Goal: Communication & Community: Answer question/provide support

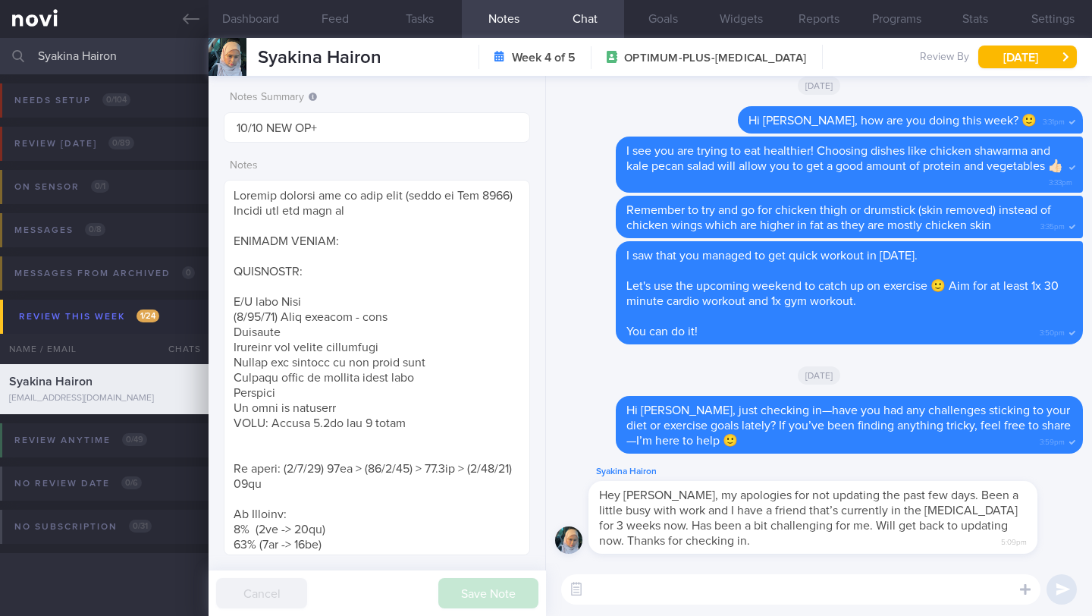
select select "9"
click at [688, 595] on textarea at bounding box center [800, 589] width 479 height 30
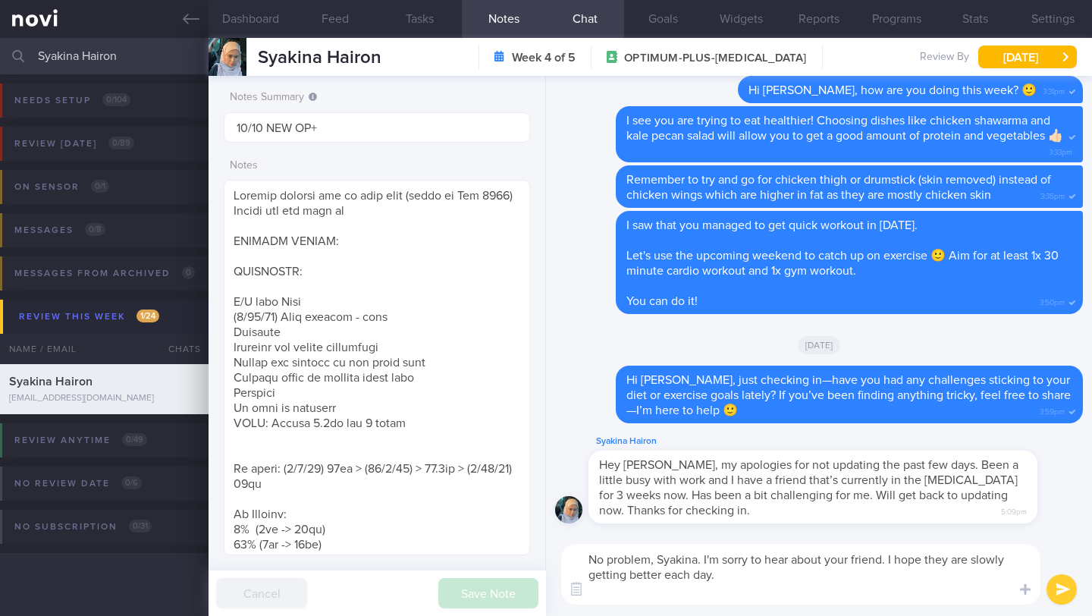
scroll to position [0, 0]
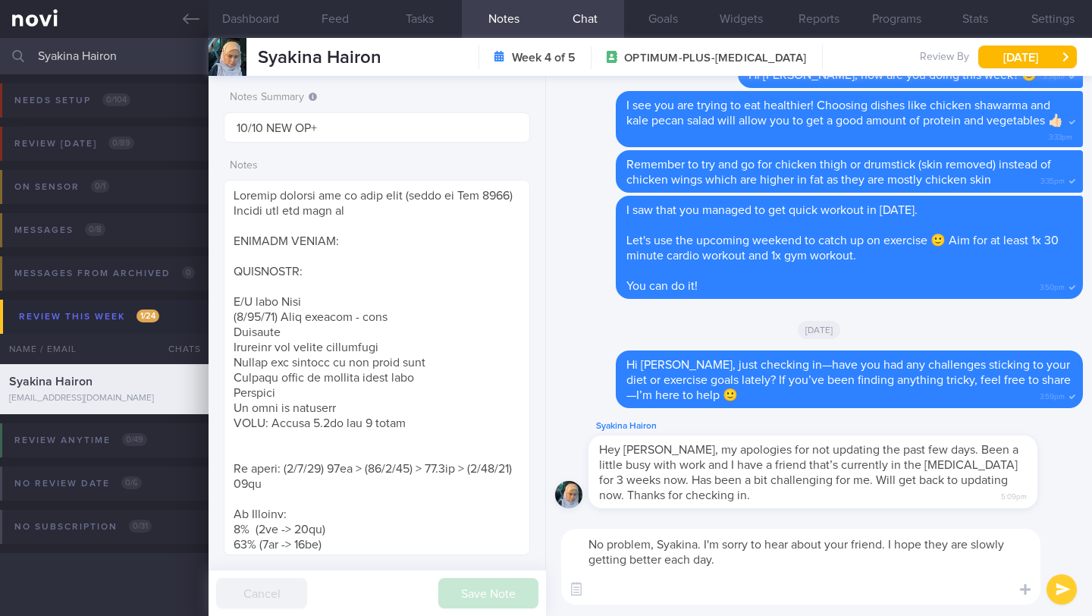
click at [705, 547] on textarea "No problem, Syakina. I'm sorry to hear about your friend. I hope they are slowl…" at bounding box center [800, 567] width 479 height 76
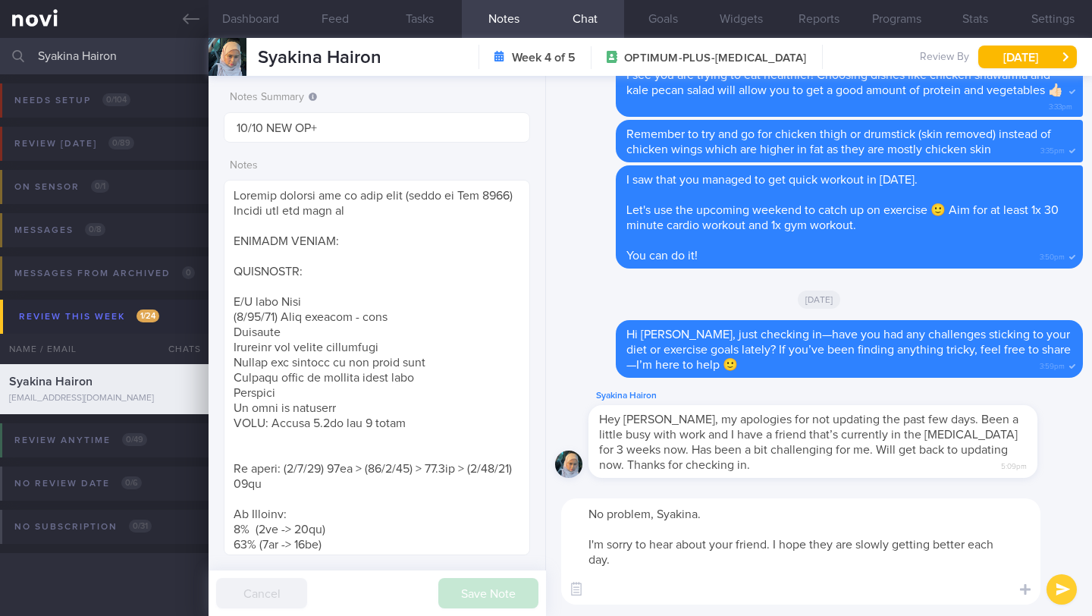
drag, startPoint x: 642, startPoint y: 573, endPoint x: 564, endPoint y: 545, distance: 83.3
click at [564, 545] on textarea "No problem, Syakina. I'm sorry to hear about your friend. I hope they are slowl…" at bounding box center [800, 551] width 479 height 106
click at [726, 538] on textarea "No problem, Syakina. I'm sorry to hear about your friend. I hope they are slowl…" at bounding box center [800, 551] width 479 height 106
click at [611, 548] on textarea "No problem, Syakina. I'm sorry to hear about your friend. I hope they are slowl…" at bounding box center [800, 551] width 479 height 106
drag, startPoint x: 871, startPoint y: 543, endPoint x: 947, endPoint y: 541, distance: 76.6
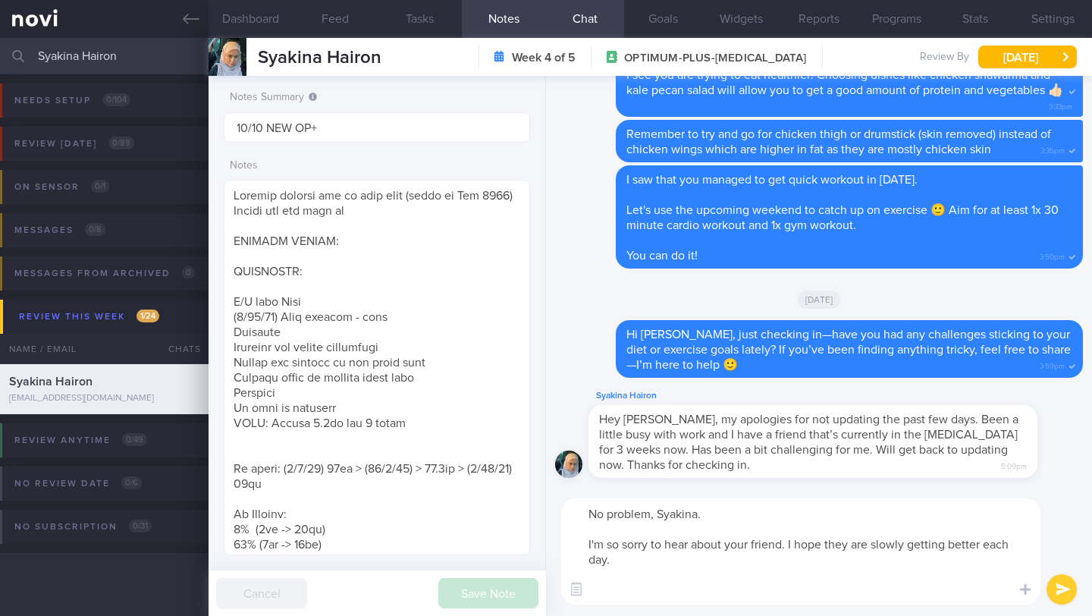
click at [947, 541] on textarea "No problem, Syakina. I'm so sorry to hear about your friend. I hope they are sl…" at bounding box center [800, 551] width 479 height 106
click at [798, 573] on textarea "No problem, Syakina. I'm so sorry to hear about your friend. I hope they are ge…" at bounding box center [800, 551] width 479 height 106
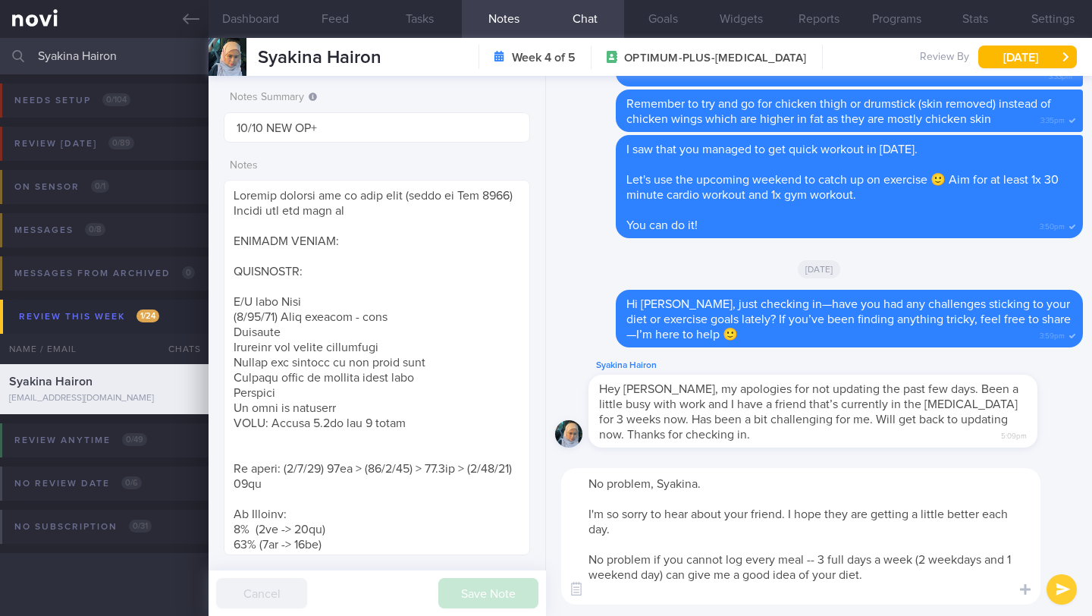
click at [812, 557] on textarea "No problem, Syakina. I'm so sorry to hear about your friend. I hope they are ge…" at bounding box center [800, 536] width 479 height 137
click at [809, 561] on textarea "No problem, Syakina. I'm so sorry to hear about your friend. I hope they are ge…" at bounding box center [800, 536] width 479 height 137
click at [870, 558] on textarea "No problem, Syakina. I'm so sorry to hear about your friend. I hope they are ge…" at bounding box center [800, 536] width 479 height 137
click at [965, 577] on textarea "No problem, Syakina. I'm so sorry to hear about your friend. I hope they are ge…" at bounding box center [800, 536] width 479 height 137
click at [353, 24] on button "Feed" at bounding box center [335, 19] width 84 height 38
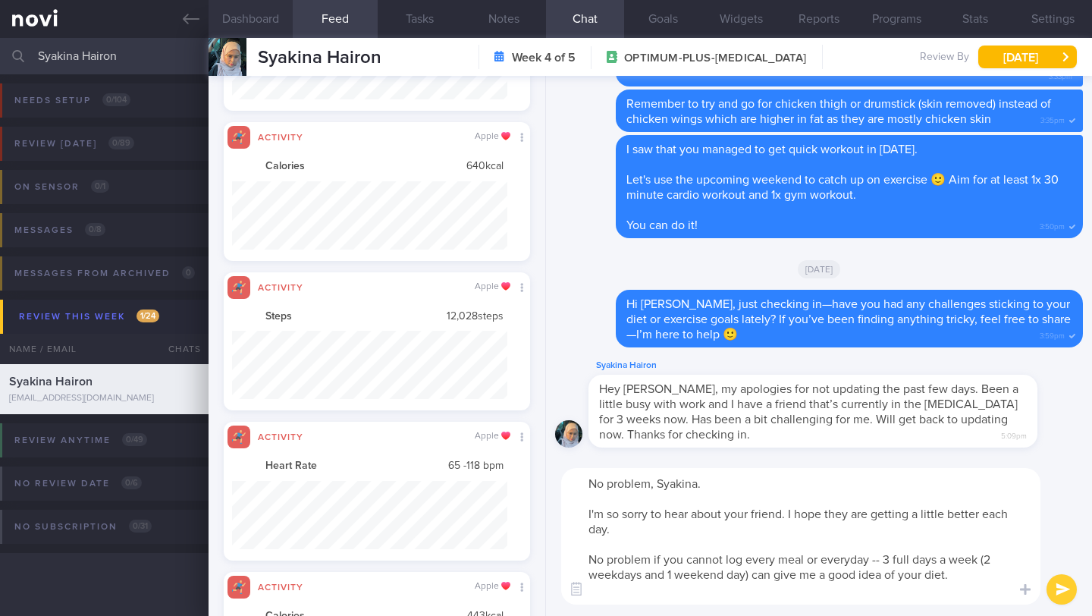
click at [260, 22] on button "Dashboard" at bounding box center [251, 19] width 84 height 38
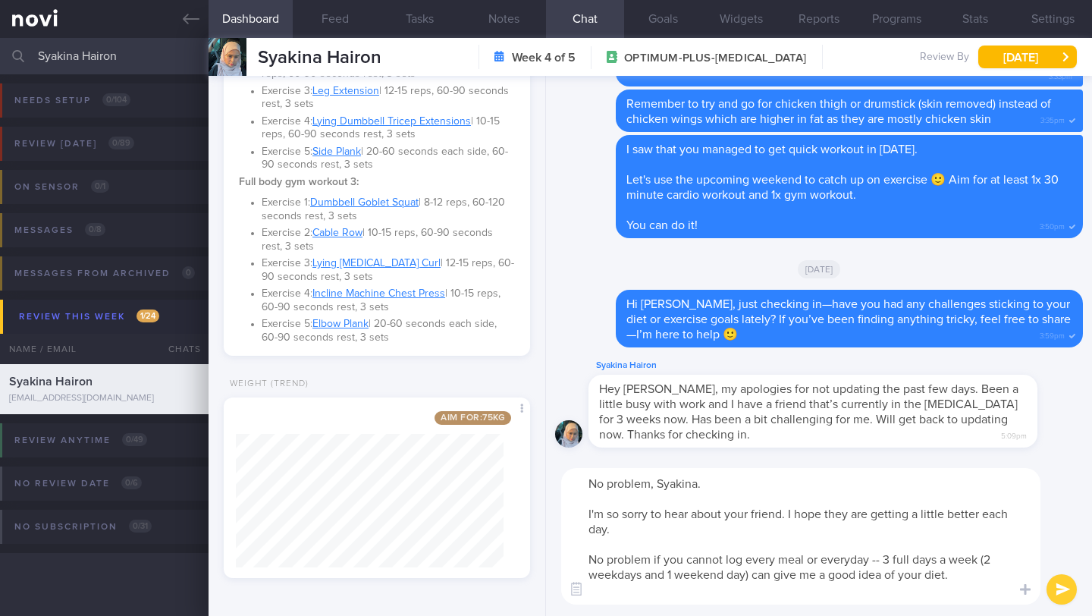
scroll to position [1239, 0]
click at [960, 586] on textarea "No problem, Syakina. I'm so sorry to hear about your friend. I hope they are ge…" at bounding box center [800, 536] width 479 height 137
click at [960, 581] on textarea "No problem, Syakina. I'm so sorry to hear about your friend. I hope they are ge…" at bounding box center [800, 536] width 479 height 137
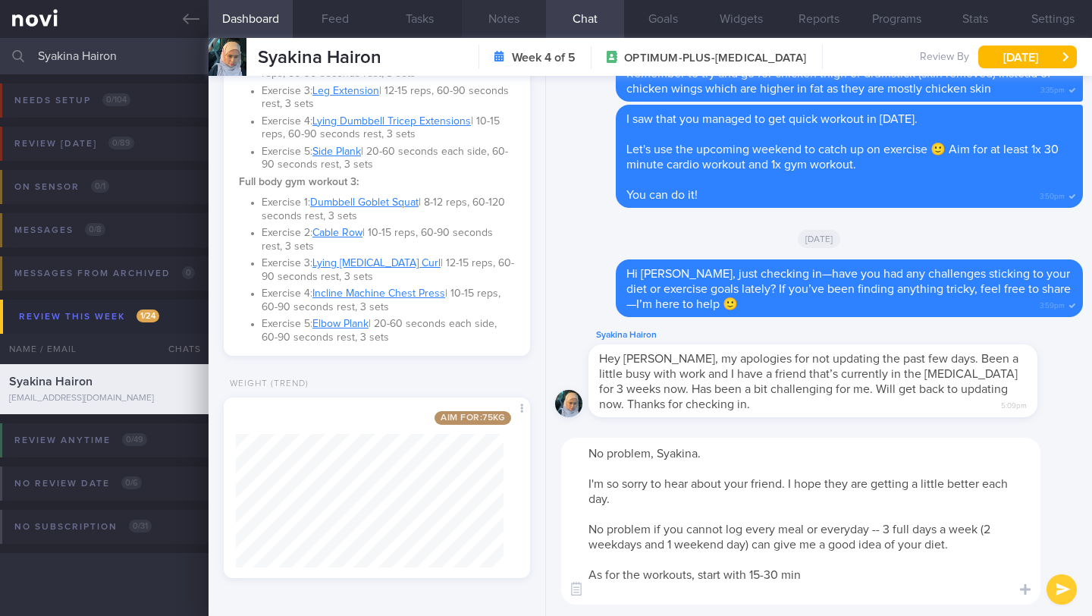
click at [498, 18] on button "Notes" at bounding box center [504, 19] width 84 height 38
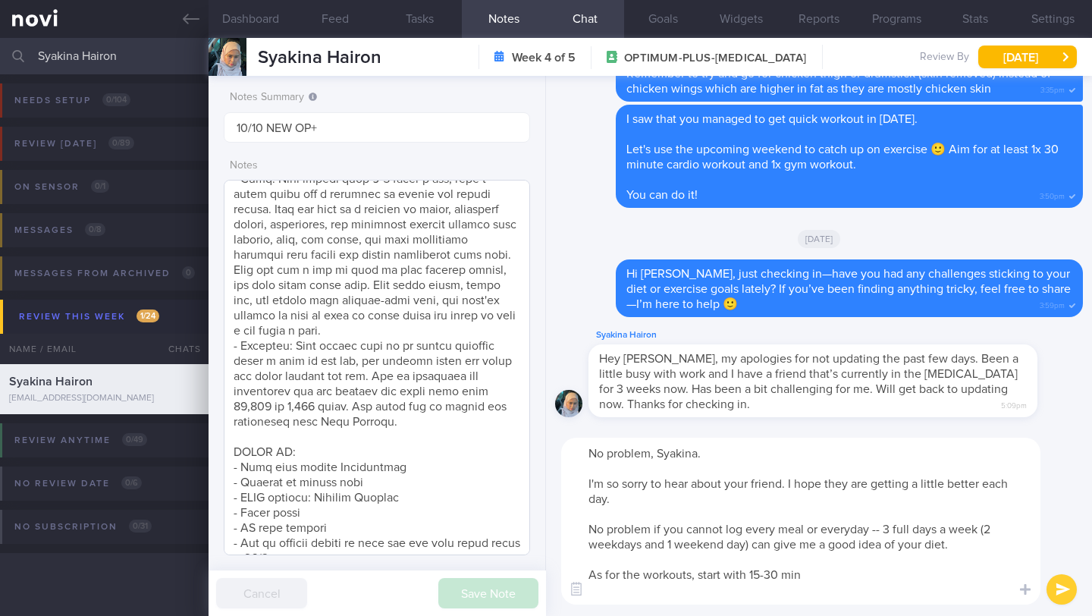
scroll to position [640, 0]
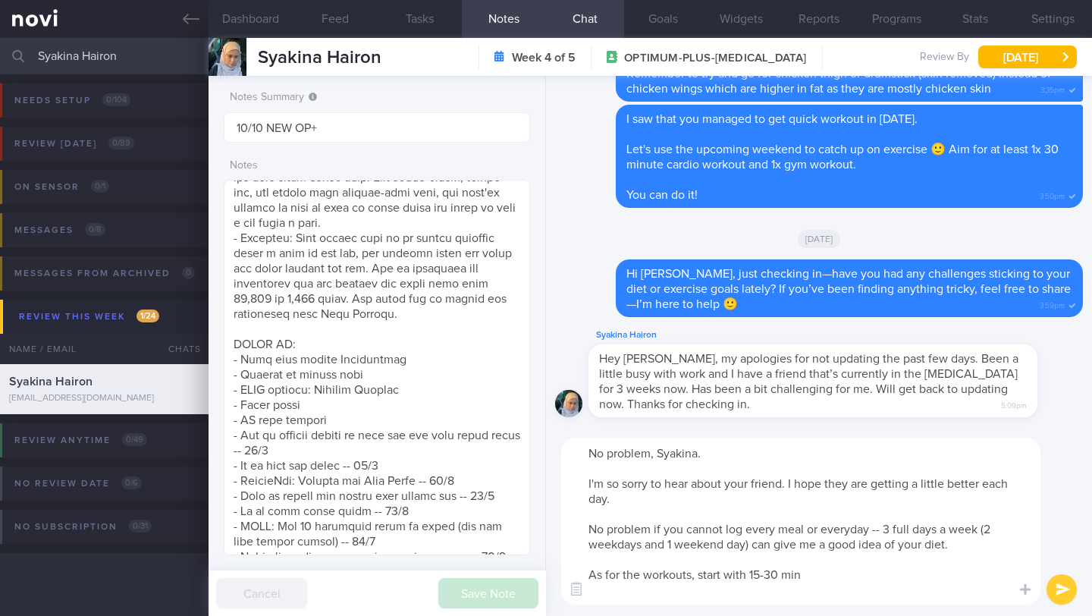
drag, startPoint x: 768, startPoint y: 572, endPoint x: 752, endPoint y: 572, distance: 15.2
click at [752, 572] on textarea "No problem, Syakina. I'm so sorry to hear about your friend. I hope they are ge…" at bounding box center [800, 521] width 479 height 167
click at [845, 581] on textarea "No problem, Syakina. I'm so sorry to hear about your friend. I hope they are ge…" at bounding box center [800, 521] width 479 height 167
click at [243, 17] on button "Dashboard" at bounding box center [251, 19] width 84 height 38
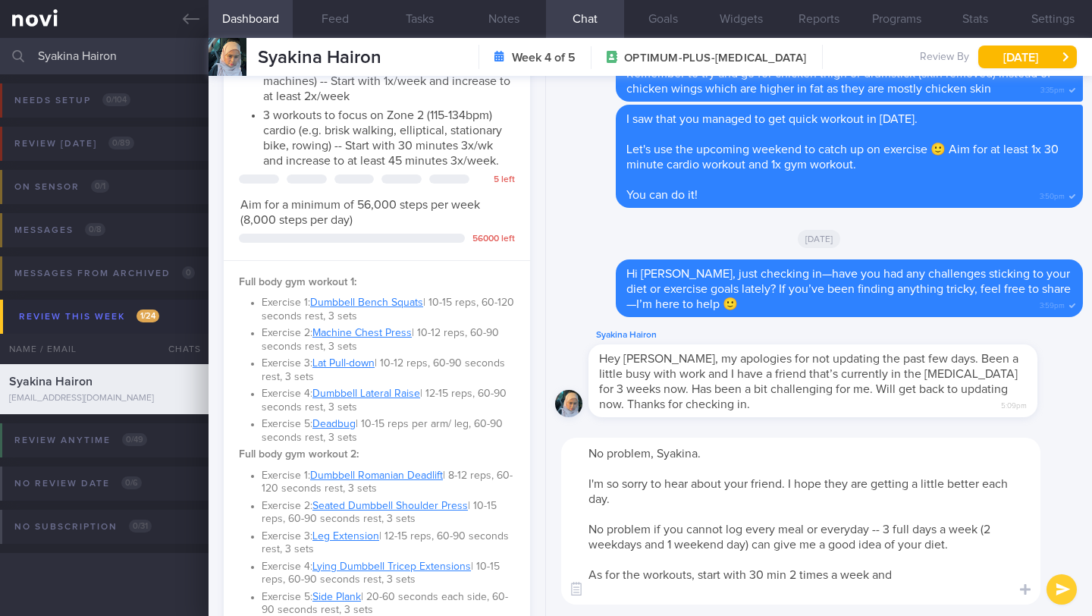
scroll to position [687, 0]
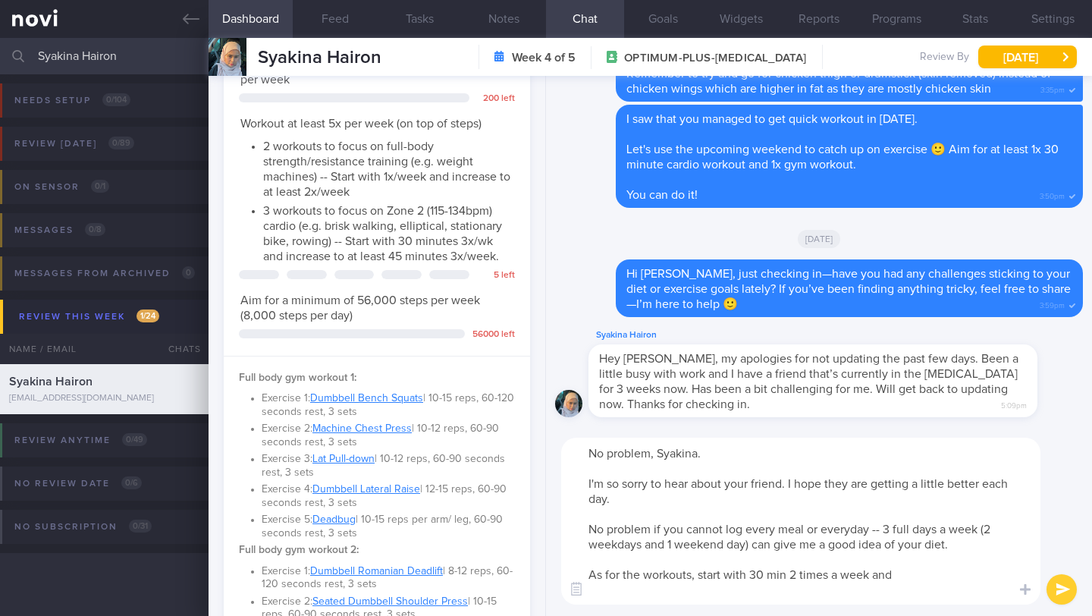
click at [798, 575] on textarea "No problem, Syakina. I'm so sorry to hear about your friend. I hope they are ge…" at bounding box center [800, 521] width 479 height 167
click at [947, 574] on textarea "No problem, Syakina. I'm so sorry to hear about your friend. I hope they are ge…" at bounding box center [800, 521] width 479 height 167
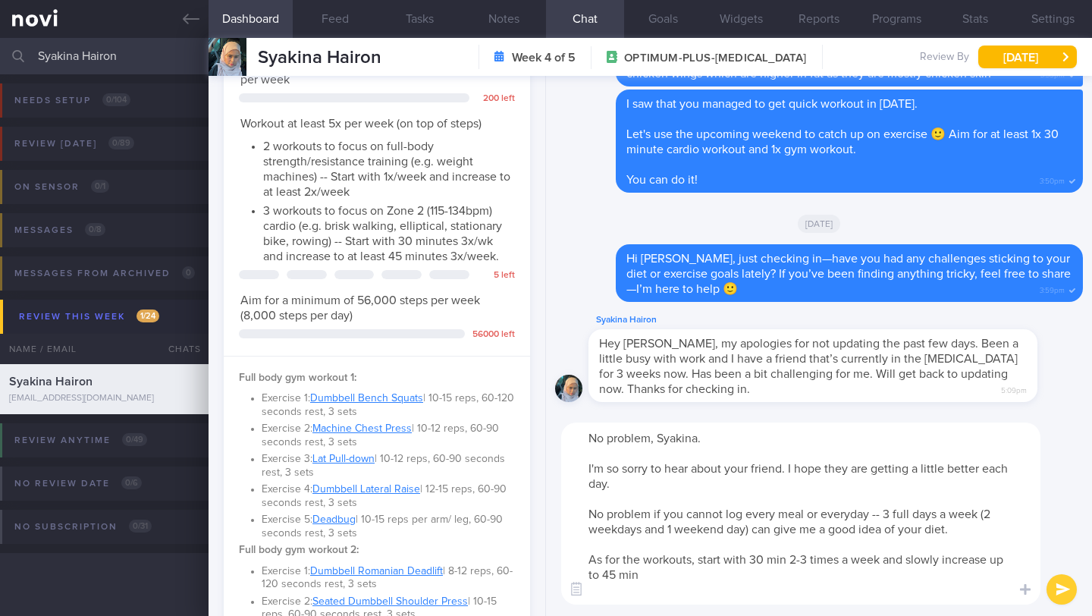
type textarea "No problem, Syakina. I'm so sorry to hear about your friend. I hope they are ge…"
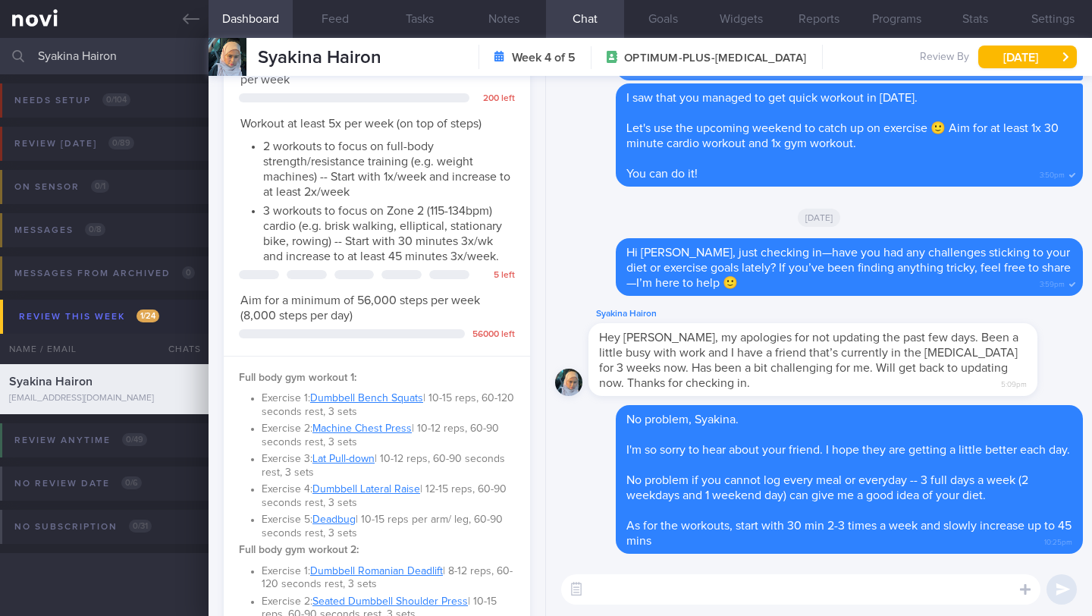
click at [54, 58] on input "Syakina Hairon" at bounding box center [546, 56] width 1092 height 36
type input "I'm sorry to hear about your friend. I hope they are slowly getting better each…"
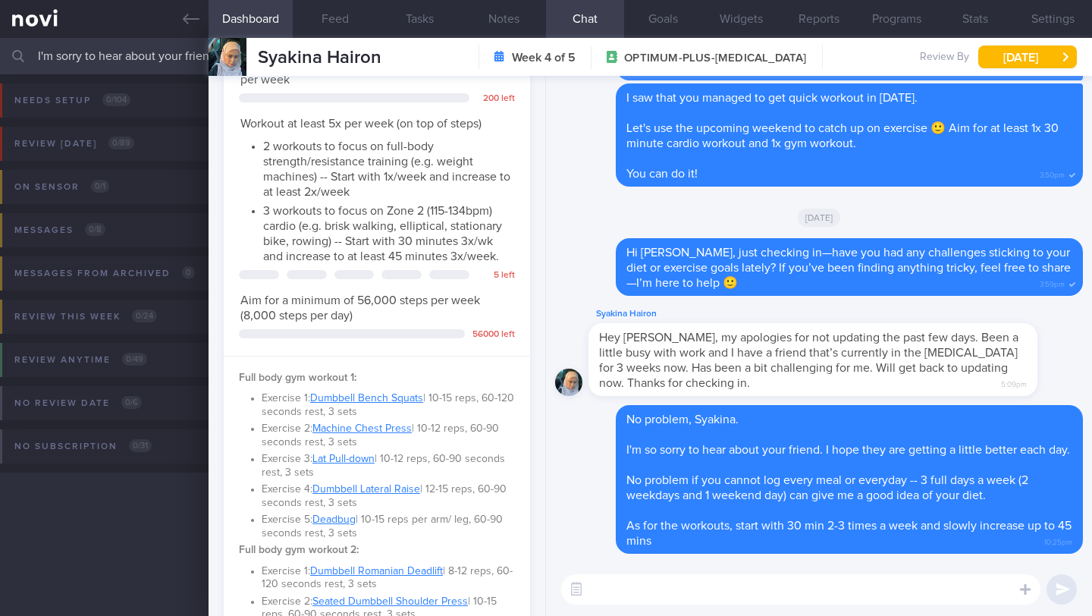
click at [155, 64] on input "I'm sorry to hear about your friend. I hope they are slowly getting better each…" at bounding box center [546, 56] width 1092 height 36
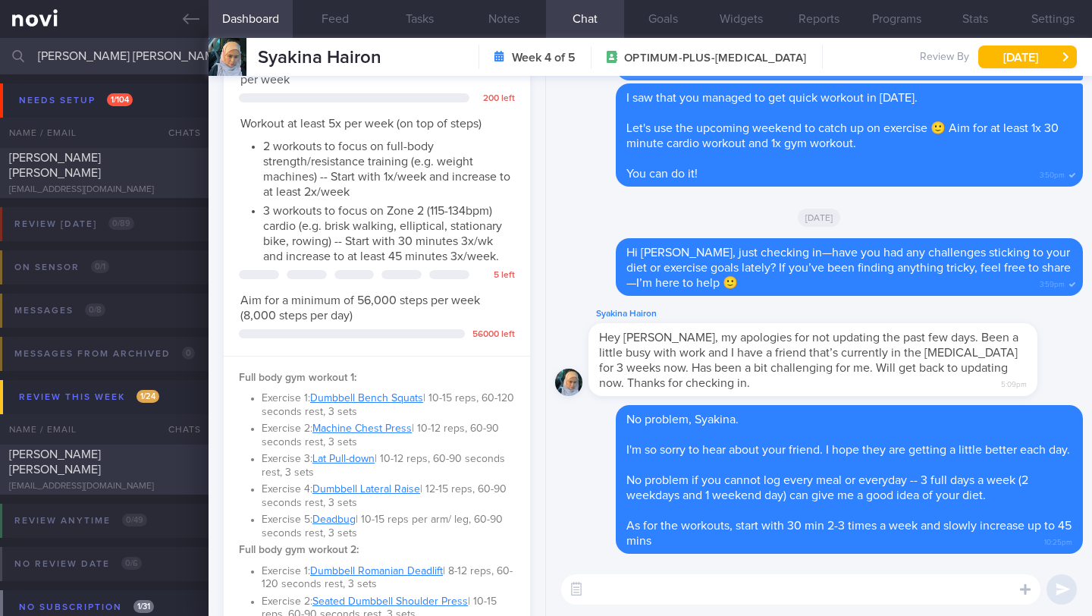
type input "[PERSON_NAME] [PERSON_NAME]"
click at [144, 468] on div "[PERSON_NAME] [PERSON_NAME]" at bounding box center [102, 462] width 187 height 30
type input "9/10 NEW OP+"
type textarea "SUPPORT NEEDED: CHALLENGE: Feels his greatest issue is alcohol intake and not h…"
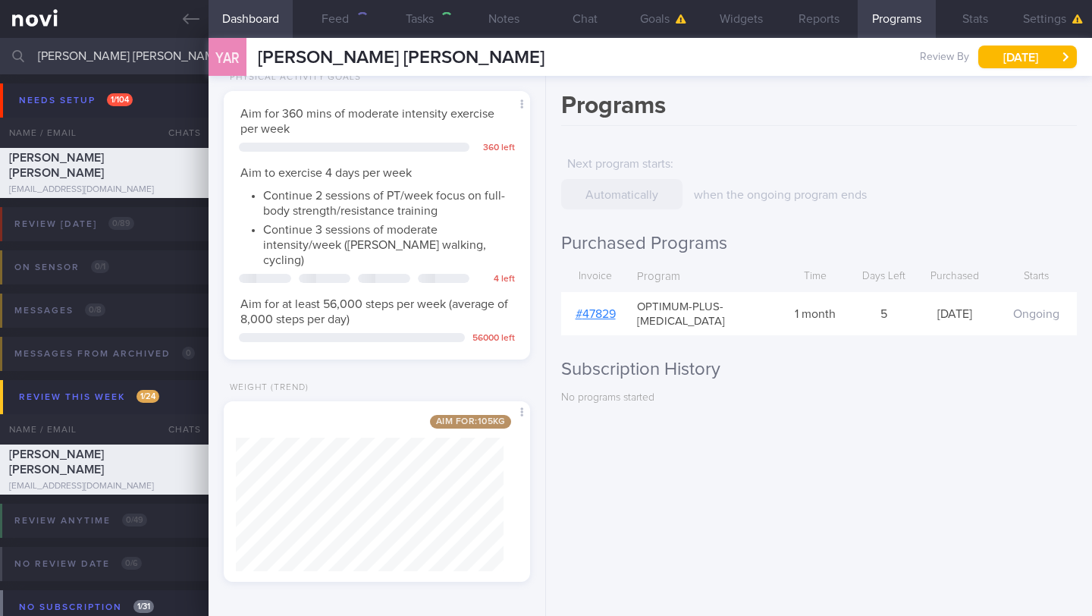
scroll to position [155, 268]
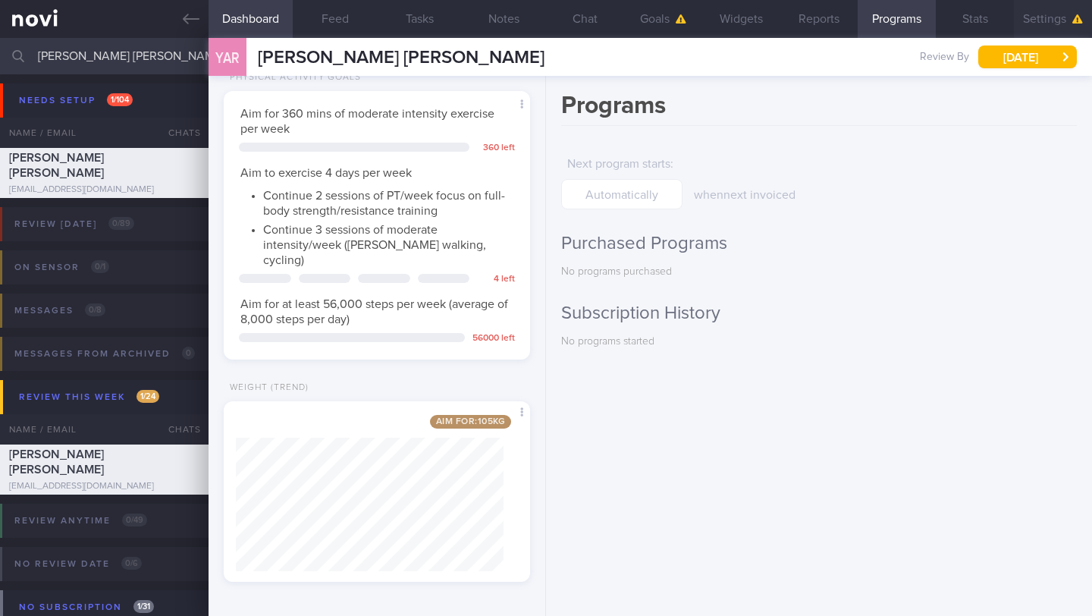
click at [1047, 7] on button "Settings" at bounding box center [1053, 19] width 78 height 38
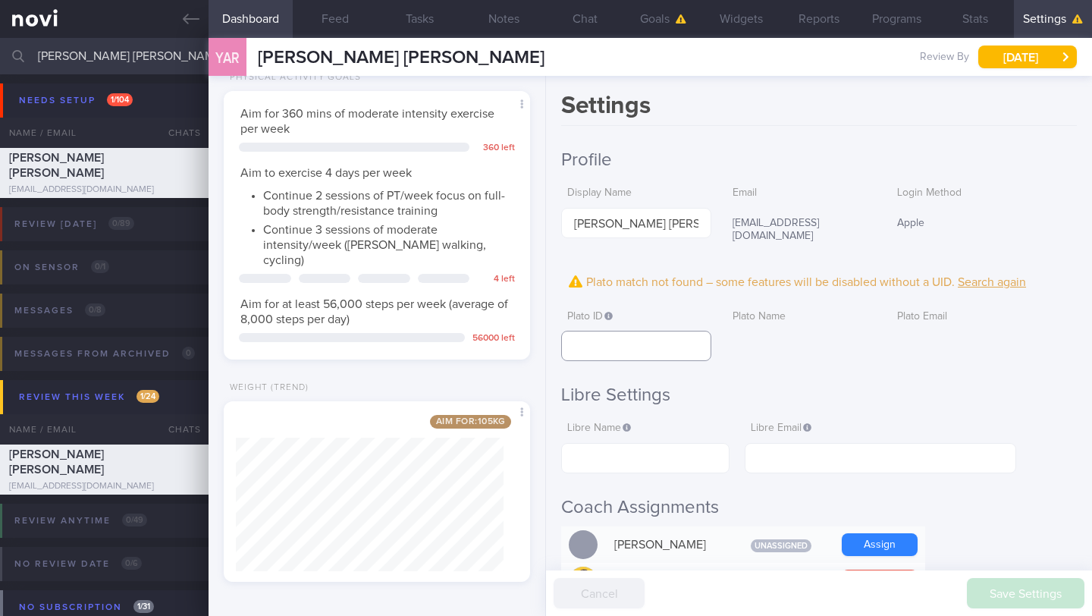
click at [597, 331] on input "text" at bounding box center [635, 346] width 149 height 30
paste input "0bcf21d86d9645b4b5e07d0290c93d98"
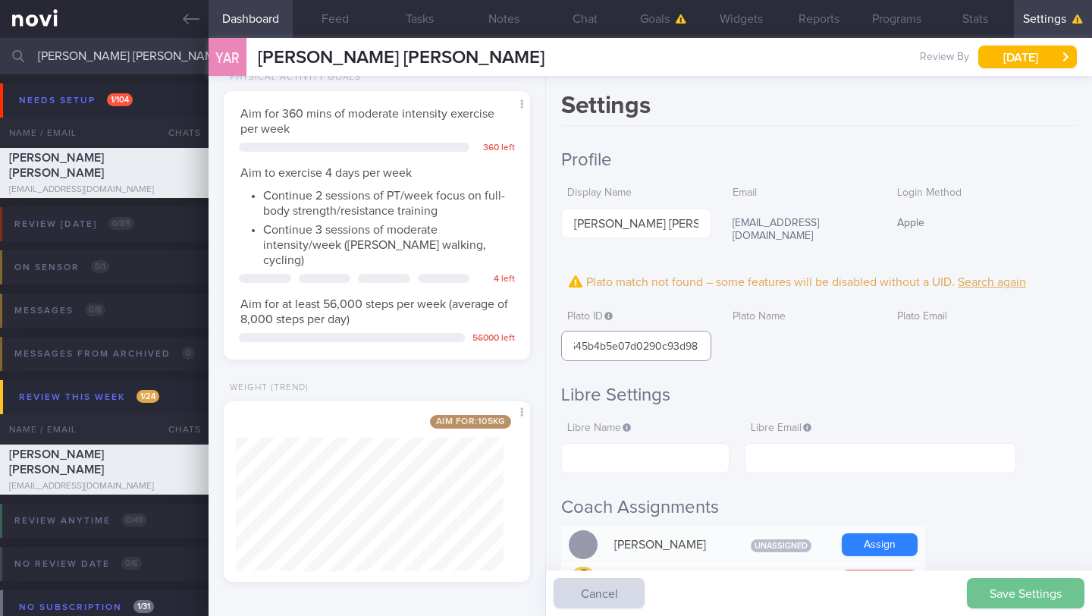
type input "0bcf21d86d9645b4b5e07d0290c93d98"
click at [1006, 595] on button "Save Settings" at bounding box center [1026, 593] width 118 height 30
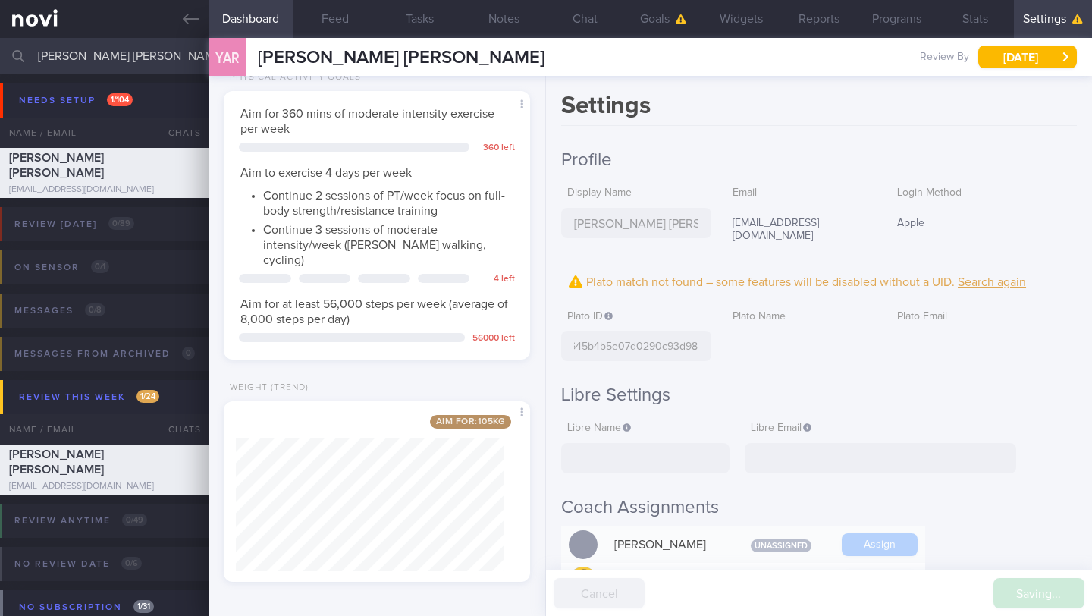
scroll to position [0, 0]
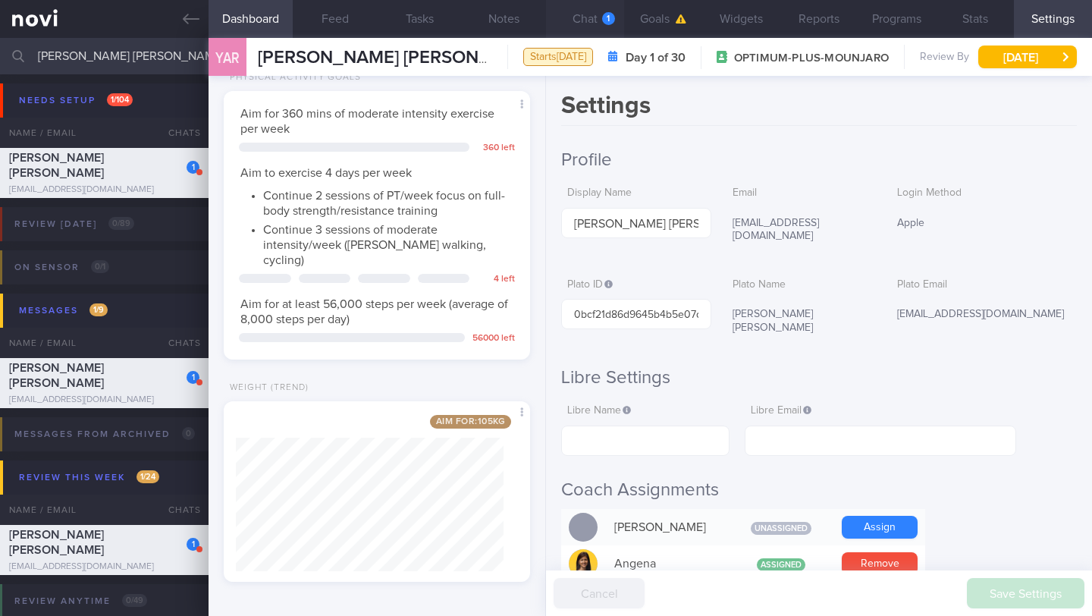
click at [586, 14] on button "Chat 1" at bounding box center [585, 19] width 78 height 38
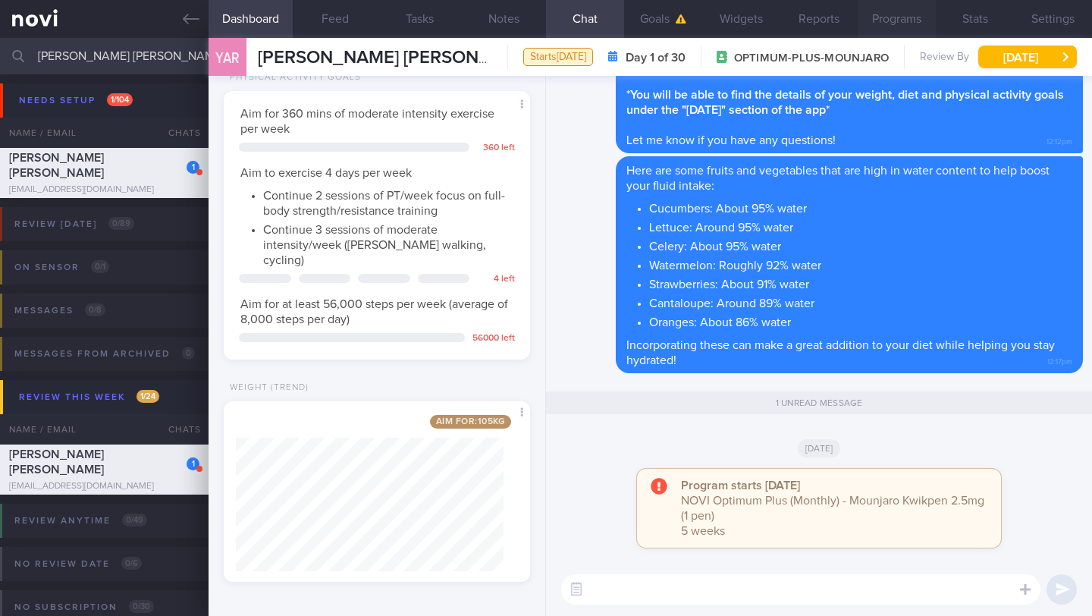
click at [890, 24] on button "Programs" at bounding box center [897, 19] width 78 height 38
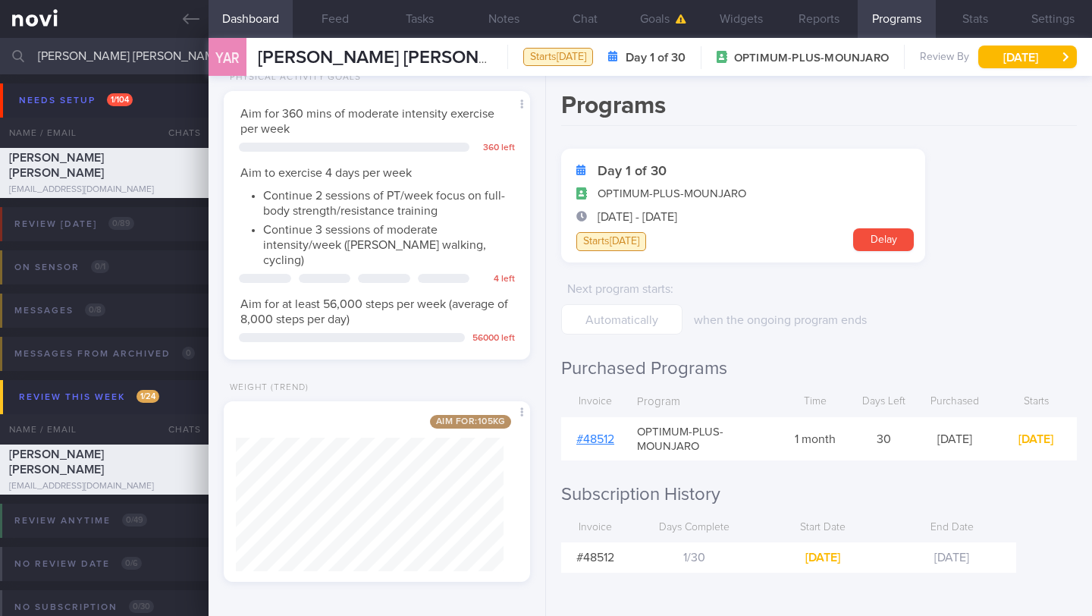
click at [133, 41] on input "[PERSON_NAME] [PERSON_NAME]" at bounding box center [546, 56] width 1092 height 36
click at [127, 51] on input "[PERSON_NAME] [PERSON_NAME]" at bounding box center [546, 56] width 1092 height 36
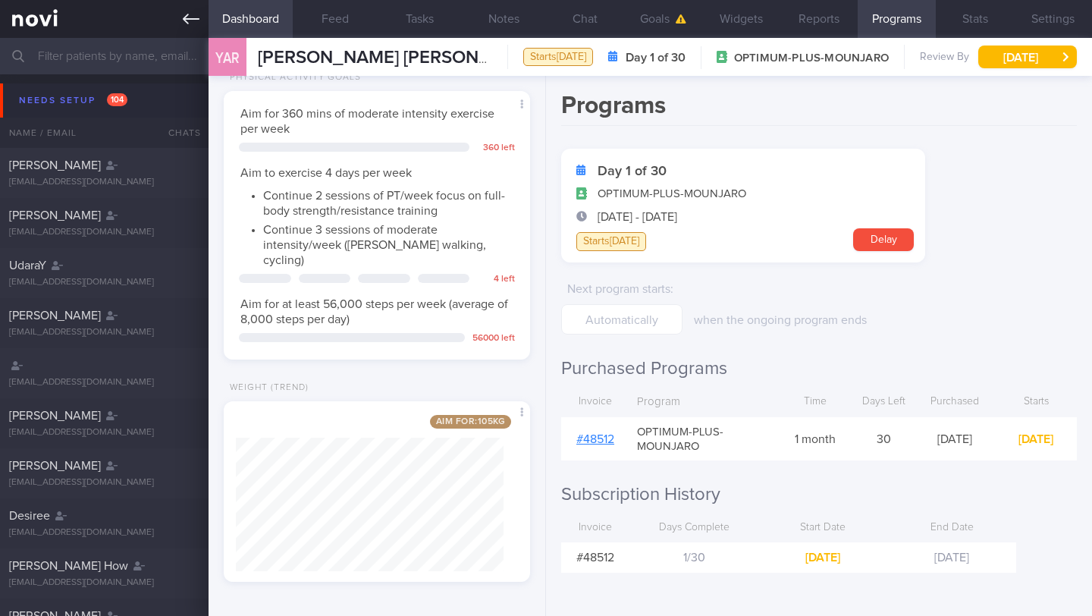
click at [164, 26] on link at bounding box center [104, 19] width 209 height 38
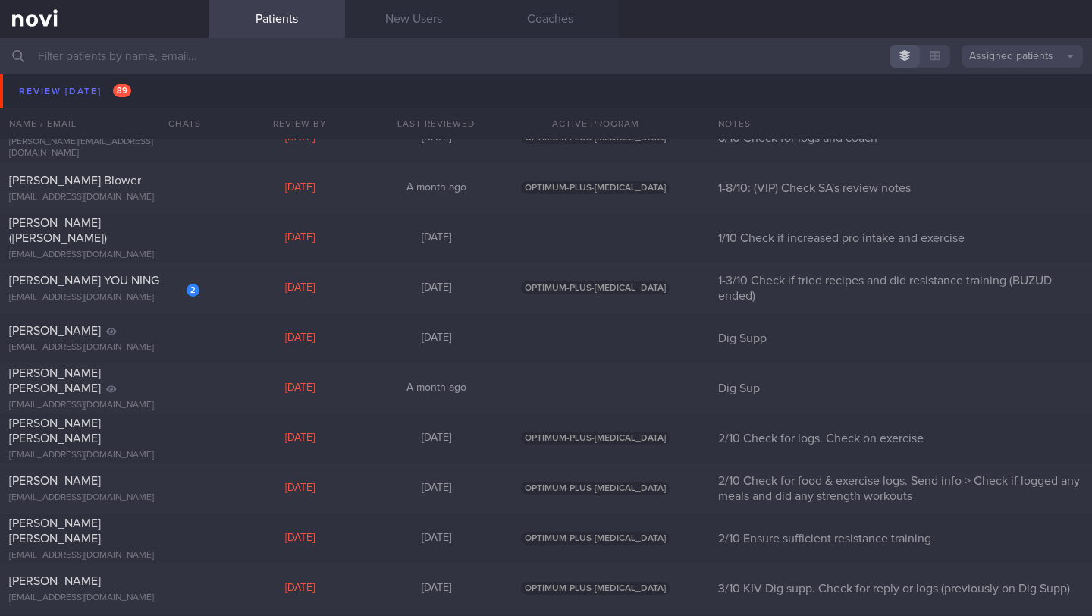
scroll to position [7739, 0]
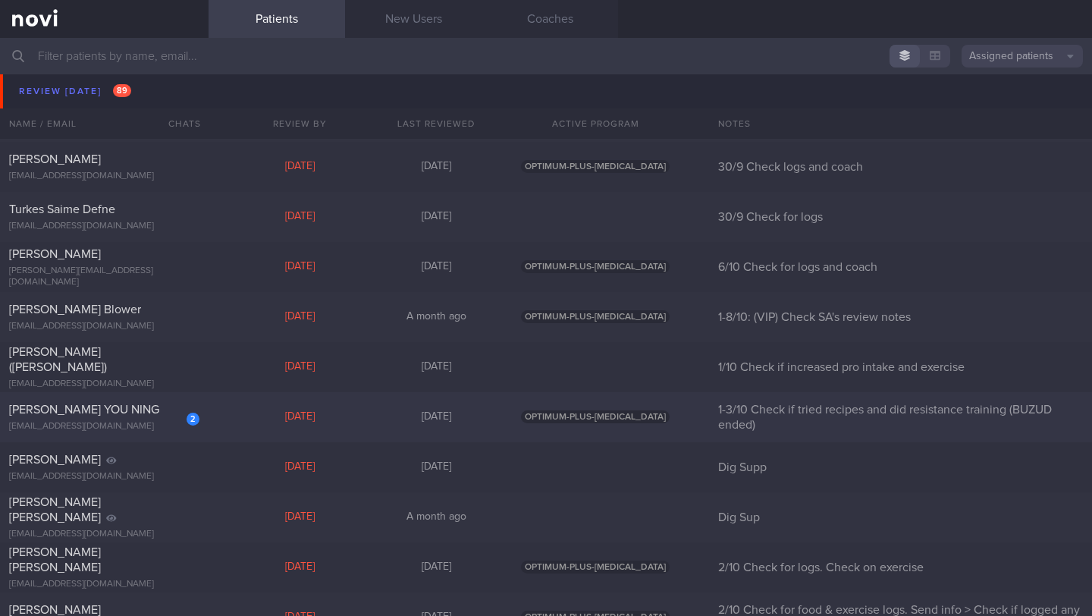
click at [148, 419] on div "2 [PERSON_NAME] YOU NING [EMAIL_ADDRESS][DOMAIN_NAME]" at bounding box center [104, 417] width 209 height 30
select select "9"
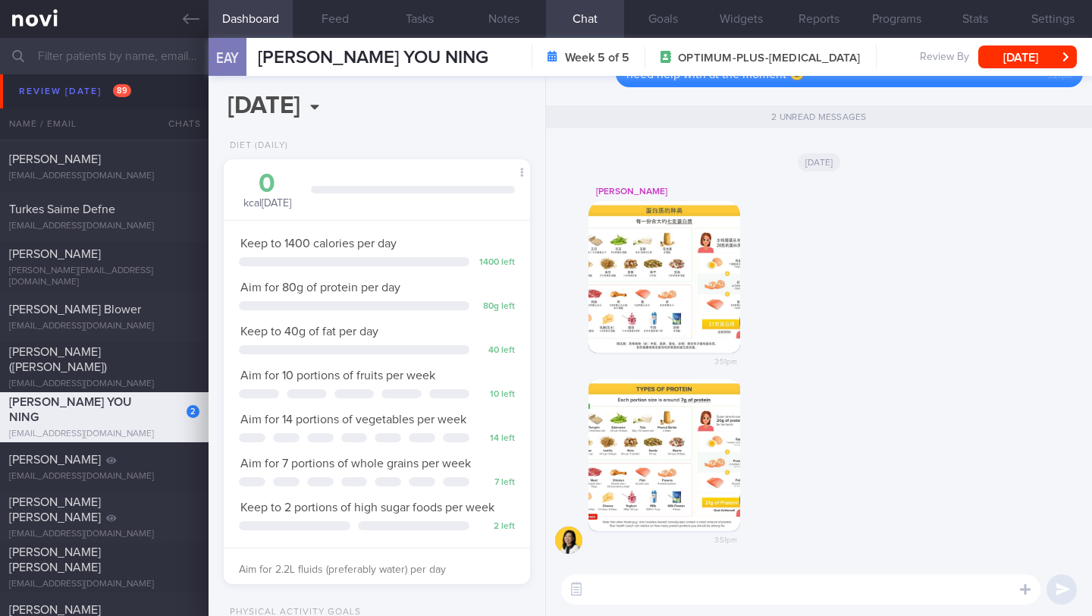
scroll to position [758379, 758242]
click at [988, 58] on button "[DATE]" at bounding box center [1027, 57] width 99 height 23
click at [879, 491] on div "3:51pm" at bounding box center [819, 471] width 528 height 184
drag, startPoint x: 259, startPoint y: 60, endPoint x: 497, endPoint y: 52, distance: 237.6
click at [497, 52] on div "EAY [PERSON_NAME] YOU NING [PERSON_NAME] YOU NING [EMAIL_ADDRESS][DOMAIN_NAME] …" at bounding box center [651, 57] width 884 height 38
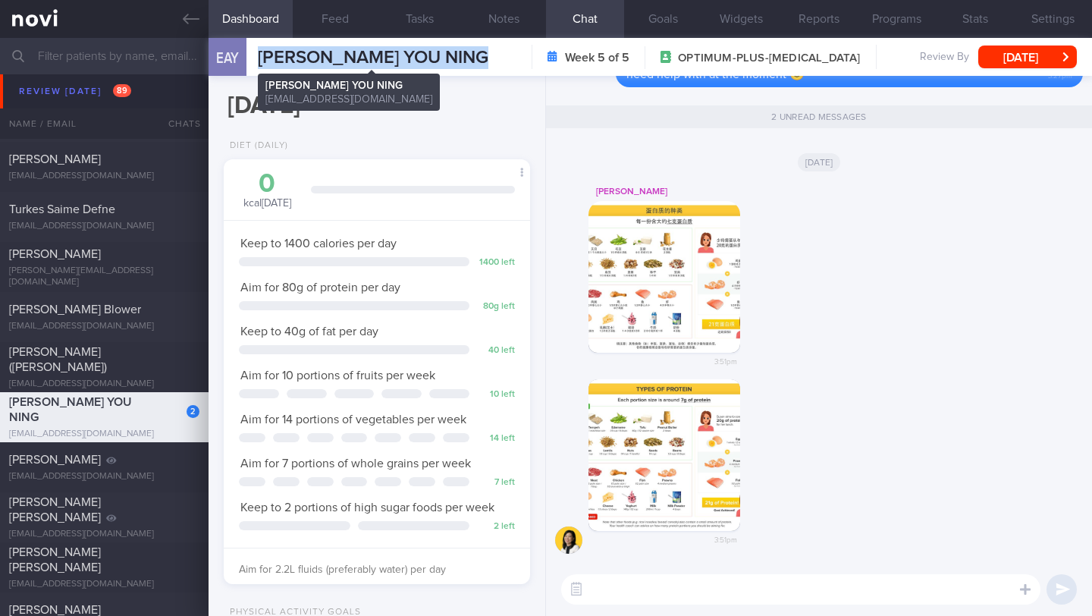
copy span "[PERSON_NAME] YOU NING"
click at [336, 24] on button "Feed" at bounding box center [335, 19] width 84 height 38
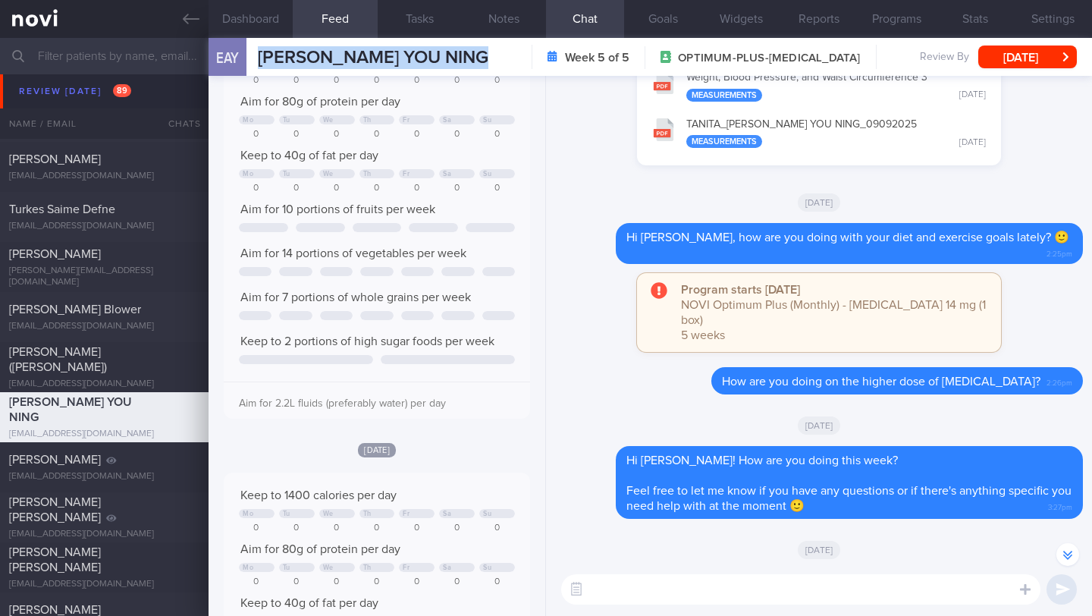
scroll to position [68, 275]
click at [918, 18] on button "Programs" at bounding box center [897, 19] width 78 height 38
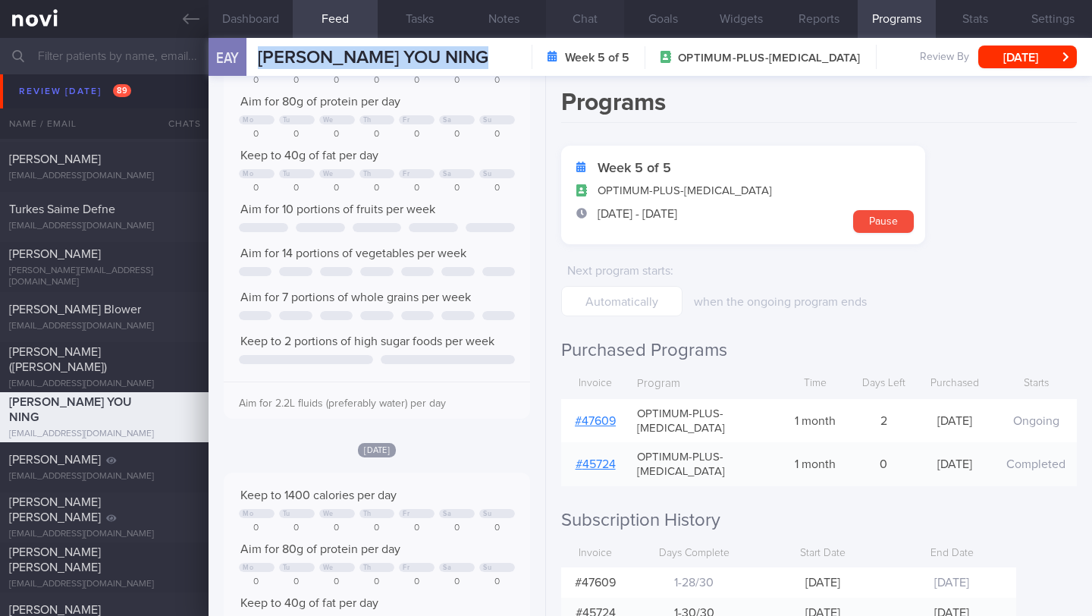
click at [569, 23] on button "Chat" at bounding box center [585, 19] width 78 height 38
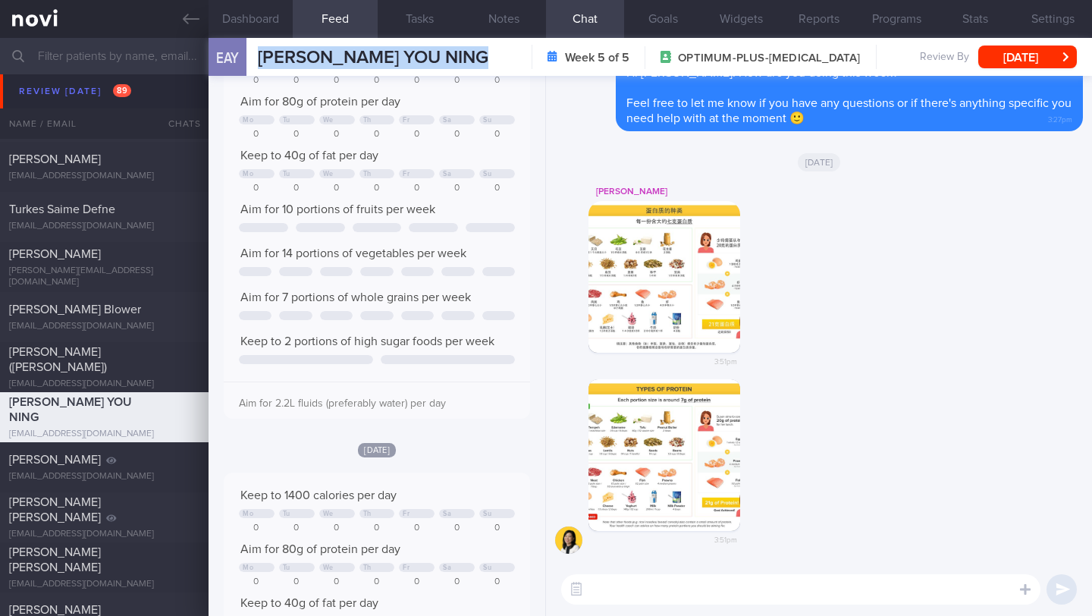
click at [657, 594] on textarea at bounding box center [800, 589] width 479 height 30
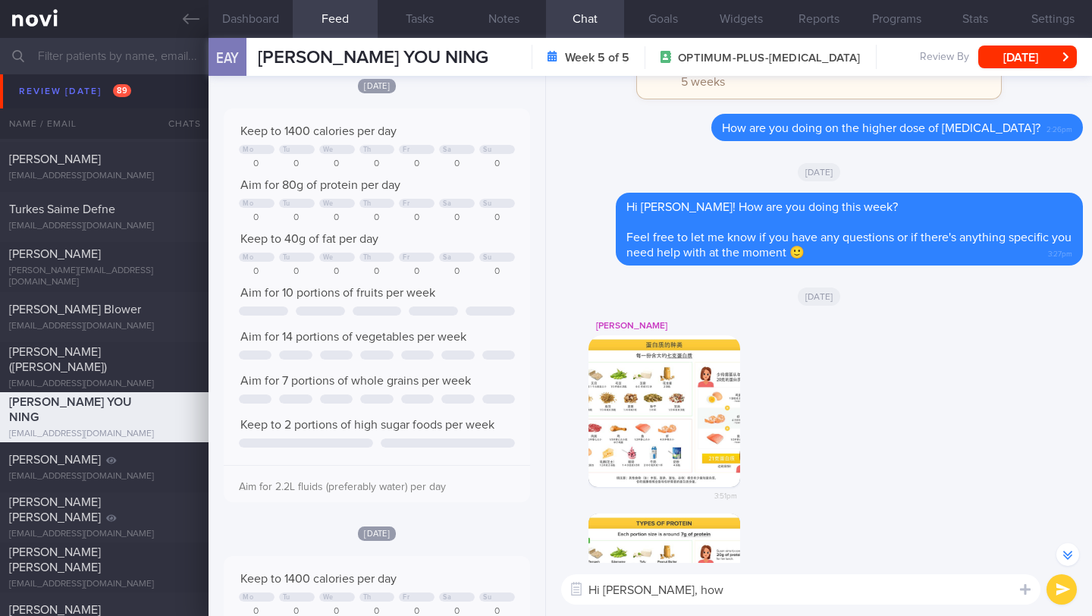
scroll to position [61, 0]
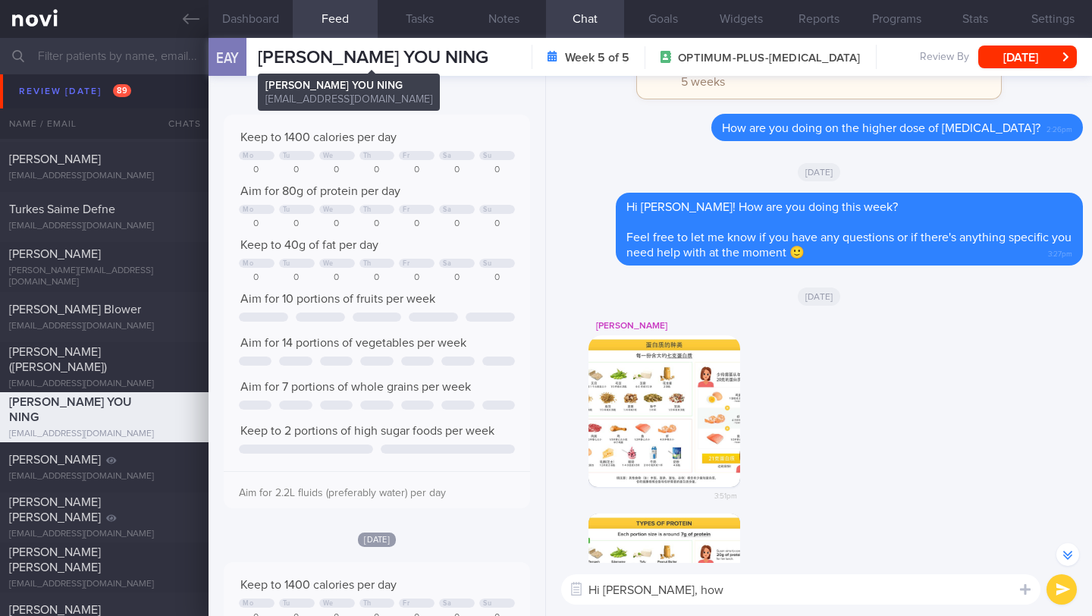
click at [424, 60] on span "[PERSON_NAME] YOU NING" at bounding box center [373, 58] width 231 height 18
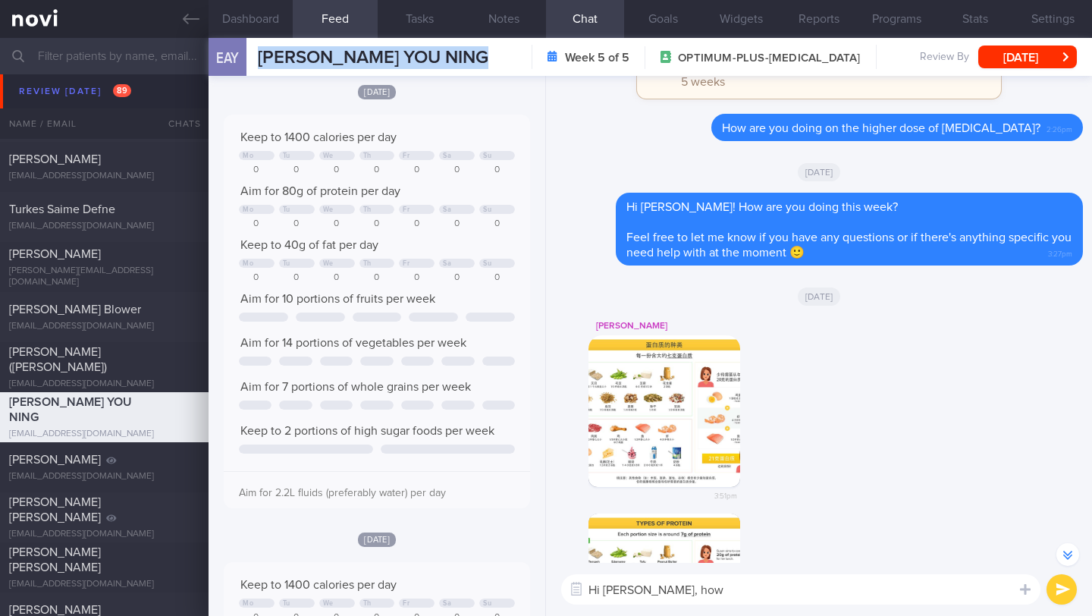
click at [703, 590] on textarea "Hi [PERSON_NAME], how" at bounding box center [800, 589] width 479 height 30
click at [784, 589] on textarea "Hi [PERSON_NAME], how" at bounding box center [800, 589] width 479 height 30
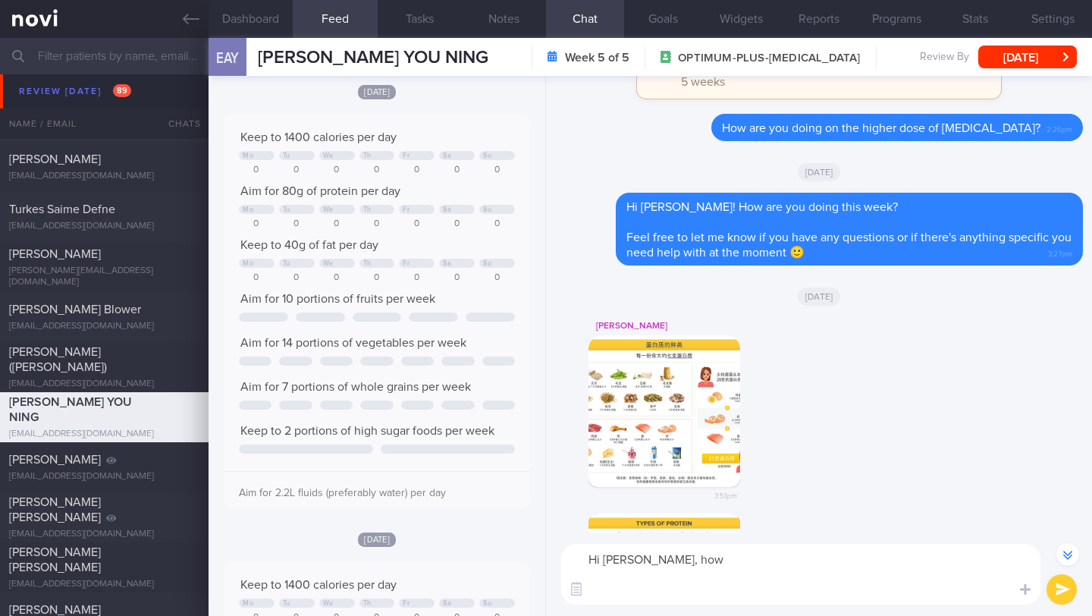
scroll to position [0, 0]
paste textarea "Just a quick note to let you know that your NOVIFY account will be archived soo…"
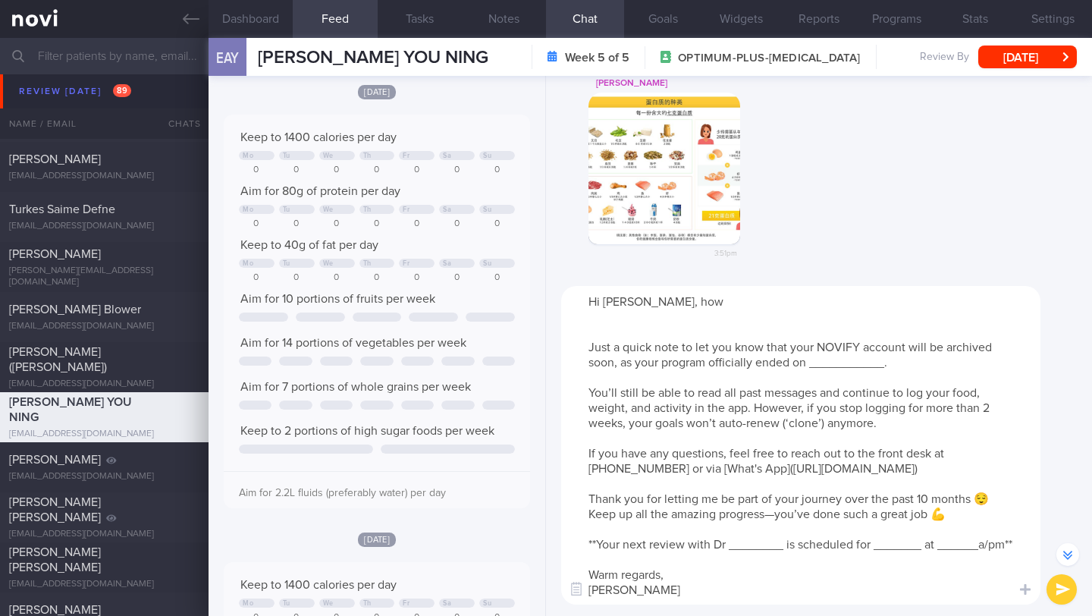
scroll to position [-422, 0]
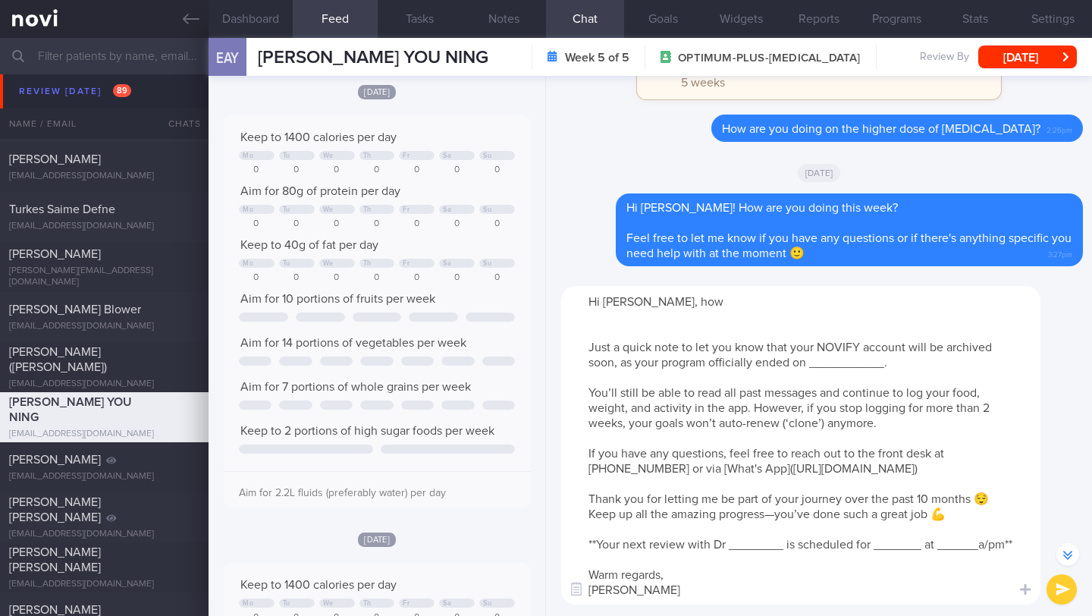
click at [777, 306] on textarea "Hi [PERSON_NAME], how Just a quick note to let you know that your NOVIFY accoun…" at bounding box center [800, 445] width 479 height 319
paste textarea "how are you doing with your diet and exercise goals lately? 🙂"
click at [594, 331] on textarea "Hi [PERSON_NAME], how are you doing with your diet and exercise goals lately? 🙂…" at bounding box center [800, 445] width 479 height 319
drag, startPoint x: 591, startPoint y: 334, endPoint x: 774, endPoint y: 592, distance: 316.1
click at [774, 592] on textarea "Hi [PERSON_NAME], how are you doing with your diet and exercise goals lately? 🙂…" at bounding box center [800, 445] width 479 height 319
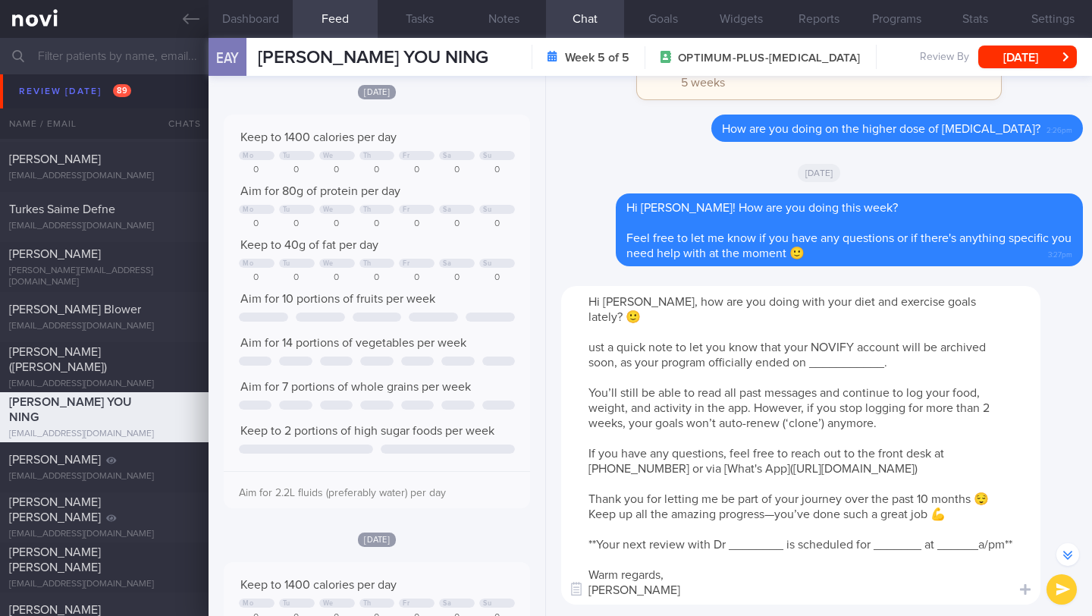
scroll to position [31, 0]
click at [754, 443] on textarea "Hi [PERSON_NAME], how are you doing with your diet and exercise goals lately? 🙂…" at bounding box center [800, 445] width 479 height 319
click at [693, 375] on textarea "Hi [PERSON_NAME], how are you doing with your diet and exercise goals lately? 🙂…" at bounding box center [800, 445] width 479 height 319
click at [667, 377] on textarea "Hi [PERSON_NAME], how are you doing with your diet and exercise goals lately? 🙂…" at bounding box center [800, 445] width 479 height 319
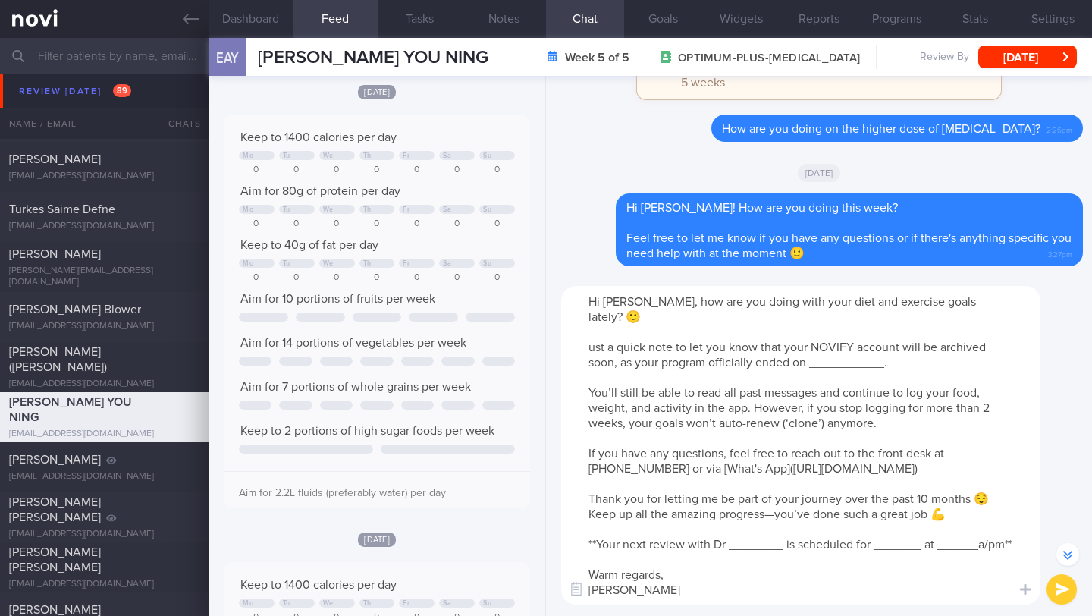
drag, startPoint x: 583, startPoint y: 335, endPoint x: 727, endPoint y: 521, distance: 235.6
click at [727, 521] on textarea "Hi [PERSON_NAME], how are you doing with your diet and exercise goals lately? 🙂…" at bounding box center [800, 445] width 479 height 319
click at [658, 391] on textarea "Hi [PERSON_NAME], how are you doing with your diet and exercise goals lately? 🙂…" at bounding box center [800, 445] width 479 height 319
click at [589, 329] on textarea "Hi [PERSON_NAME], how are you doing with your diet and exercise goals lately? 🙂…" at bounding box center [800, 445] width 479 height 319
drag, startPoint x: 589, startPoint y: 332, endPoint x: 696, endPoint y: 586, distance: 276.0
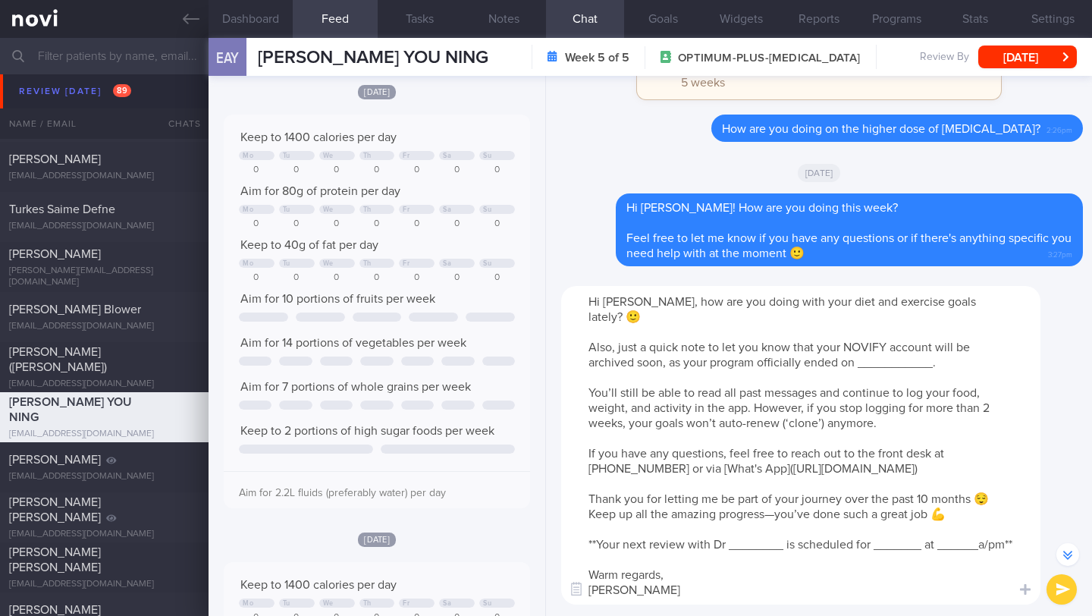
click at [696, 586] on textarea "Hi [PERSON_NAME], how are you doing with your diet and exercise goals lately? 🙂…" at bounding box center [800, 445] width 479 height 319
paste textarea "I noticed that your Optimum Plus programme has concluded on _________, and you …"
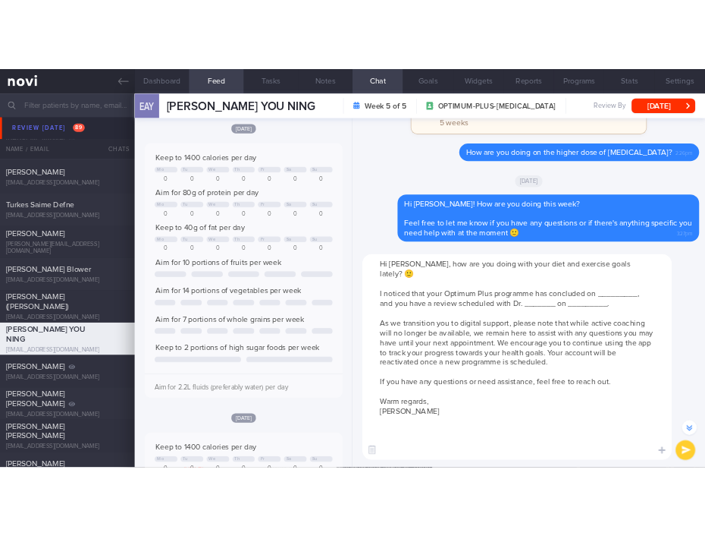
scroll to position [-362, 0]
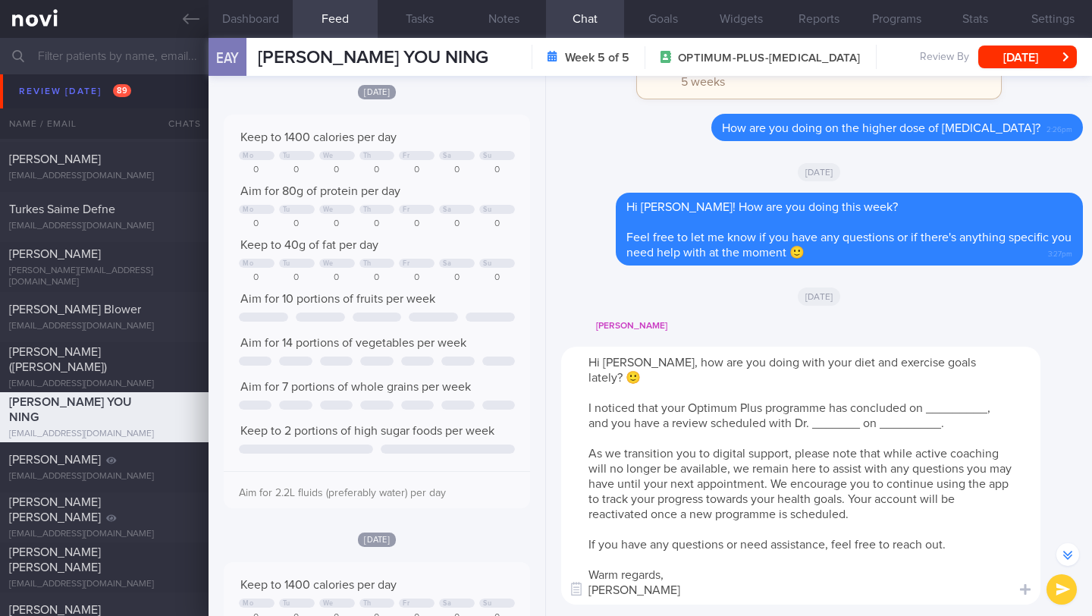
click at [585, 394] on textarea "Hi [PERSON_NAME], how are you doing with your diet and exercise goals lately? 🙂…" at bounding box center [800, 476] width 479 height 258
drag, startPoint x: 829, startPoint y: 395, endPoint x: 912, endPoint y: 387, distance: 83.1
click at [912, 386] on textarea "Hi [PERSON_NAME], how are you doing with your diet and exercise goals lately? 🙂…" at bounding box center [800, 476] width 479 height 258
drag, startPoint x: 907, startPoint y: 391, endPoint x: 833, endPoint y: 388, distance: 74.4
click at [833, 388] on textarea "Hi [PERSON_NAME], how are you doing with your diet and exercise goals lately? 🙂…" at bounding box center [800, 476] width 479 height 258
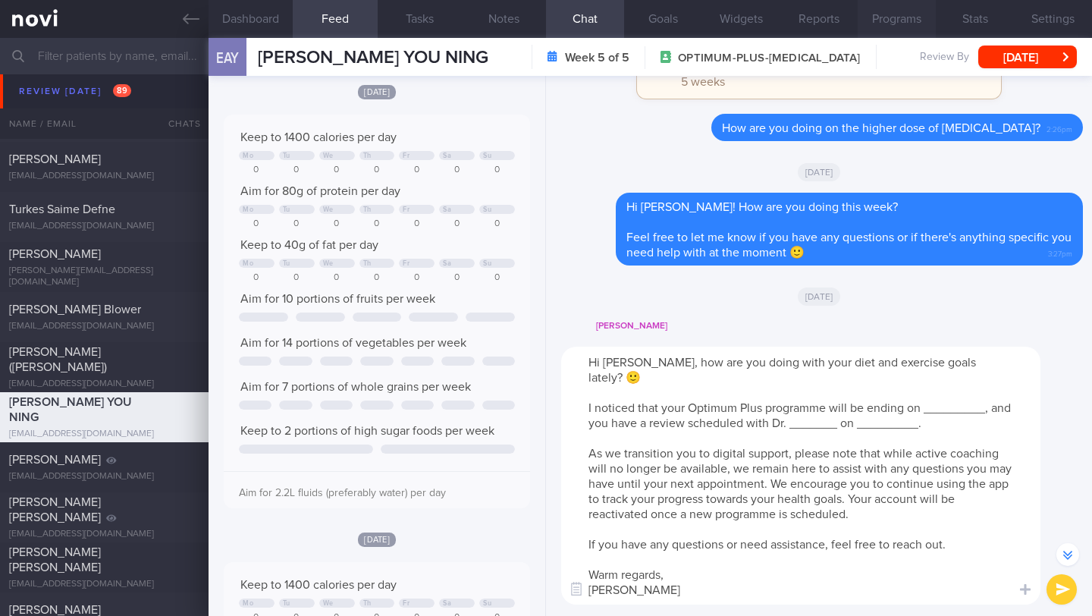
click at [891, 24] on button "Programs" at bounding box center [897, 19] width 78 height 38
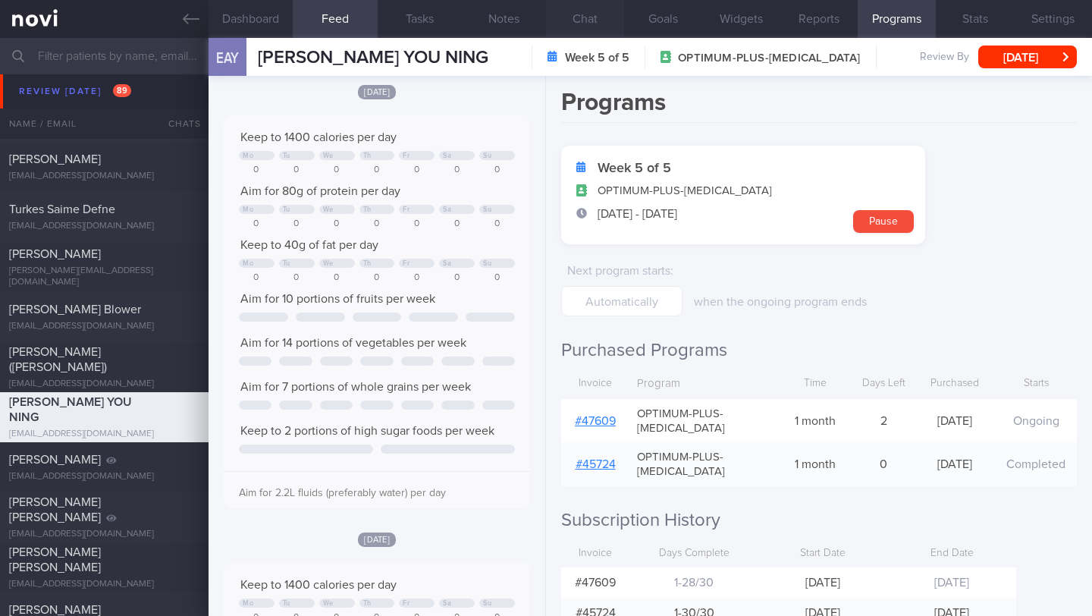
click at [574, 22] on button "Chat" at bounding box center [585, 19] width 78 height 38
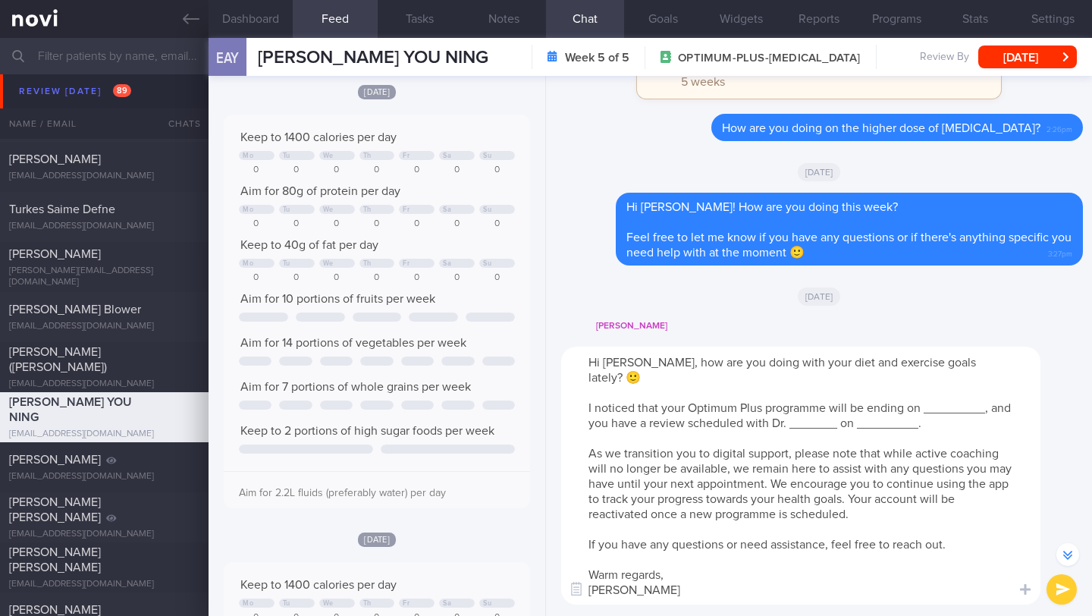
drag, startPoint x: 986, startPoint y: 394, endPoint x: 927, endPoint y: 395, distance: 59.2
click at [927, 395] on textarea "Hi [PERSON_NAME], how are you doing with your diet and exercise goals lately? 🙂…" at bounding box center [800, 476] width 479 height 258
drag, startPoint x: 860, startPoint y: 412, endPoint x: 814, endPoint y: 411, distance: 46.3
click at [814, 411] on textarea "Hi [PERSON_NAME], how are you doing with your diet and exercise goals lately? 🙂…" at bounding box center [800, 476] width 479 height 258
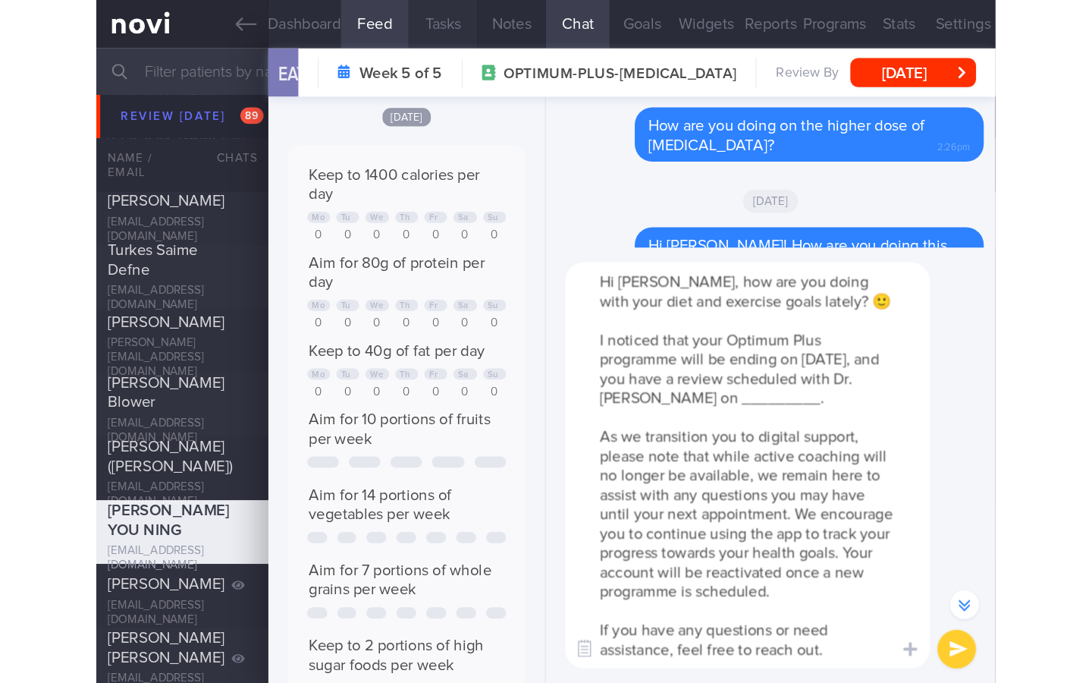
scroll to position [758478, 758359]
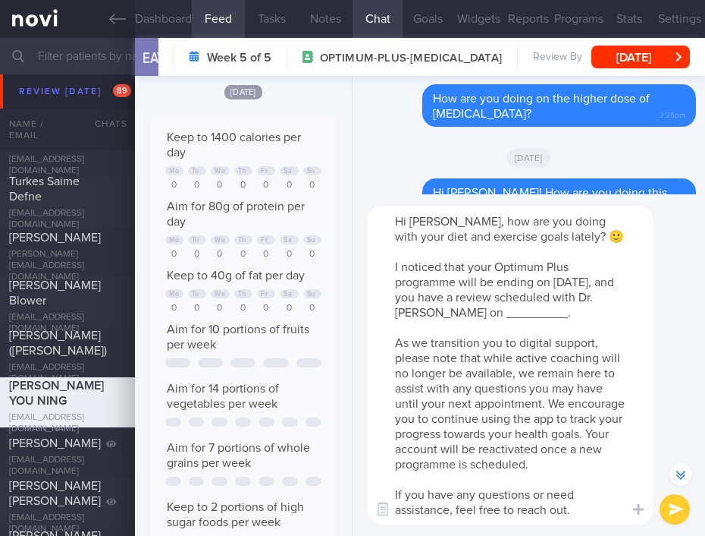
drag, startPoint x: 510, startPoint y: 311, endPoint x: 573, endPoint y: 313, distance: 62.2
click at [573, 313] on textarea "Hi [PERSON_NAME], how are you doing with your diet and exercise goals lately? 🙂…" at bounding box center [511, 365] width 286 height 319
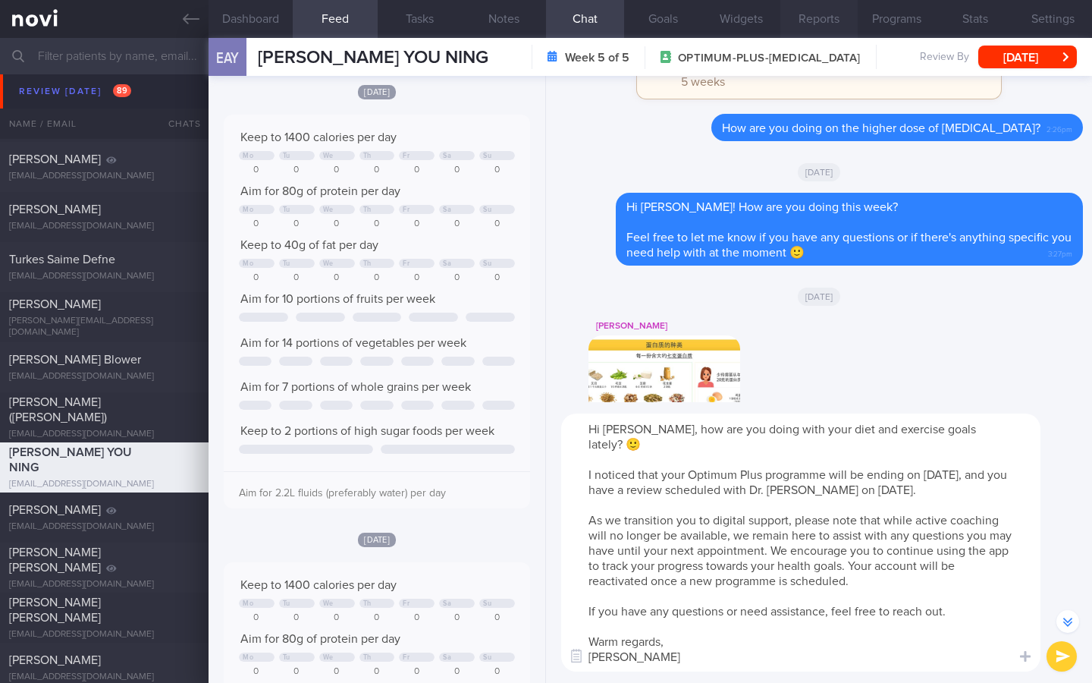
scroll to position [758447, 758240]
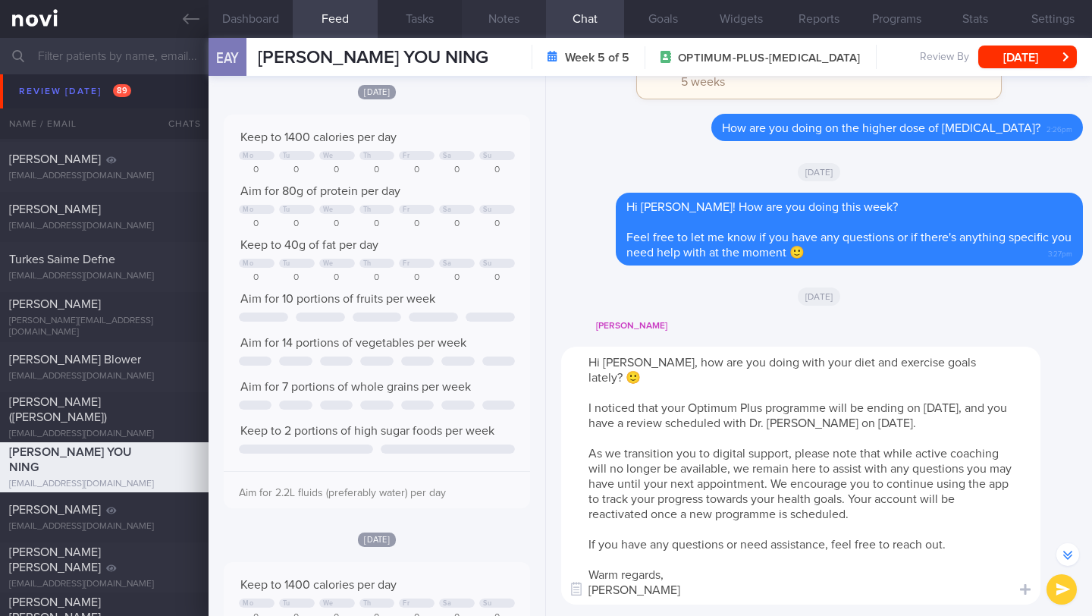
click at [510, 25] on button "Notes" at bounding box center [504, 19] width 84 height 38
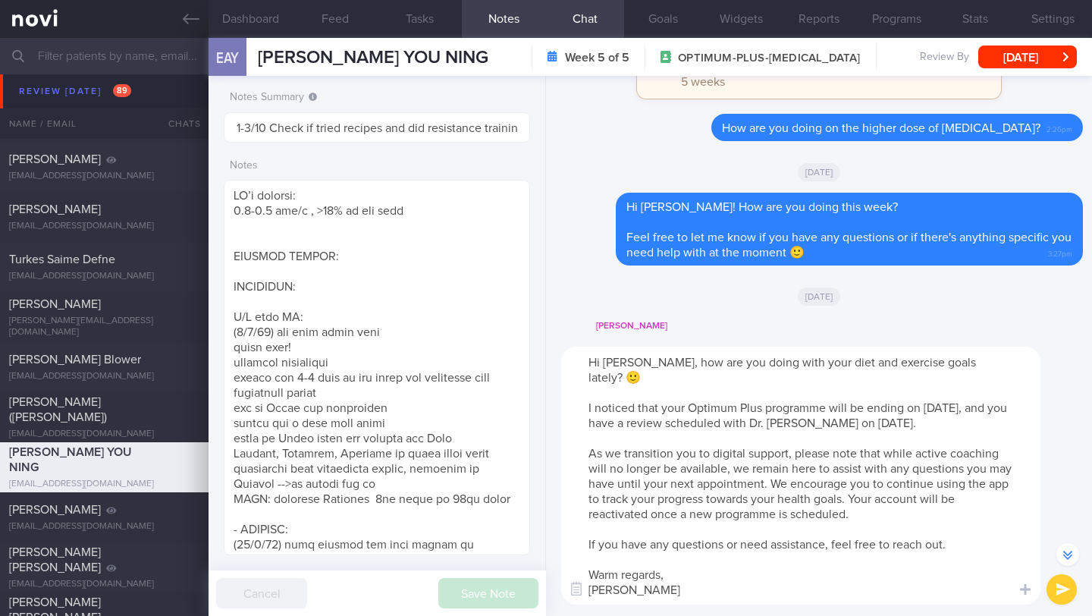
drag, startPoint x: 587, startPoint y: 439, endPoint x: 624, endPoint y: 438, distance: 37.2
click at [624, 438] on textarea "Hi [PERSON_NAME], how are you doing with your diet and exercise goals lately? 🙂…" at bounding box center [800, 476] width 479 height 258
click at [803, 438] on textarea "Hi [PERSON_NAME], how are you doing with your diet and exercise goals lately? 🙂…" at bounding box center [800, 476] width 479 height 258
drag, startPoint x: 928, startPoint y: 438, endPoint x: 595, endPoint y: 433, distance: 332.3
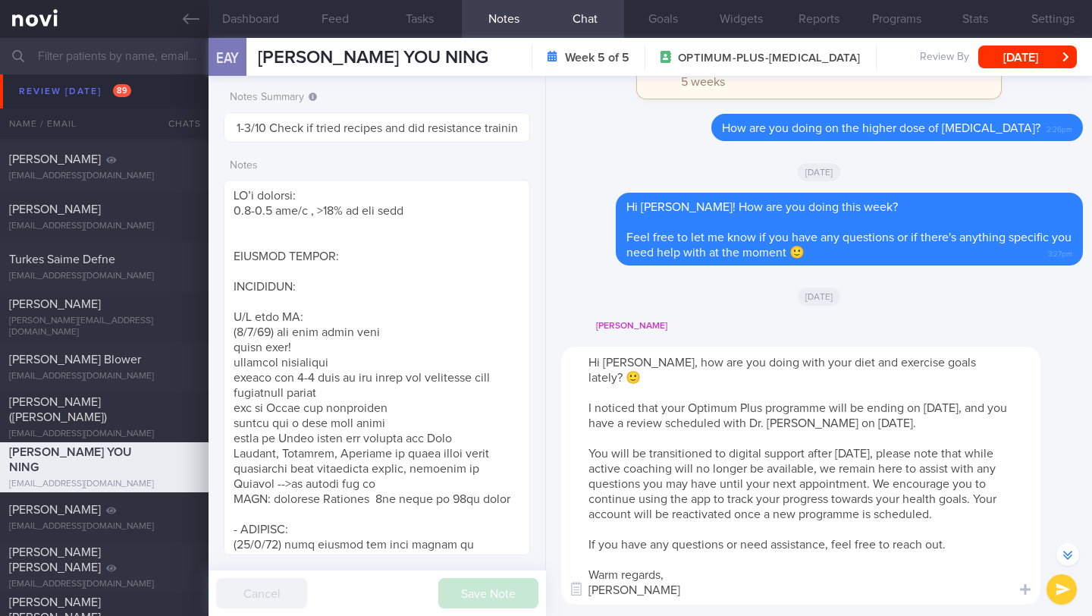
click at [595, 433] on textarea "Hi [PERSON_NAME], how are you doing with your diet and exercise goals lately? 🙂…" at bounding box center [800, 476] width 479 height 258
click at [725, 494] on textarea "Hi [PERSON_NAME], how are you doing with your diet and exercise goals lately? 🙂…" at bounding box center [800, 476] width 479 height 258
click at [935, 438] on textarea "Hi [PERSON_NAME], how are you doing with your diet and exercise goals lately? 🙂…" at bounding box center [800, 476] width 479 height 258
click at [586, 387] on textarea "Hi [PERSON_NAME], how are you doing with your diet and exercise goals lately? 🙂…" at bounding box center [800, 476] width 479 height 258
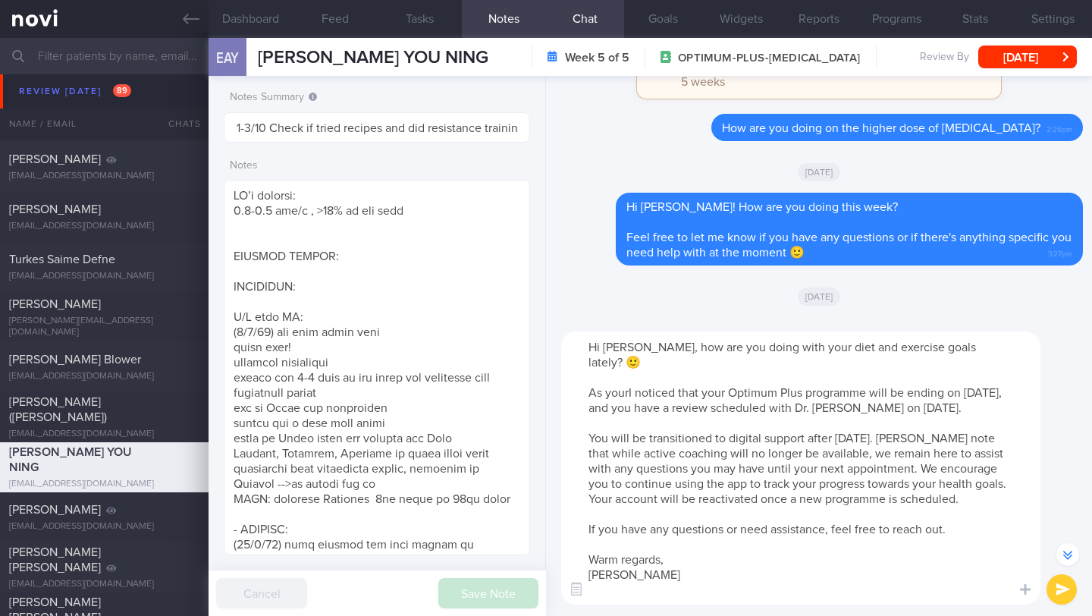
drag, startPoint x: 723, startPoint y: 377, endPoint x: 647, endPoint y: 380, distance: 75.9
click at [647, 380] on textarea "Hi [PERSON_NAME], how are you doing with your diet and exercise goals lately? 🙂…" at bounding box center [800, 467] width 479 height 273
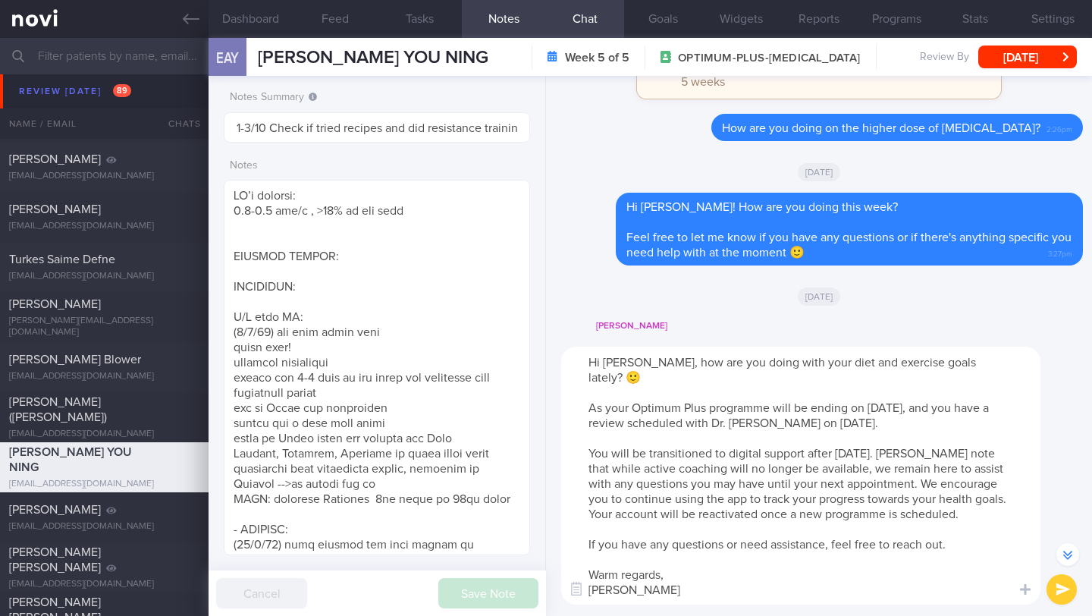
click at [961, 394] on textarea "Hi [PERSON_NAME], how are you doing with your diet and exercise goals lately? 🙂…" at bounding box center [800, 476] width 479 height 258
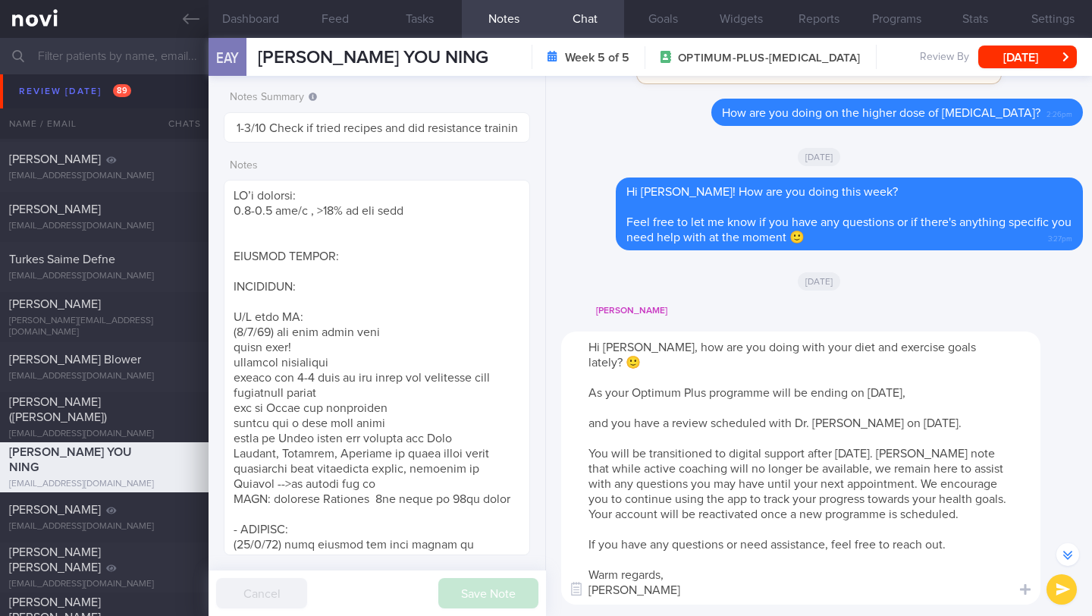
scroll to position [-377, 0]
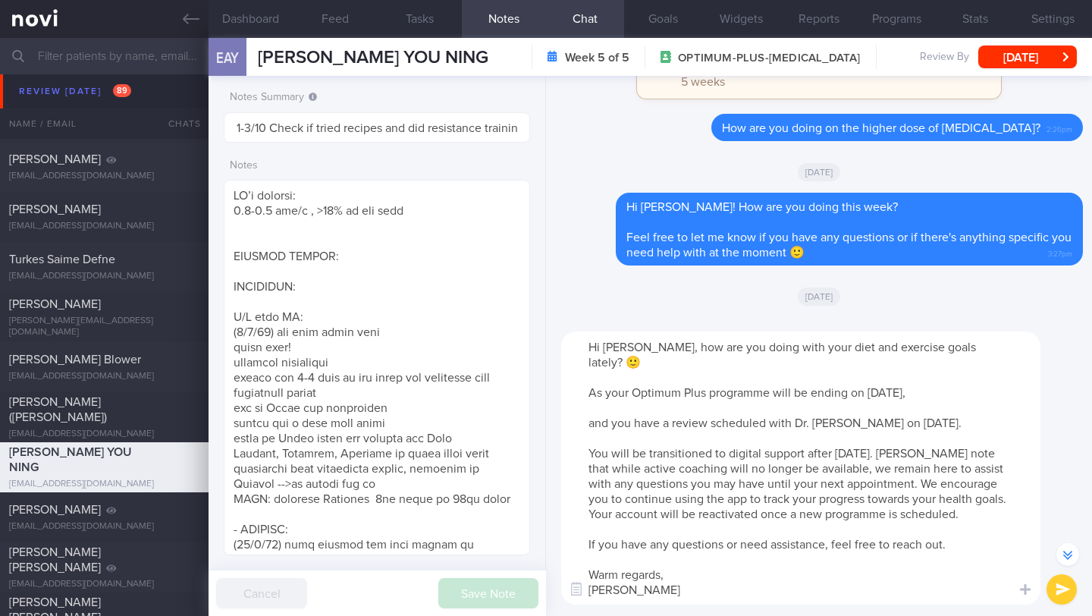
drag, startPoint x: 592, startPoint y: 440, endPoint x: 606, endPoint y: 439, distance: 14.4
click at [606, 439] on textarea "Hi [PERSON_NAME], how are you doing with your diet and exercise goals lately? 🙂…" at bounding box center [800, 467] width 479 height 273
drag, startPoint x: 832, startPoint y: 438, endPoint x: 580, endPoint y: 438, distance: 251.8
click at [580, 438] on textarea "Hi [PERSON_NAME], how are you doing with your diet and exercise goals lately? 🙂…" at bounding box center [800, 467] width 479 height 273
click at [972, 375] on textarea "Hi [PERSON_NAME], how are you doing with your diet and exercise goals lately? 🙂…" at bounding box center [800, 467] width 479 height 273
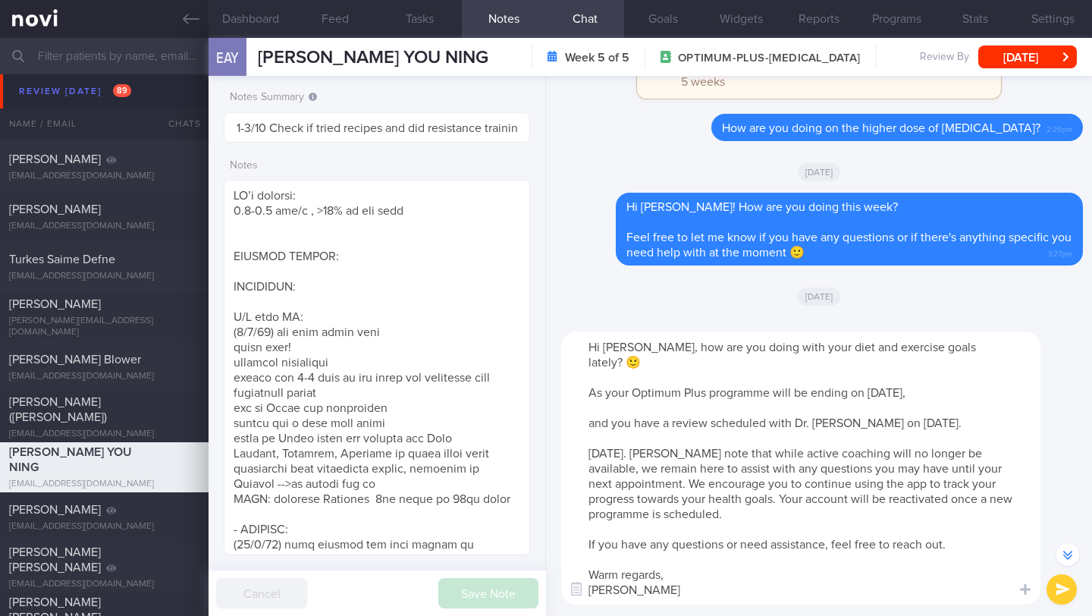
paste textarea "You will be transitioned to digital support after"
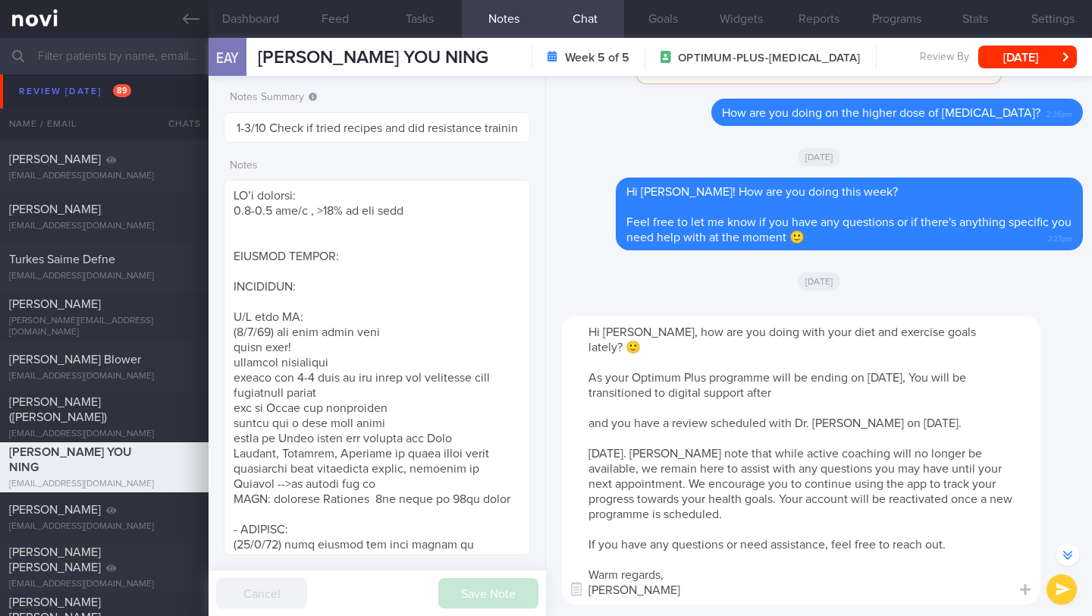
scroll to position [-392, 0]
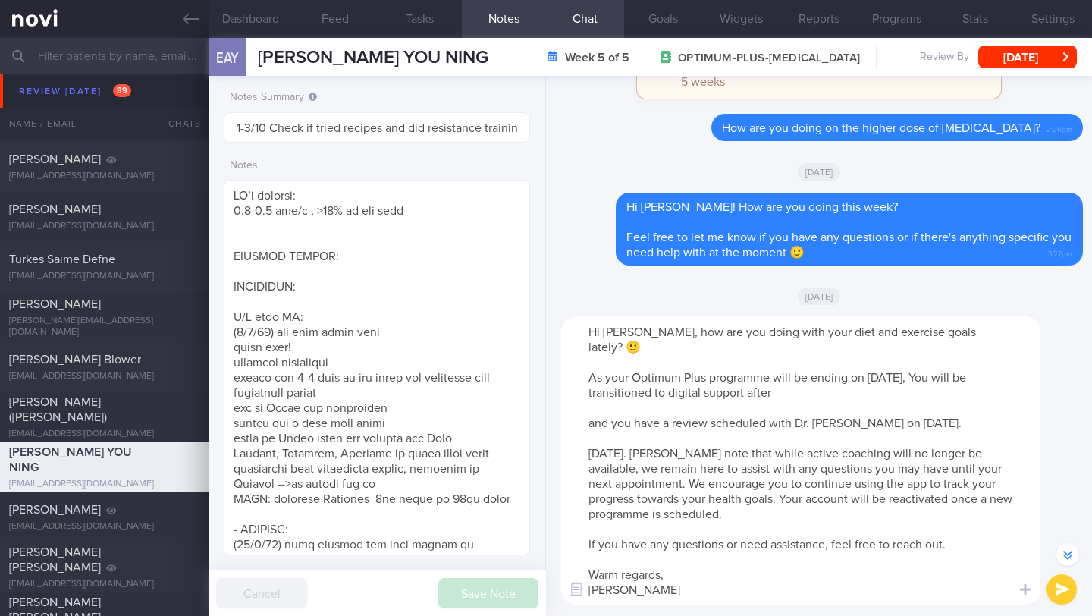
click at [966, 364] on textarea "Hi [PERSON_NAME], how are you doing with your diet and exercise goals lately? 🙂…" at bounding box center [800, 460] width 479 height 288
click at [835, 382] on textarea "Hi [PERSON_NAME], how are you doing with your diet and exercise goals lately? 🙂…" at bounding box center [800, 460] width 479 height 288
drag, startPoint x: 673, startPoint y: 437, endPoint x: 567, endPoint y: 435, distance: 105.4
click at [567, 435] on textarea "Hi [PERSON_NAME], how are you doing with your diet and exercise goals lately? 🙂…" at bounding box center [800, 460] width 479 height 288
click at [589, 402] on textarea "Hi [PERSON_NAME], how are you doing with your diet and exercise goals lately? 🙂…" at bounding box center [800, 460] width 479 height 288
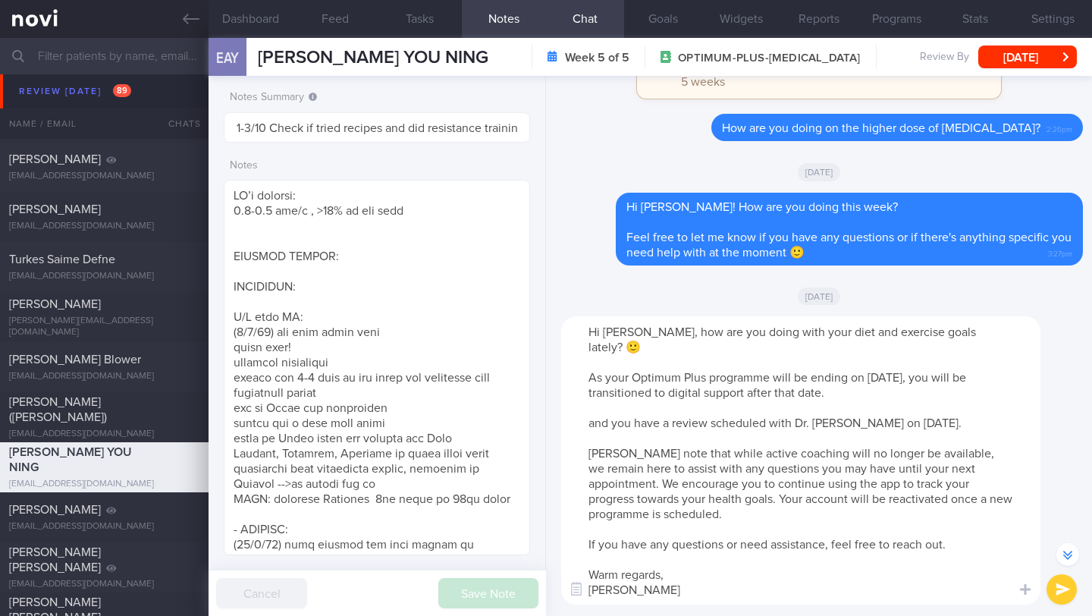
click at [589, 402] on textarea "Hi [PERSON_NAME], how are you doing with your diet and exercise goals lately? 🙂…" at bounding box center [800, 460] width 479 height 288
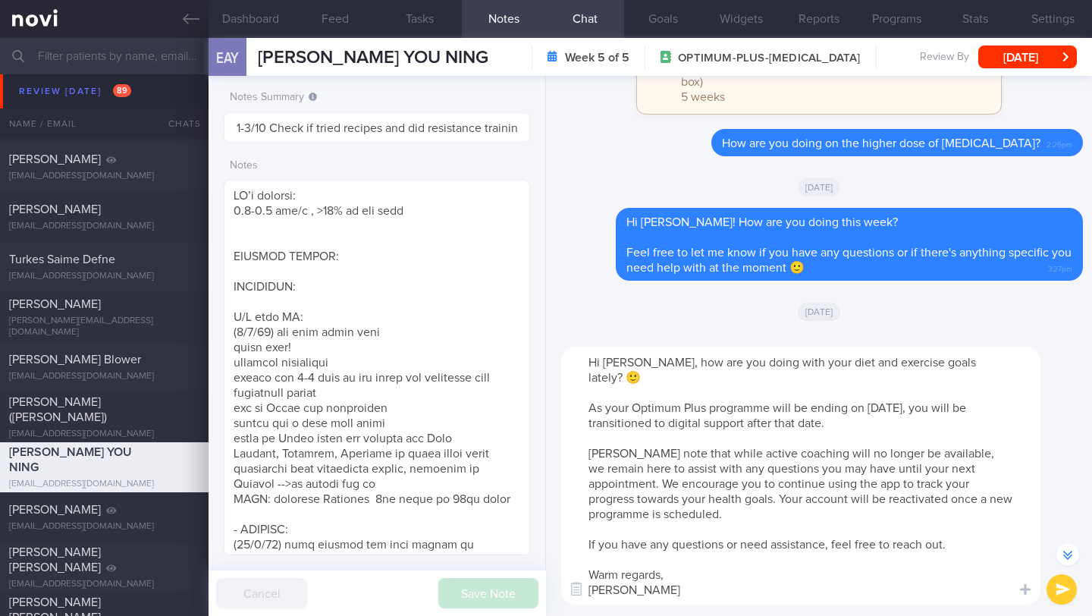
scroll to position [-362, 0]
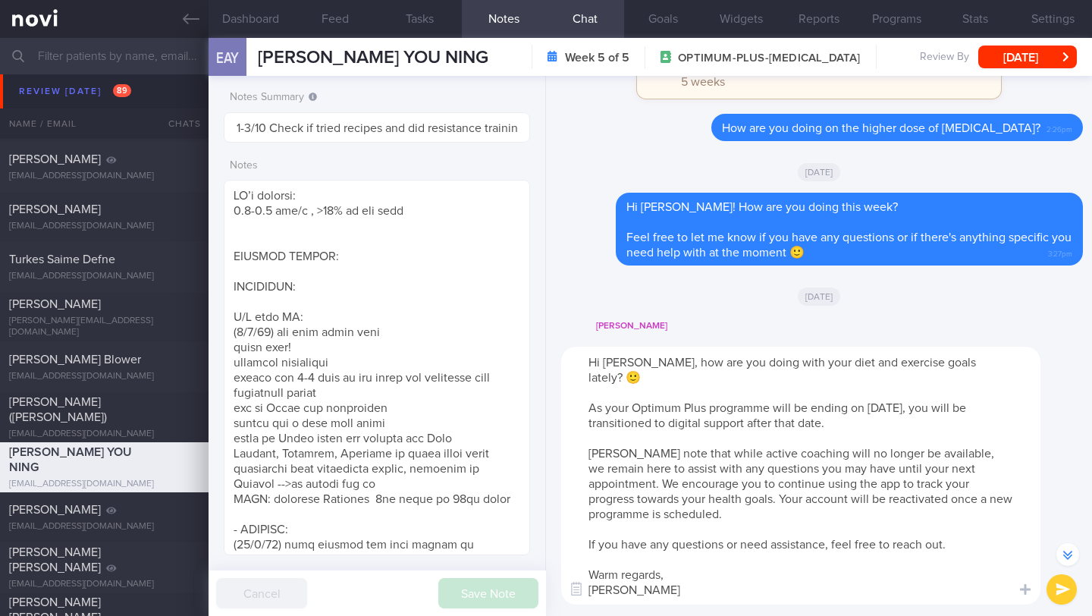
click at [994, 451] on textarea "Hi [PERSON_NAME], how are you doing with your diet and exercise goals lately? 🙂…" at bounding box center [800, 476] width 479 height 258
paste textarea "and you have a review scheduled with Dr. [PERSON_NAME] on [DATE]."
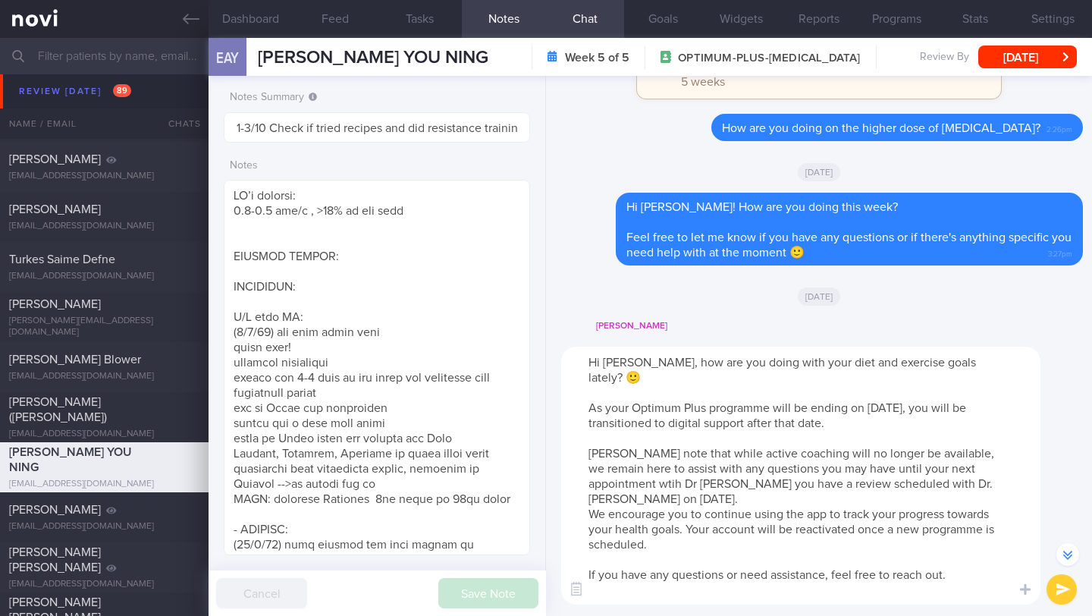
scroll to position [-392, 0]
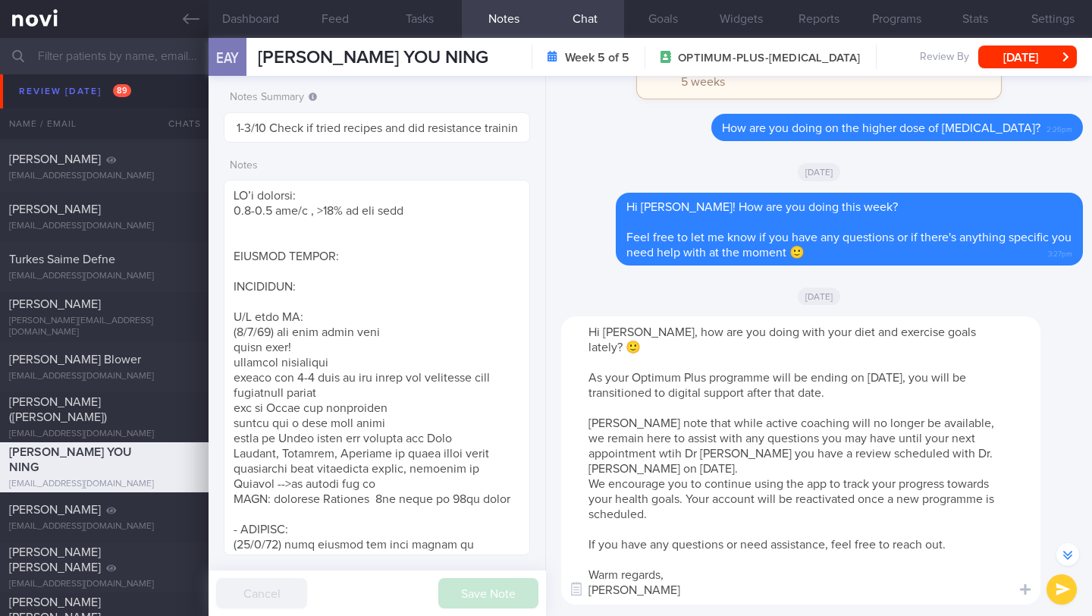
drag, startPoint x: 826, startPoint y: 435, endPoint x: 589, endPoint y: 441, distance: 237.5
click at [589, 441] on textarea "Hi [PERSON_NAME], how are you doing with your diet and exercise goals lately? 🙂…" at bounding box center [800, 460] width 479 height 288
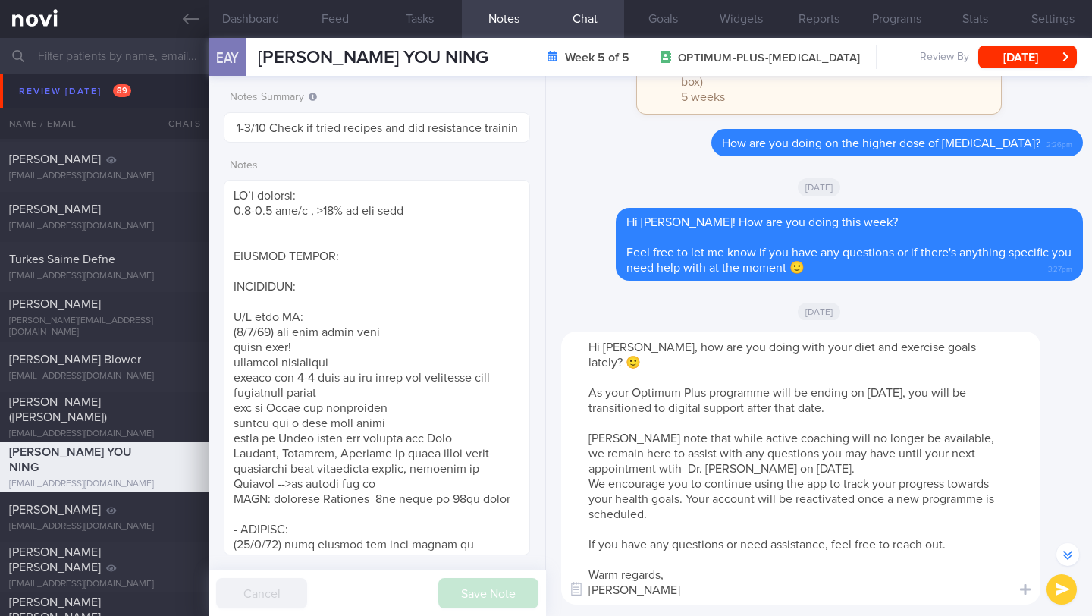
scroll to position [-377, 0]
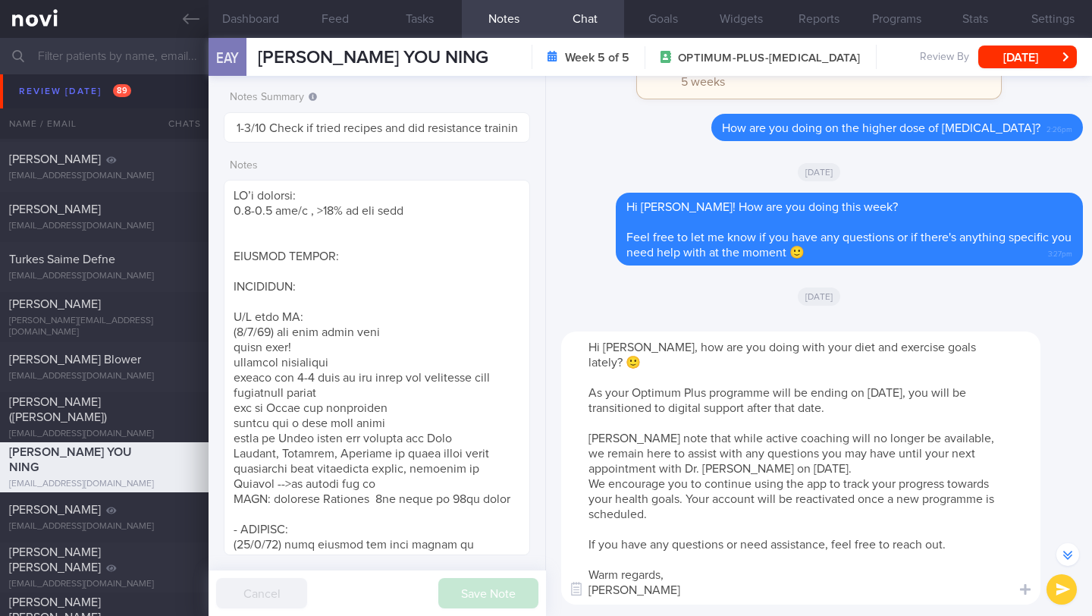
click at [818, 447] on textarea "Hi [PERSON_NAME], how are you doing with your diet and exercise goals lately? 🙂…" at bounding box center [800, 467] width 479 height 273
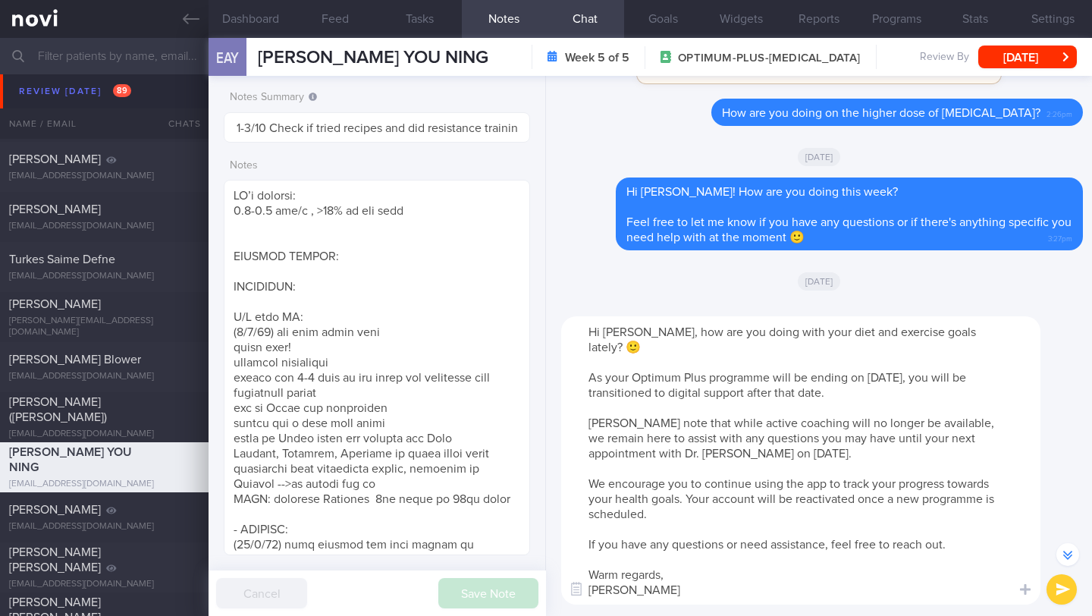
scroll to position [-392, 0]
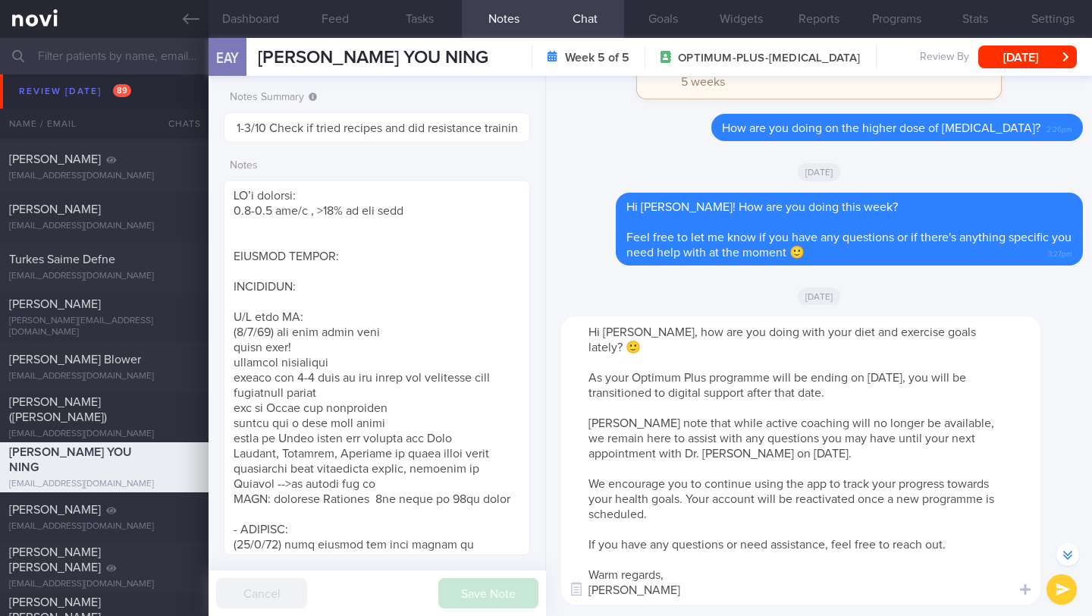
drag, startPoint x: 586, startPoint y: 335, endPoint x: 667, endPoint y: 576, distance: 254.5
click at [667, 576] on textarea "Hi [PERSON_NAME], how are you doing with your diet and exercise goals lately? 🙂…" at bounding box center [800, 460] width 479 height 288
click at [728, 363] on textarea "Hi [PERSON_NAME], how are you doing with your diet and exercise goals lately? 🙂…" at bounding box center [800, 460] width 479 height 288
drag, startPoint x: 590, startPoint y: 367, endPoint x: 641, endPoint y: 585, distance: 223.5
click at [641, 585] on textarea "Hi [PERSON_NAME], how are you doing with your diet and exercise goals lately? 🙂…" at bounding box center [800, 460] width 479 height 288
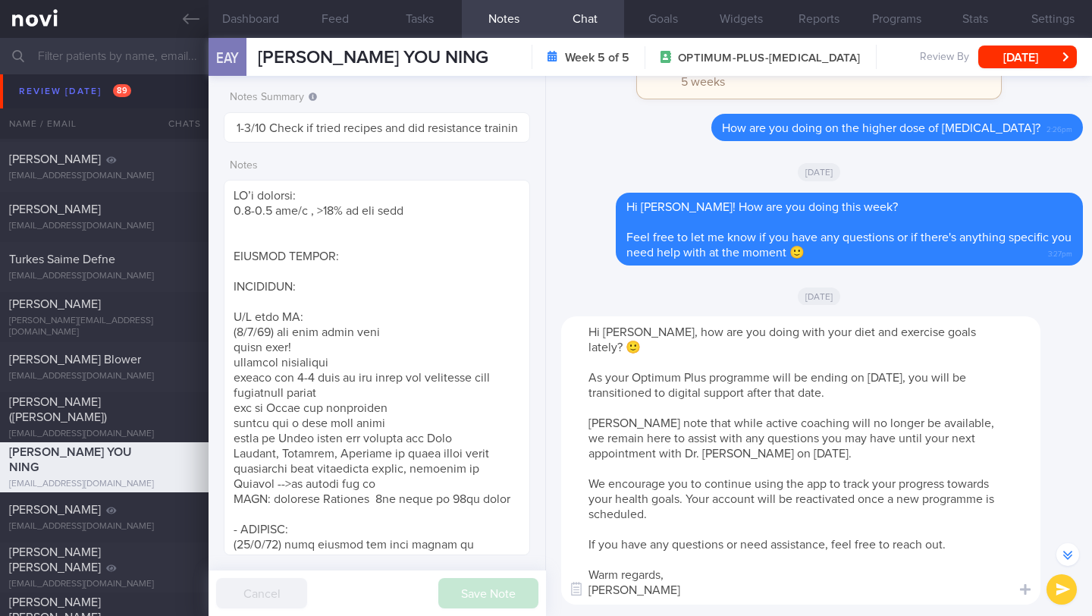
paste textarea "Please note that your Optimum Plus Programme will be ending on [DATE]. Followin…"
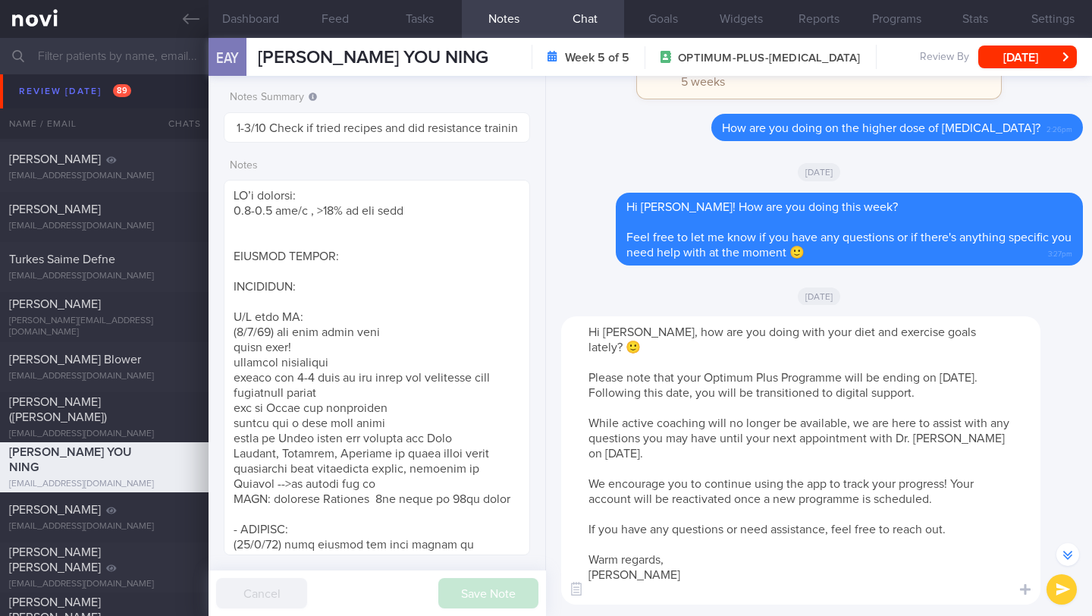
scroll to position [-362, 0]
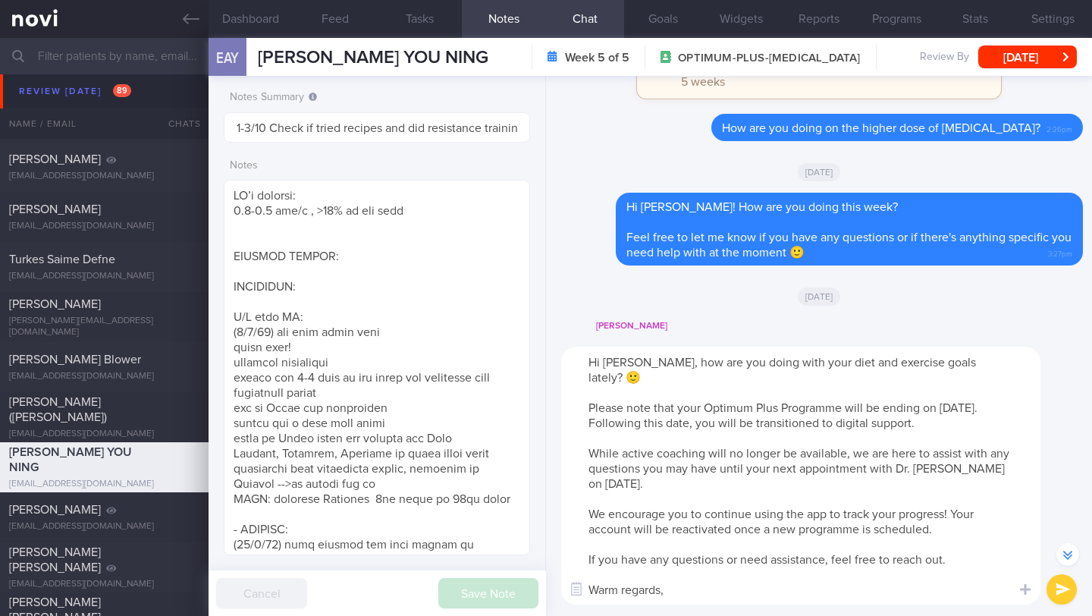
click at [660, 361] on textarea "Hi [PERSON_NAME], how are you doing with your diet and exercise goals lately? 🙂…" at bounding box center [800, 476] width 479 height 258
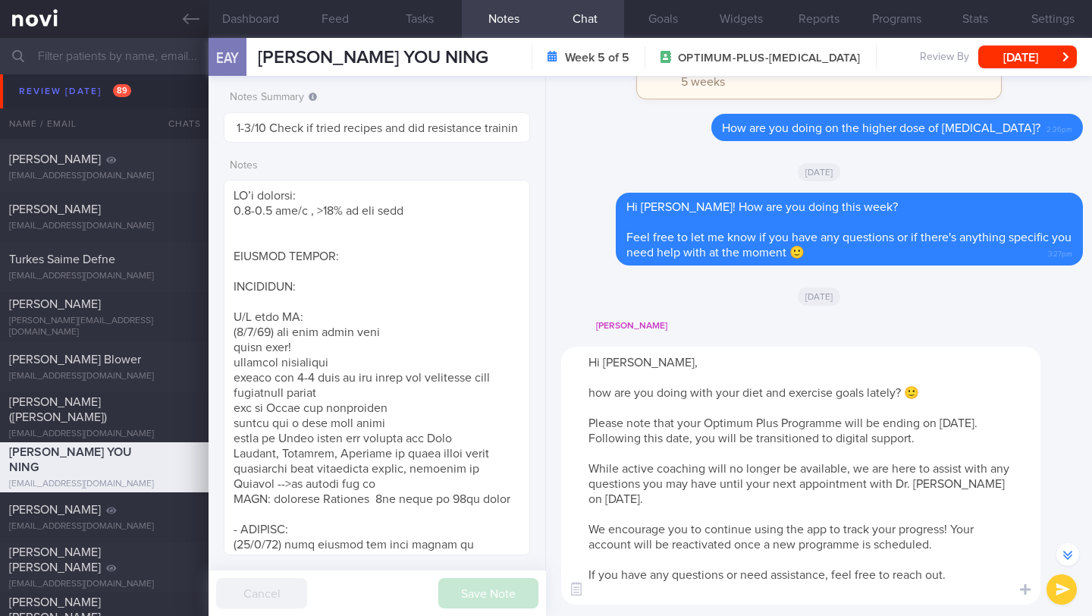
scroll to position [-392, 0]
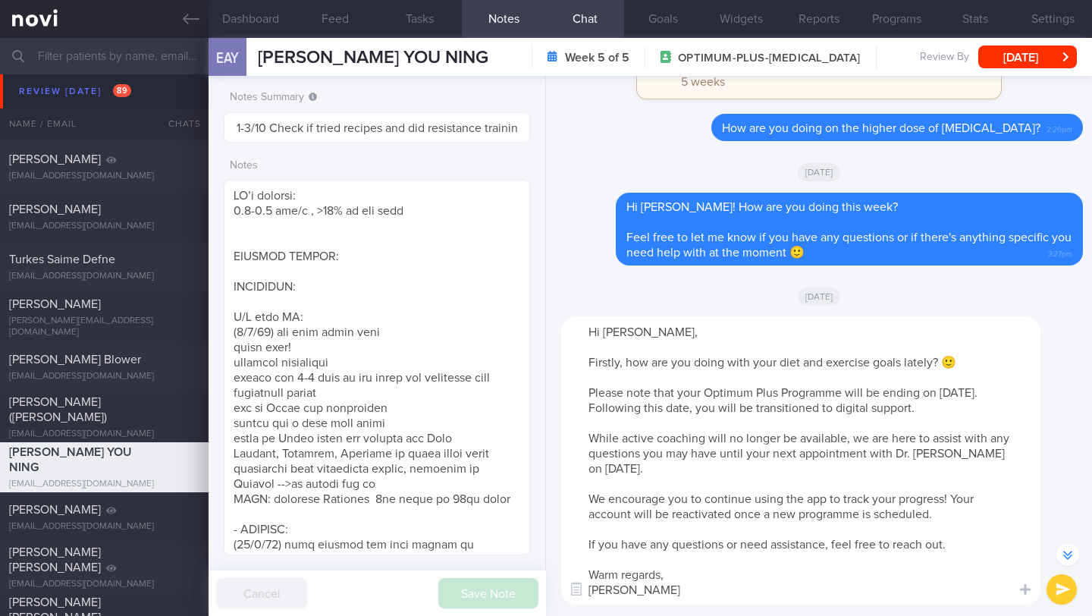
drag, startPoint x: 931, startPoint y: 366, endPoint x: 910, endPoint y: 364, distance: 21.3
click at [910, 364] on textarea "Hi [PERSON_NAME], Firstly, how are you doing with your diet and exercise goals …" at bounding box center [800, 460] width 479 height 288
click at [940, 397] on textarea "Hi [PERSON_NAME], Firstly, how are you doing with your diet and exercise goals?…" at bounding box center [800, 460] width 479 height 288
click at [579, 408] on textarea "Hi [PERSON_NAME], Firstly, how are you doing with your diet and exercise goals?…" at bounding box center [800, 460] width 479 height 288
click at [1006, 451] on textarea "Hi [PERSON_NAME], Firstly, how are you doing with your diet and exercise goals?…" at bounding box center [800, 460] width 479 height 288
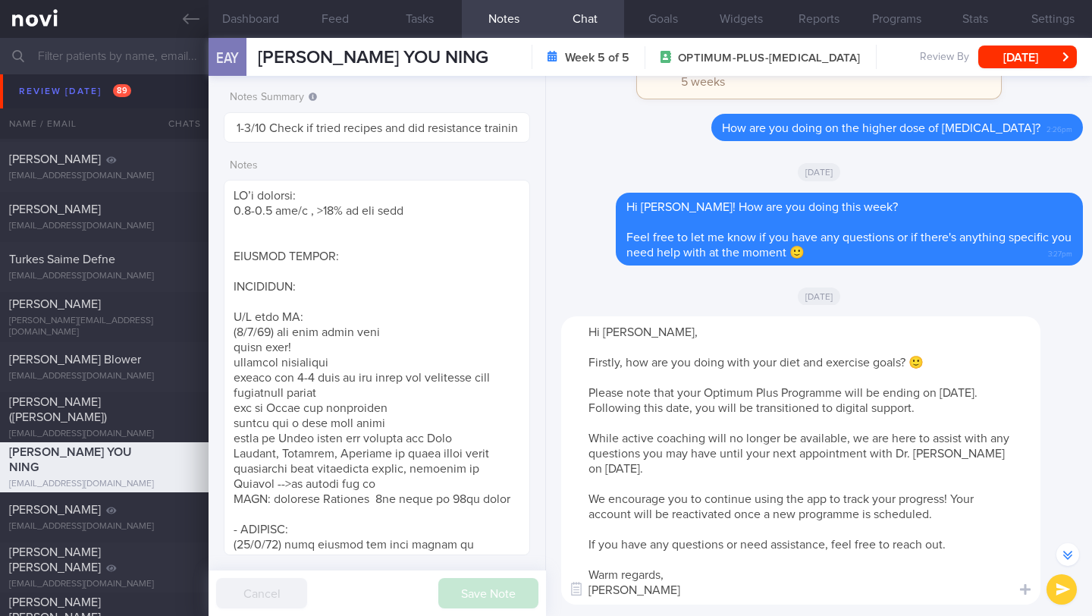
drag, startPoint x: 586, startPoint y: 391, endPoint x: 689, endPoint y: 591, distance: 225.3
click at [689, 591] on textarea "Hi [PERSON_NAME], Firstly, how are you doing with your diet and exercise goals?…" at bounding box center [800, 460] width 479 height 288
type textarea "Hi [PERSON_NAME], Firstly, how are you doing with your diet and exercise goals?…"
click at [871, 507] on textarea "Hi [PERSON_NAME], Firstly, how are you doing with your diet and exercise goals?…" at bounding box center [800, 460] width 479 height 288
click at [1054, 595] on button "submit" at bounding box center [1062, 589] width 30 height 30
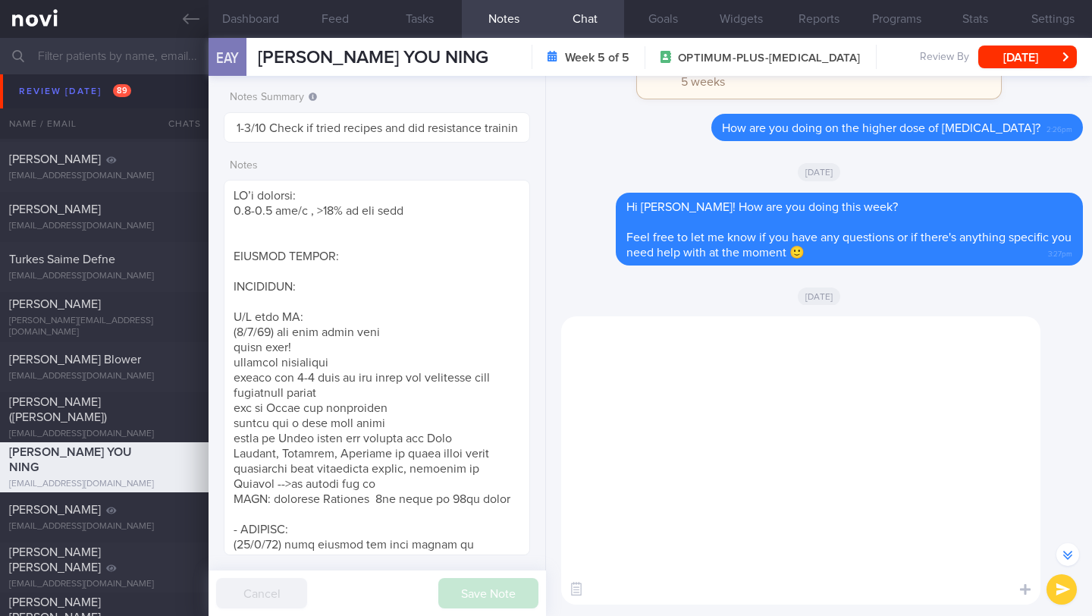
scroll to position [0, 0]
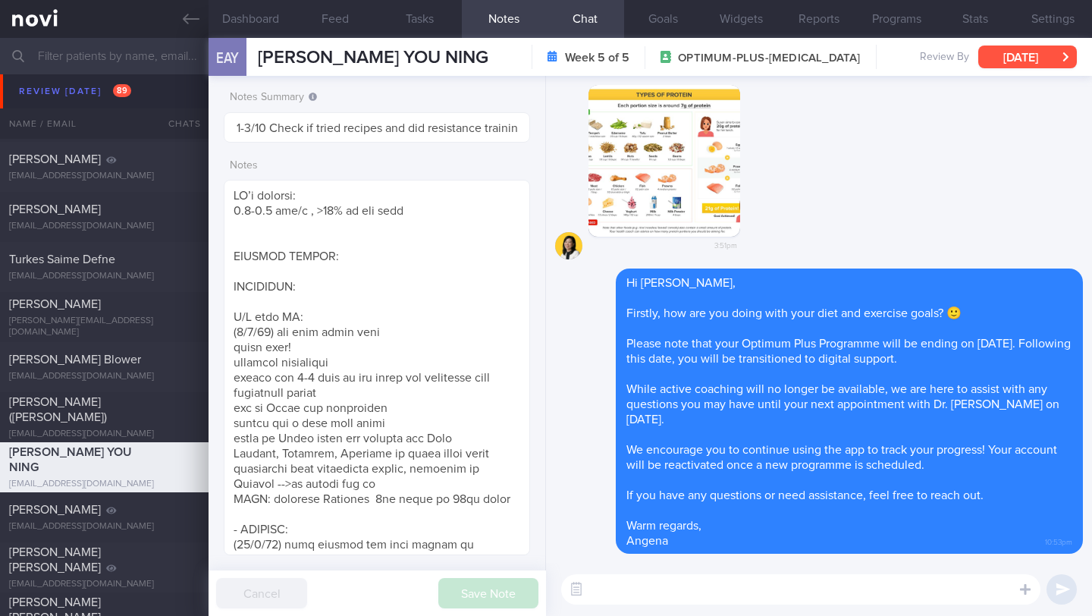
click at [1037, 58] on button "[DATE]" at bounding box center [1027, 57] width 99 height 23
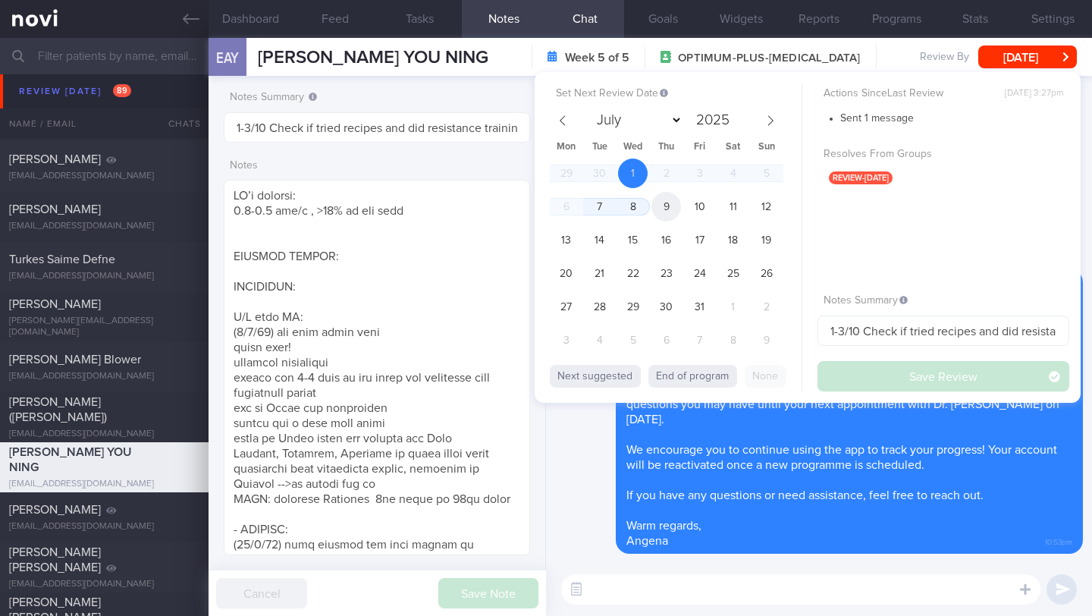
click at [674, 213] on span "9" at bounding box center [667, 207] width 30 height 30
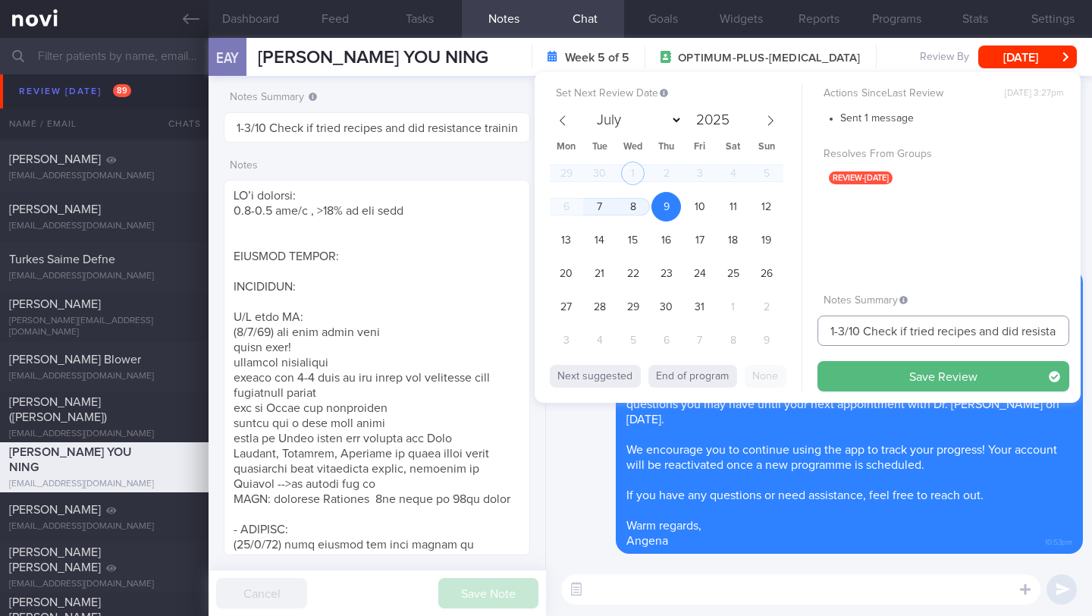
click at [843, 331] on input "1-3/10 Check if tried recipes and did resistance training (BUZUD ended)" at bounding box center [944, 331] width 252 height 30
drag, startPoint x: 847, startPoint y: 330, endPoint x: 798, endPoint y: 330, distance: 48.5
click at [798, 330] on div "Set Next Review Date [DATE] July August September October November [DATE] Mon T…" at bounding box center [808, 237] width 546 height 331
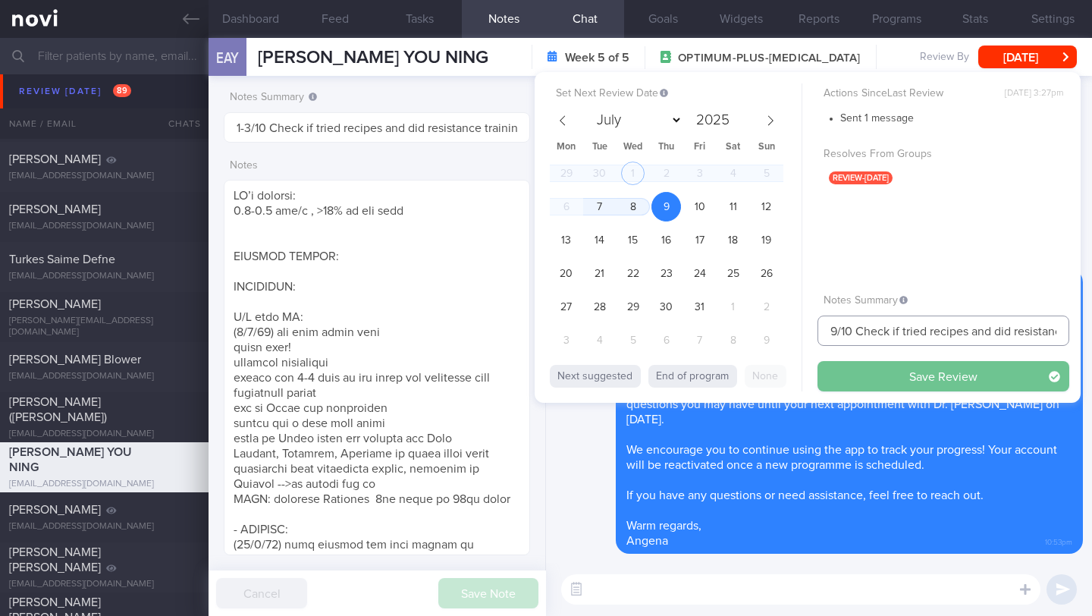
type input "9/10 Check if tried recipes and did resistance training (BUZUD ended)"
click at [894, 385] on button "Save Review" at bounding box center [944, 376] width 252 height 30
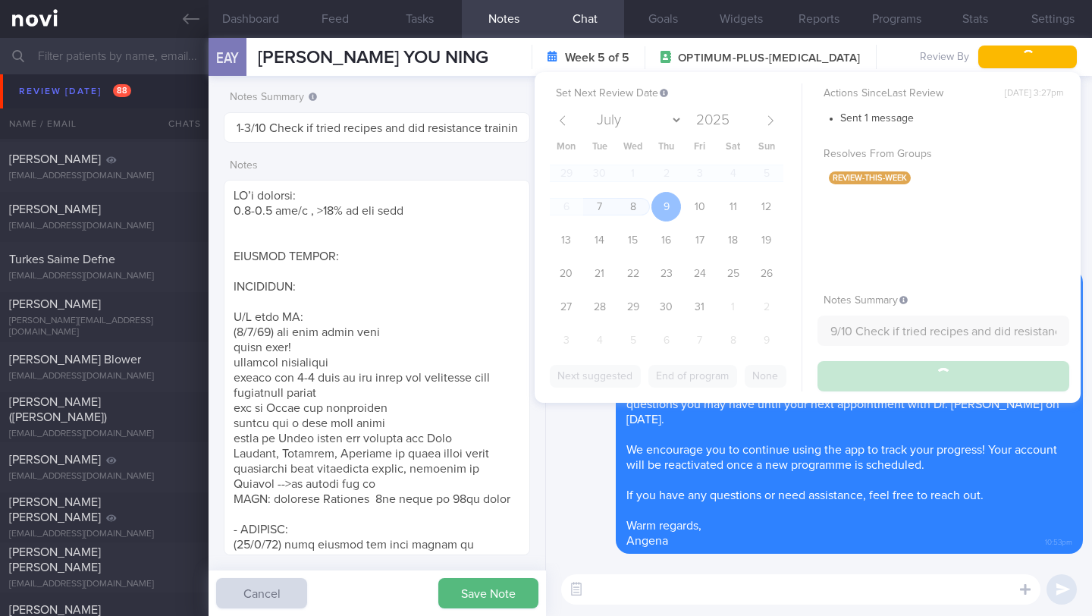
type input "9/10 Check if tried recipes and did resistance training (BUZUD ended)"
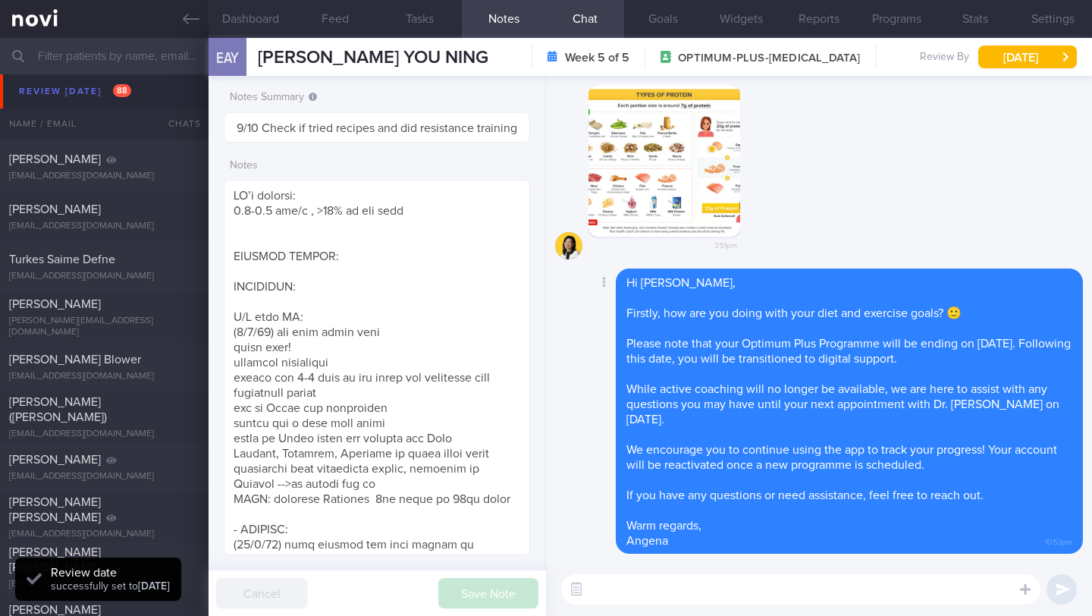
scroll to position [137, 274]
click at [187, 21] on icon at bounding box center [191, 19] width 17 height 17
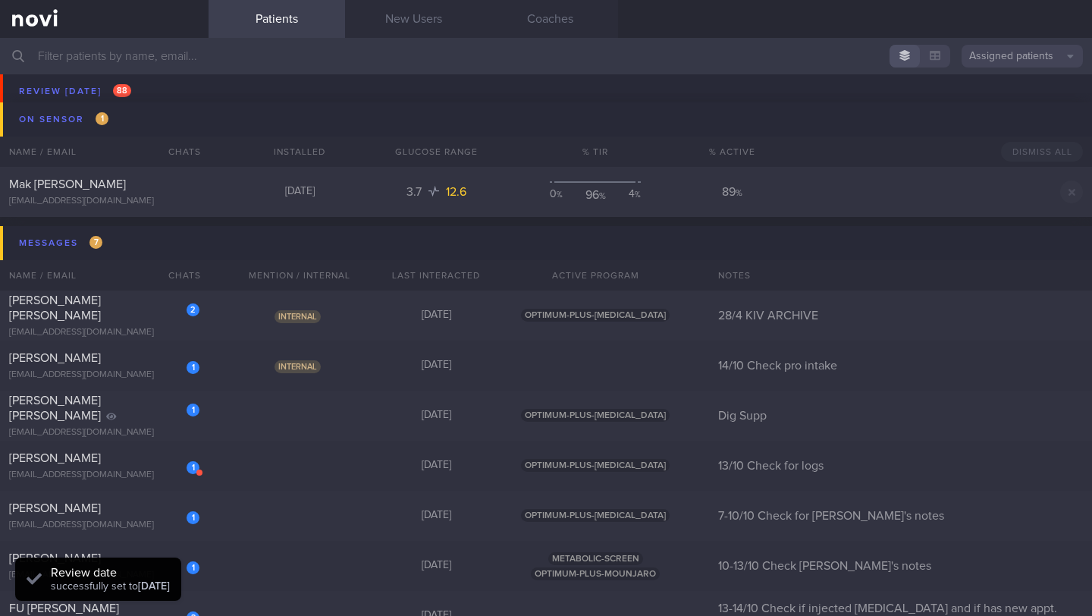
scroll to position [9712, 0]
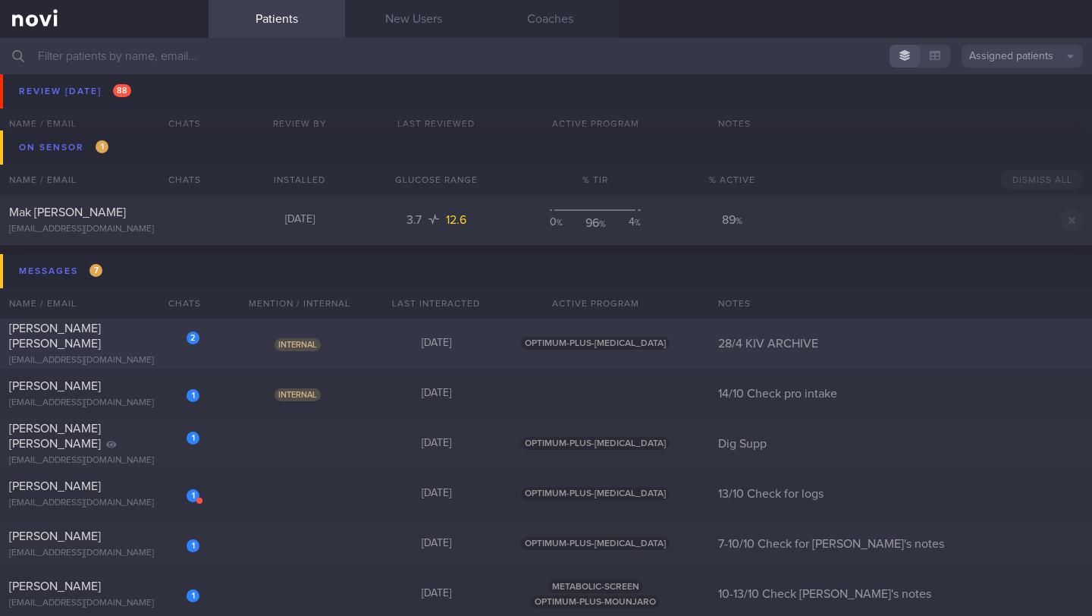
click at [101, 338] on span "[PERSON_NAME] [PERSON_NAME]" at bounding box center [55, 335] width 92 height 27
select select "9"
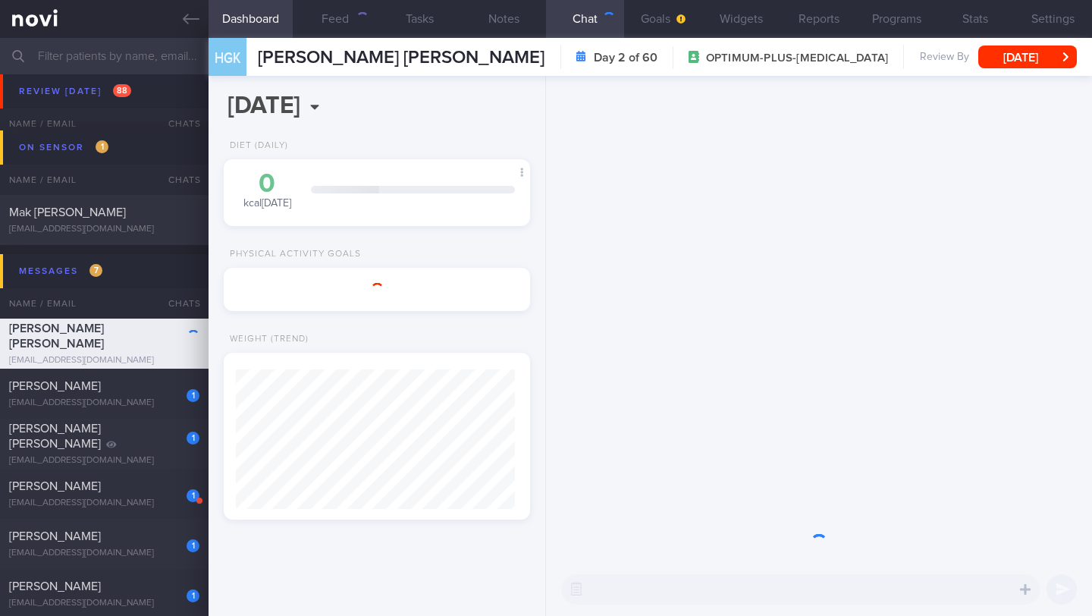
scroll to position [155, 268]
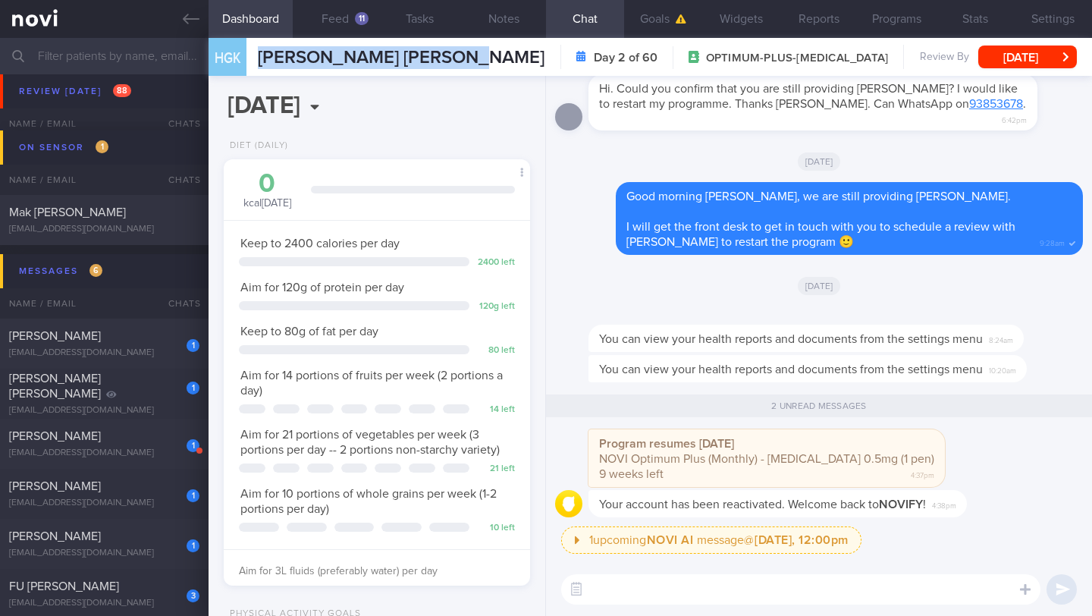
drag, startPoint x: 474, startPoint y: 64, endPoint x: 247, endPoint y: 65, distance: 227.6
click at [247, 65] on div "HGK [PERSON_NAME] [PERSON_NAME] [PERSON_NAME] [PERSON_NAME] [EMAIL_ADDRESS][DOM…" at bounding box center [651, 57] width 884 height 38
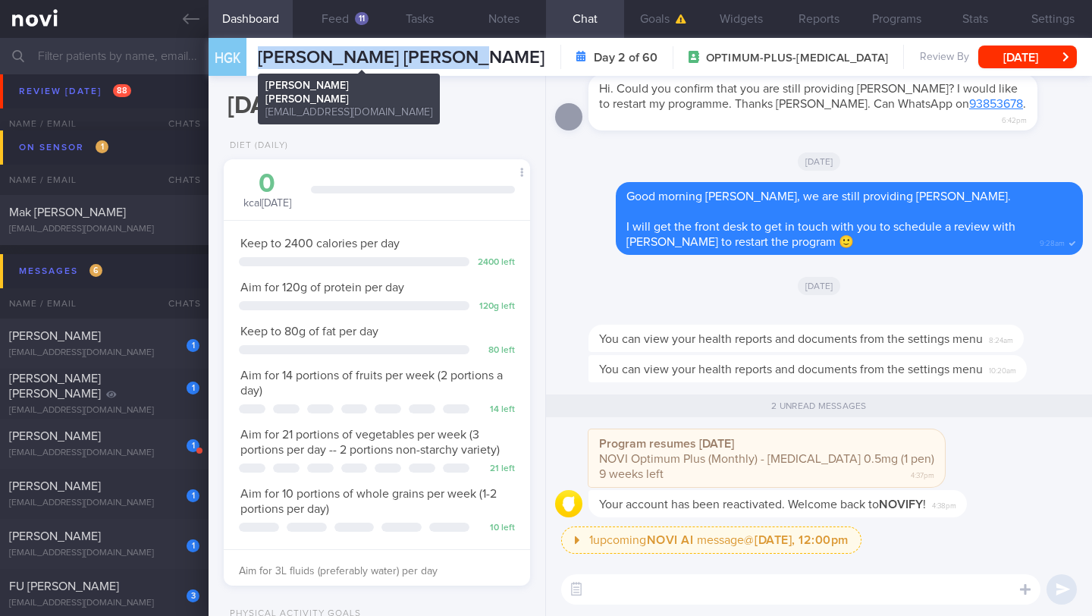
copy div "[PERSON_NAME] [PERSON_NAME]"
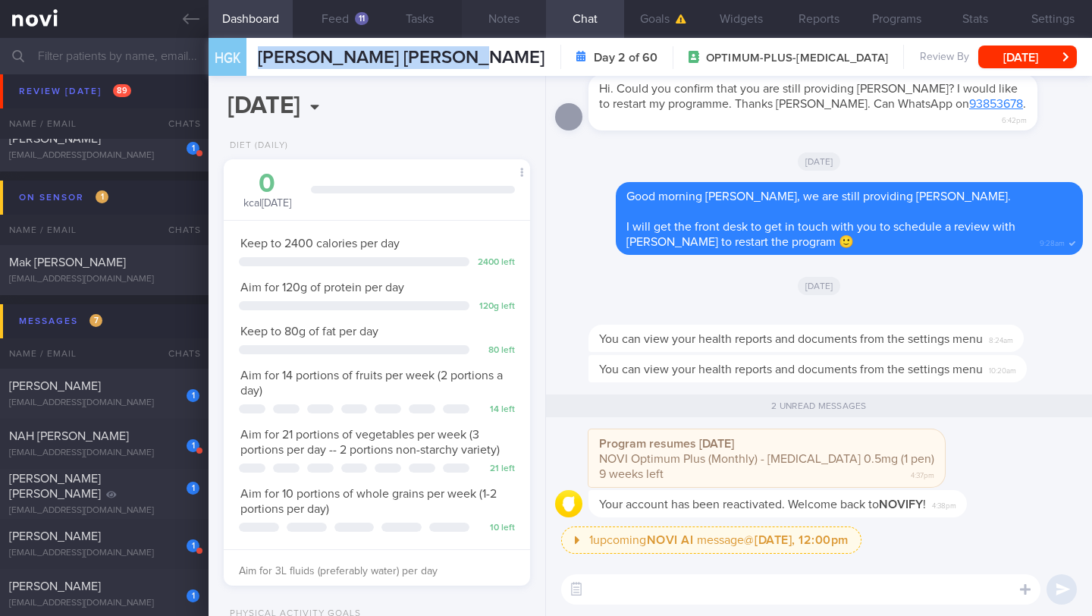
click at [506, 16] on button "Notes" at bounding box center [504, 19] width 84 height 38
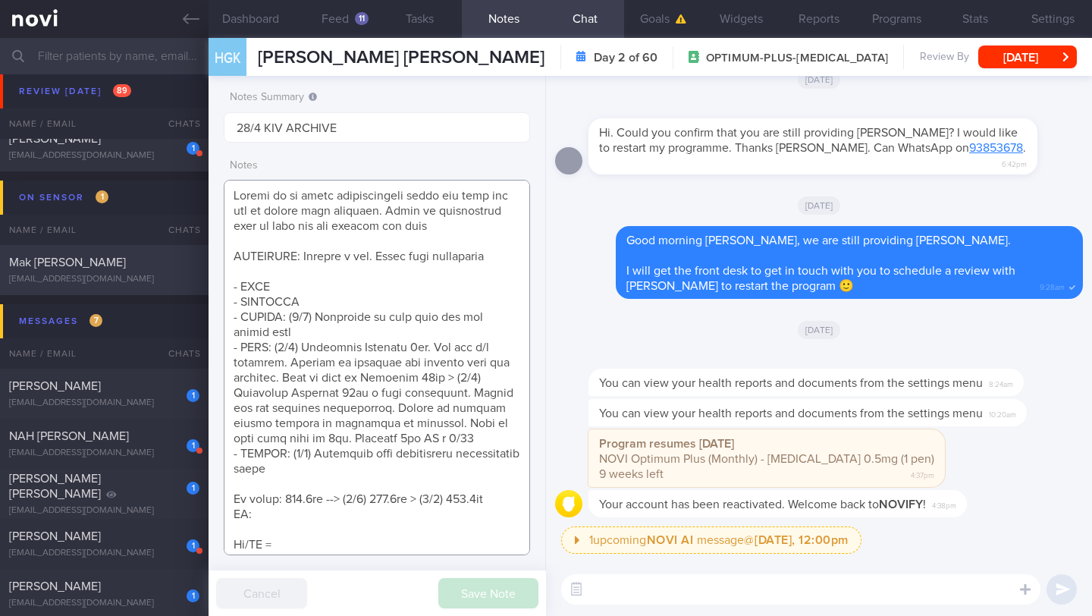
drag, startPoint x: 299, startPoint y: 299, endPoint x: 198, endPoint y: 284, distance: 102.0
click at [198, 284] on div "Patients New Users Coaches Assigned patients Assigned patients All active patie…" at bounding box center [546, 327] width 1092 height 578
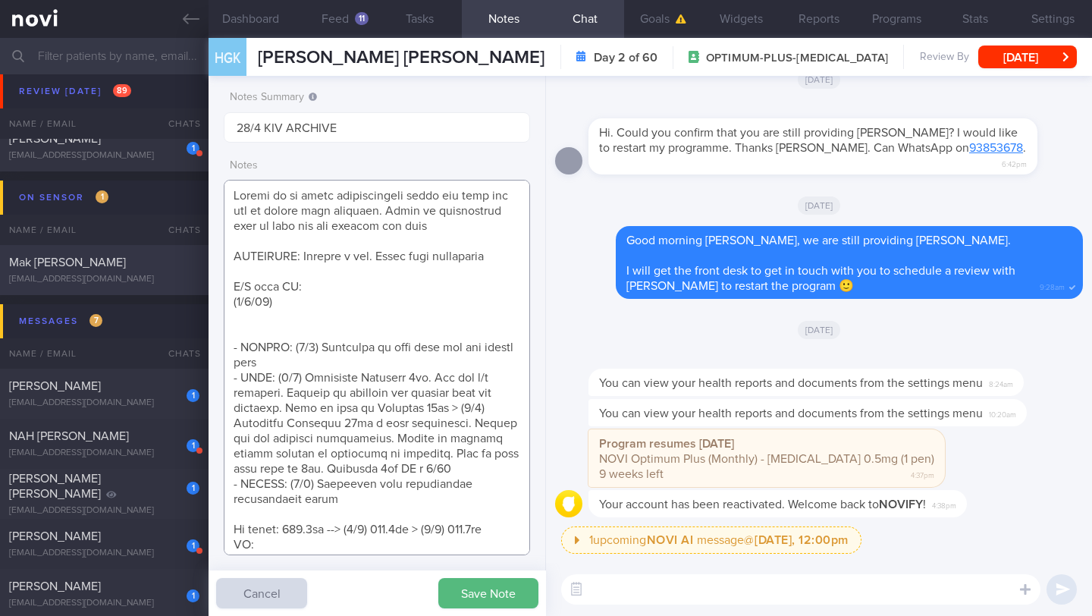
paste textarea "Last seen in [DATE] Was prev on [MEDICAL_DATA] 7mg OM Found it challenging to s…"
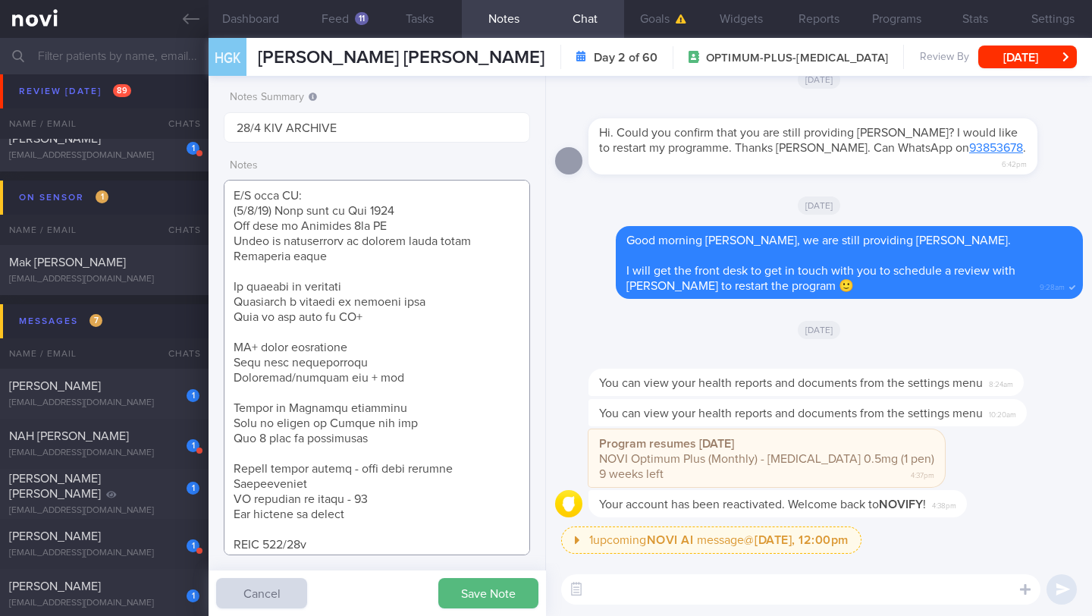
scroll to position [79, 0]
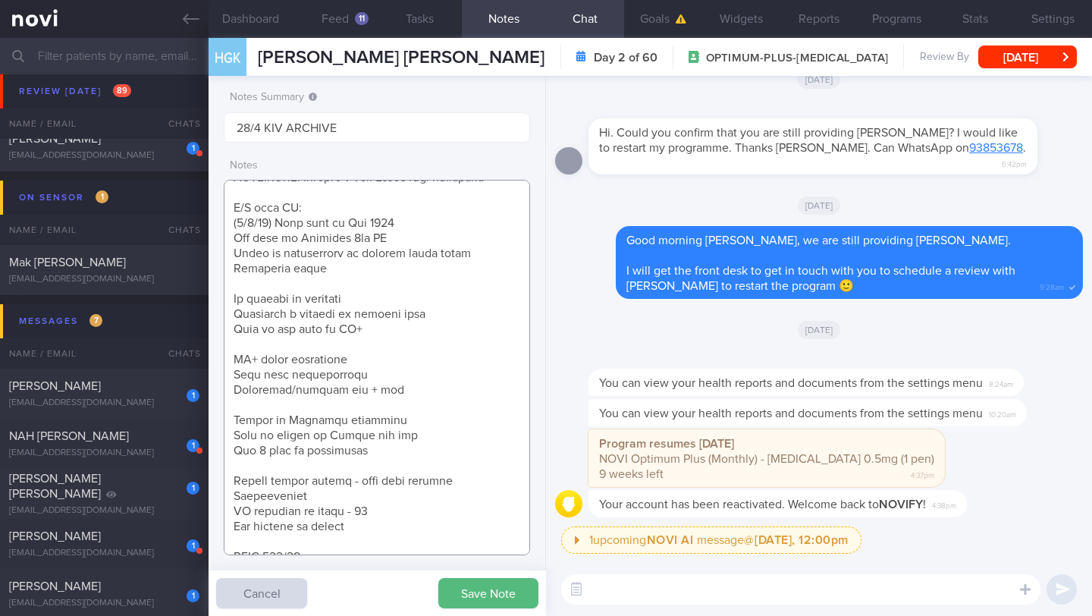
click at [305, 287] on textarea at bounding box center [377, 367] width 306 height 375
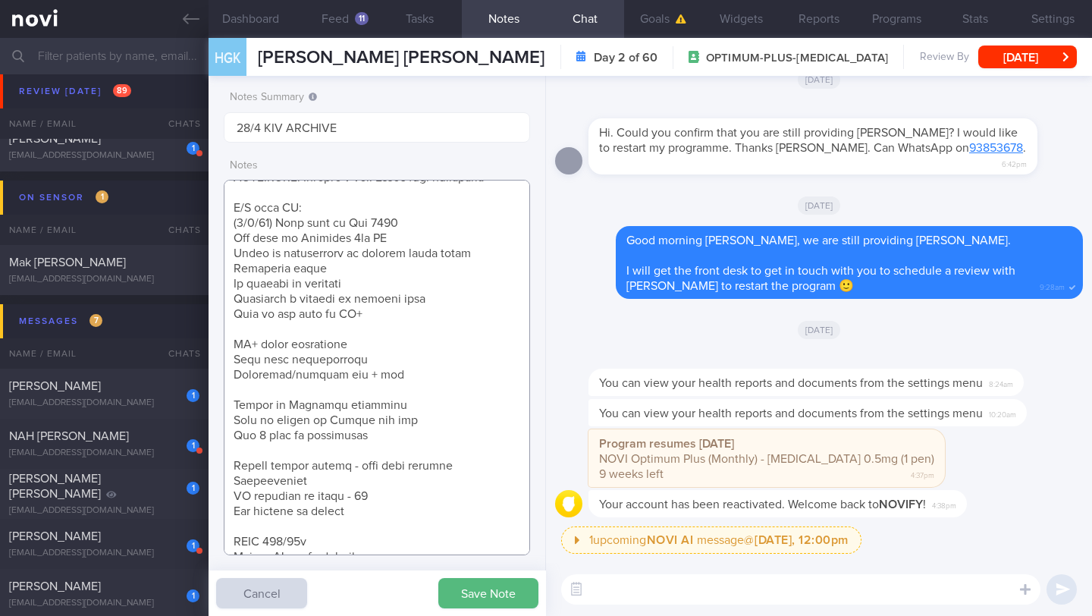
click at [334, 328] on textarea at bounding box center [377, 367] width 306 height 375
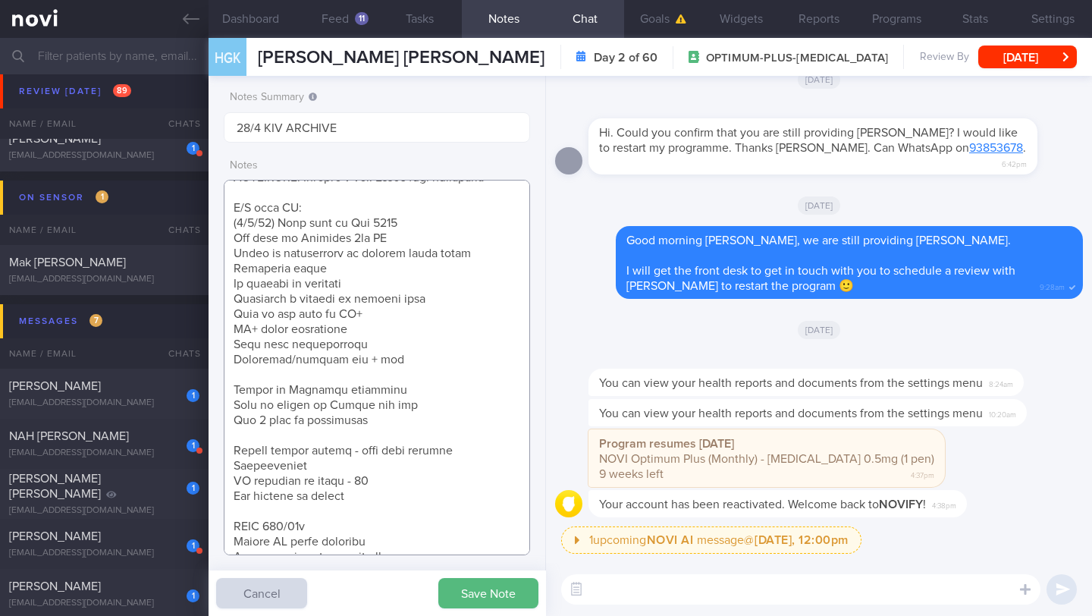
drag, startPoint x: 236, startPoint y: 331, endPoint x: 413, endPoint y: 364, distance: 180.6
click at [413, 364] on textarea at bounding box center [377, 367] width 306 height 375
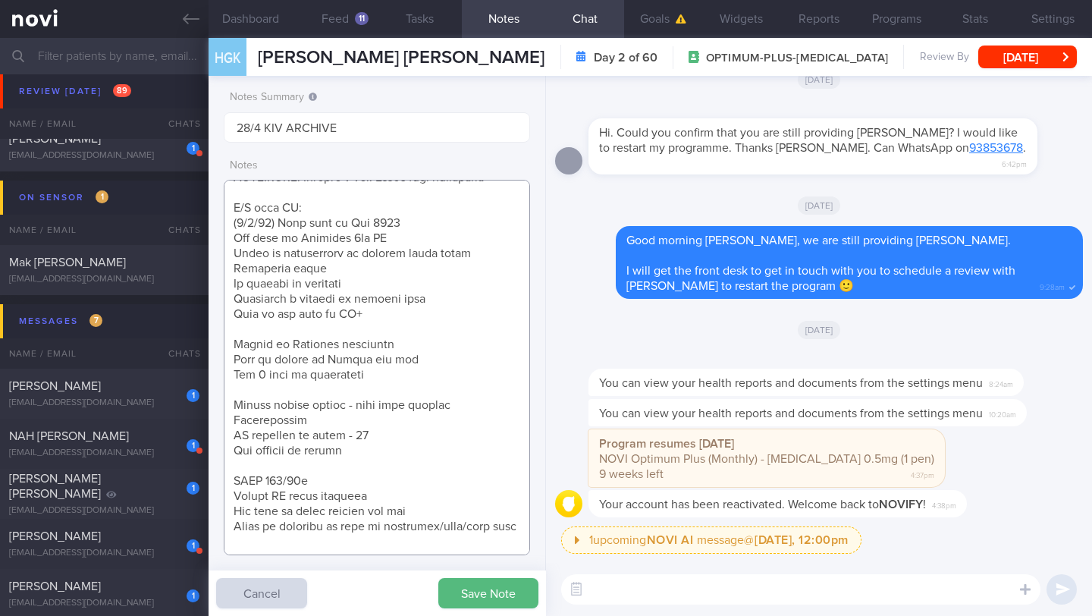
drag, startPoint x: 401, startPoint y: 344, endPoint x: 222, endPoint y: 335, distance: 179.2
click at [222, 335] on div "Notes Summary 28/4 KIV ARCHIVE Notes Save Note Cancel" at bounding box center [378, 346] width 338 height 540
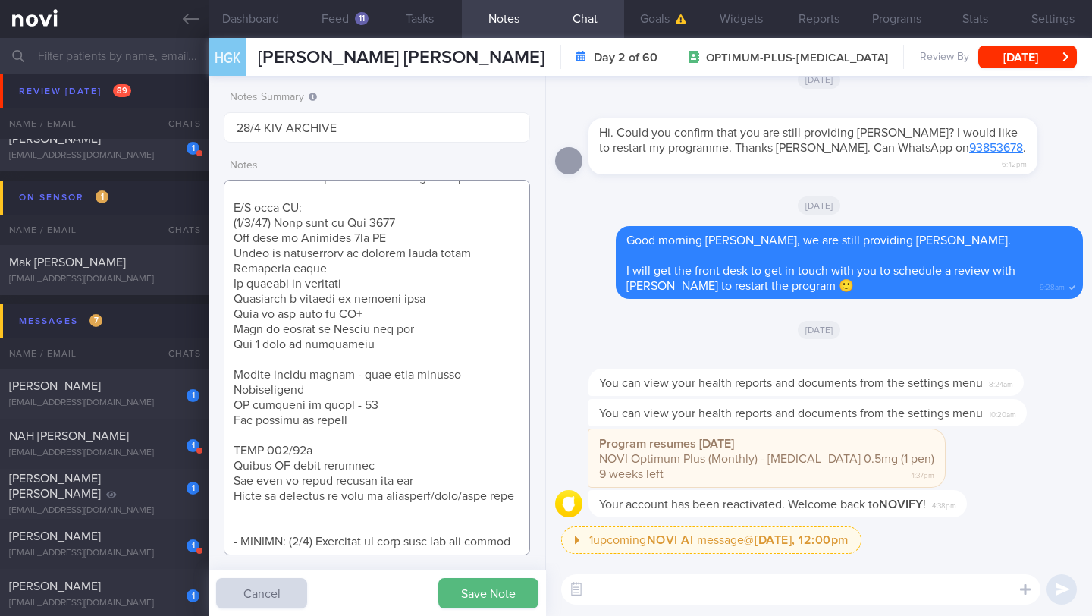
click at [333, 361] on textarea at bounding box center [377, 367] width 306 height 375
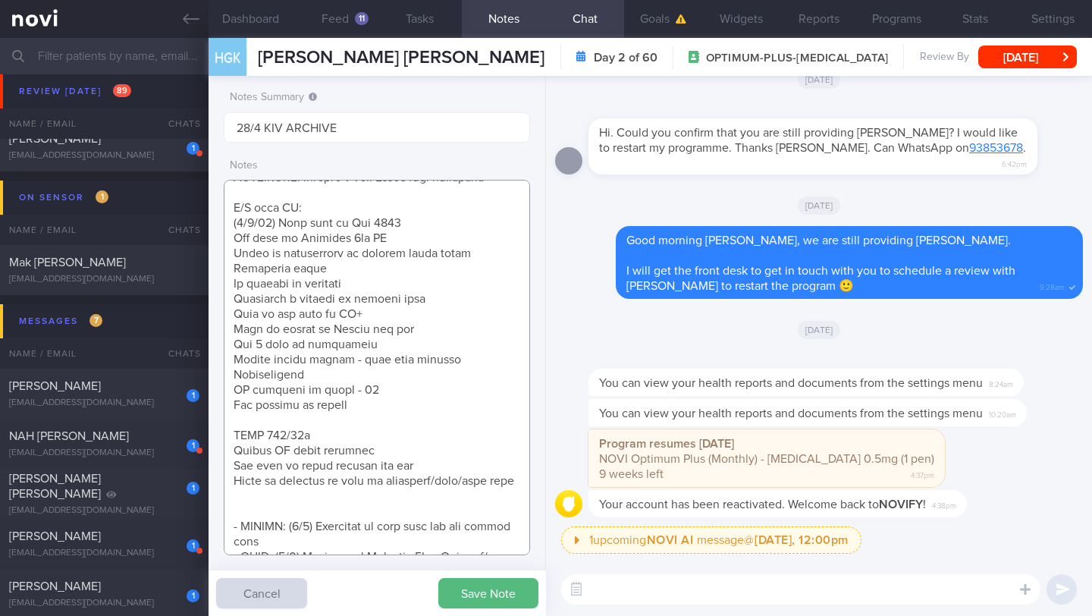
drag, startPoint x: 359, startPoint y: 361, endPoint x: 441, endPoint y: 354, distance: 82.2
click at [441, 354] on textarea at bounding box center [377, 367] width 306 height 375
click at [284, 417] on textarea at bounding box center [377, 367] width 306 height 375
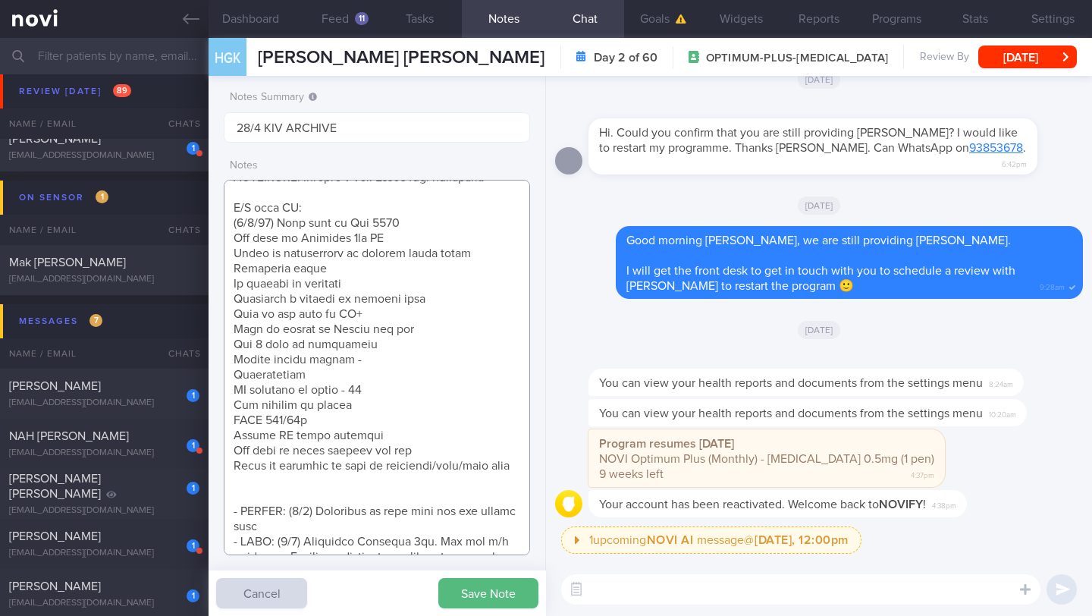
click at [250, 491] on textarea at bounding box center [377, 367] width 306 height 375
paste textarea "Continue HBPM Medication [MEDICAL_DATA] 0.5mg wkly"
click at [386, 500] on textarea at bounding box center [377, 367] width 306 height 375
drag, startPoint x: 328, startPoint y: 508, endPoint x: 221, endPoint y: 508, distance: 107.0
click at [221, 508] on div "Notes Summary 28/4 KIV ARCHIVE Notes Save Note Cancel" at bounding box center [378, 346] width 338 height 540
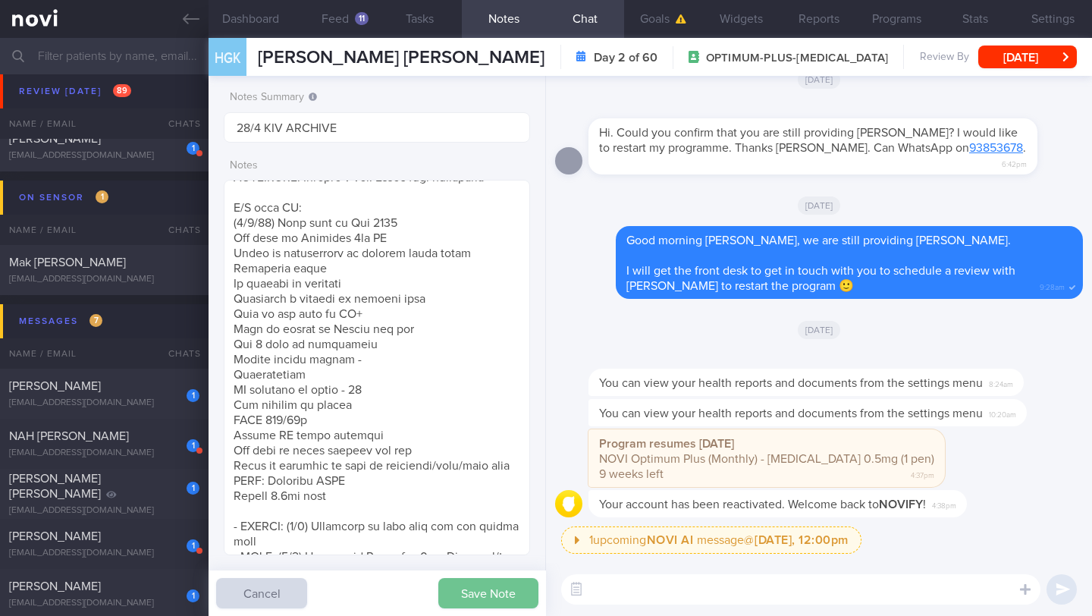
click at [492, 591] on button "Save Note" at bounding box center [488, 593] width 100 height 30
click at [328, 20] on button "Feed 11" at bounding box center [335, 19] width 84 height 38
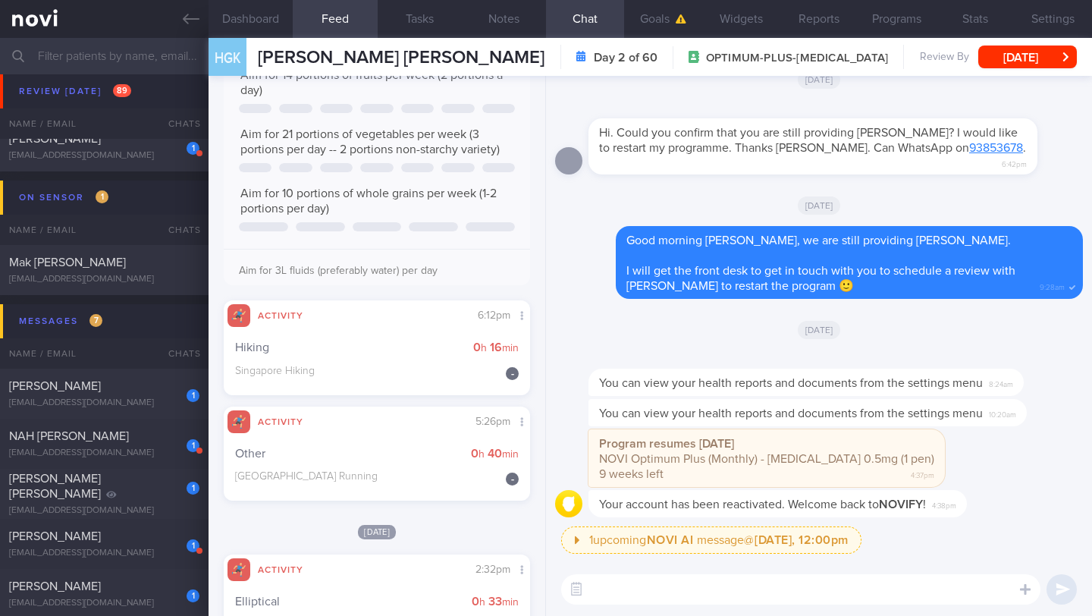
scroll to position [1285, 0]
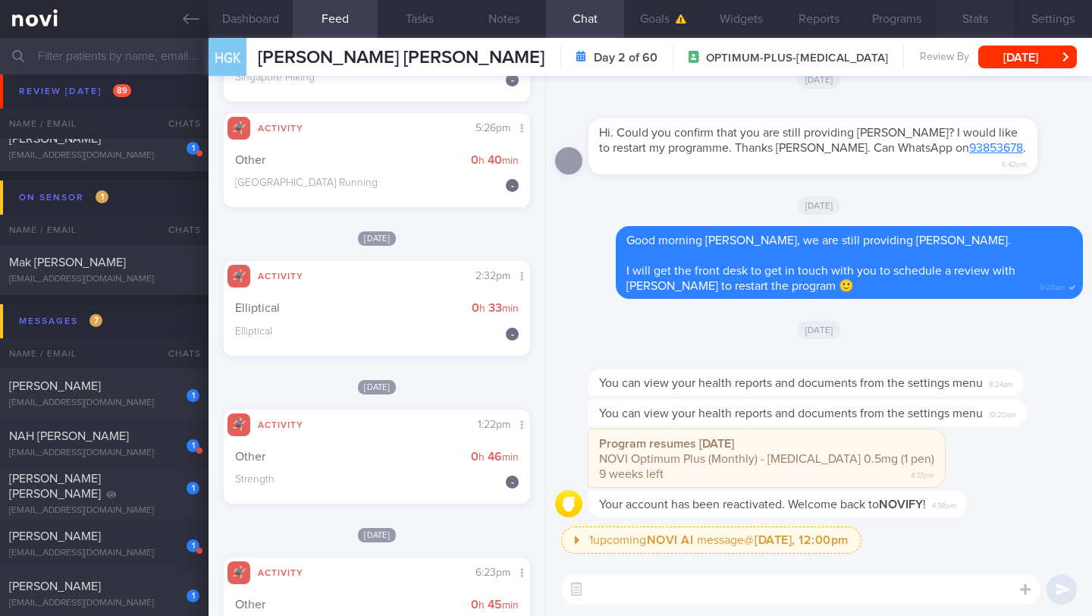
click at [964, 23] on button "Stats" at bounding box center [975, 19] width 78 height 38
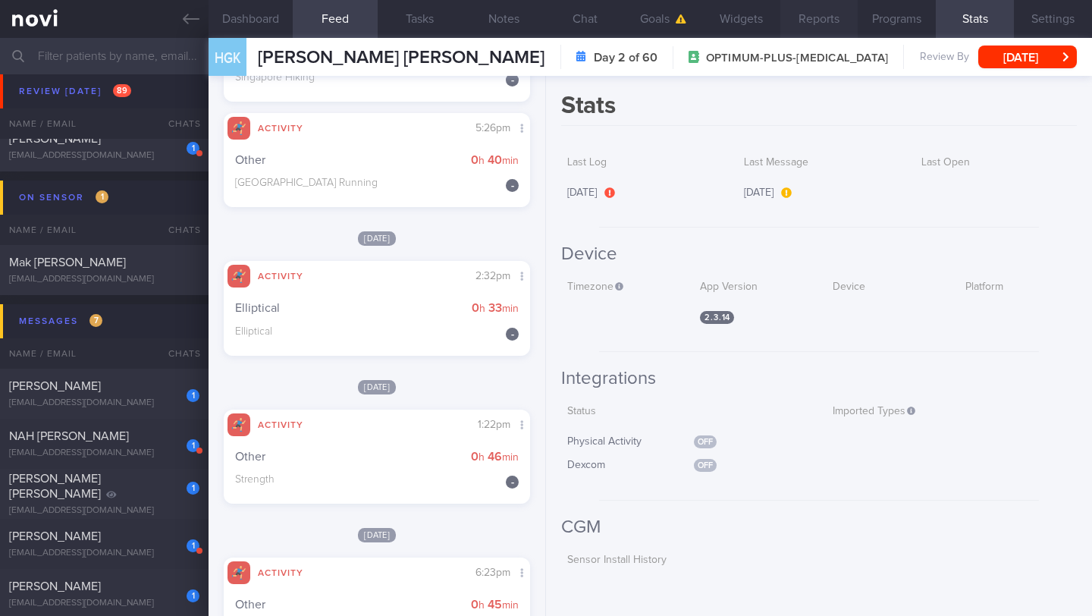
click at [831, 27] on button "Reports" at bounding box center [820, 19] width 78 height 38
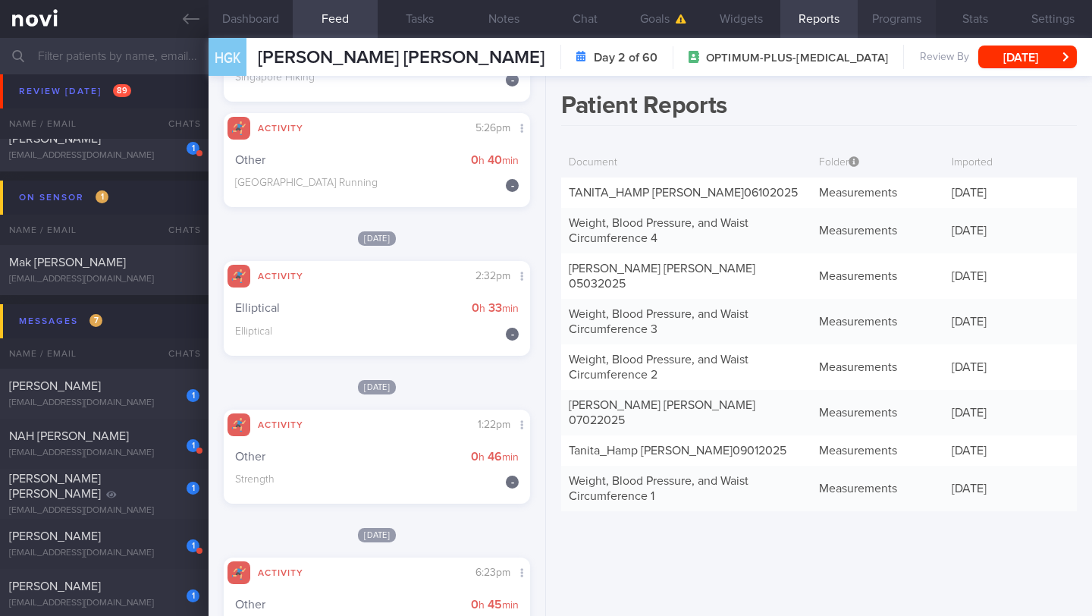
click at [884, 21] on button "Programs" at bounding box center [897, 19] width 78 height 38
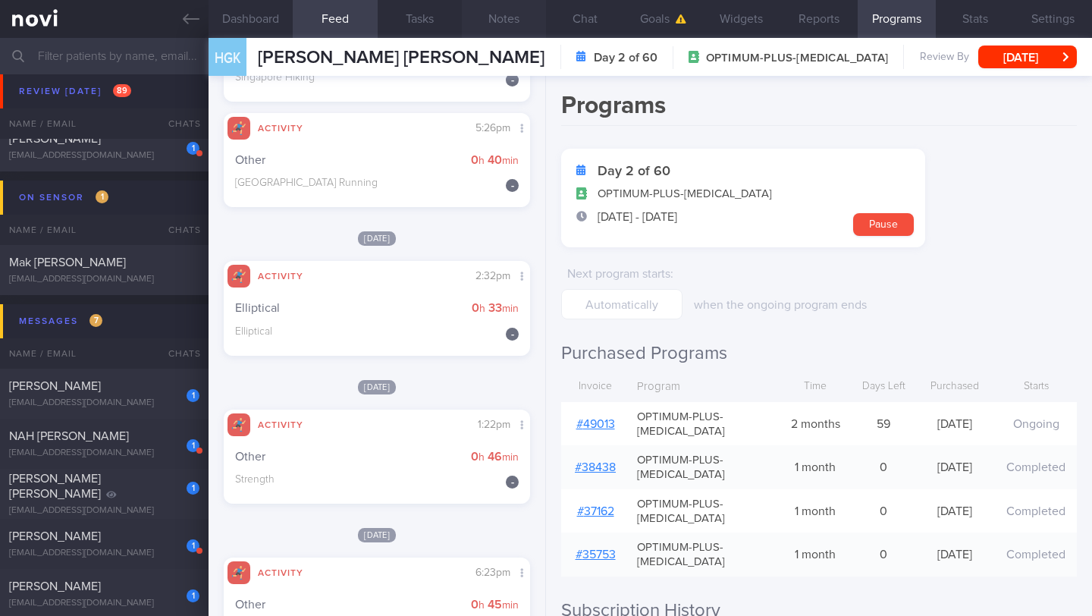
click at [498, 17] on button "Notes" at bounding box center [504, 19] width 84 height 38
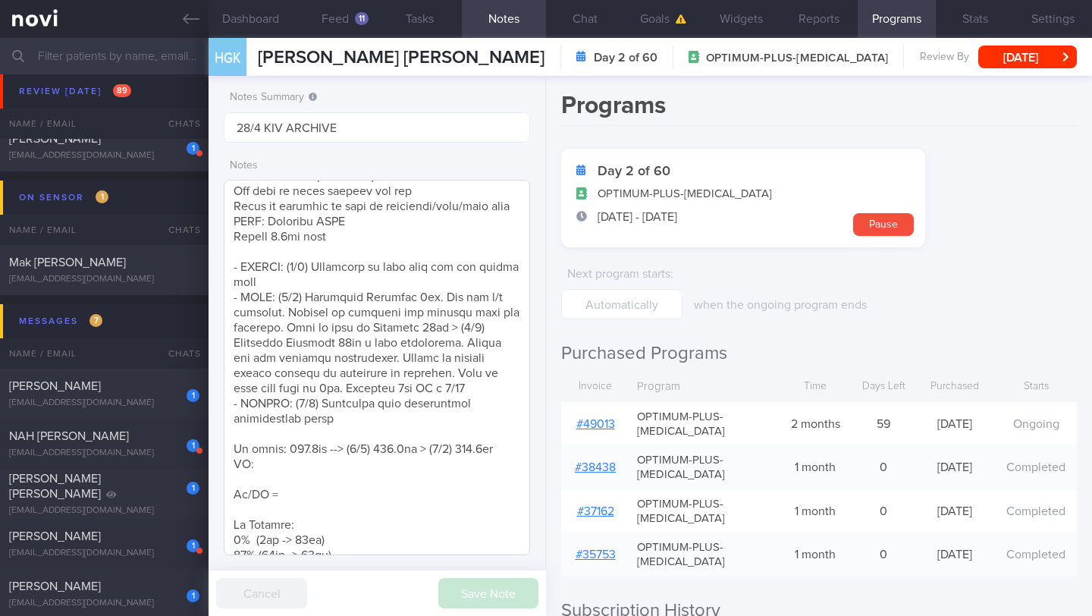
scroll to position [339, 0]
click at [385, 474] on textarea at bounding box center [377, 367] width 306 height 375
drag, startPoint x: 277, startPoint y: 499, endPoint x: 240, endPoint y: 478, distance: 42.8
click at [240, 478] on textarea at bounding box center [377, 367] width 306 height 375
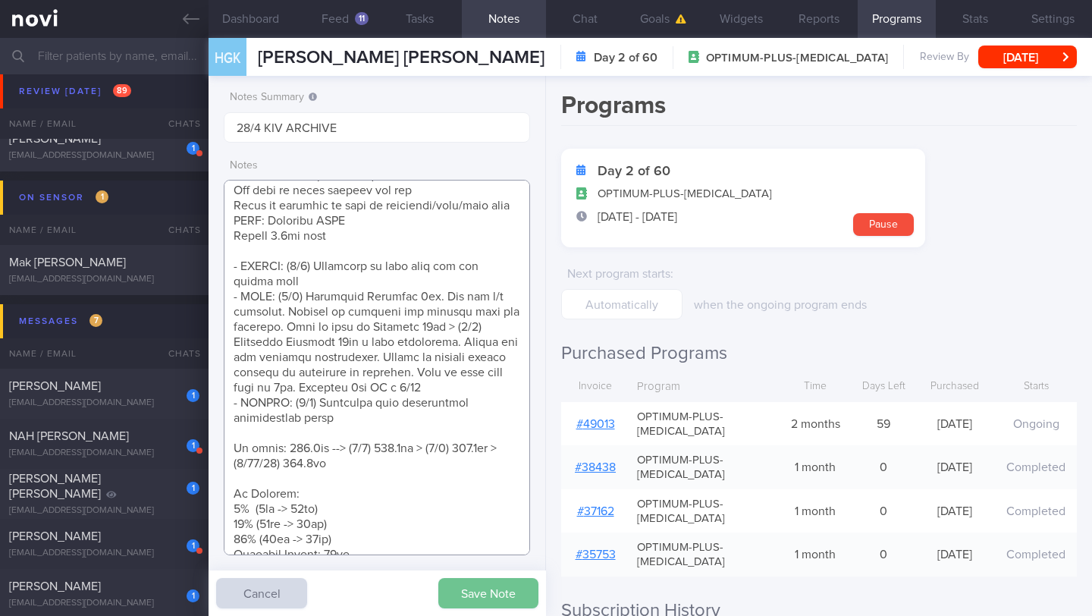
type textarea "Claims to be quite knowledgeable about his diet and has no issues with exercise…"
click at [452, 592] on button "Save Note" at bounding box center [488, 593] width 100 height 30
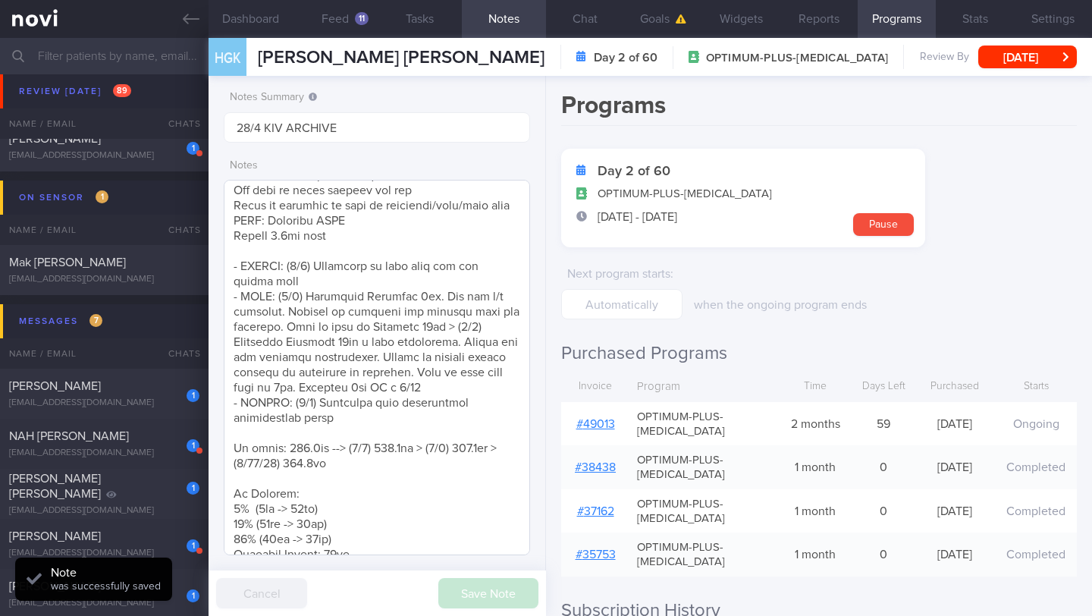
scroll to position [449, 0]
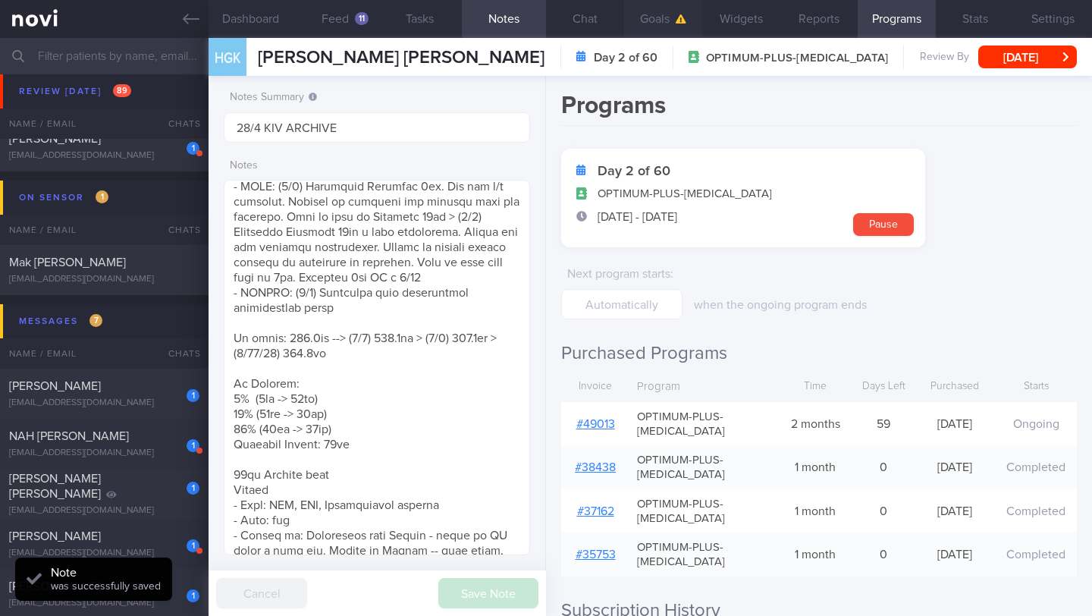
click at [627, 17] on button "Goals" at bounding box center [663, 19] width 78 height 38
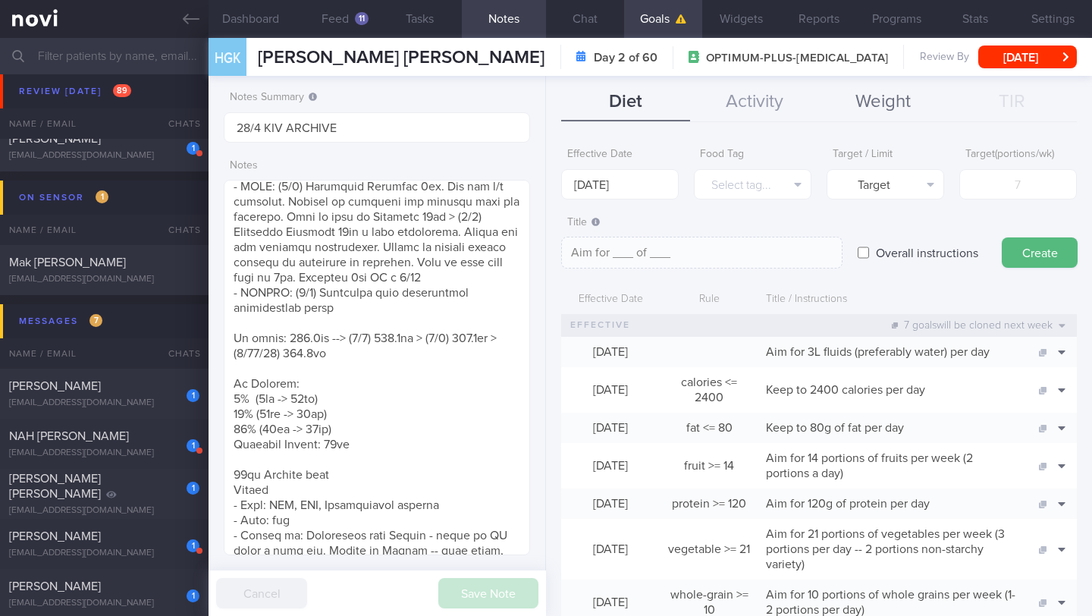
click at [860, 94] on button "Weight" at bounding box center [883, 102] width 129 height 38
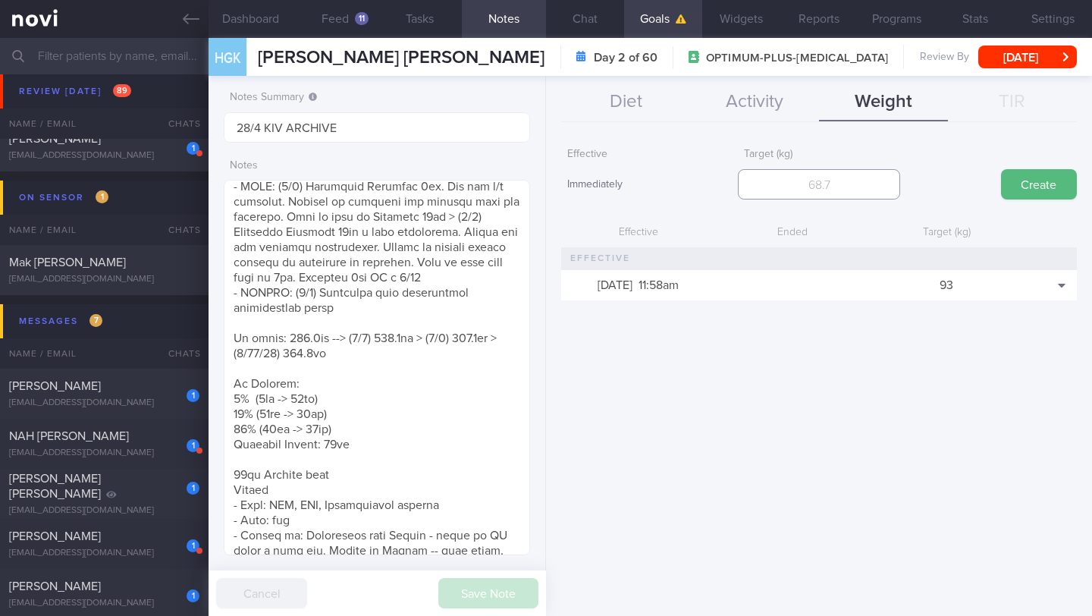
click at [799, 186] on input "number" at bounding box center [819, 184] width 162 height 30
type input "99"
drag, startPoint x: 861, startPoint y: 191, endPoint x: 750, endPoint y: 186, distance: 110.9
click at [750, 186] on input "99" at bounding box center [819, 184] width 162 height 30
click at [396, 264] on textarea at bounding box center [377, 367] width 306 height 375
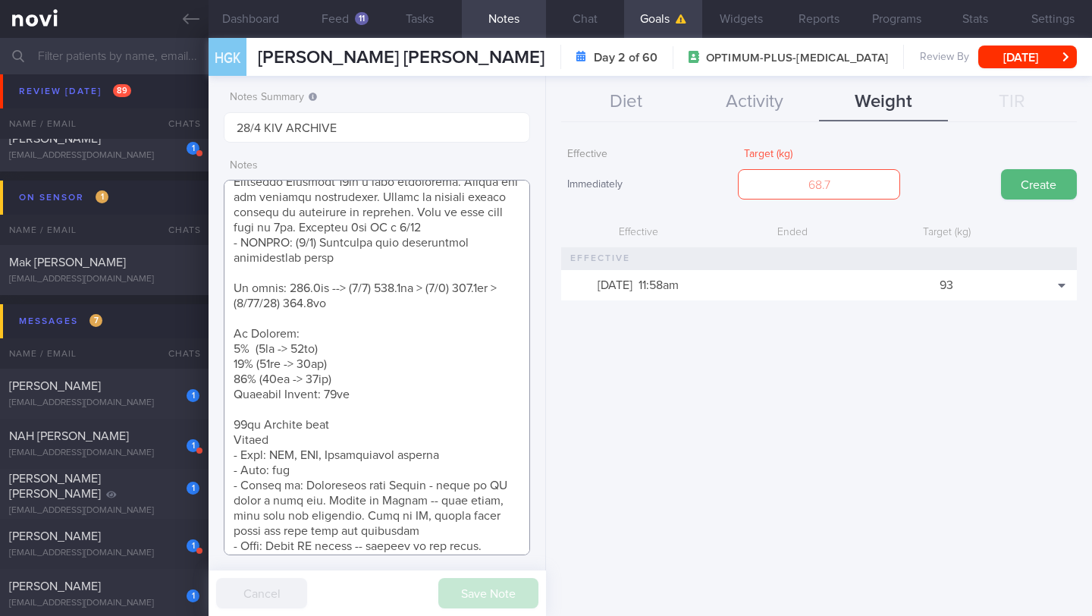
scroll to position [526, 0]
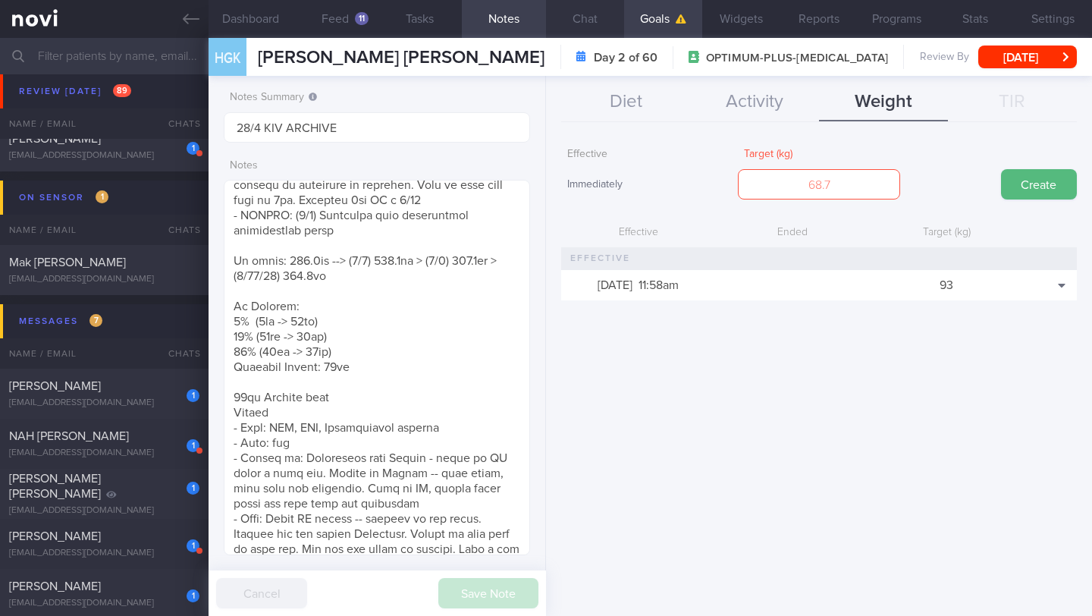
click at [584, 27] on button "Chat" at bounding box center [585, 19] width 78 height 38
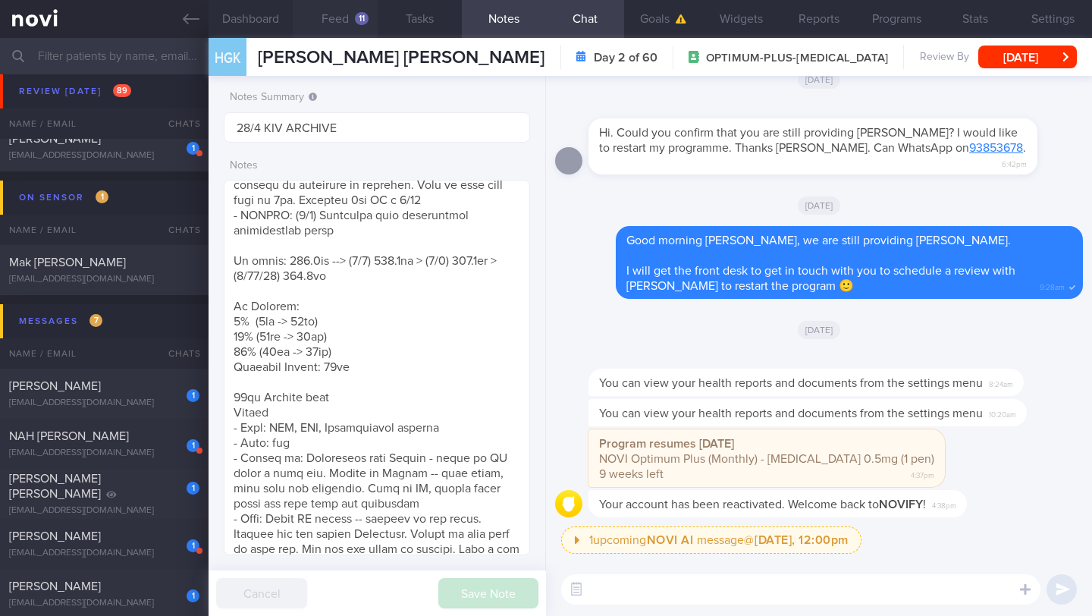
click at [357, 19] on div "11" at bounding box center [362, 18] width 14 height 13
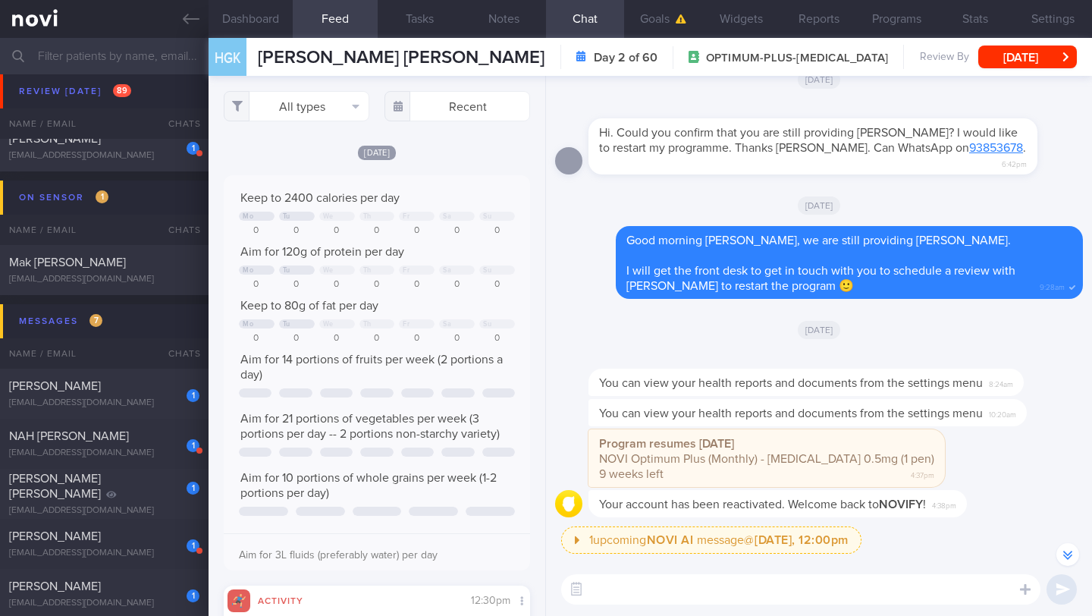
scroll to position [-27, 0]
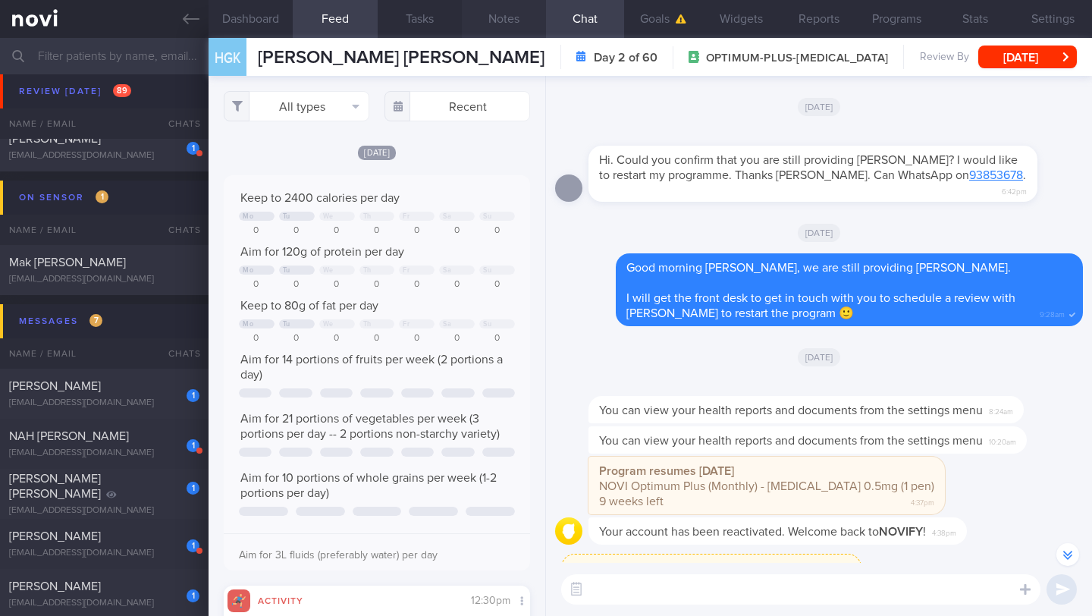
click at [508, 26] on button "Notes" at bounding box center [504, 19] width 84 height 38
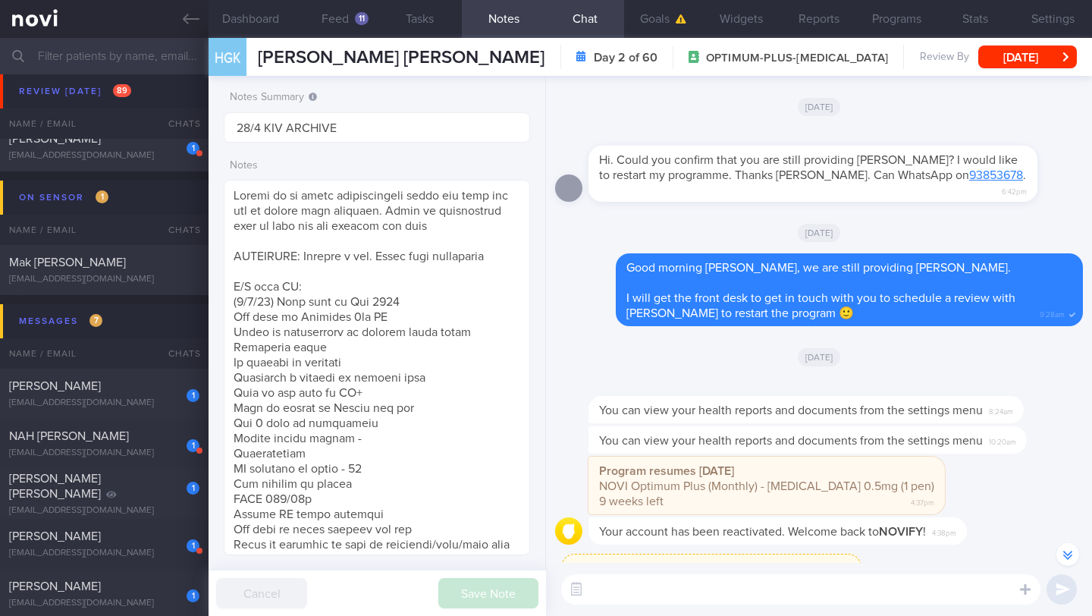
click at [618, 592] on textarea at bounding box center [800, 589] width 479 height 30
click at [260, 14] on button "Dashboard" at bounding box center [251, 19] width 84 height 38
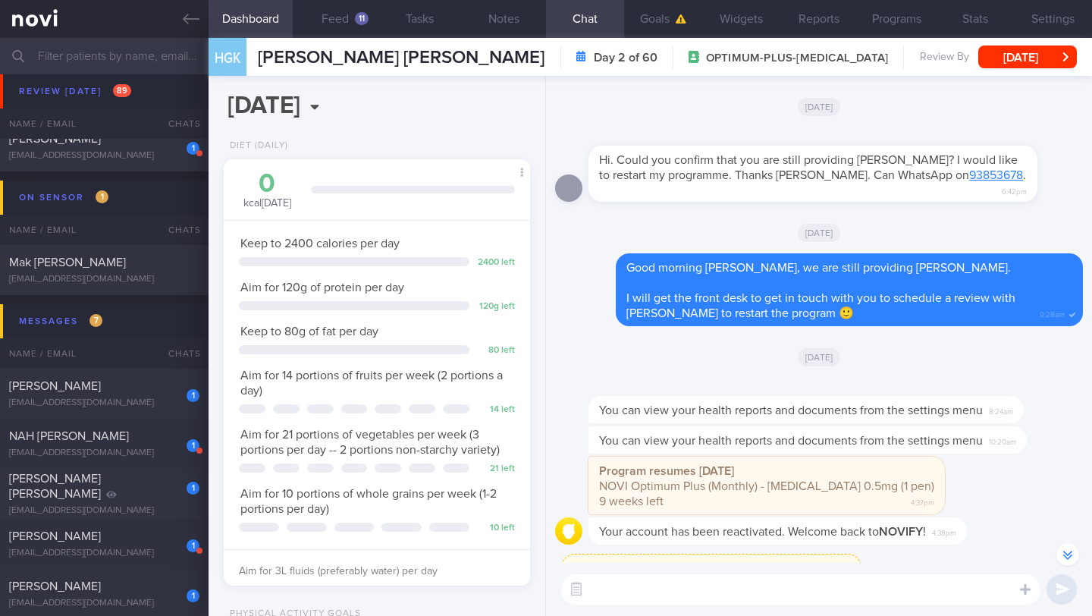
click at [717, 580] on textarea at bounding box center [800, 589] width 479 height 30
paste textarea "Hi______, welcome back to the program 🙂 To help me get a better idea of your cu…"
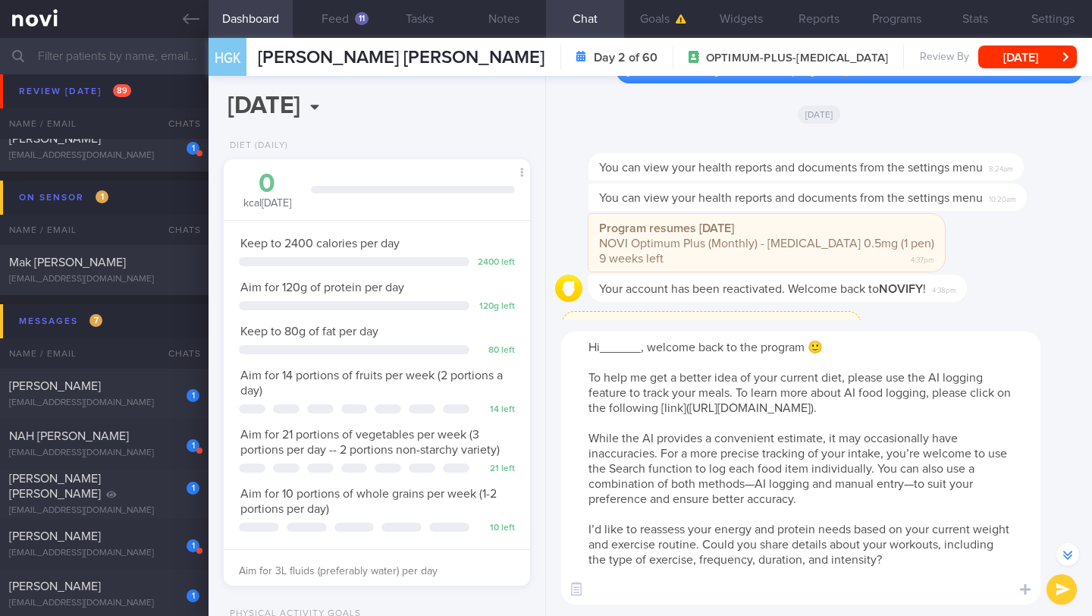
scroll to position [-269, 0]
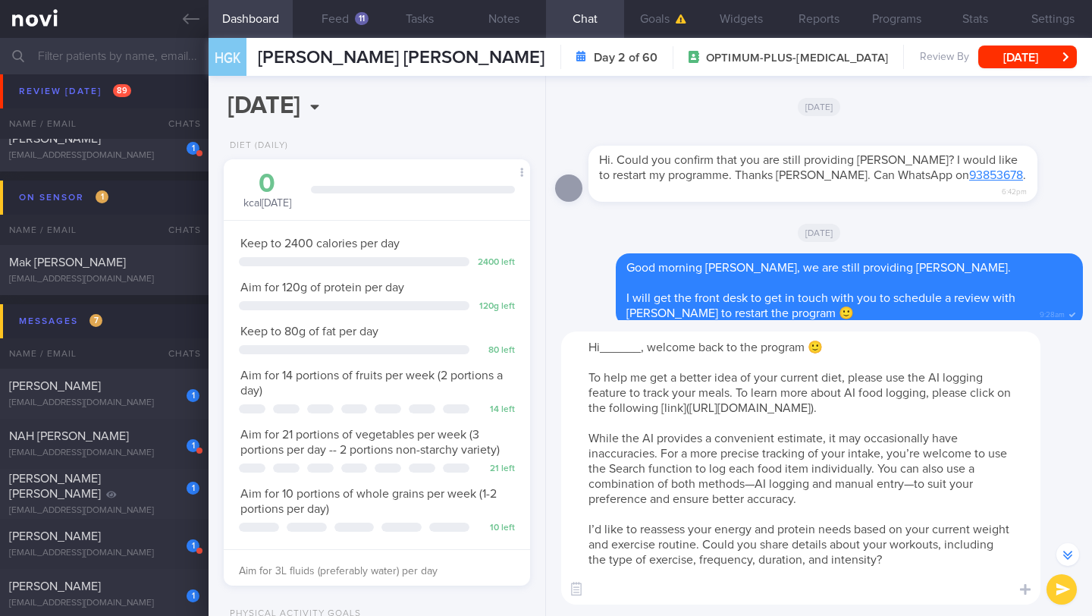
drag, startPoint x: 642, startPoint y: 350, endPoint x: 604, endPoint y: 353, distance: 38.0
click at [604, 353] on textarea "Hi______, welcome back to the program 🙂 To help me get a better idea of your cu…" at bounding box center [800, 467] width 479 height 273
click at [924, 577] on textarea "Hi [PERSON_NAME], welcome back to the program 🙂 To help me get a better idea of…" at bounding box center [800, 467] width 479 height 273
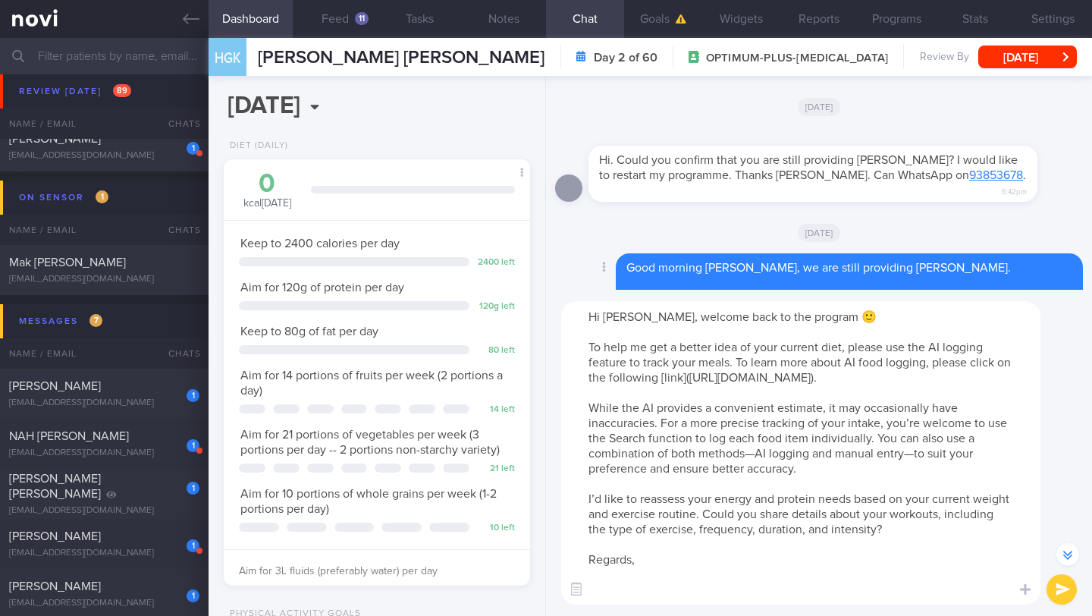
scroll to position [-315, 0]
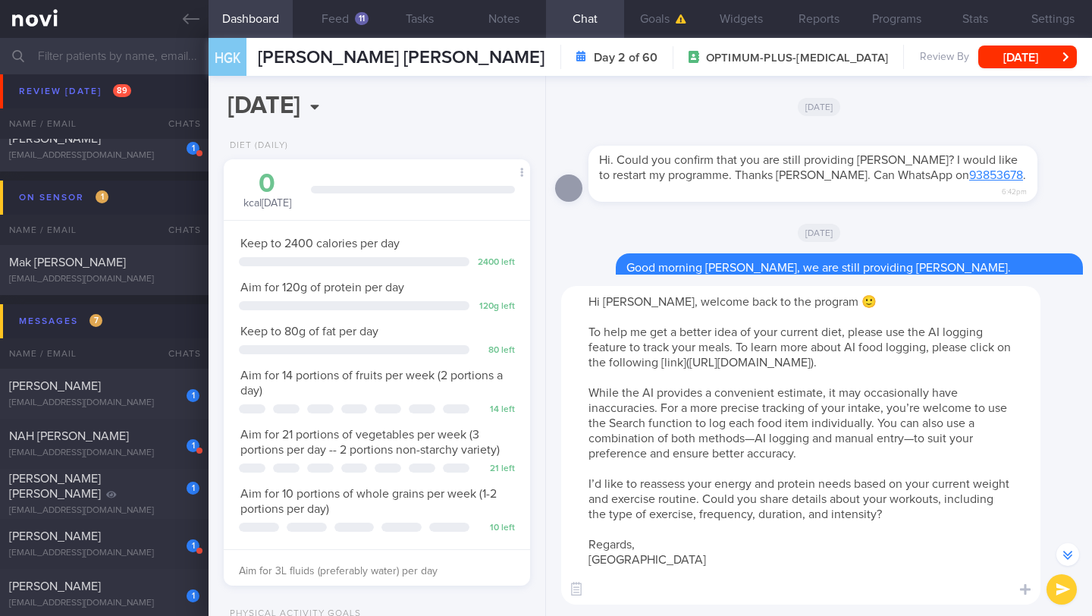
type textarea "Hi [PERSON_NAME], welcome back to the program 🙂 To help me get a better idea of…"
click at [1059, 583] on button "submit" at bounding box center [1062, 589] width 30 height 30
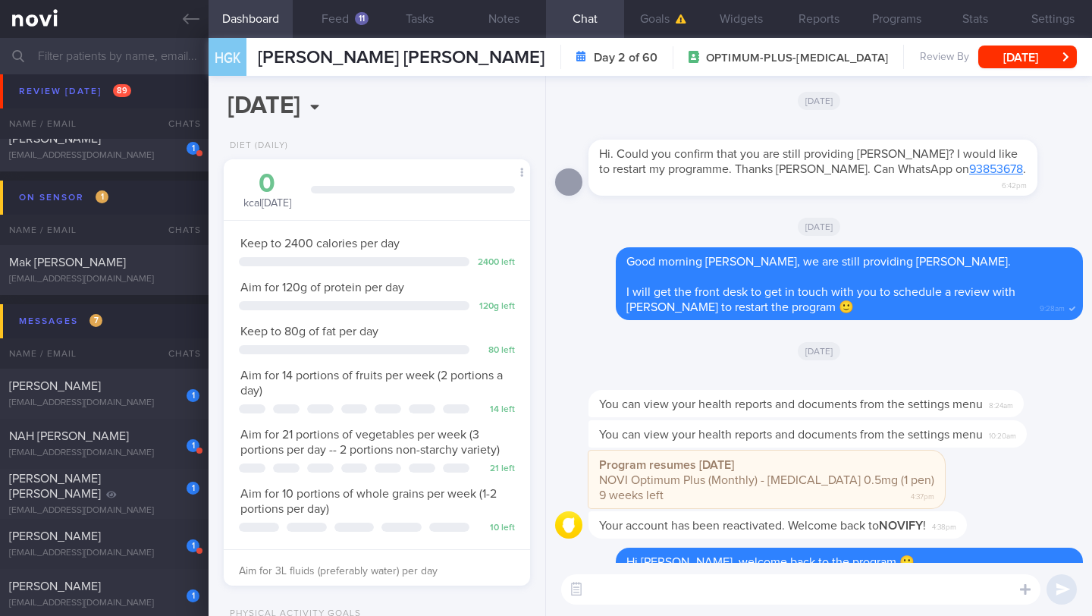
scroll to position [0, 0]
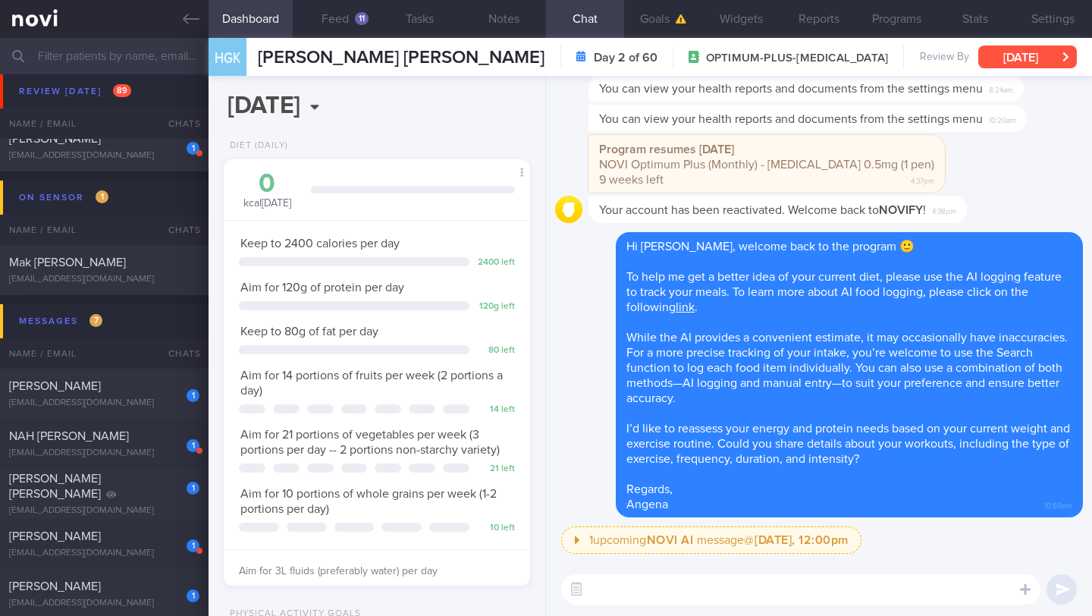
click at [1002, 62] on button "[DATE]" at bounding box center [1027, 57] width 99 height 23
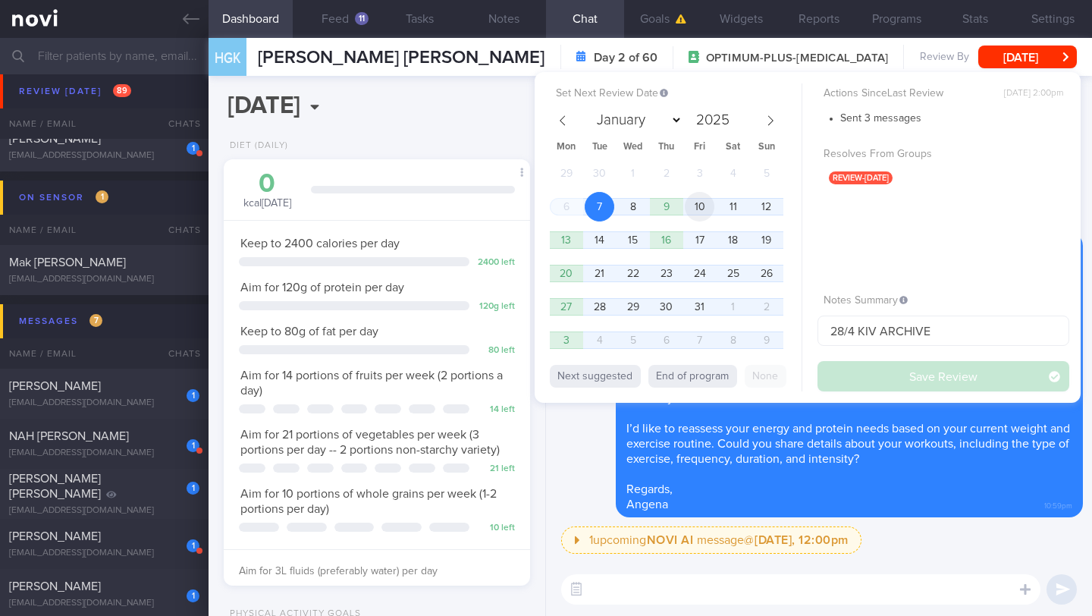
click at [705, 214] on span "10" at bounding box center [700, 207] width 30 height 30
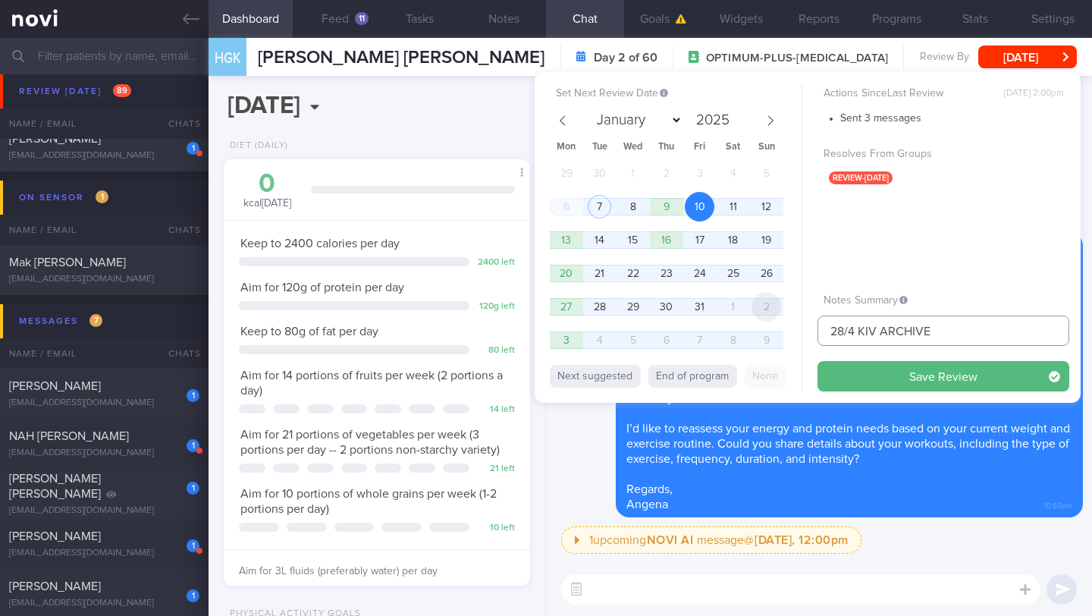
drag, startPoint x: 855, startPoint y: 331, endPoint x: 774, endPoint y: 310, distance: 83.2
click at [765, 322] on div "Set Next Review Date [DATE] January February March April May June July August S…" at bounding box center [808, 237] width 546 height 331
drag, startPoint x: 938, startPoint y: 330, endPoint x: 862, endPoint y: 326, distance: 75.9
click at [862, 326] on input "10/10 KIV ARCHIVE" at bounding box center [944, 331] width 252 height 30
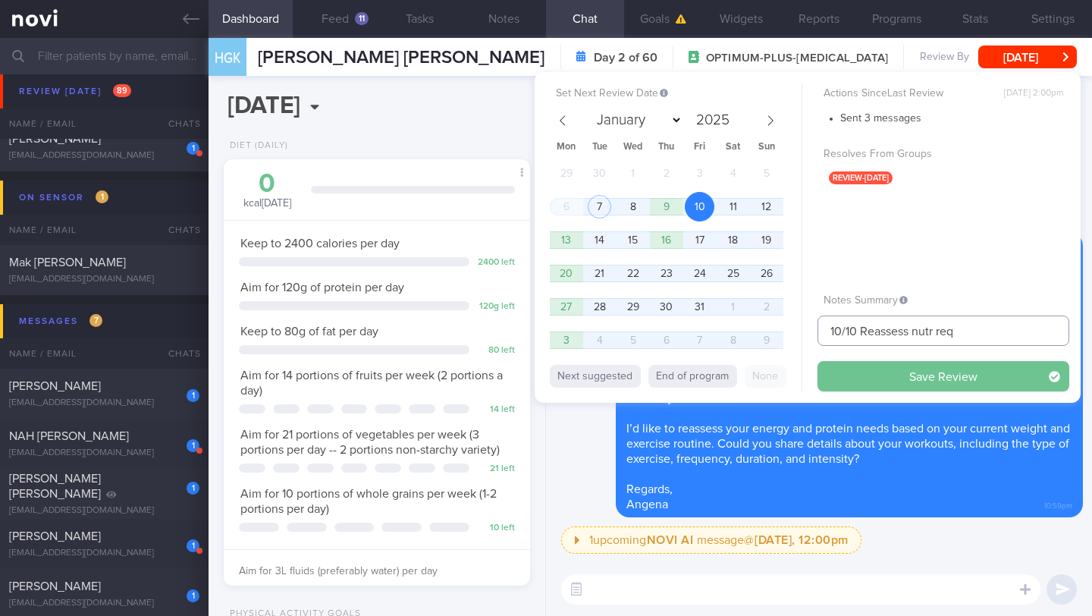
type input "10/10 Reassess nutr req"
click at [906, 385] on button "Save Review" at bounding box center [944, 376] width 252 height 30
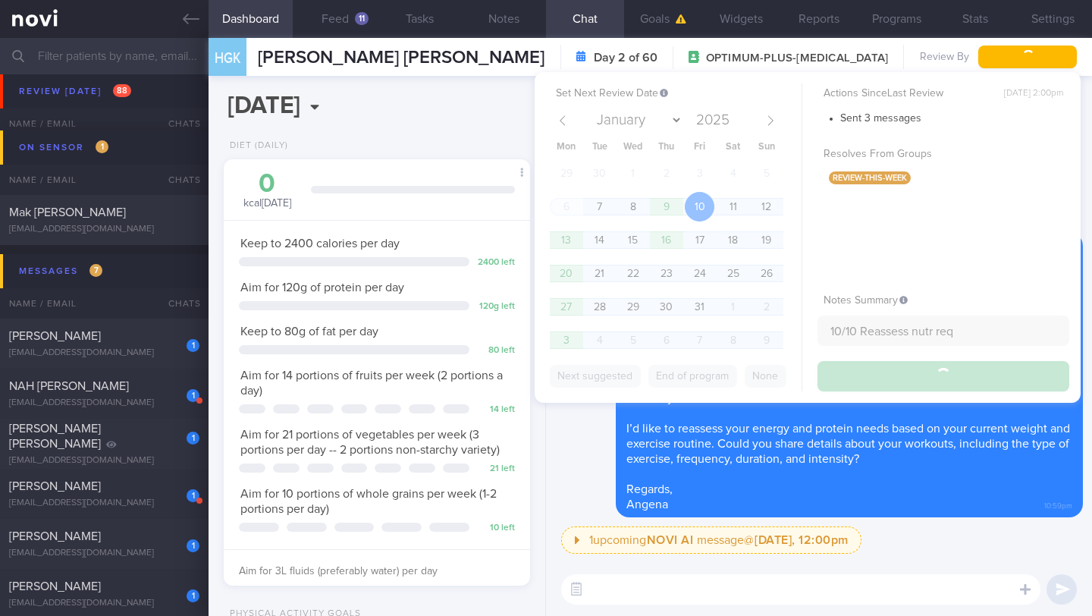
type input "10/10 Reassess nutr req"
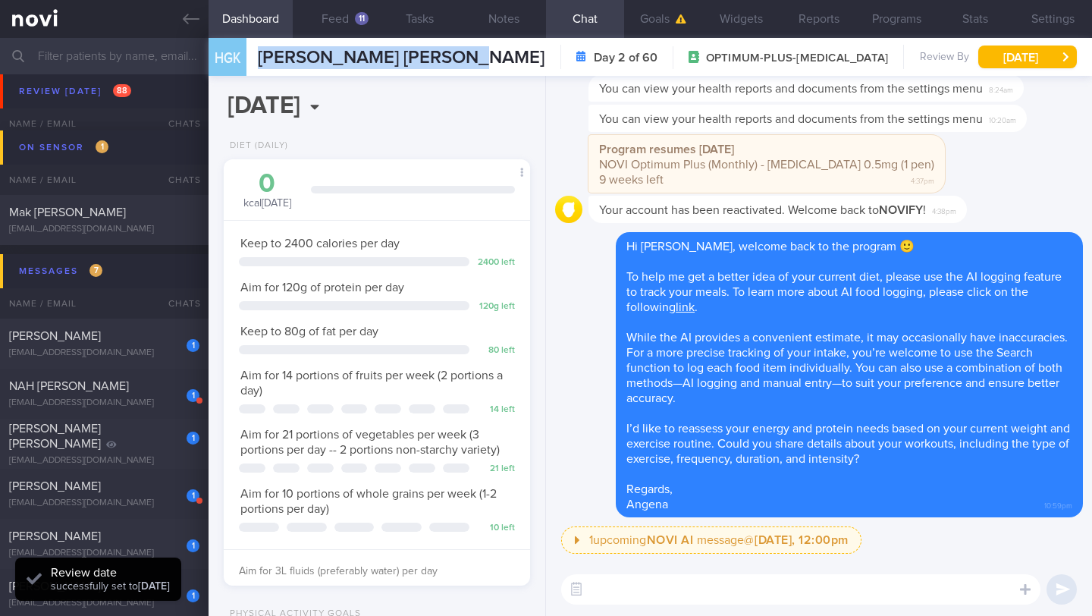
drag, startPoint x: 458, startPoint y: 59, endPoint x: 263, endPoint y: 42, distance: 195.7
click at [263, 42] on div "HGK [PERSON_NAME] [PERSON_NAME] [PERSON_NAME] [PERSON_NAME] [EMAIL_ADDRESS][DOM…" at bounding box center [651, 57] width 884 height 38
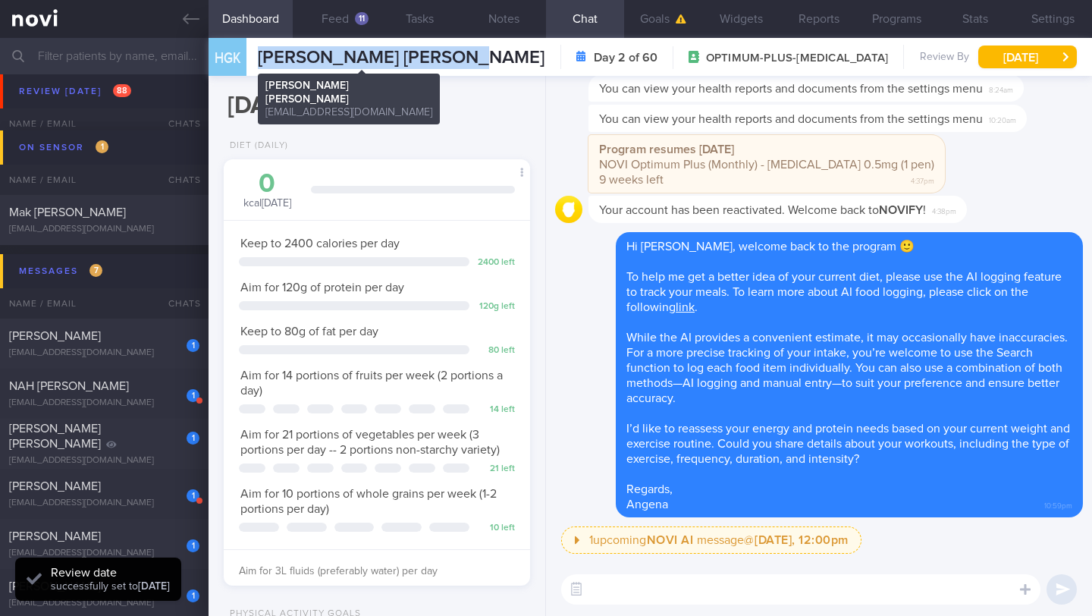
copy span "[PERSON_NAME] [PERSON_NAME]"
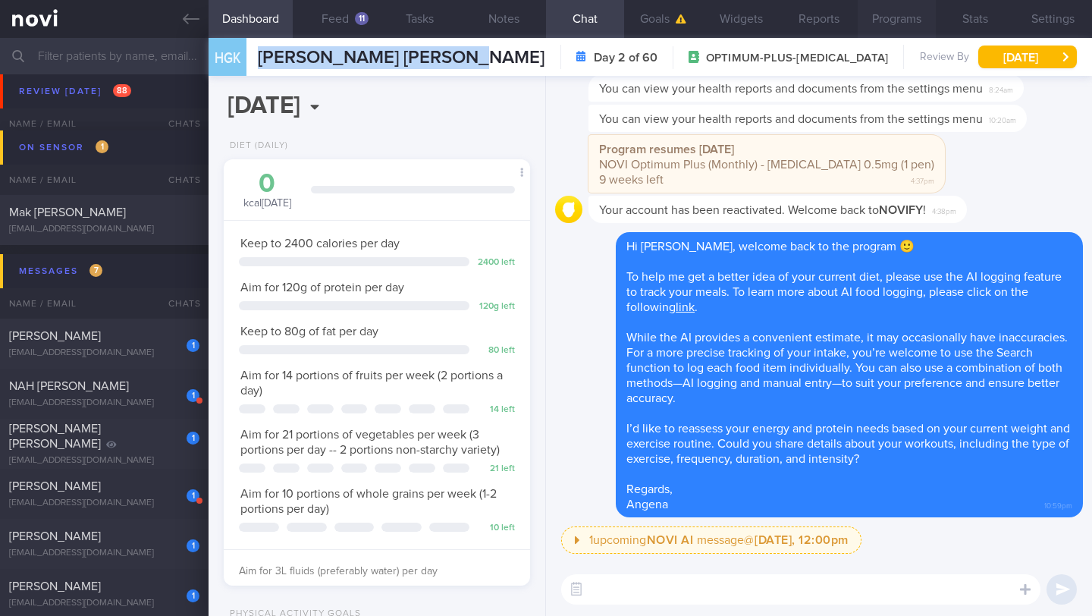
click at [889, 17] on button "Programs" at bounding box center [897, 19] width 78 height 38
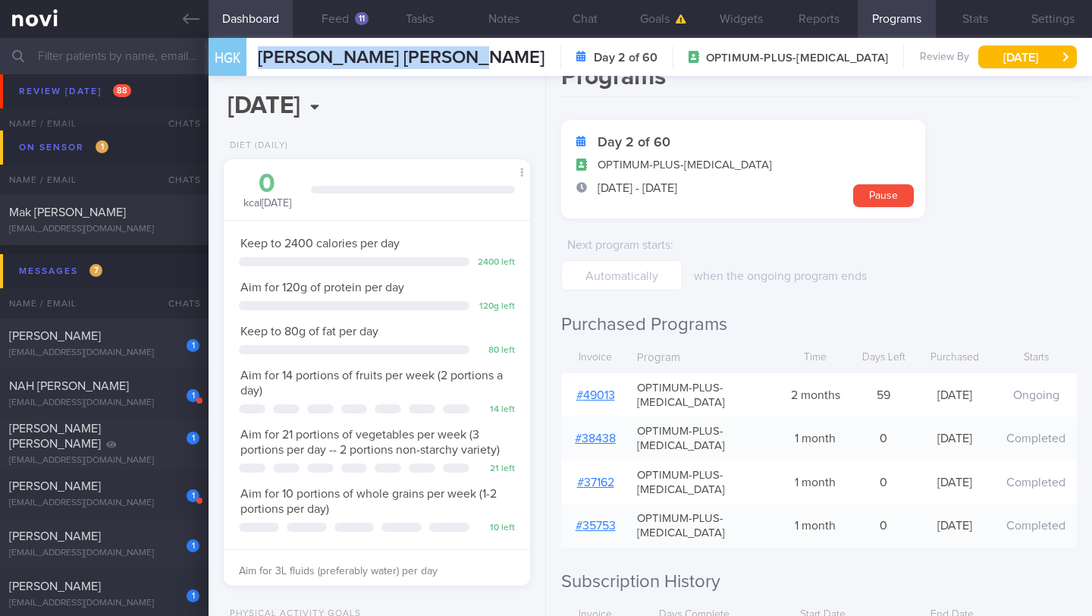
scroll to position [201, 0]
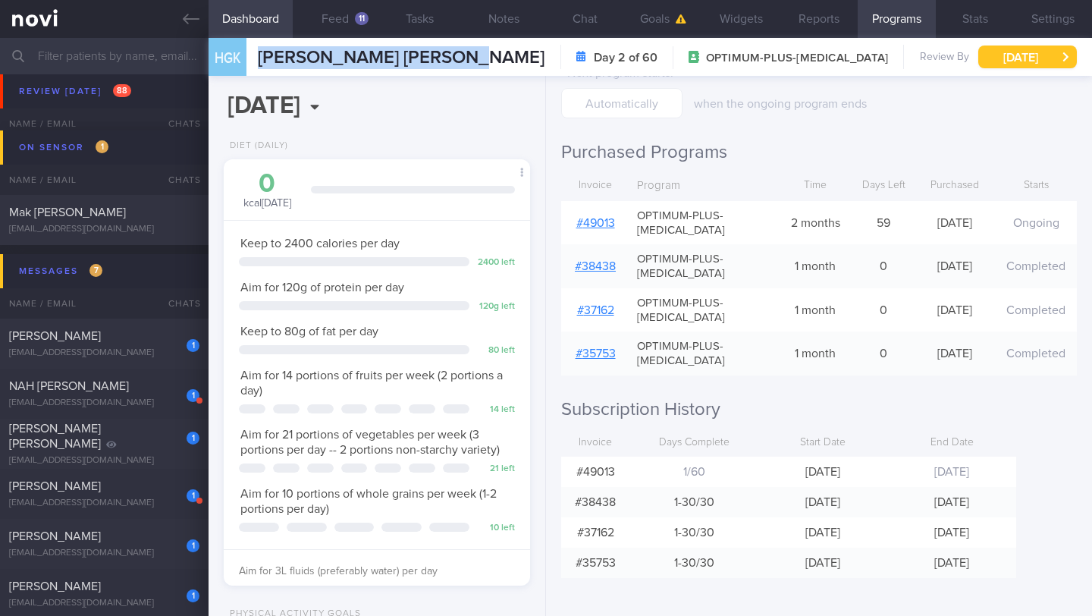
click at [1007, 61] on button "[DATE]" at bounding box center [1027, 57] width 99 height 23
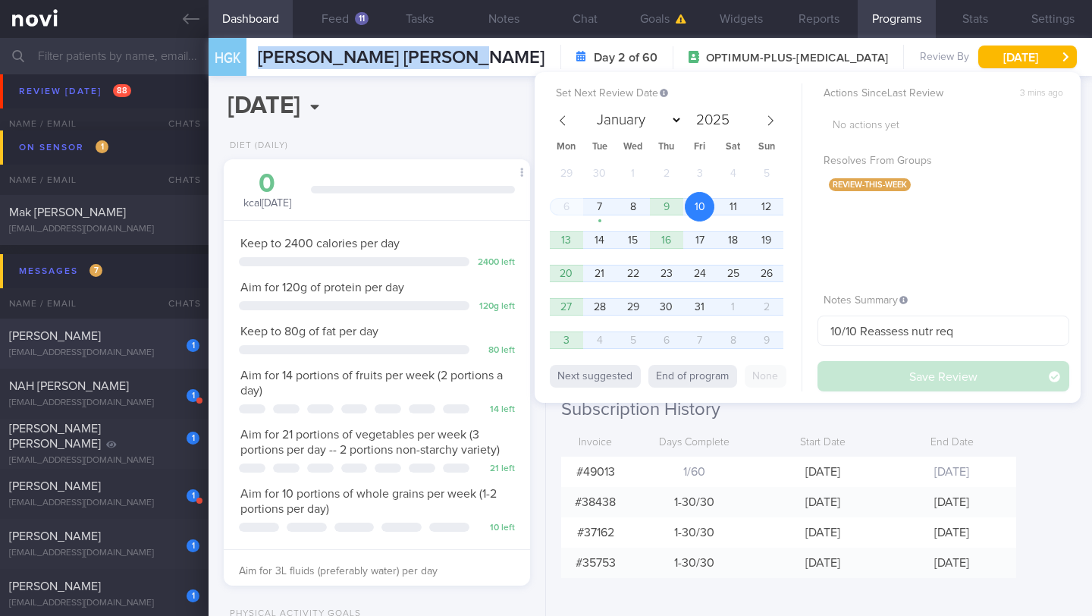
click at [176, 354] on div "[EMAIL_ADDRESS][DOMAIN_NAME]" at bounding box center [104, 352] width 190 height 11
type input "14/10 Check pro intake"
type textarea "Diet - does not take coffee SUPPORT NEEDED: Motivation to have a healthy lifest…"
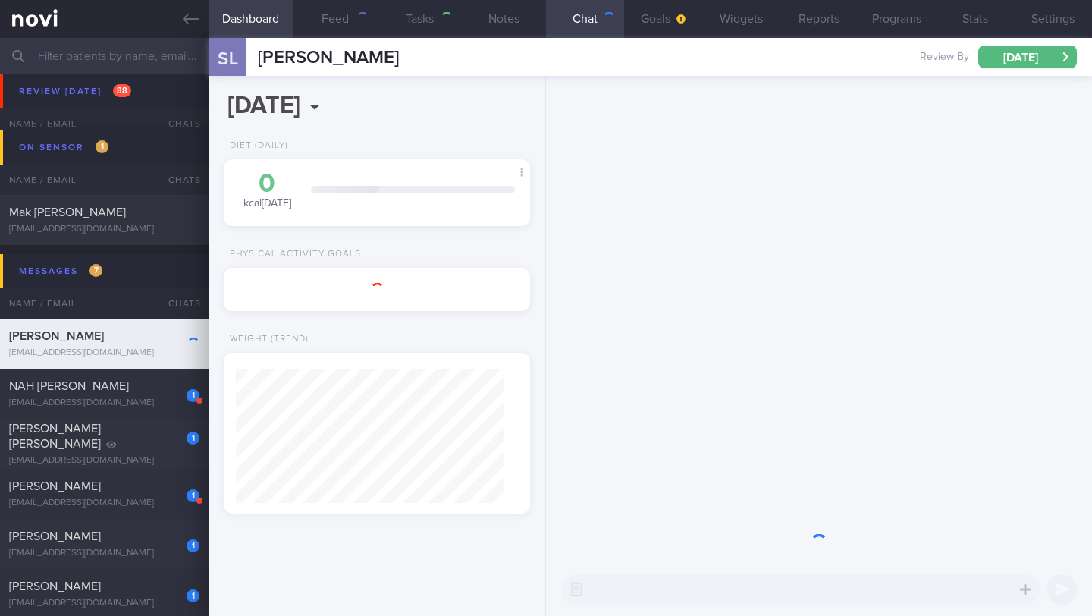
click at [176, 354] on div "[EMAIL_ADDRESS][DOMAIN_NAME]" at bounding box center [104, 352] width 190 height 11
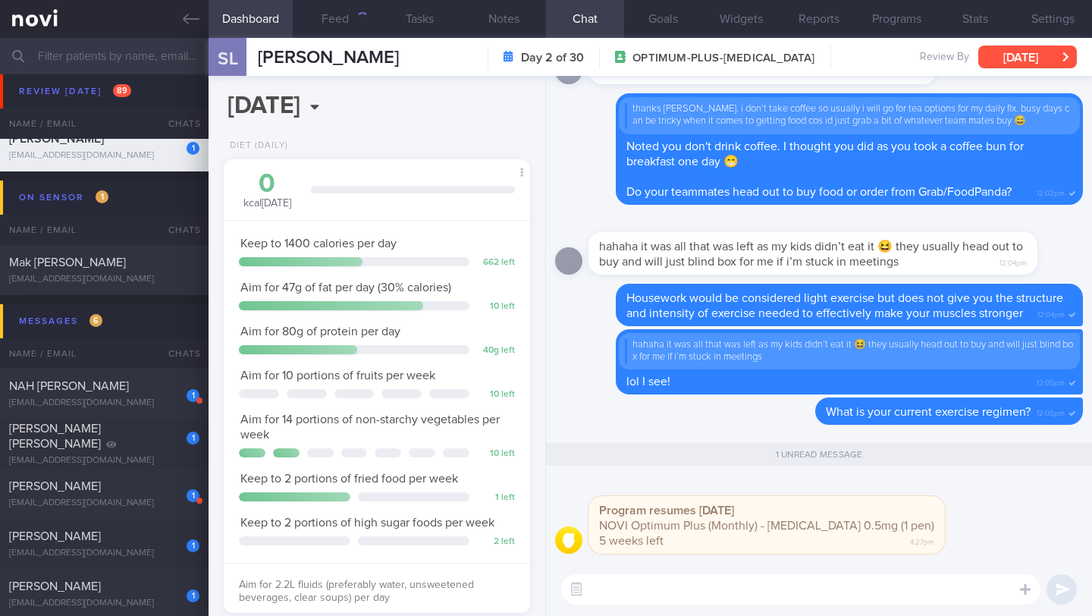
click at [1010, 60] on button "[DATE]" at bounding box center [1027, 57] width 99 height 23
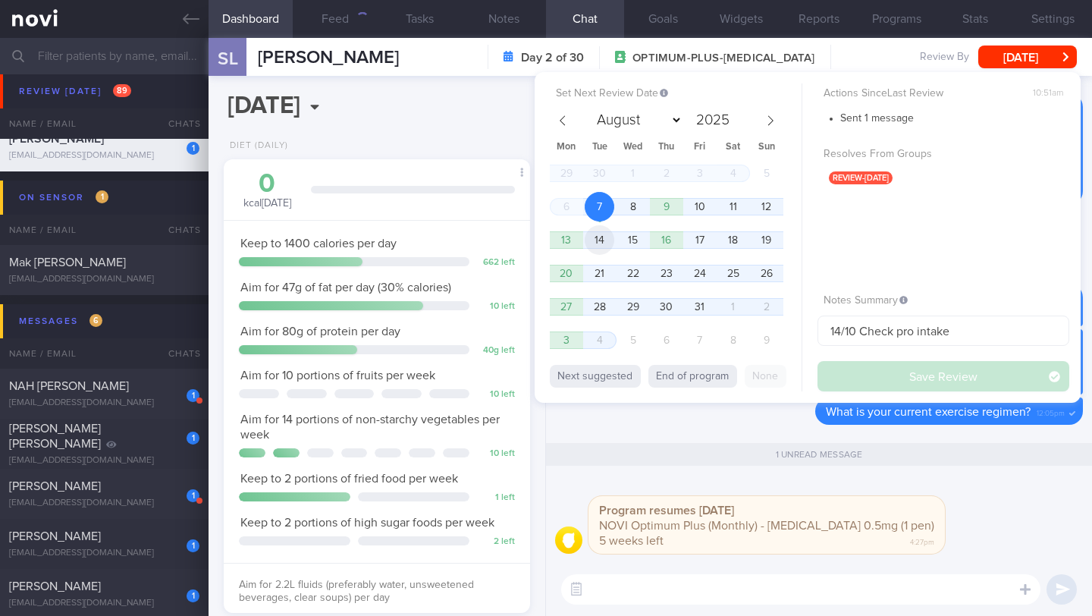
click at [607, 238] on span "14" at bounding box center [600, 240] width 30 height 30
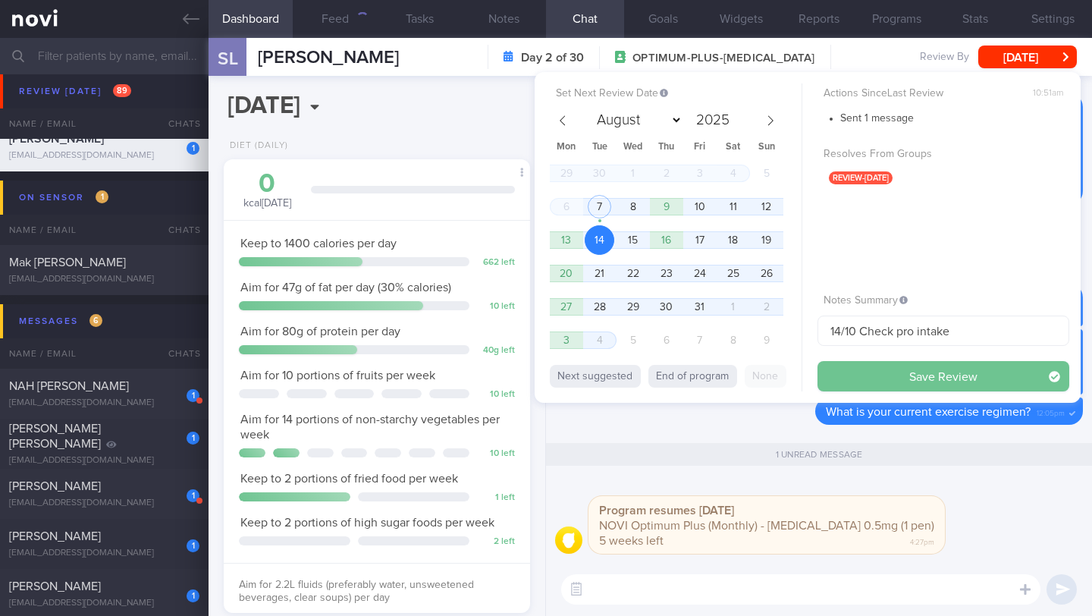
click at [860, 369] on button "Save Review" at bounding box center [944, 376] width 252 height 30
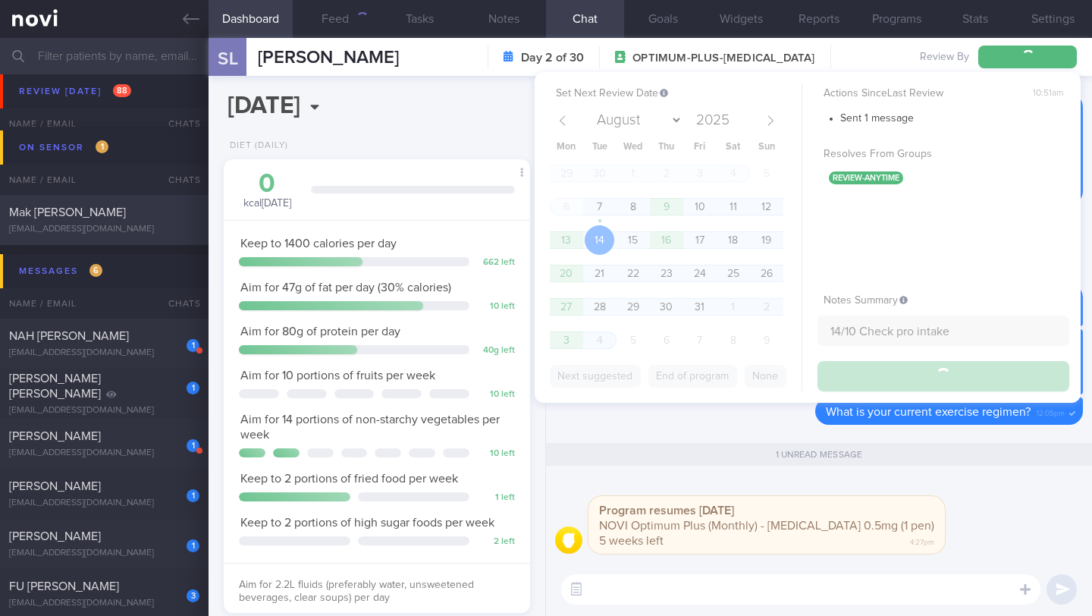
scroll to position [9822, 0]
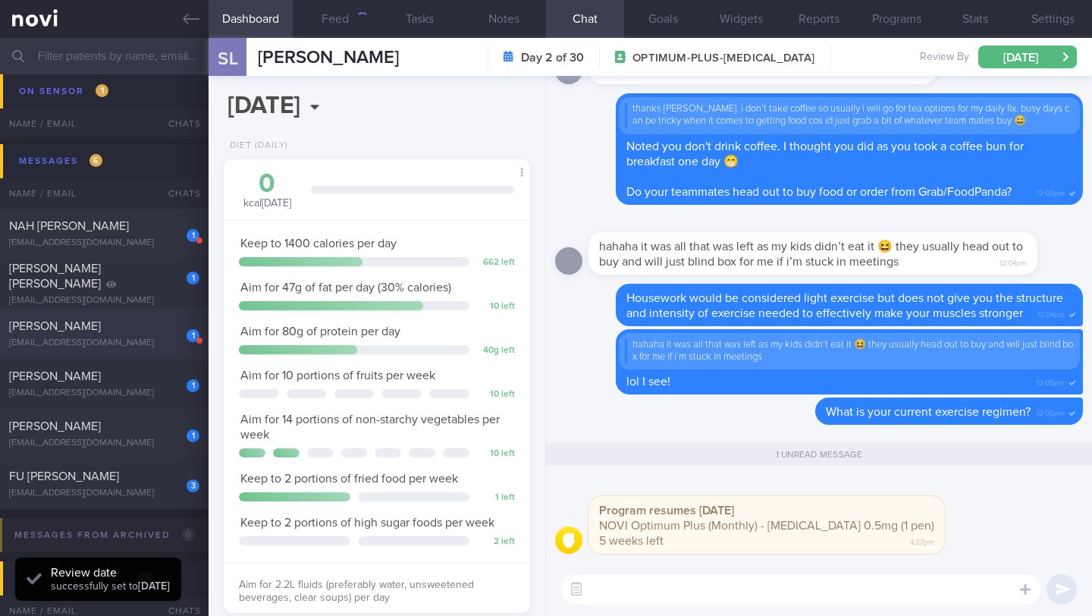
click at [58, 337] on div "1 [PERSON_NAME] [EMAIL_ADDRESS][DOMAIN_NAME]" at bounding box center [104, 334] width 209 height 30
type input "13/10 Check for logs"
type textarea "*Steps clocks may not be accurate as i dont always carry my mobile with me espe…"
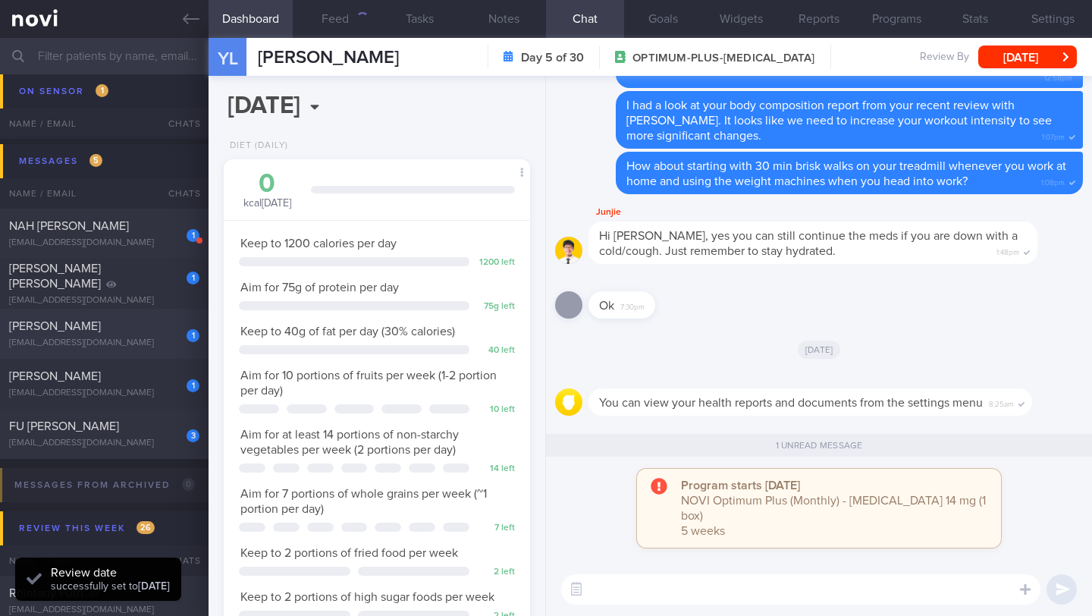
scroll to position [155, 268]
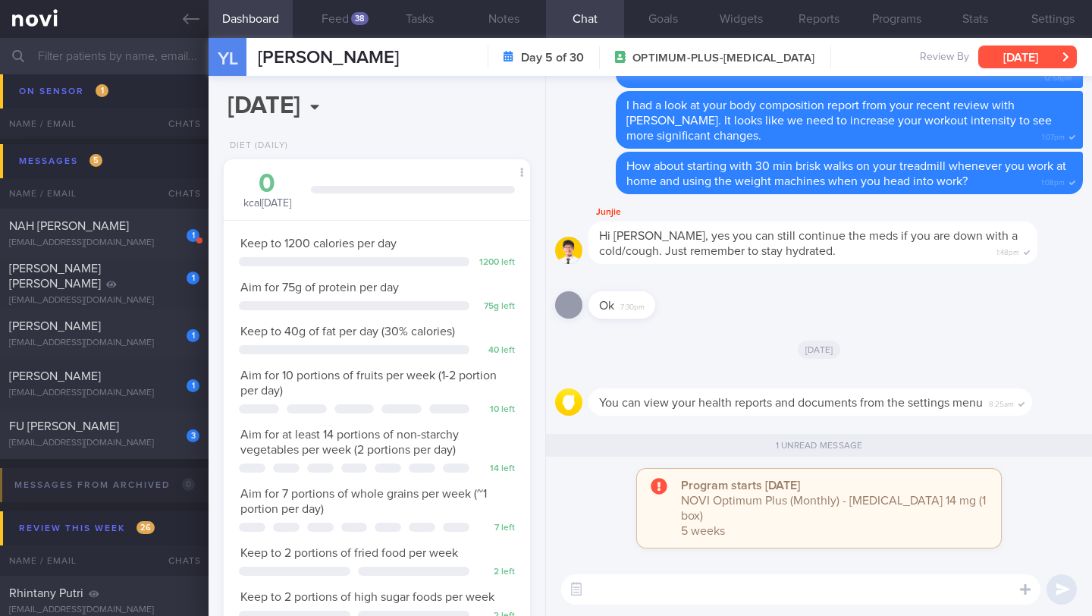
click at [1049, 51] on button "[DATE]" at bounding box center [1027, 57] width 99 height 23
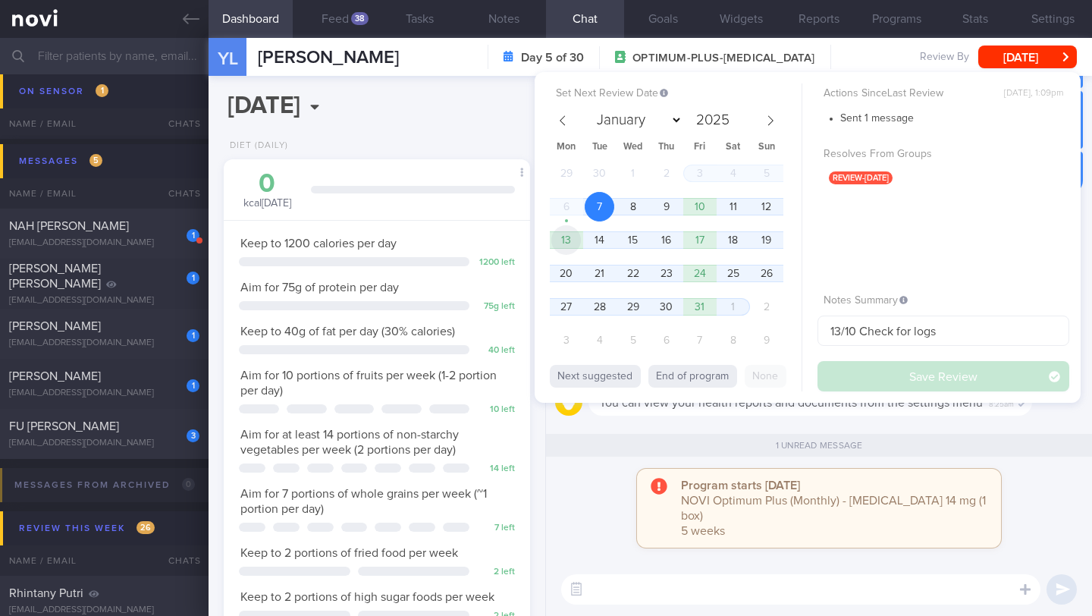
click at [566, 243] on span "13" at bounding box center [566, 240] width 30 height 30
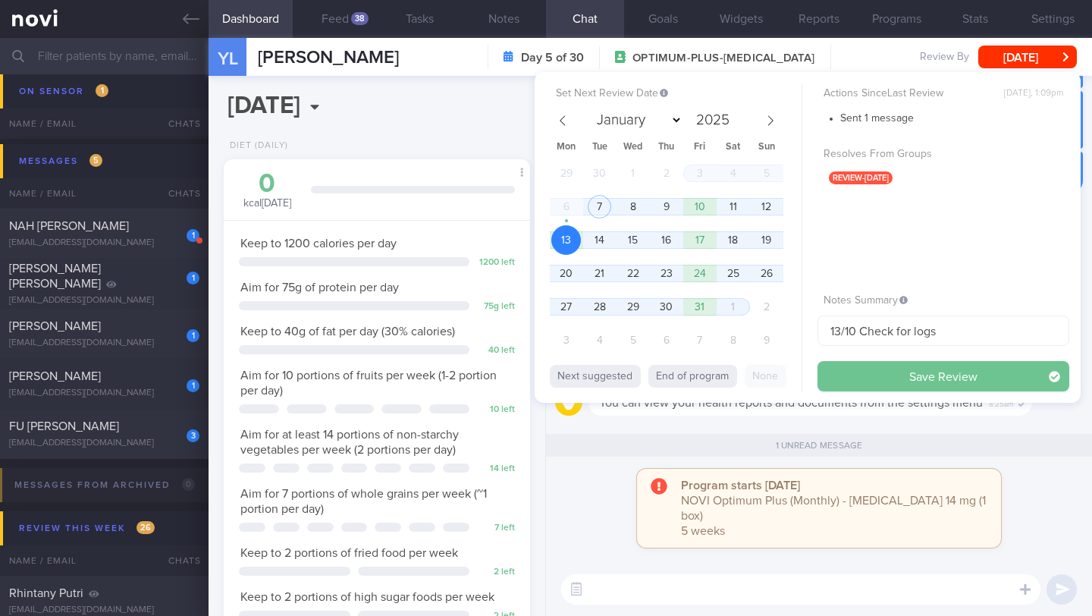
click at [833, 368] on button "Save Review" at bounding box center [944, 376] width 252 height 30
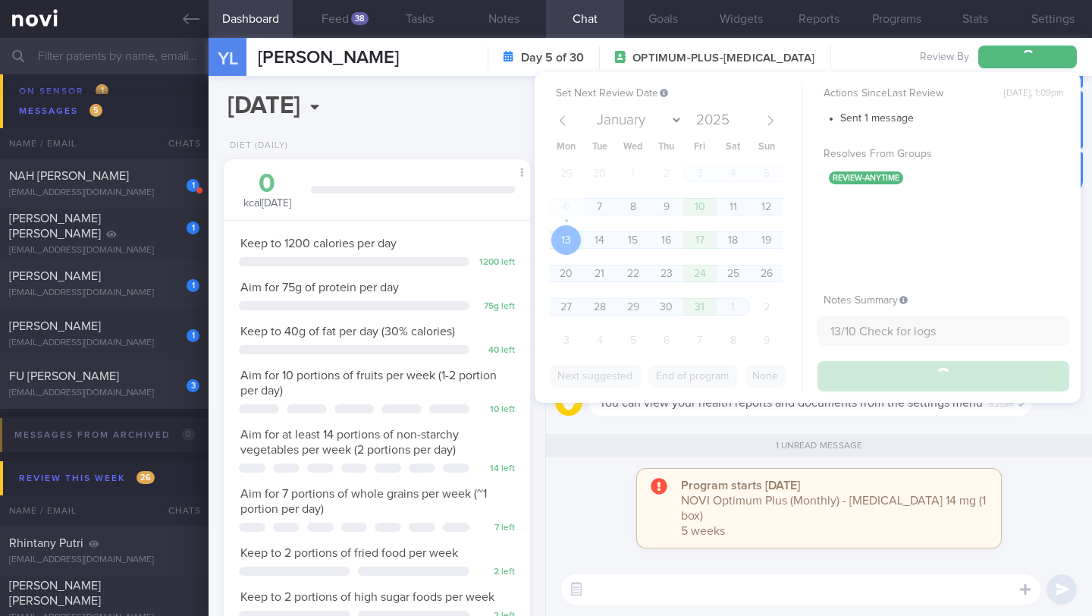
scroll to position [9772, 0]
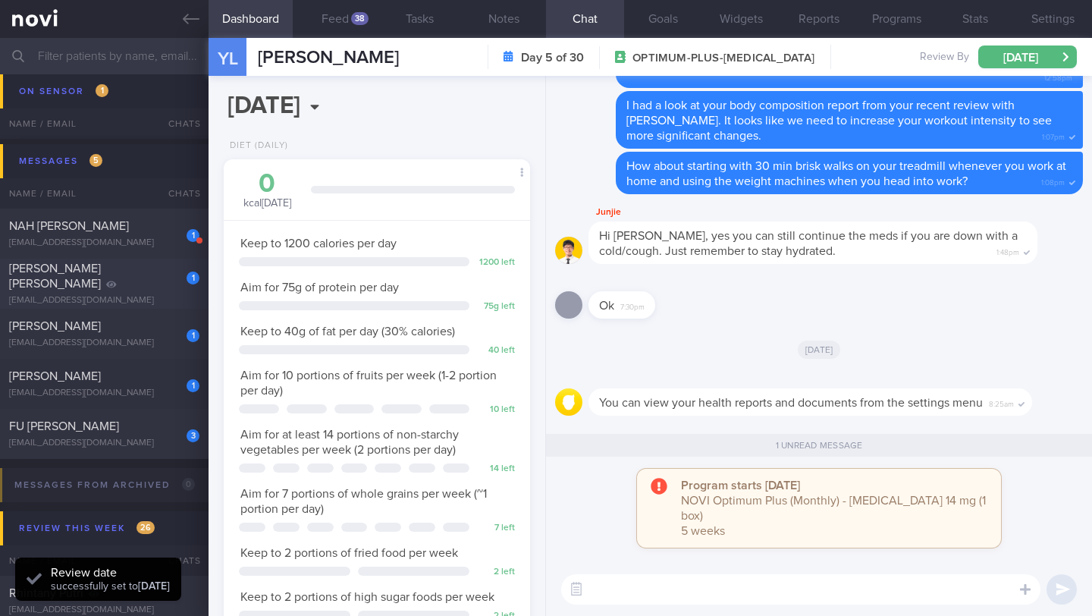
click at [97, 283] on div "[PERSON_NAME] [PERSON_NAME]" at bounding box center [102, 276] width 187 height 30
type input "Dig Supp"
type textarea "Address as "[PERSON_NAME]" (first name) Macros: FAT: 30% (58g) 526.5 PRO: 20% (…"
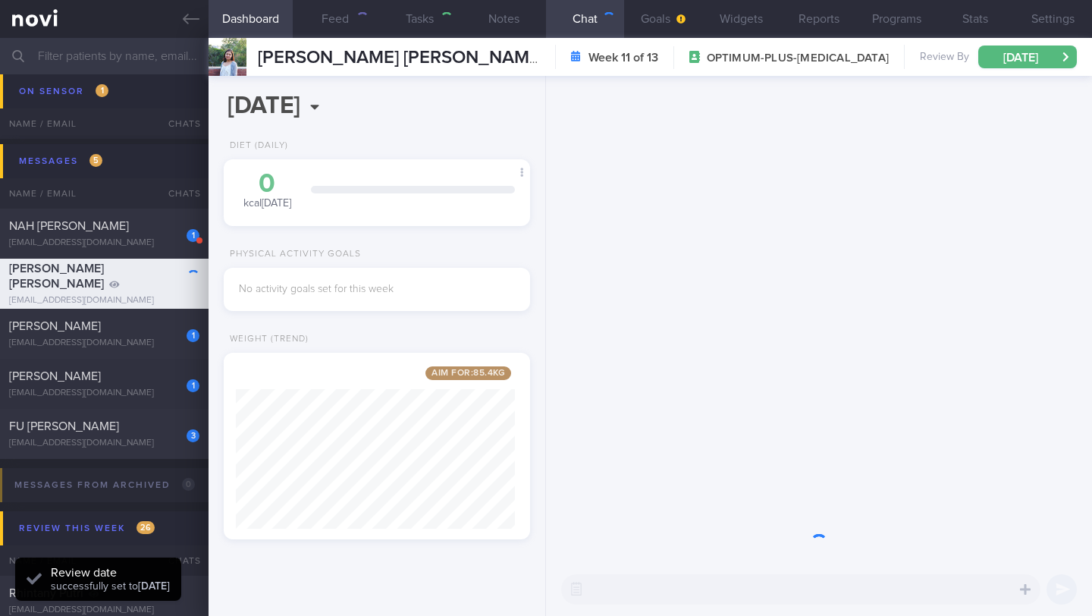
scroll to position [162, 279]
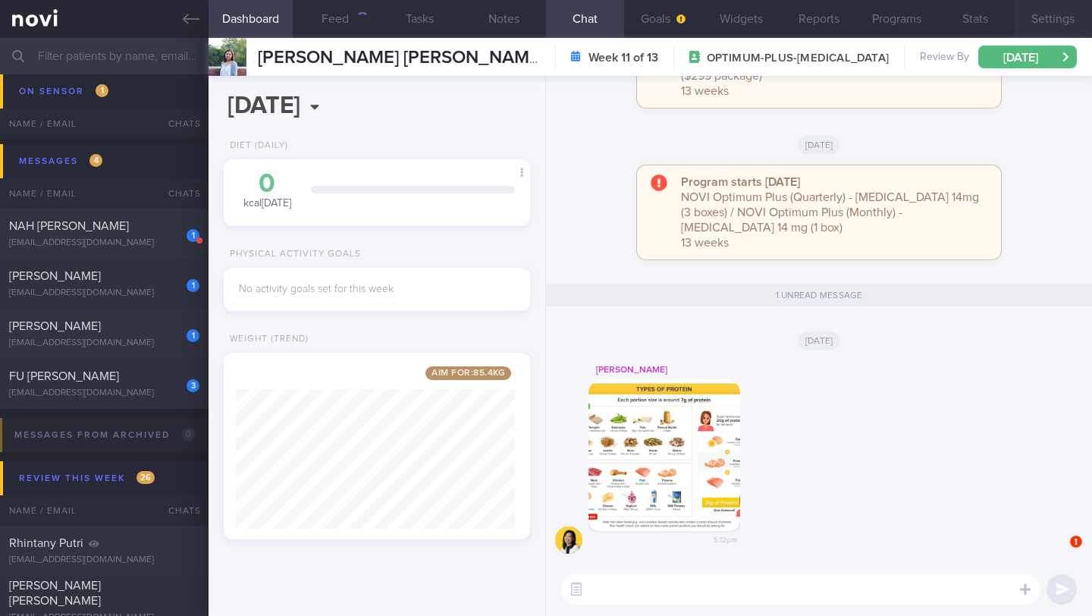
click at [1045, 27] on button "Settings" at bounding box center [1053, 19] width 78 height 38
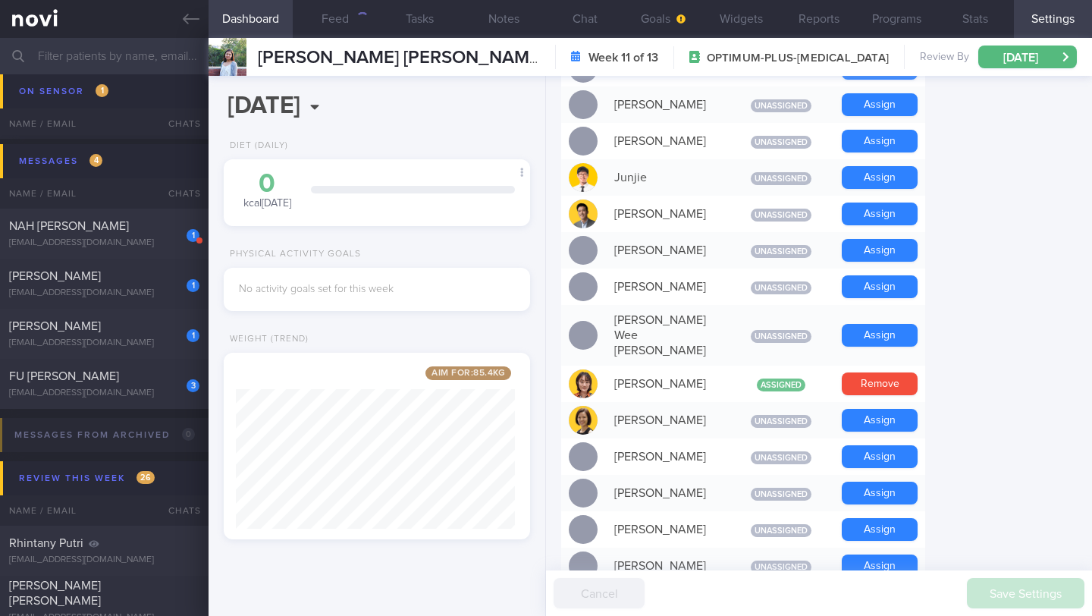
scroll to position [1380, 0]
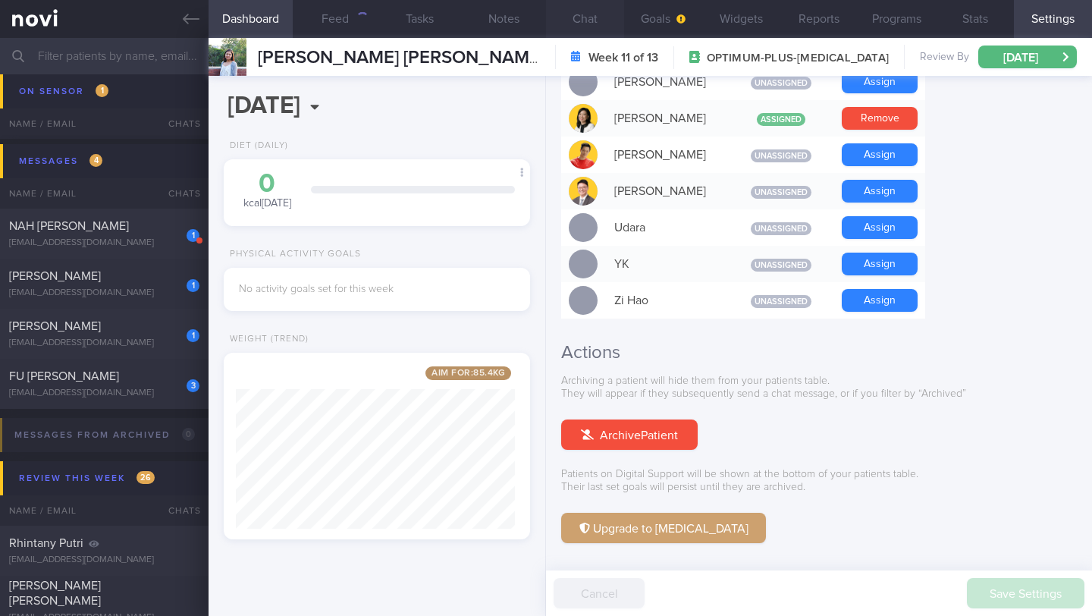
click at [598, 22] on button "Chat" at bounding box center [585, 19] width 78 height 38
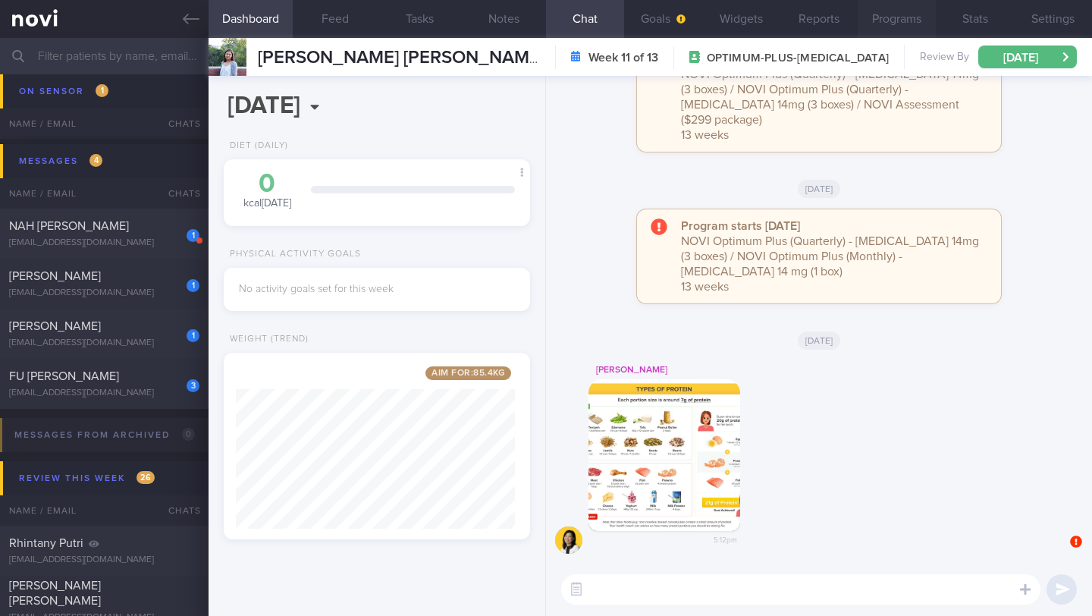
scroll to position [162, 279]
click at [1025, 62] on button "[DATE]" at bounding box center [1027, 57] width 99 height 23
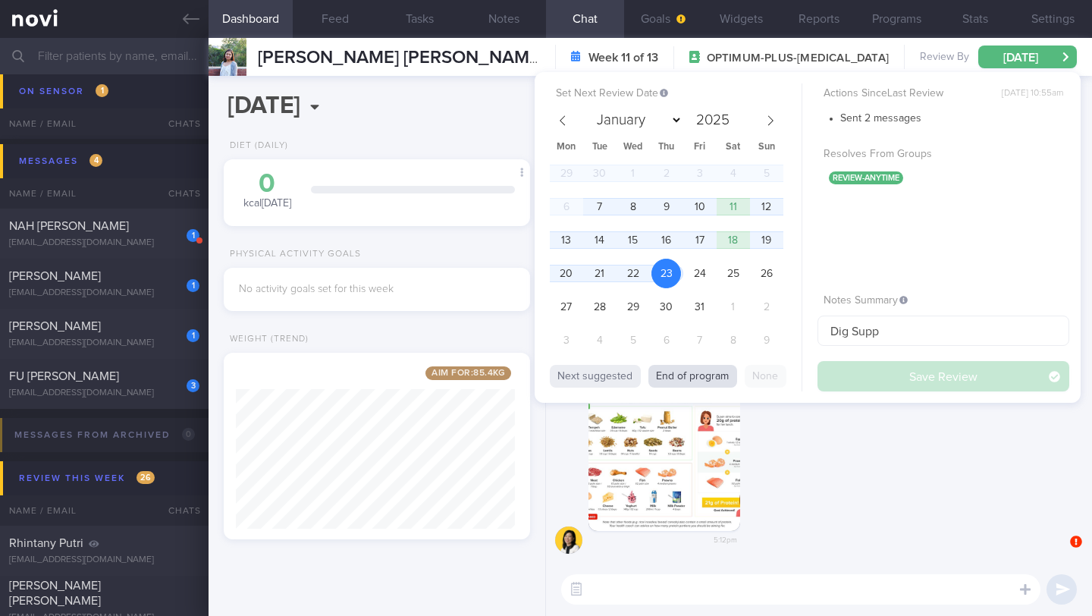
click at [673, 382] on button "End of program" at bounding box center [693, 376] width 89 height 23
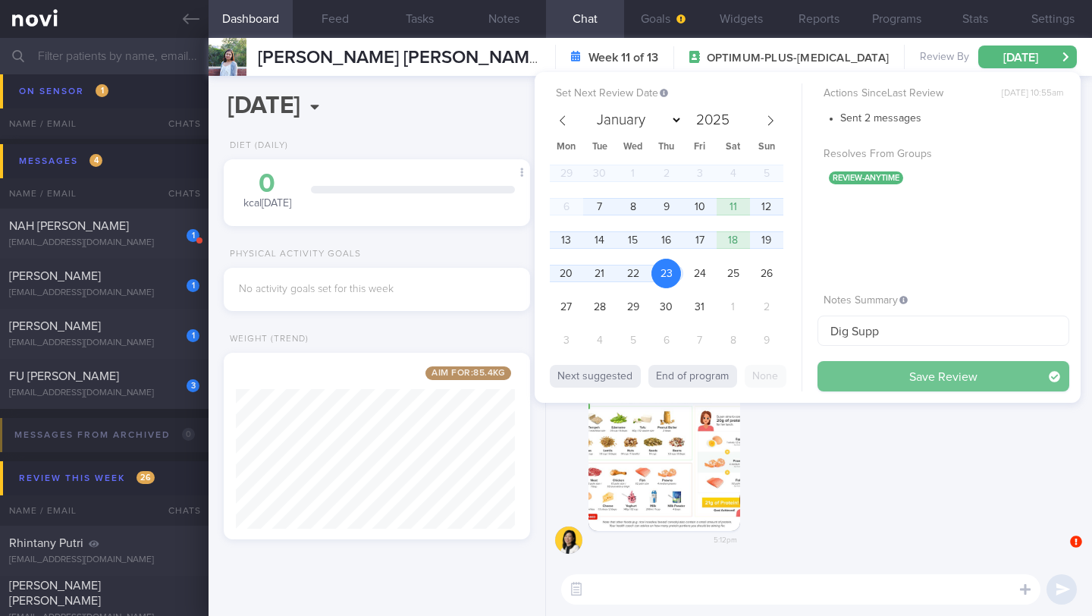
click at [856, 382] on button "Save Review" at bounding box center [944, 376] width 252 height 30
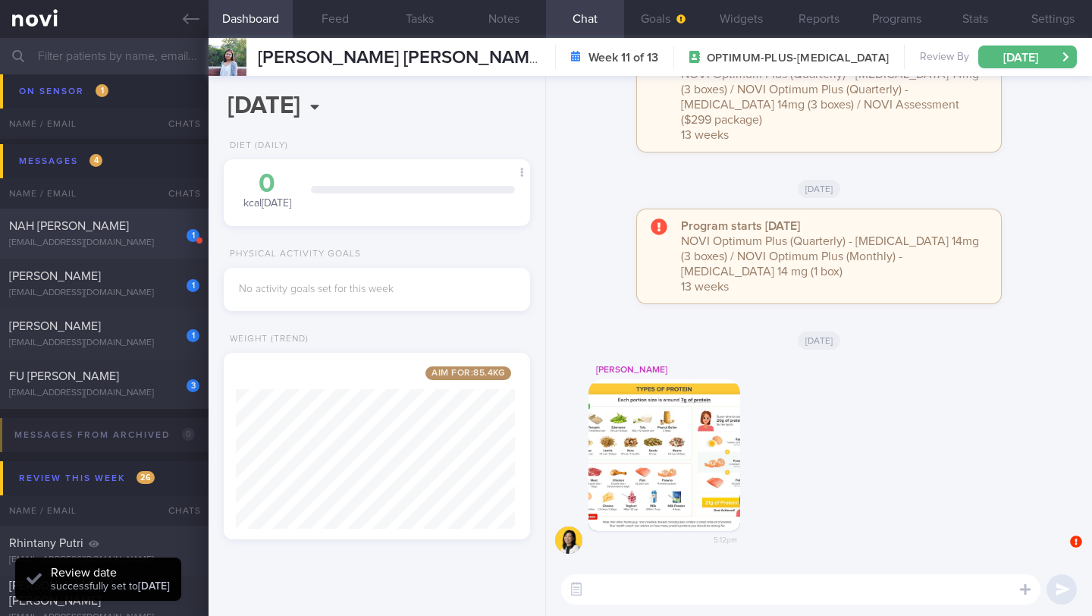
click at [90, 229] on span "NAH [PERSON_NAME]" at bounding box center [69, 226] width 120 height 12
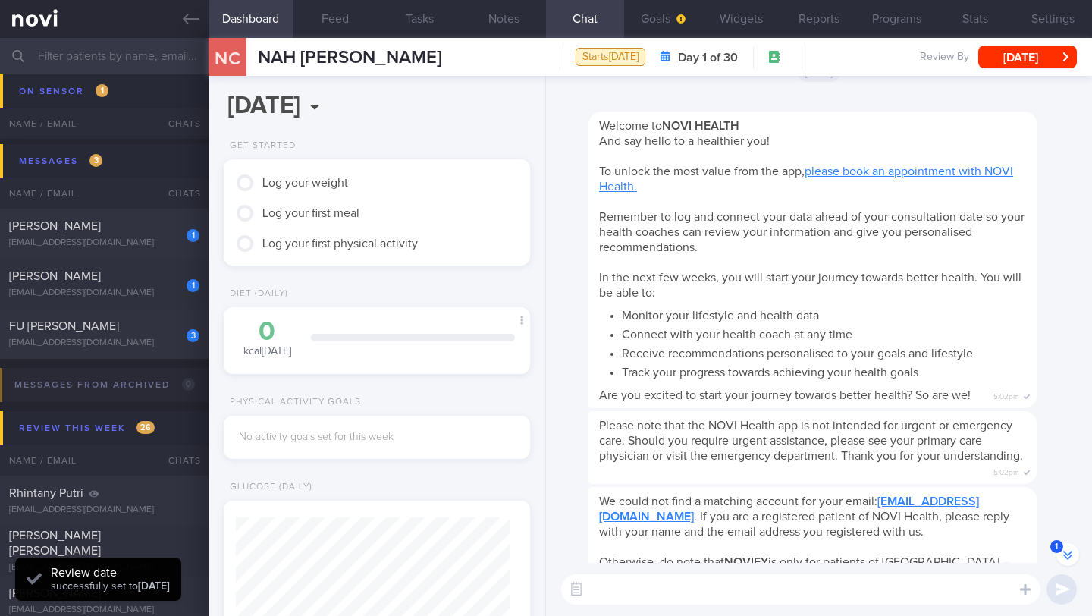
scroll to position [-319, 0]
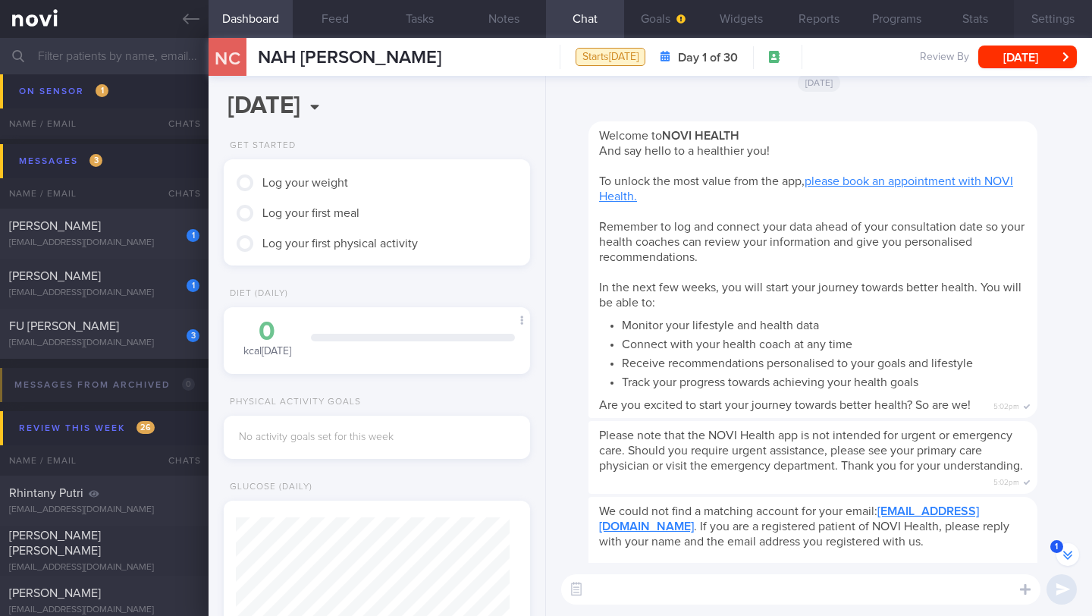
click at [1054, 21] on button "Settings" at bounding box center [1053, 19] width 78 height 38
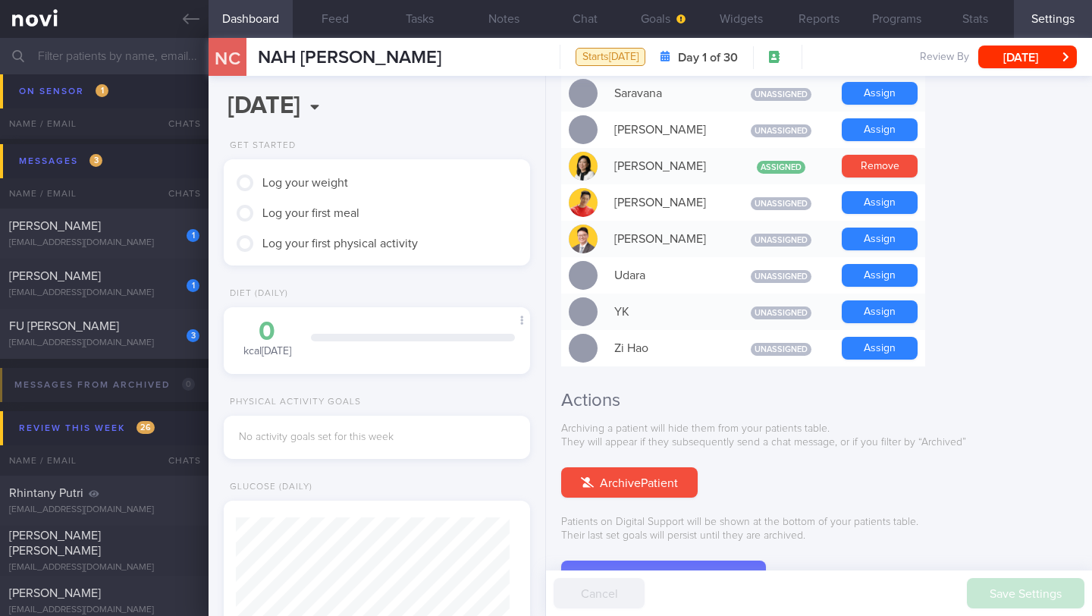
scroll to position [1318, 0]
drag, startPoint x: 373, startPoint y: 46, endPoint x: 250, endPoint y: 36, distance: 123.3
click at [250, 38] on div "Dashboard Feed Tasks Notes Chat Goals Widgets Reports Programs Stats Settings […" at bounding box center [651, 327] width 884 height 578
click at [143, 231] on div "[PERSON_NAME]" at bounding box center [102, 225] width 187 height 15
type input "7-10/10 Check for [PERSON_NAME]'s notes"
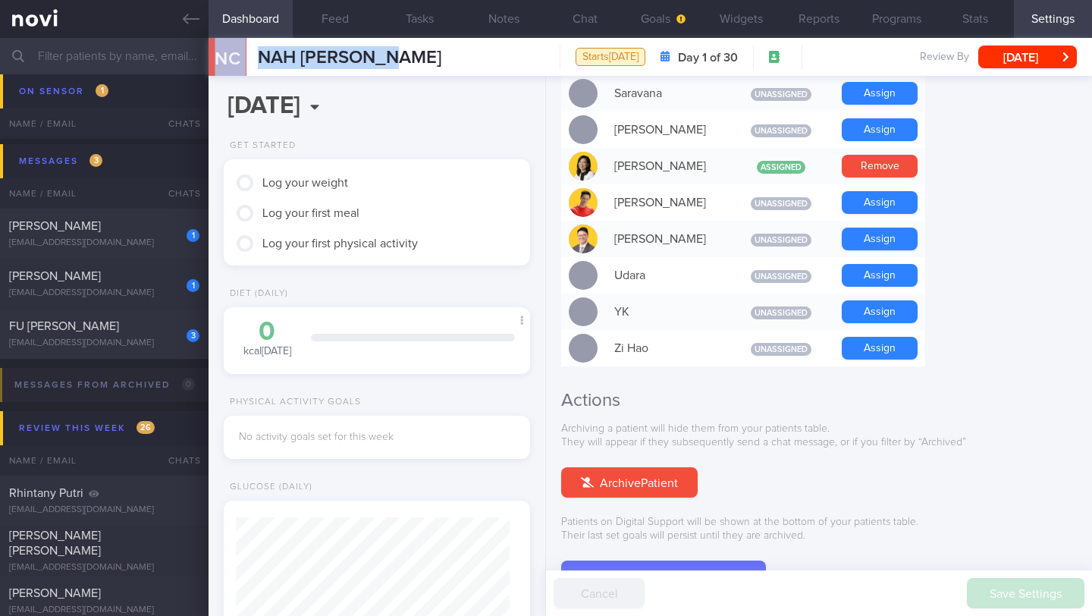
type input "7-10/10 Check for [PERSON_NAME]'s notes"
type textarea "SUPPORT NEEDED: How to plan a healthy diet. Does not understand about calories …"
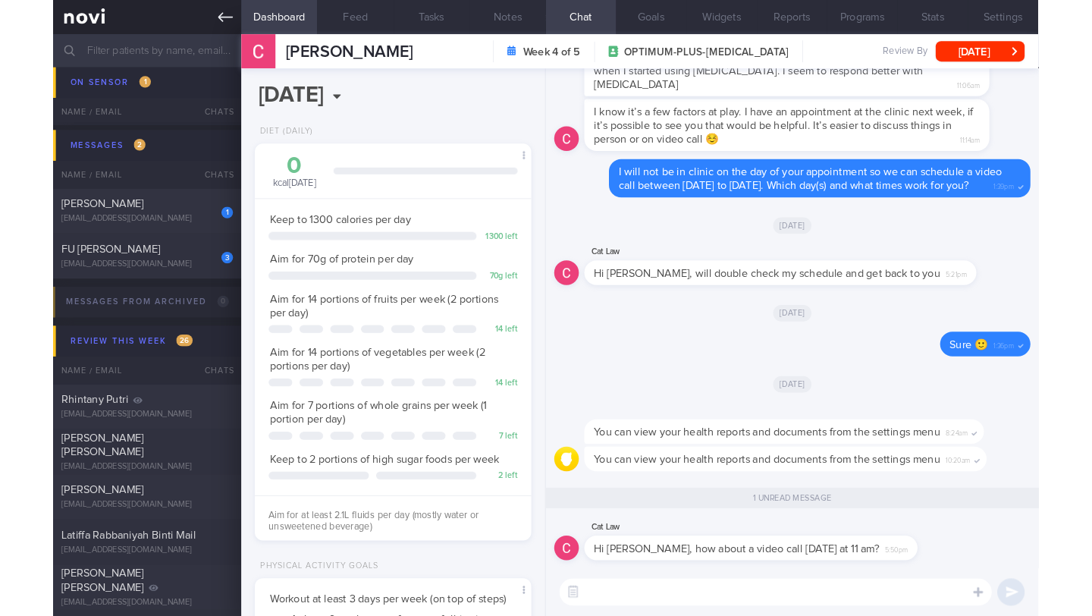
scroll to position [155, 268]
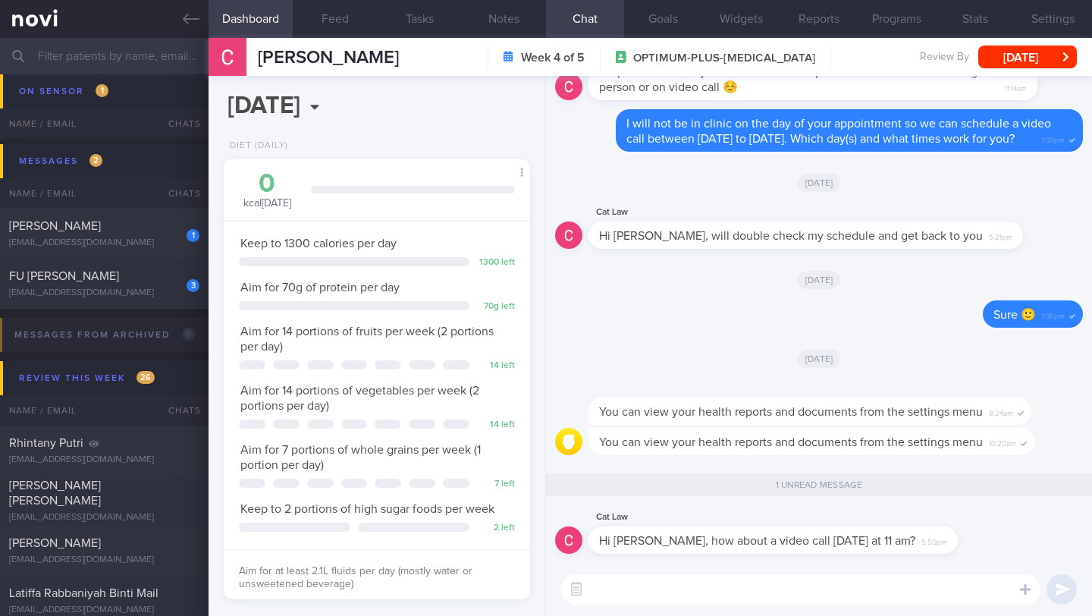
click at [606, 585] on textarea at bounding box center [800, 589] width 479 height 30
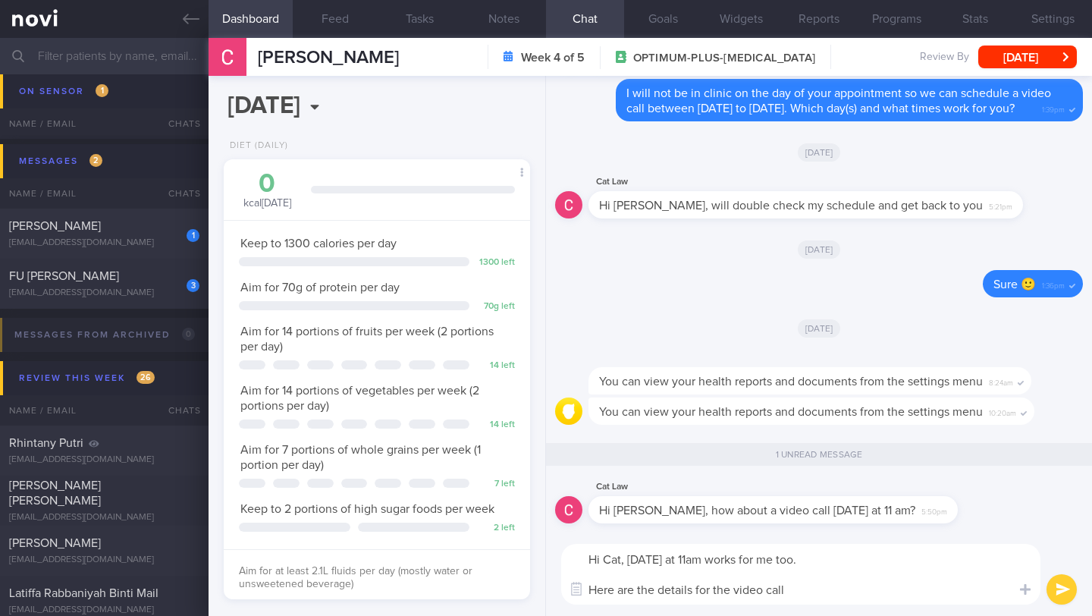
scroll to position [0, 0]
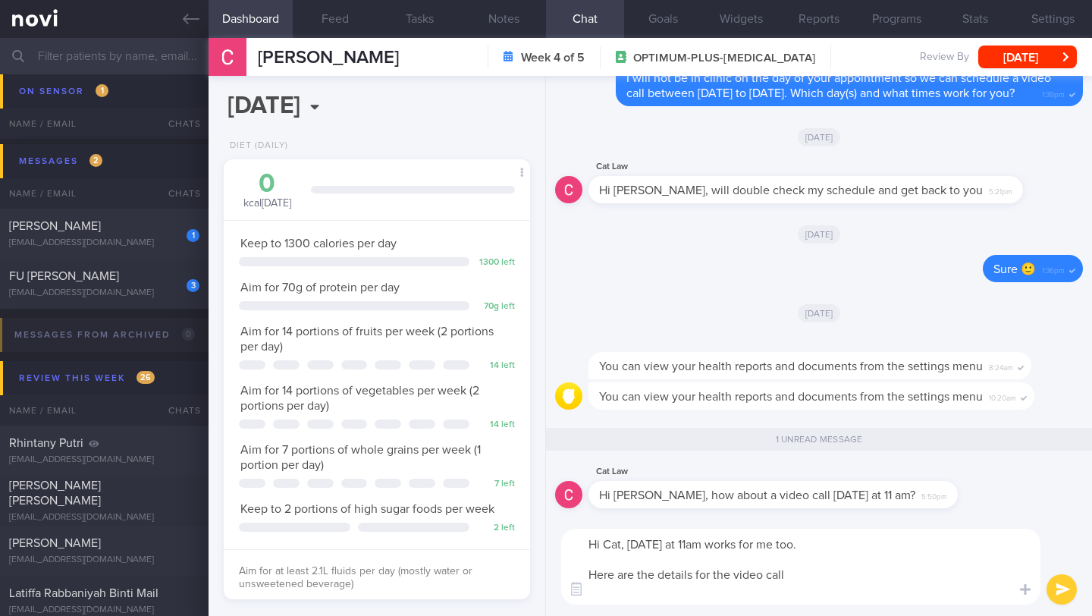
paste textarea "VC Review with Cat Lawrie [DATE] · 11:00 – 11:30am Time zone: [GEOGRAPHIC_DATA]…"
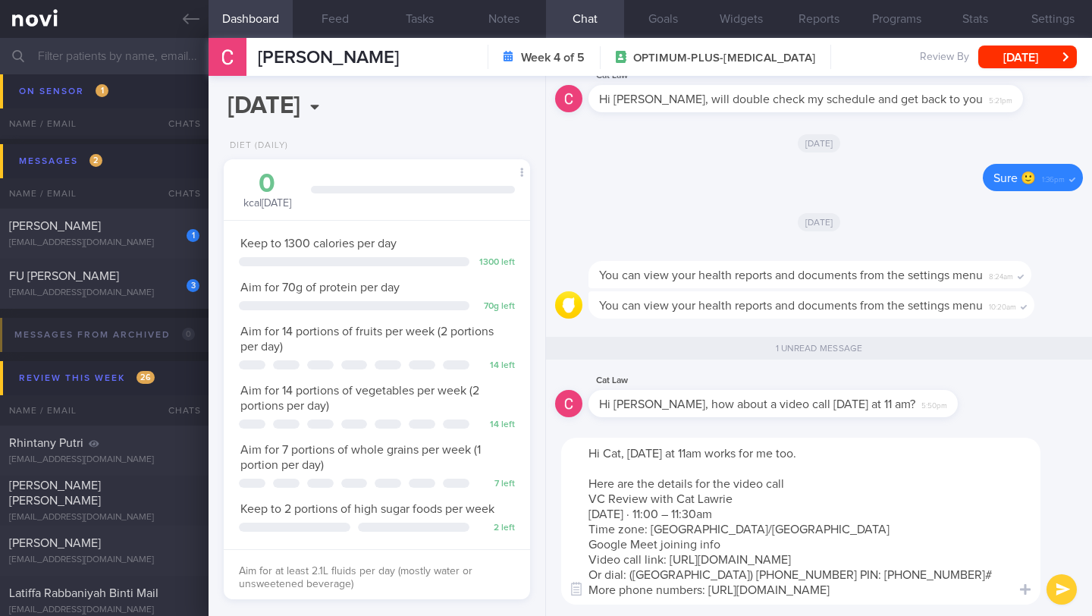
drag, startPoint x: 750, startPoint y: 495, endPoint x: 584, endPoint y: 502, distance: 166.3
click at [584, 502] on textarea "Hi Cat, [DATE] at 11am works for me too. Here are the details for the video cal…" at bounding box center [800, 521] width 479 height 167
drag, startPoint x: 588, startPoint y: 532, endPoint x: 746, endPoint y: 529, distance: 158.6
click at [746, 529] on textarea "Hi Cat, [DATE] at 11am works for me too. Here are the details for the video cal…" at bounding box center [800, 521] width 479 height 167
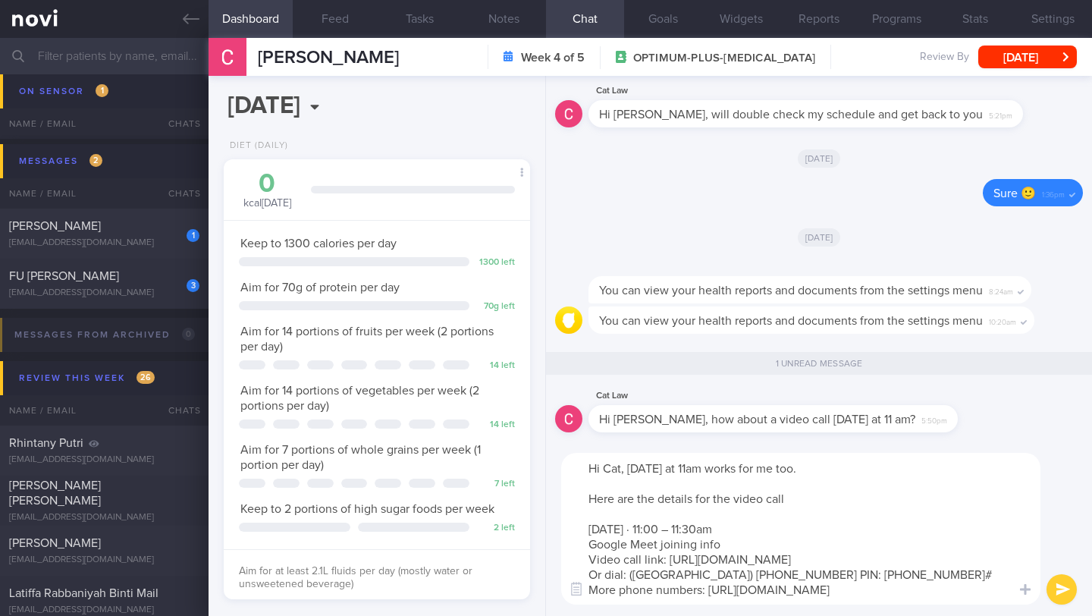
drag, startPoint x: 581, startPoint y: 574, endPoint x: 853, endPoint y: 585, distance: 271.8
click at [853, 585] on textarea "Hi Cat, [DATE] at 11am works for me too. Here are the details for the video cal…" at bounding box center [800, 529] width 479 height 152
click at [873, 546] on textarea "Hi Cat, [DATE] at 11am works for me too. Here are the details for the video cal…" at bounding box center [800, 529] width 479 height 152
click at [816, 466] on textarea "Hi Cat, [DATE] at 11am works for me too. Here are the details for the video cal…" at bounding box center [800, 529] width 479 height 152
click at [907, 597] on textarea "Hi Cat, [DATE] at 11am works for me too 🙂 Here are the details for the video ca…" at bounding box center [800, 529] width 479 height 152
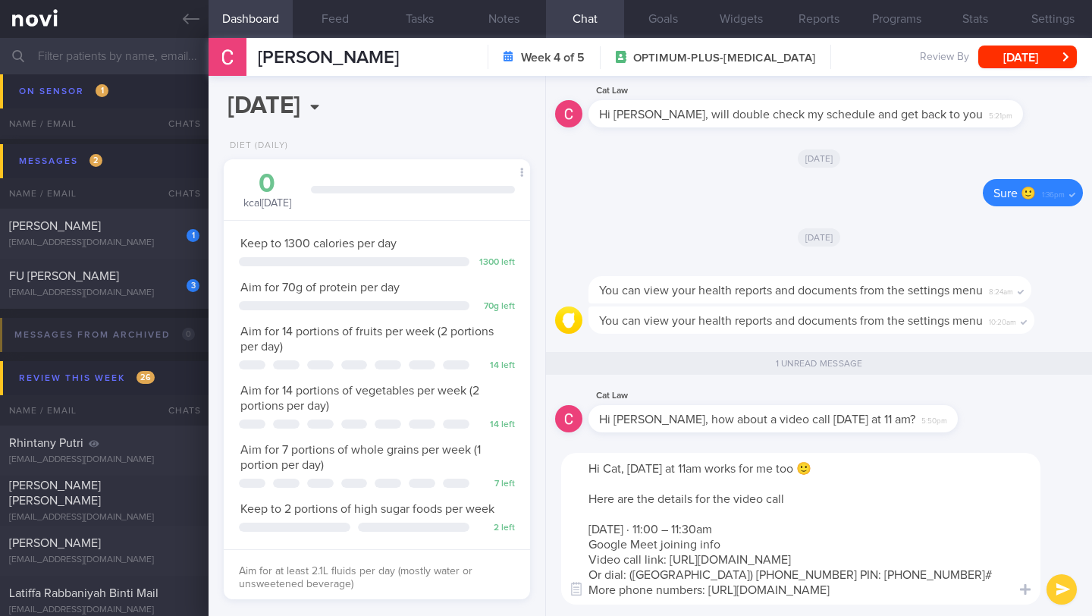
click at [907, 597] on textarea "Hi Cat, [DATE] at 11am works for me too 🙂 Here are the details for the video ca…" at bounding box center [800, 529] width 479 height 152
drag, startPoint x: 586, startPoint y: 575, endPoint x: 1004, endPoint y: 591, distance: 419.0
click at [1004, 591] on textarea "Hi Cat, [DATE] at 11am works for me too 🙂 Here are the details for the video ca…" at bounding box center [800, 529] width 479 height 152
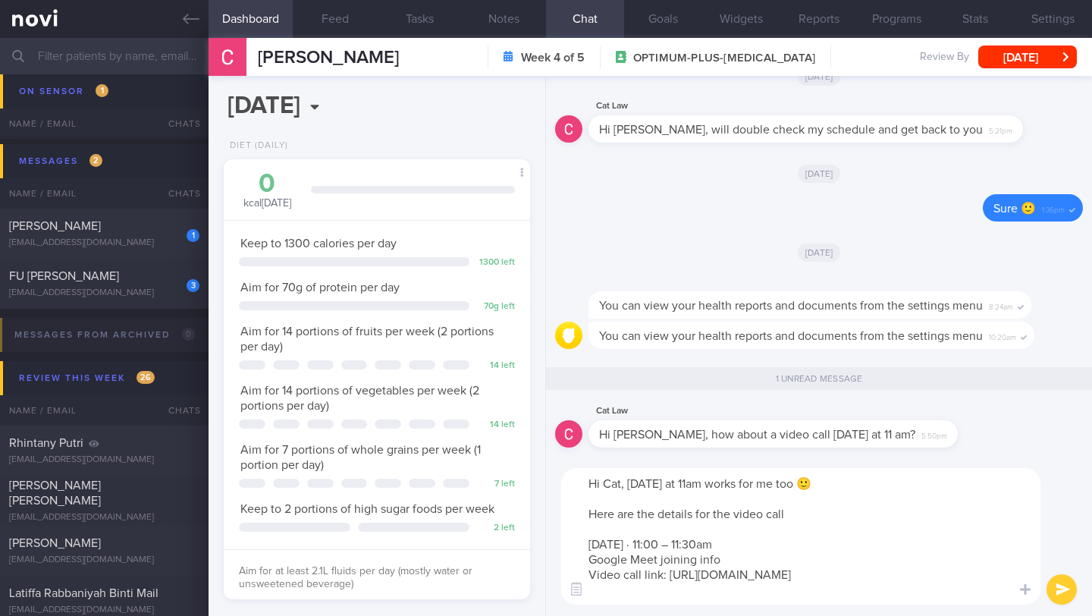
type textarea "Hi Cat, [DATE] at 11am works for me too 🙂 Here are the details for the video ca…"
click at [1061, 587] on button "submit" at bounding box center [1062, 589] width 30 height 30
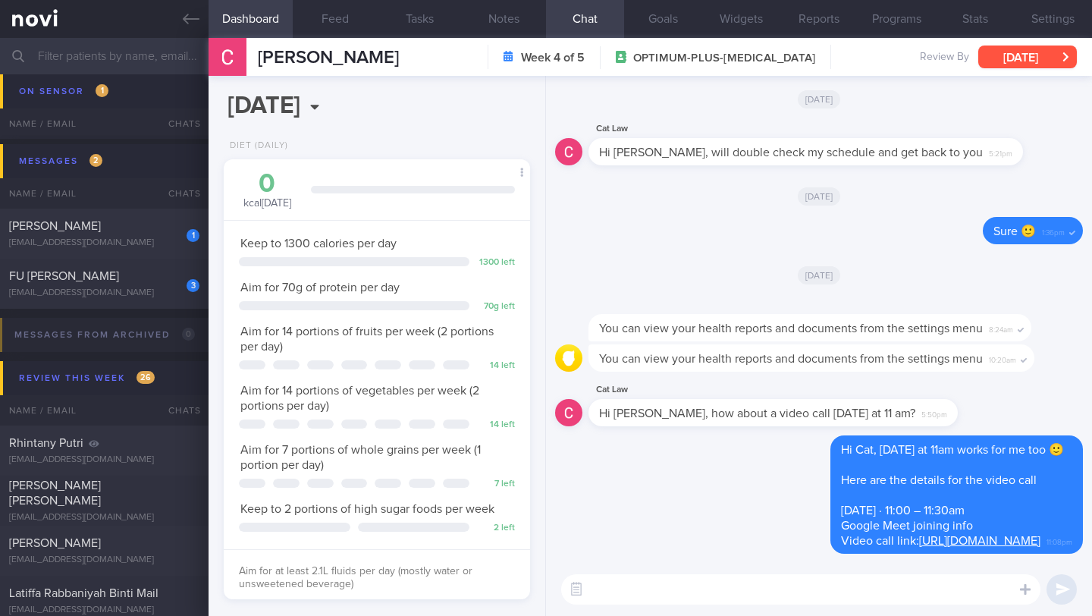
click at [1002, 58] on button "[DATE]" at bounding box center [1027, 57] width 99 height 23
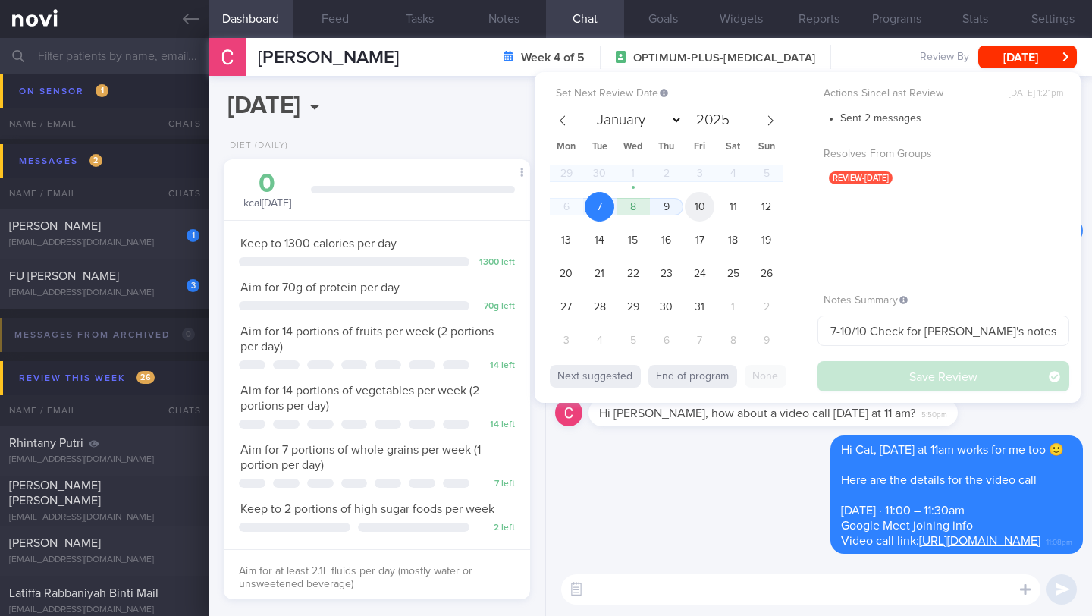
click at [708, 215] on span "10" at bounding box center [700, 207] width 30 height 30
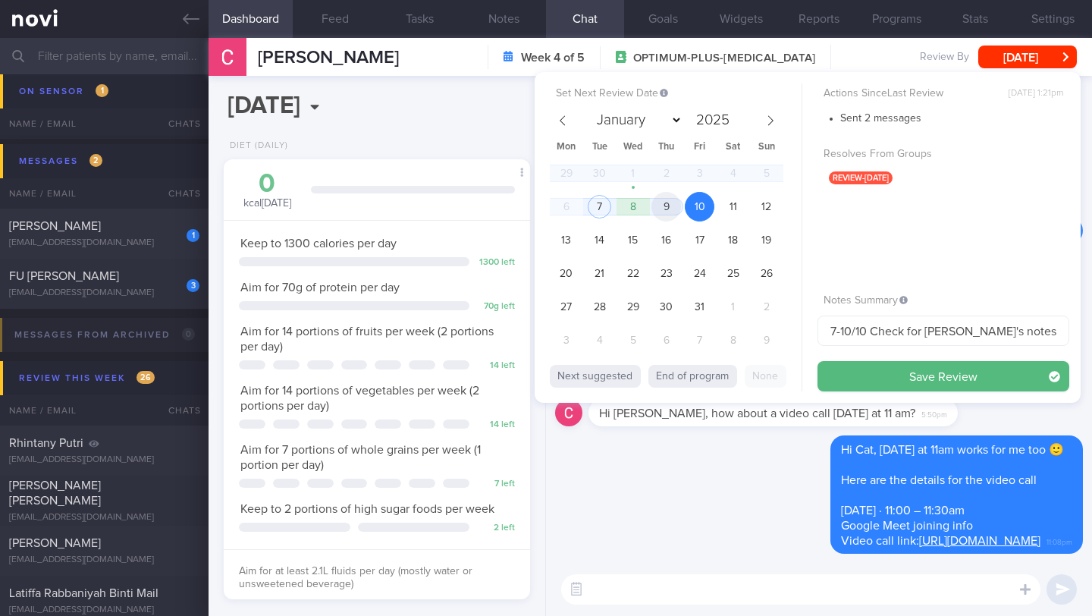
click at [659, 209] on span "9" at bounding box center [667, 207] width 30 height 30
drag, startPoint x: 851, startPoint y: 330, endPoint x: 787, endPoint y: 322, distance: 65.0
click at [787, 322] on div "Set Next Review Date [DATE] January February March April May June July August S…" at bounding box center [808, 237] width 546 height 331
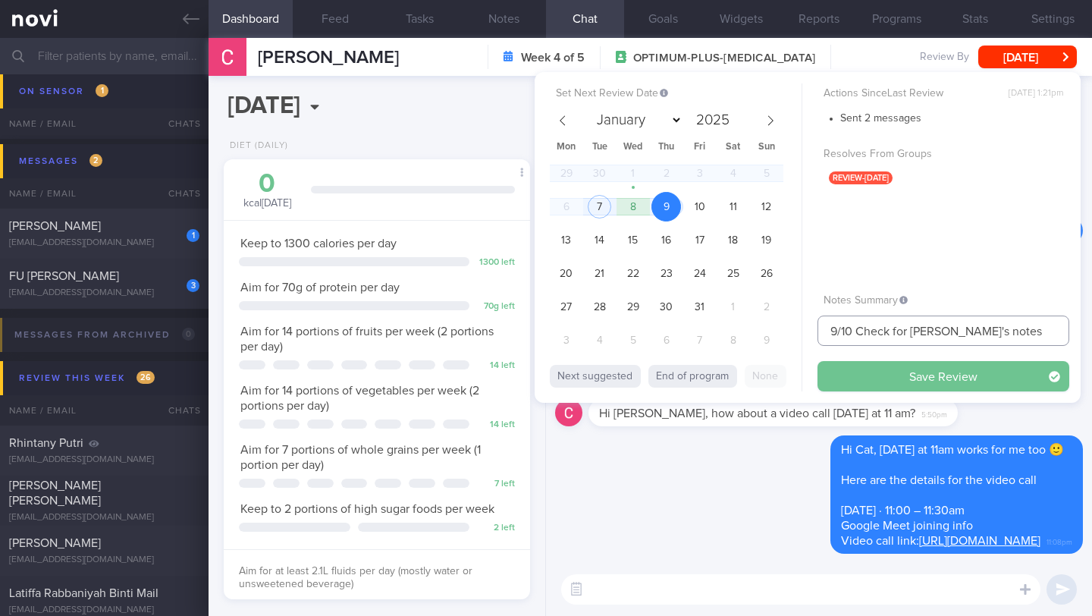
type input "9/10 Check for [PERSON_NAME]'s notes"
click at [869, 367] on button "Save Review" at bounding box center [944, 376] width 252 height 30
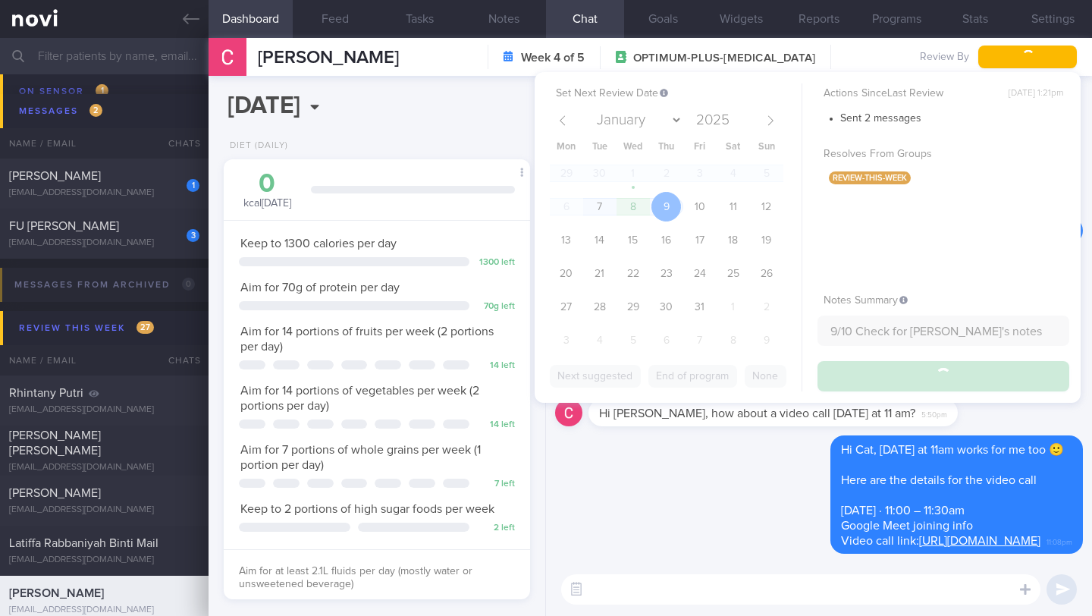
scroll to position [9722, 0]
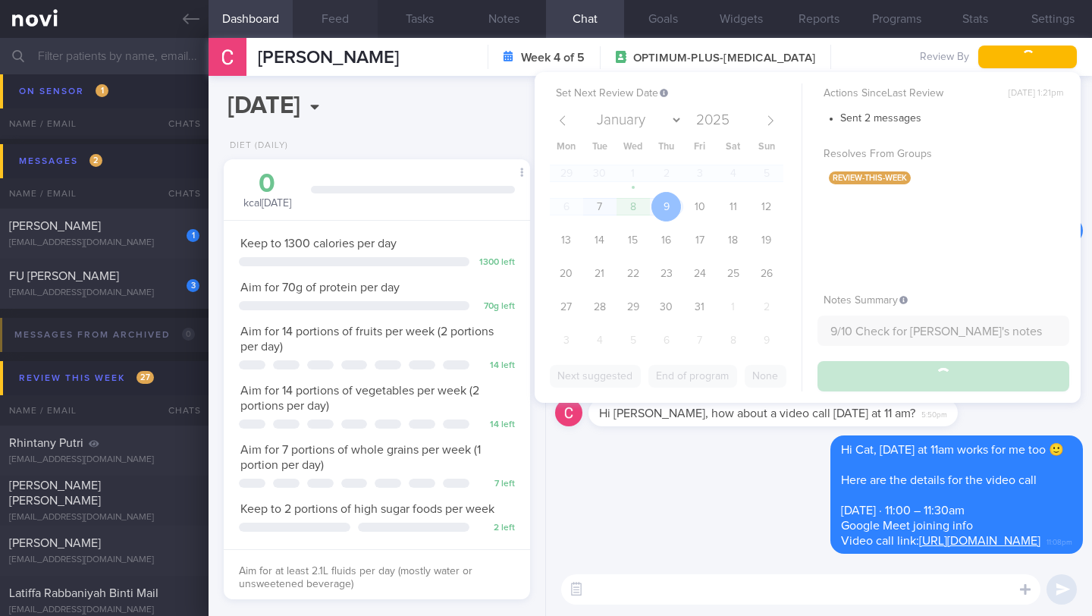
type input "9/10 Check for [PERSON_NAME]'s notes"
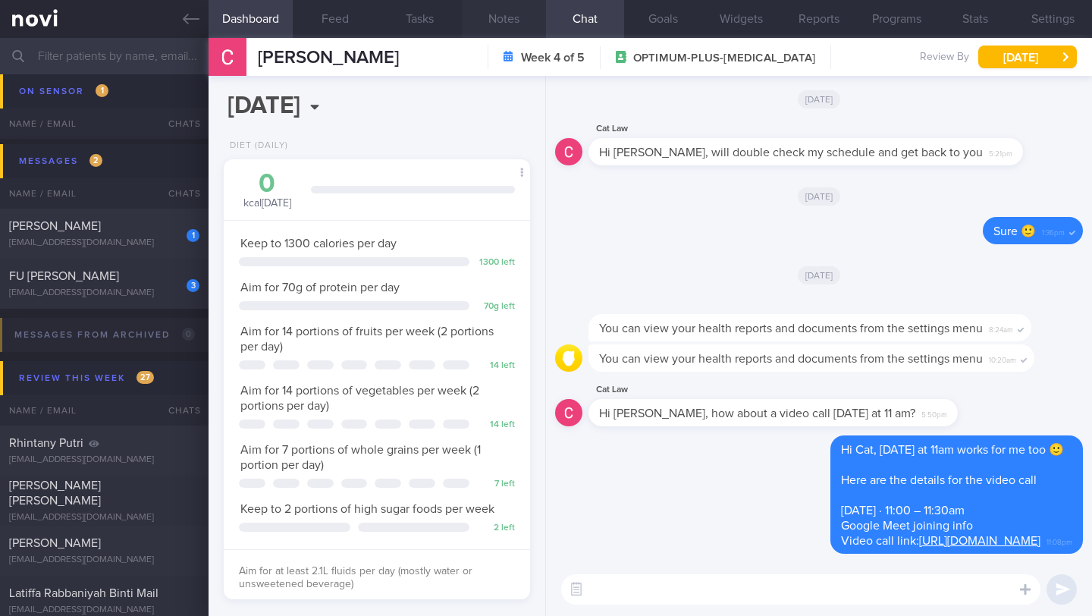
click at [507, 14] on button "Notes" at bounding box center [504, 19] width 84 height 38
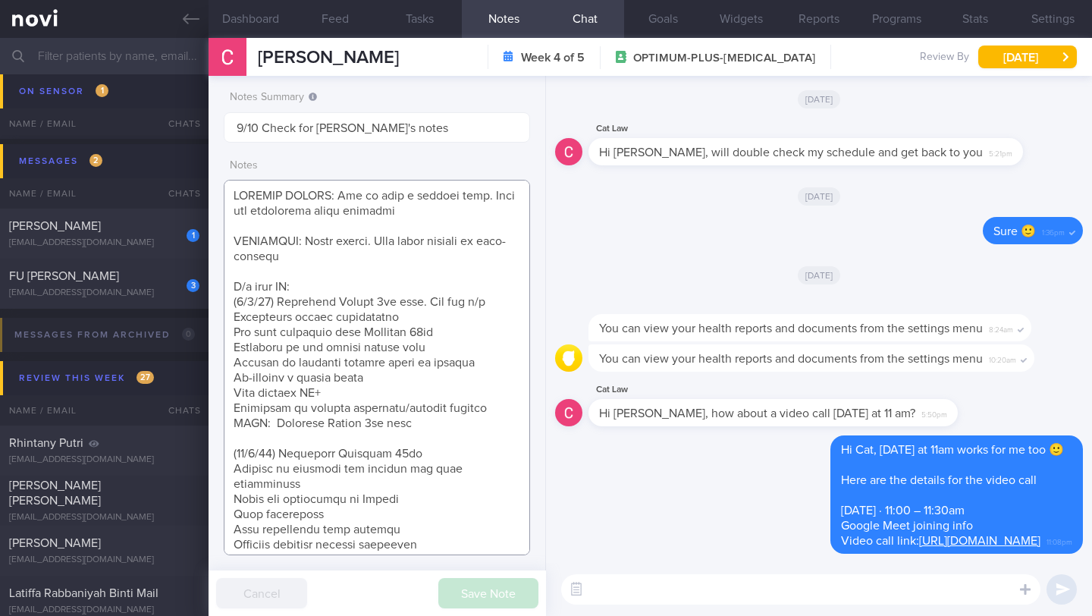
click at [333, 288] on textarea at bounding box center [377, 367] width 306 height 375
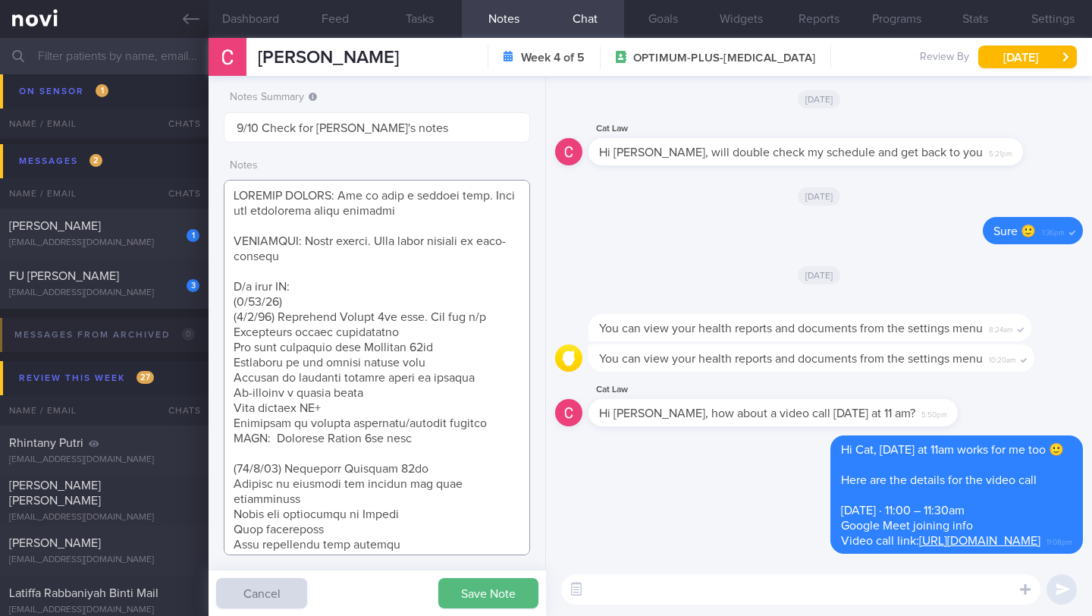
paste textarea "Continued on [MEDICAL_DATA] 1mg wkly Intended effects unsatisfactory Pt feels t…"
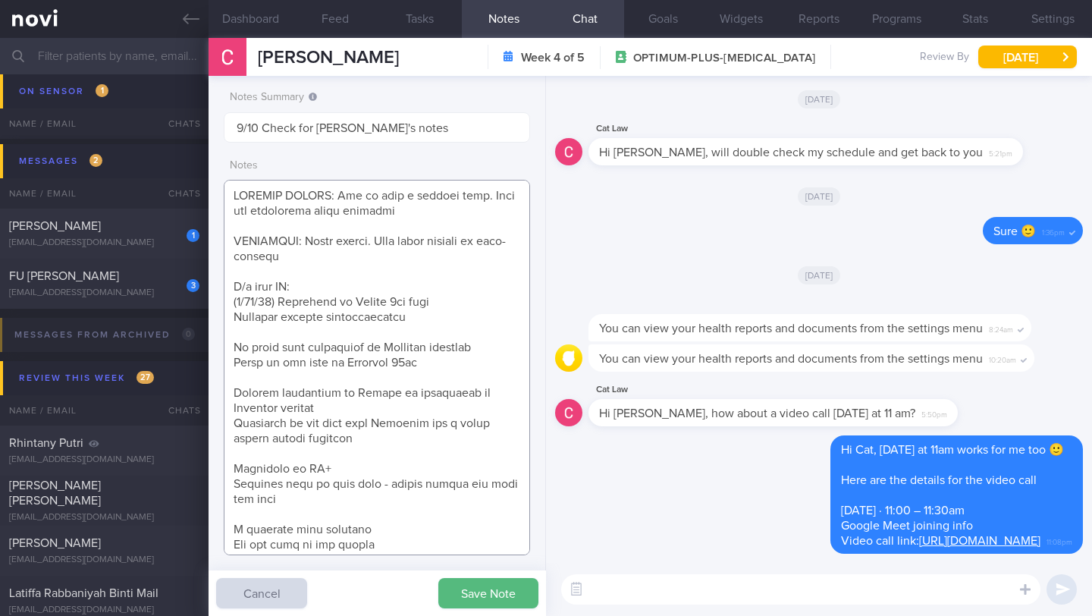
scroll to position [57, 0]
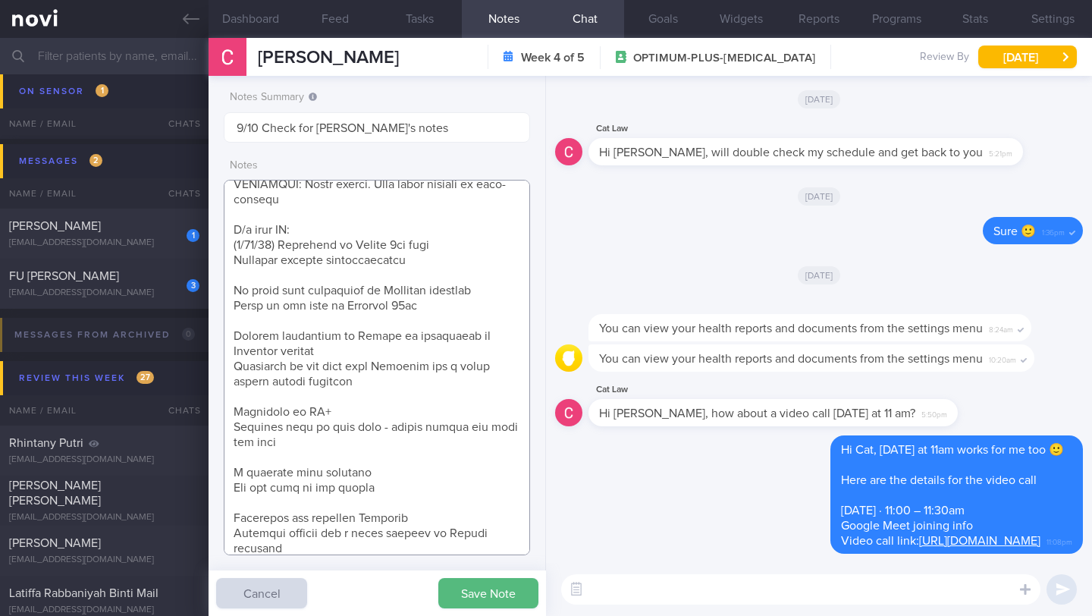
click at [279, 267] on textarea at bounding box center [377, 367] width 306 height 375
type textarea "SUPPORT NEEDED: How to plan a healthy diet. Does not understand about calories …"
click at [451, 593] on button "Save Note" at bounding box center [488, 593] width 100 height 30
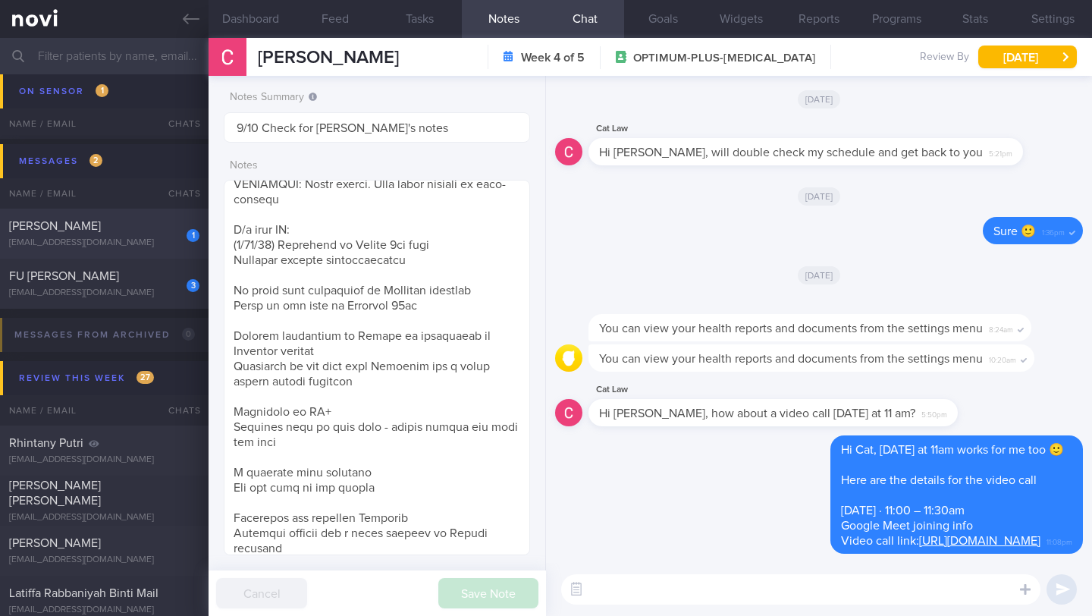
click at [152, 240] on div "[EMAIL_ADDRESS][DOMAIN_NAME]" at bounding box center [104, 242] width 190 height 11
type input "10-13/10 Check [PERSON_NAME]'s notes"
type textarea "Protein Powder (already has) Nuzest Clean Lean Protein (Smooth Vanilla) SUPPORT…"
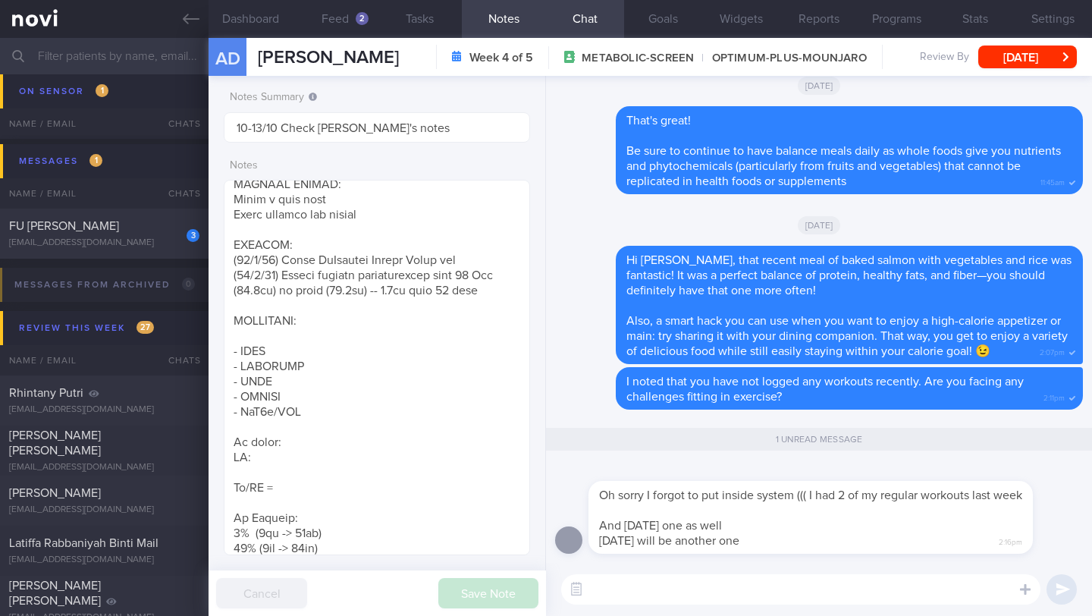
click at [650, 593] on textarea at bounding box center [800, 589] width 479 height 30
click at [238, 24] on button "Dashboard" at bounding box center [251, 19] width 84 height 38
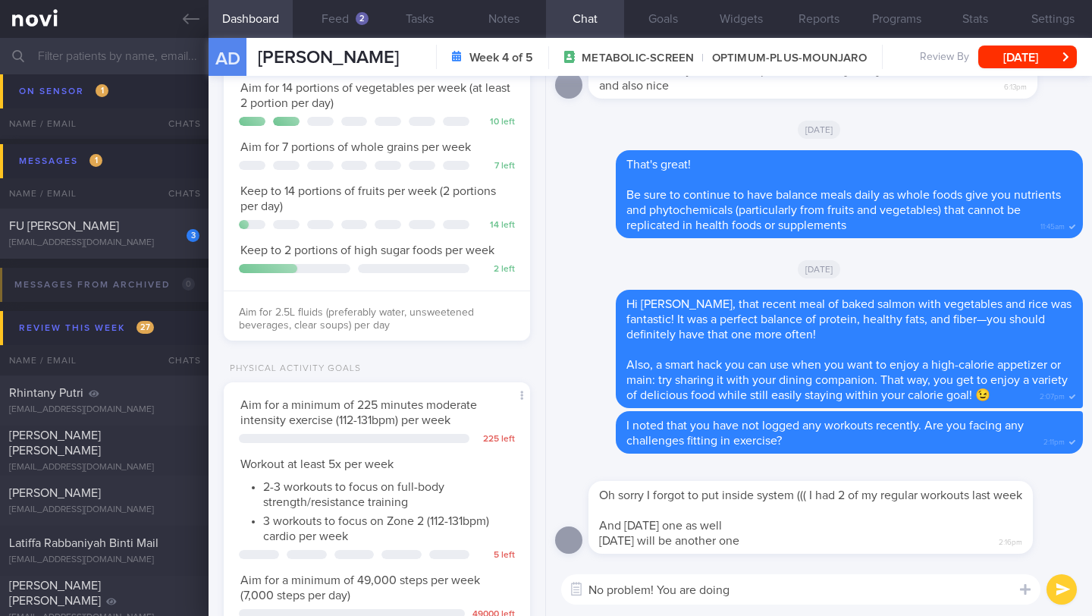
scroll to position [320, 0]
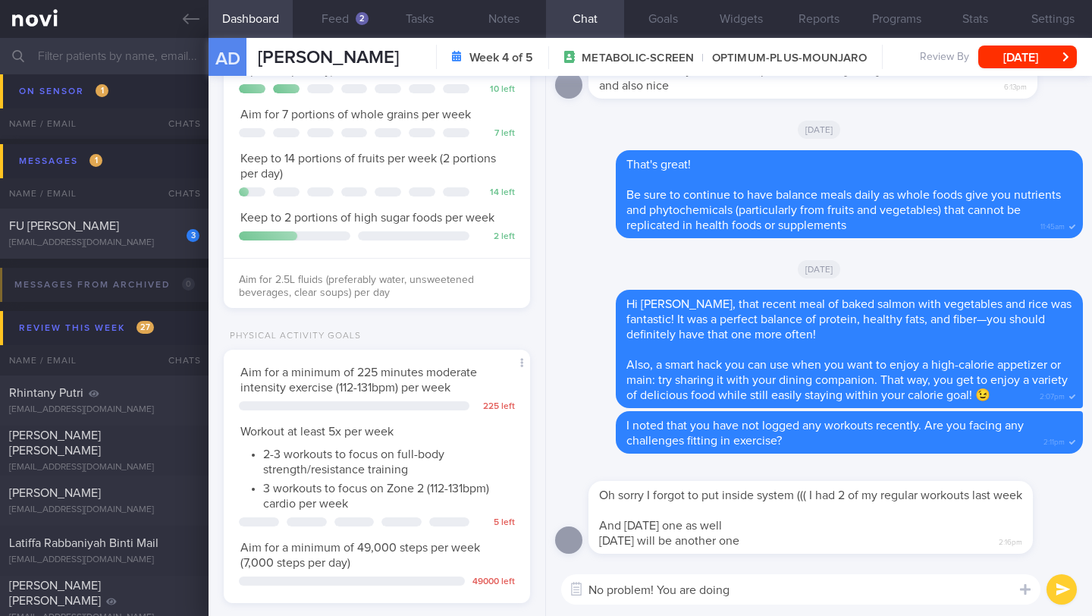
click at [765, 593] on textarea "No problem! You are doing" at bounding box center [800, 589] width 479 height 30
drag, startPoint x: 658, startPoint y: 592, endPoint x: 915, endPoint y: 592, distance: 256.4
click at [915, 592] on textarea "No problem! Glad to hear you are also prioritz" at bounding box center [800, 589] width 479 height 30
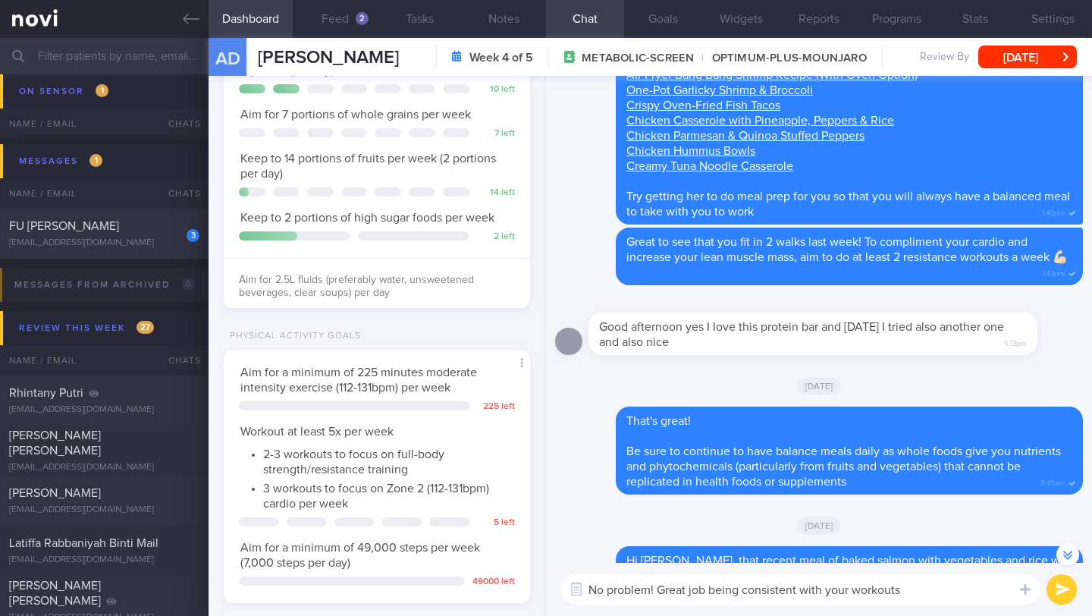
scroll to position [-275, 0]
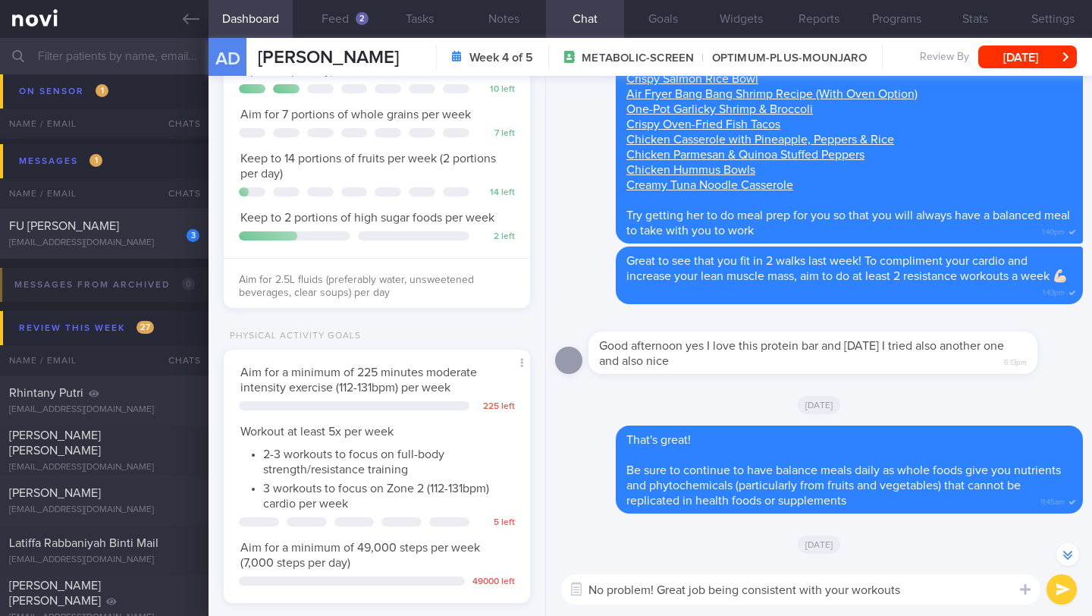
type textarea "No problem! Great job being consistent with your workouts"
click at [1065, 598] on button "submit" at bounding box center [1062, 589] width 30 height 30
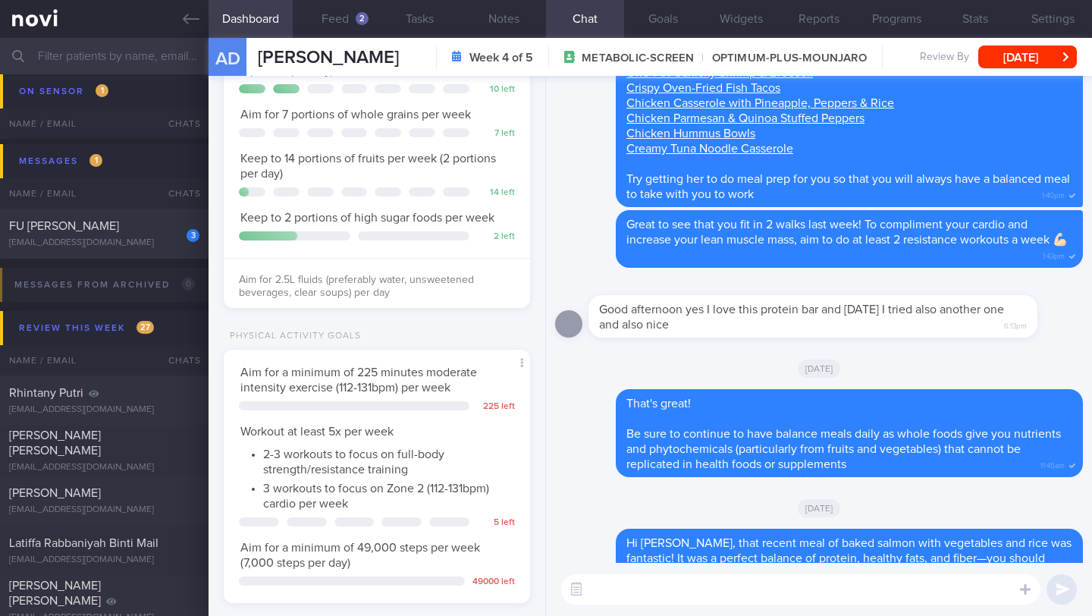
scroll to position [0, 0]
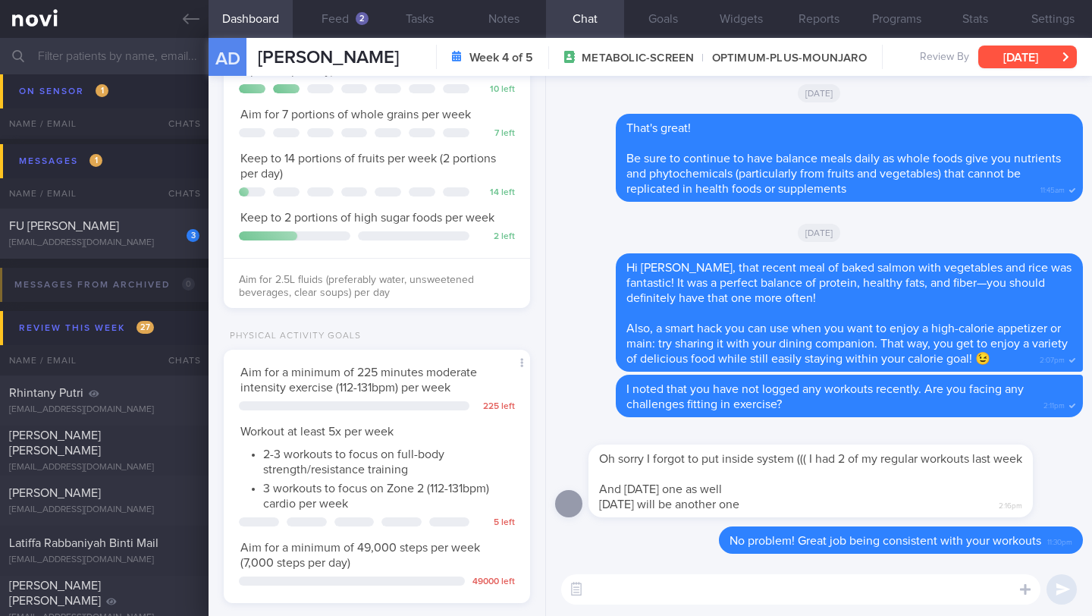
click at [1030, 58] on button "[DATE]" at bounding box center [1027, 57] width 99 height 23
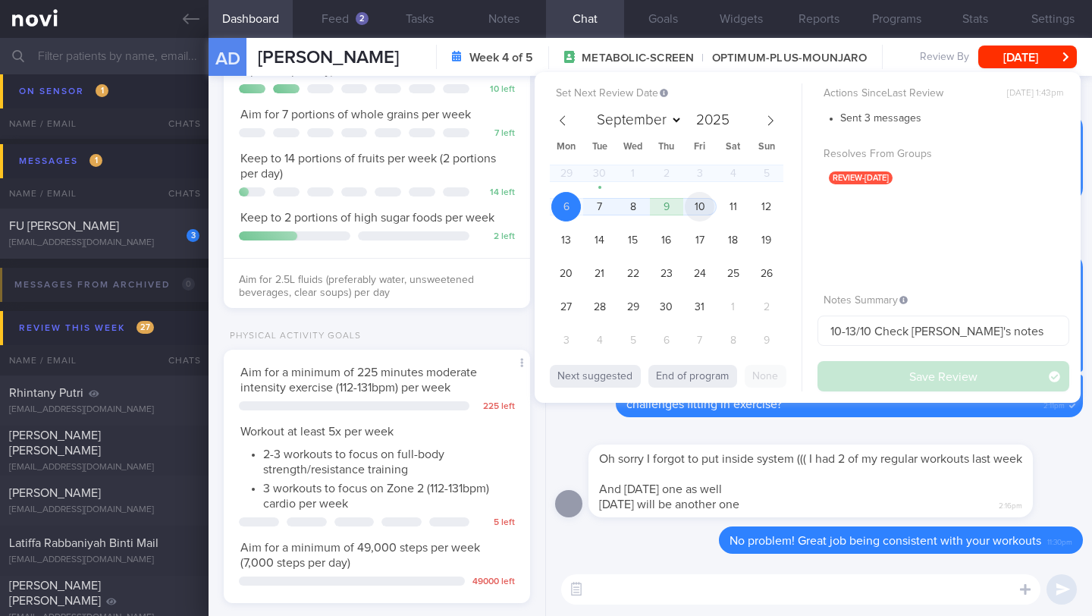
click at [701, 207] on span "10" at bounding box center [700, 207] width 30 height 30
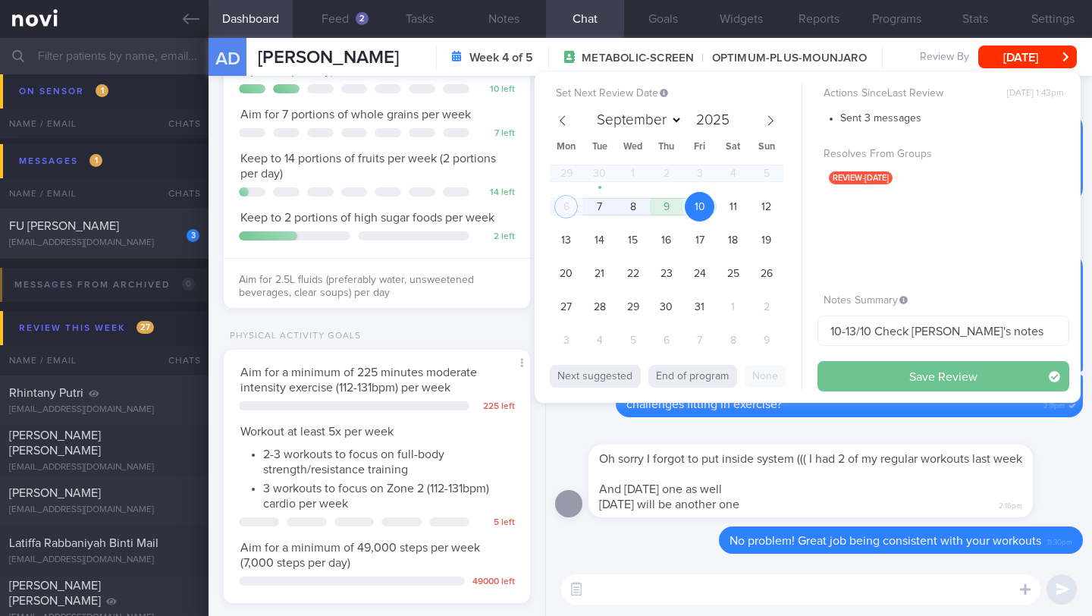
click at [830, 380] on button "Save Review" at bounding box center [944, 376] width 252 height 30
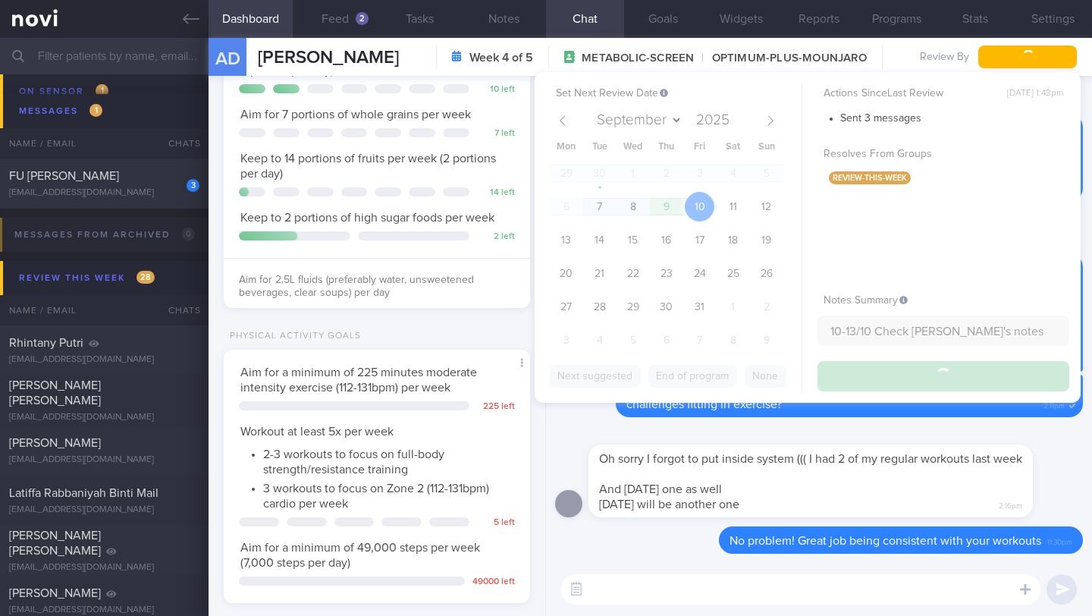
scroll to position [9672, 0]
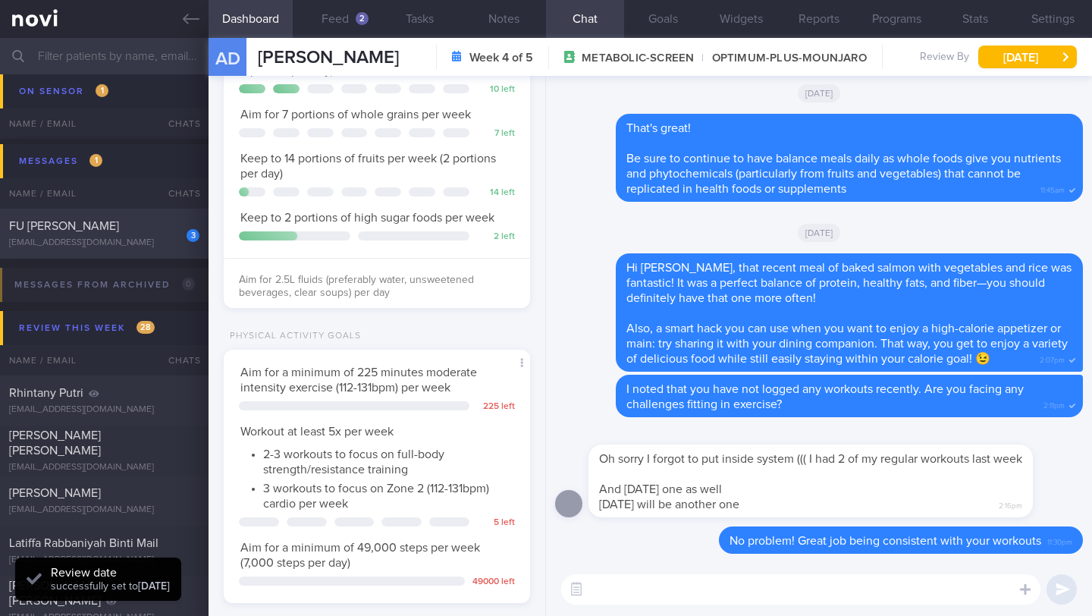
click at [83, 228] on div "FU [PERSON_NAME]" at bounding box center [102, 225] width 187 height 15
type input "13-14/10 Check if injected [MEDICAL_DATA] and if has new appt. Check if inc f, …"
type textarea "SUPPORT NEEDED: CHALLENGE: R/V with [PERSON_NAME]: ([DATE]) No side effects No …"
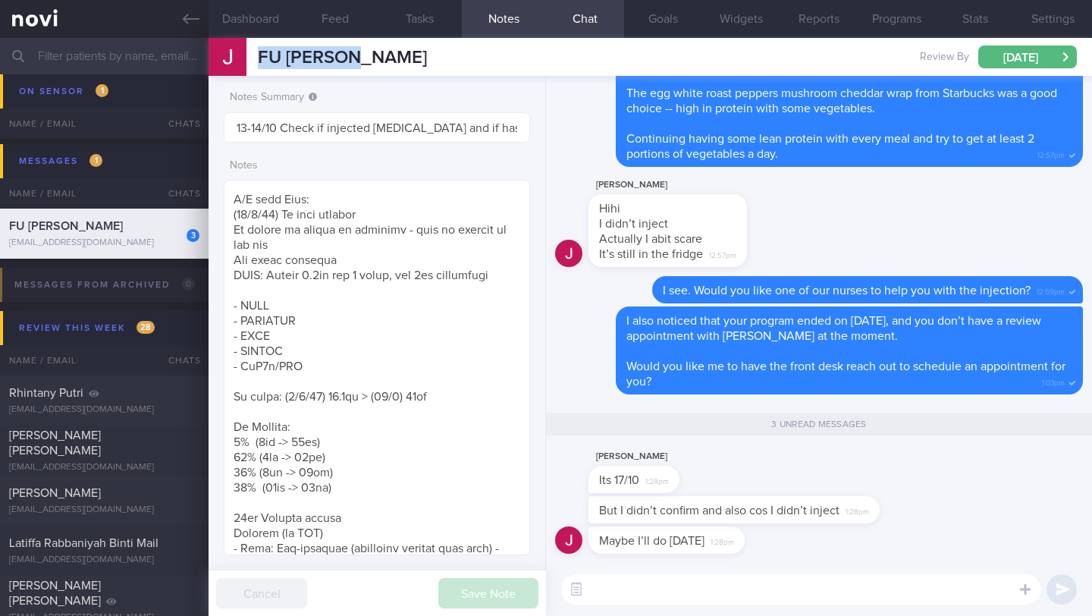
drag, startPoint x: 356, startPoint y: 61, endPoint x: 255, endPoint y: 60, distance: 100.9
click at [255, 60] on div "FU [PERSON_NAME] FU [PERSON_NAME] [EMAIL_ADDRESS][DOMAIN_NAME] Review By [DATE]…" at bounding box center [651, 57] width 884 height 38
copy span "FU [PERSON_NAME]"
click at [627, 591] on textarea at bounding box center [800, 589] width 479 height 30
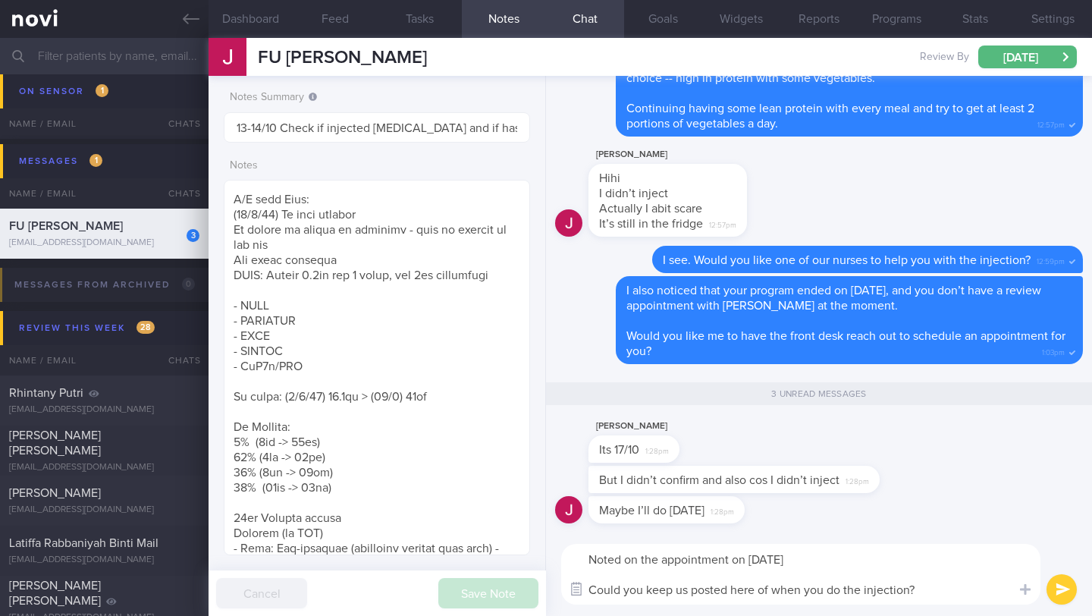
drag, startPoint x: 642, startPoint y: 589, endPoint x: 585, endPoint y: 593, distance: 57.1
click at [585, 593] on div "Chat Templates Admin [MEDICAL_DATA] Weight Nutrition Physical Activity Infograp…" at bounding box center [819, 573] width 546 height 83
click at [890, 595] on textarea "Noted on the appointment on [DATE] Please keep us posted here of when you do th…" at bounding box center [800, 574] width 479 height 61
click at [897, 592] on textarea "Noted on the appointment on [DATE] Please keep us posted here of when you do th…" at bounding box center [800, 574] width 479 height 61
drag, startPoint x: 860, startPoint y: 592, endPoint x: 596, endPoint y: 562, distance: 265.6
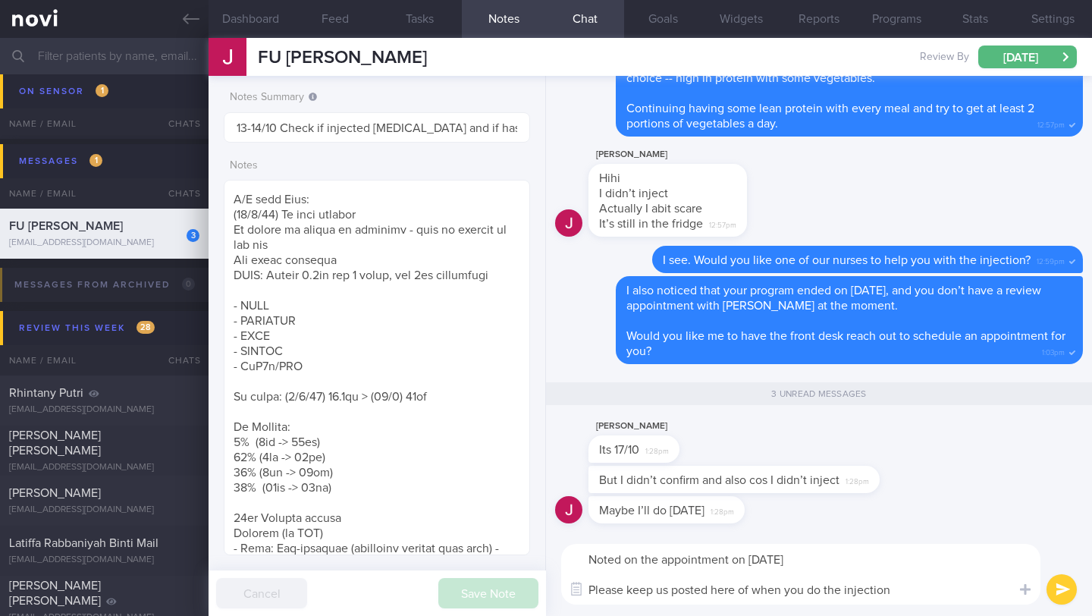
click at [596, 562] on textarea "Noted on the appointment on [DATE] Please keep us posted here of when you do th…" at bounding box center [800, 574] width 479 height 61
click at [583, 563] on textarea "Noted on the appointment on [DATE] Please keep us posted here of when you do th…" at bounding box center [800, 574] width 479 height 61
drag, startPoint x: 592, startPoint y: 561, endPoint x: 906, endPoint y: 587, distance: 315.1
click at [906, 587] on textarea "Noted on the appointment on [DATE] Please keep us posted here of when you do th…" at bounding box center [800, 574] width 479 height 61
paste textarea "your appointment for [DATE]. Please keep us posted here after you do the inject…"
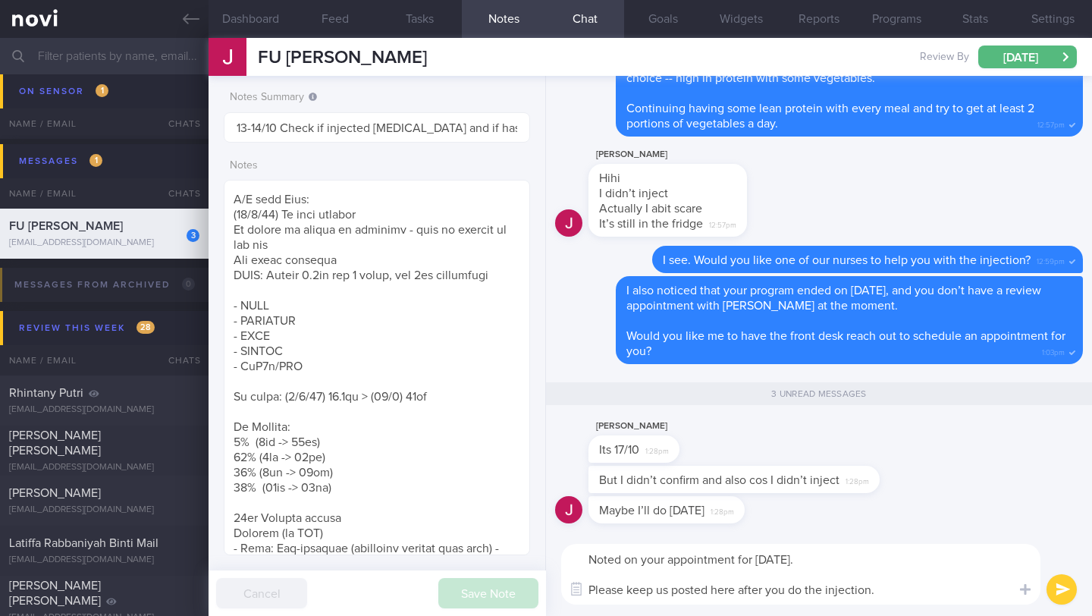
click at [752, 561] on textarea "Noted on your appointment for [DATE]. Please keep us posted here after you do t…" at bounding box center [800, 574] width 479 height 61
click at [909, 558] on textarea "Noted on your appointment for [DATE] 17th. Please keep us posted here after you…" at bounding box center [800, 574] width 479 height 61
type textarea "Noted on your appointment for [DATE]. Please keep us posted here after you do t…"
click at [1063, 595] on button "submit" at bounding box center [1062, 589] width 30 height 30
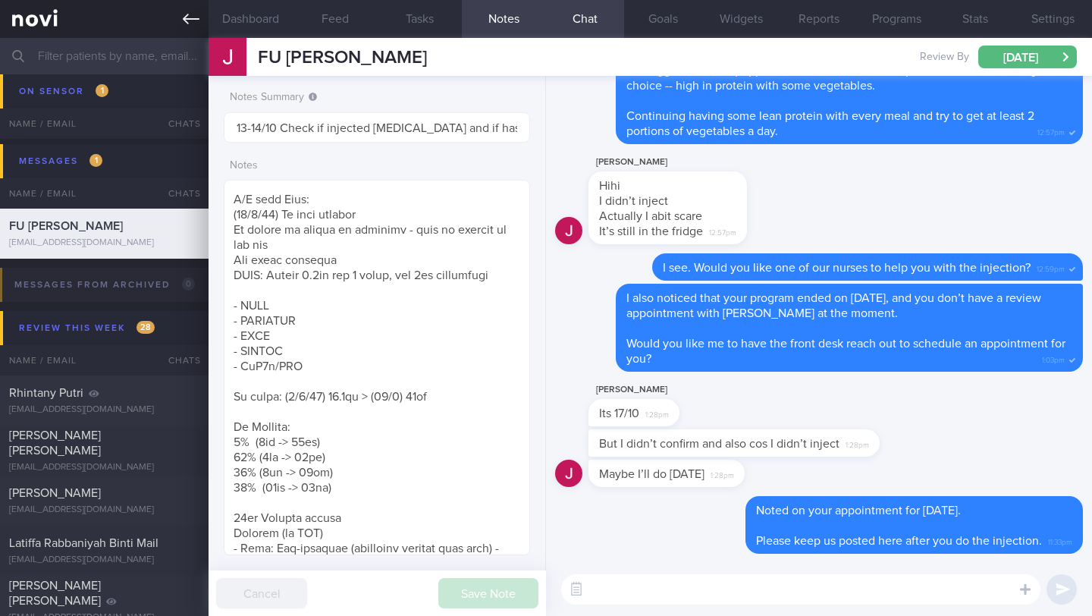
click at [184, 25] on icon at bounding box center [191, 19] width 17 height 17
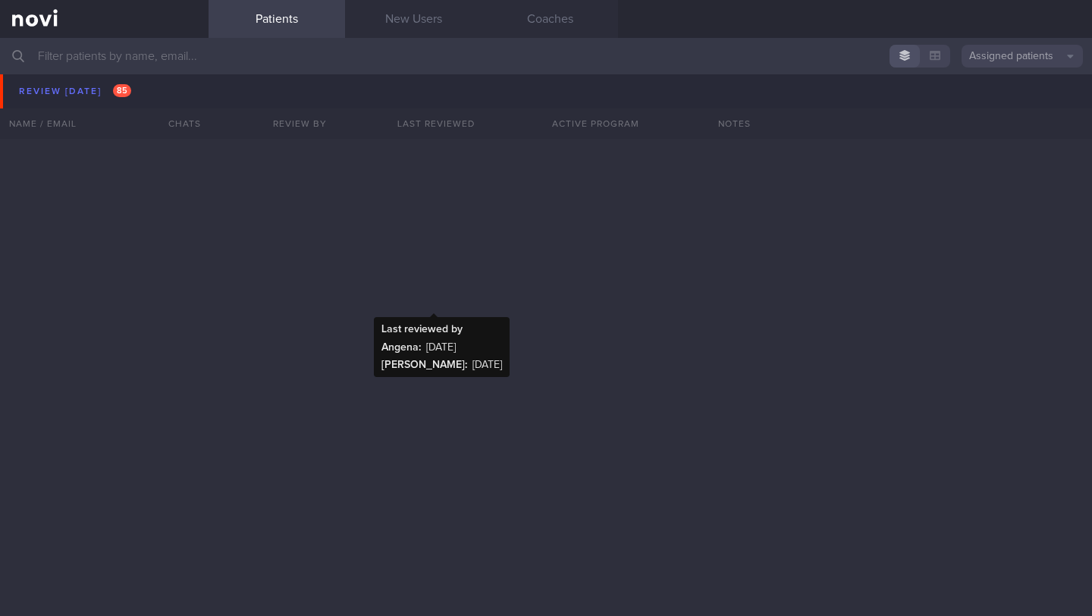
scroll to position [7403, 0]
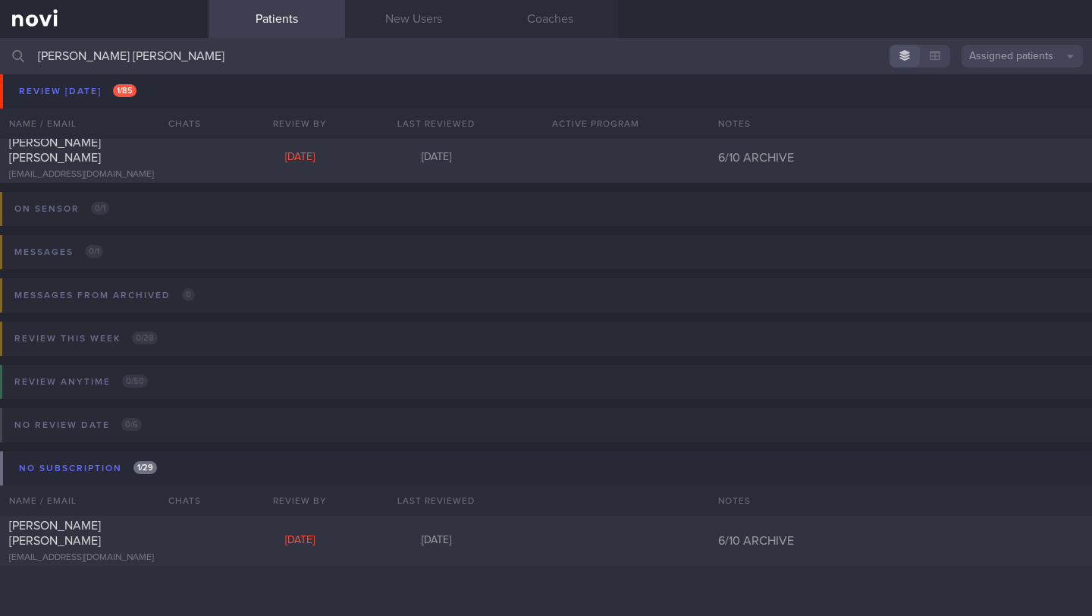
scroll to position [58, 0]
type input "[PERSON_NAME] [PERSON_NAME]"
click at [225, 556] on div "[PERSON_NAME] [PERSON_NAME] [EMAIL_ADDRESS][DOMAIN_NAME] [DATE] [DATE] 6/10 ARC…" at bounding box center [546, 541] width 1092 height 50
select select "9"
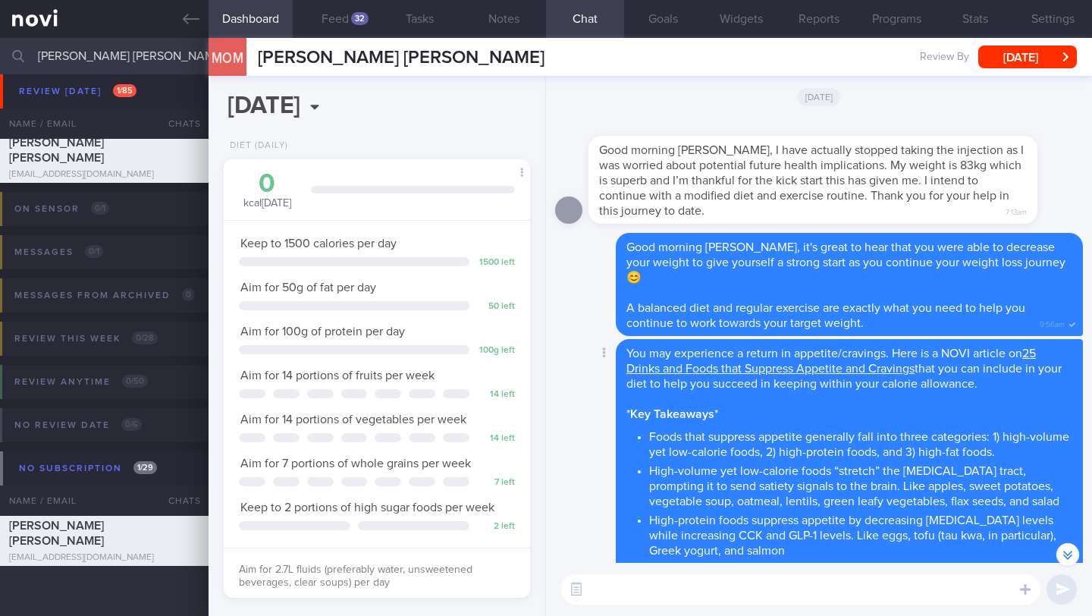
scroll to position [-201, 0]
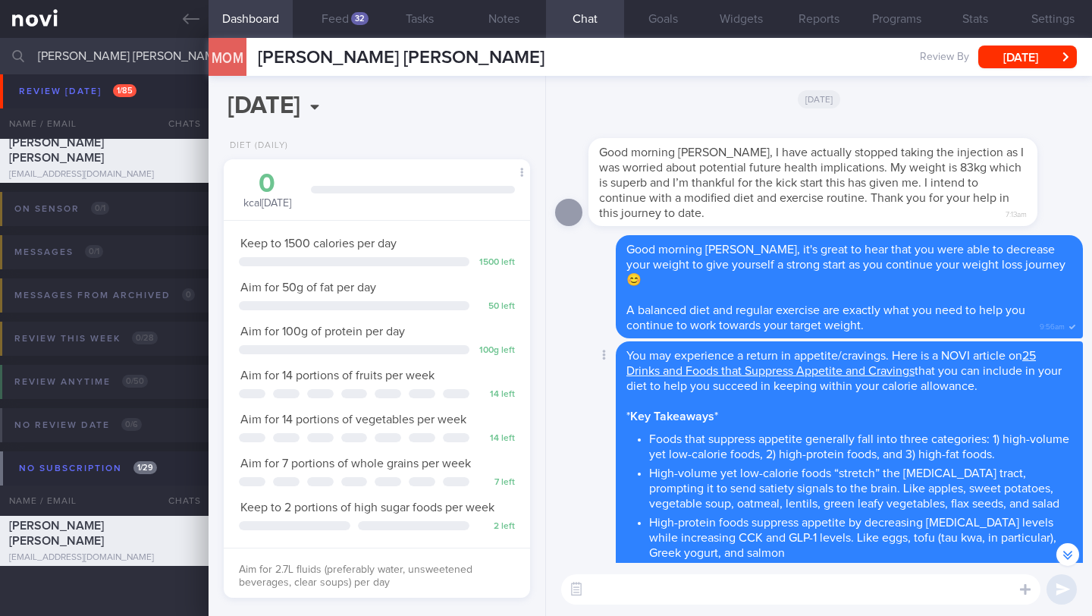
select select "9"
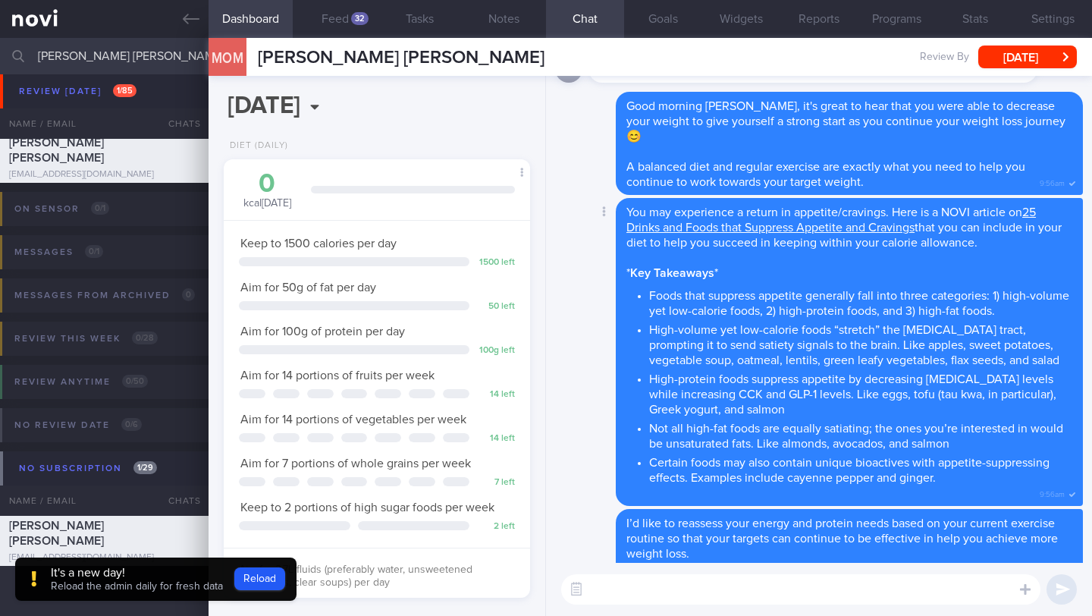
scroll to position [0, 0]
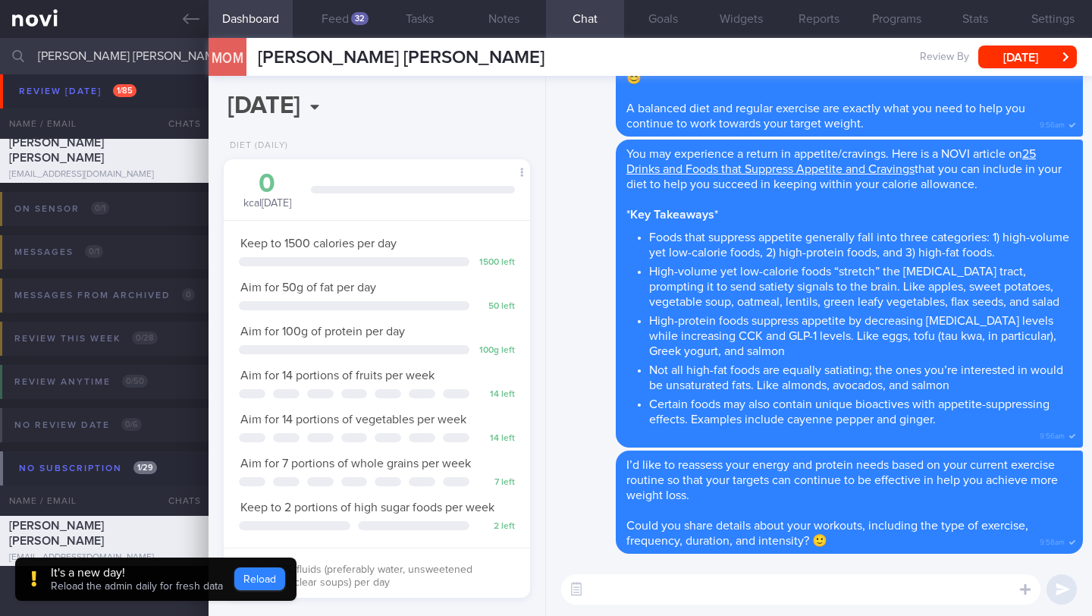
click at [262, 583] on button "Reload" at bounding box center [259, 578] width 51 height 23
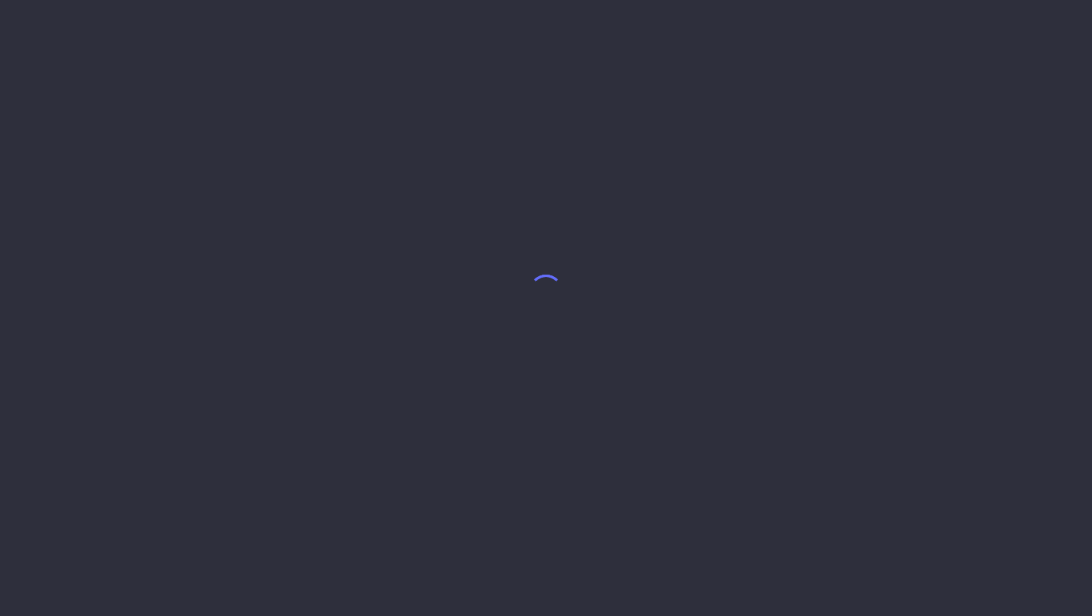
select select "9"
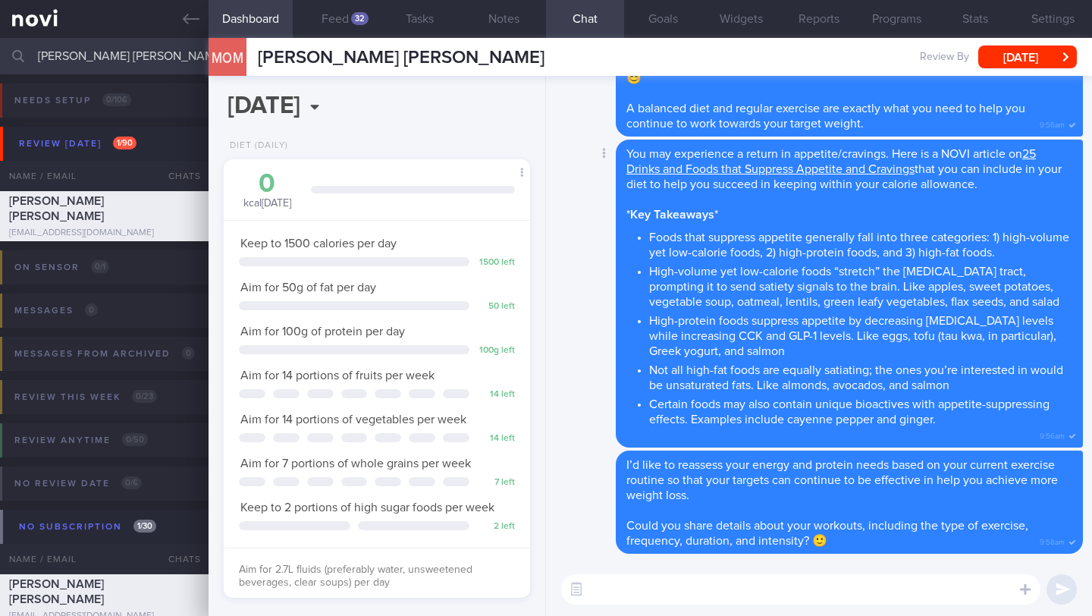
scroll to position [-141, 0]
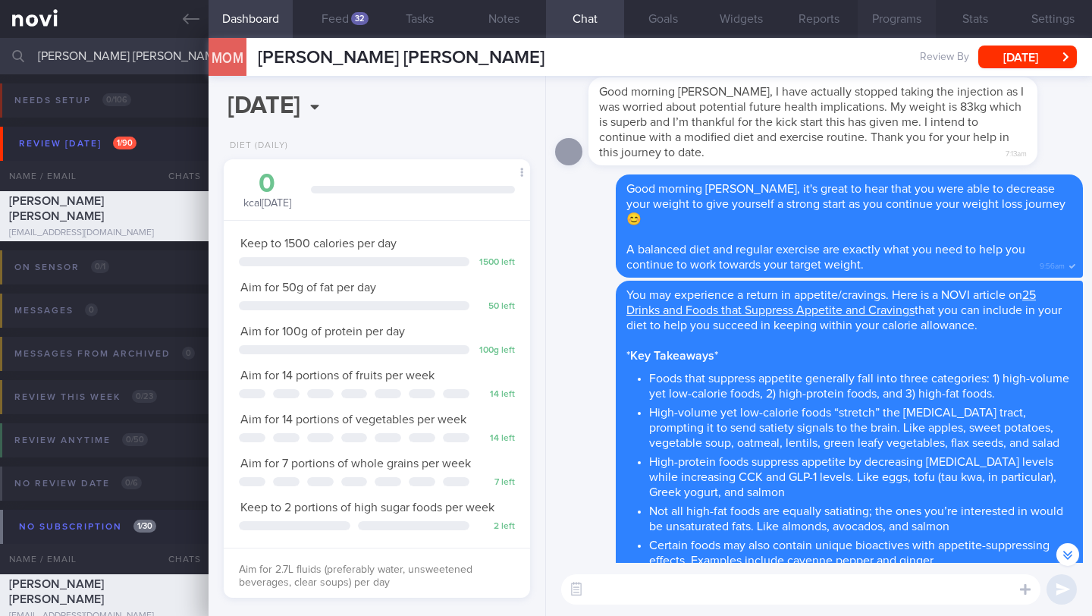
click at [892, 18] on button "Programs" at bounding box center [897, 19] width 78 height 38
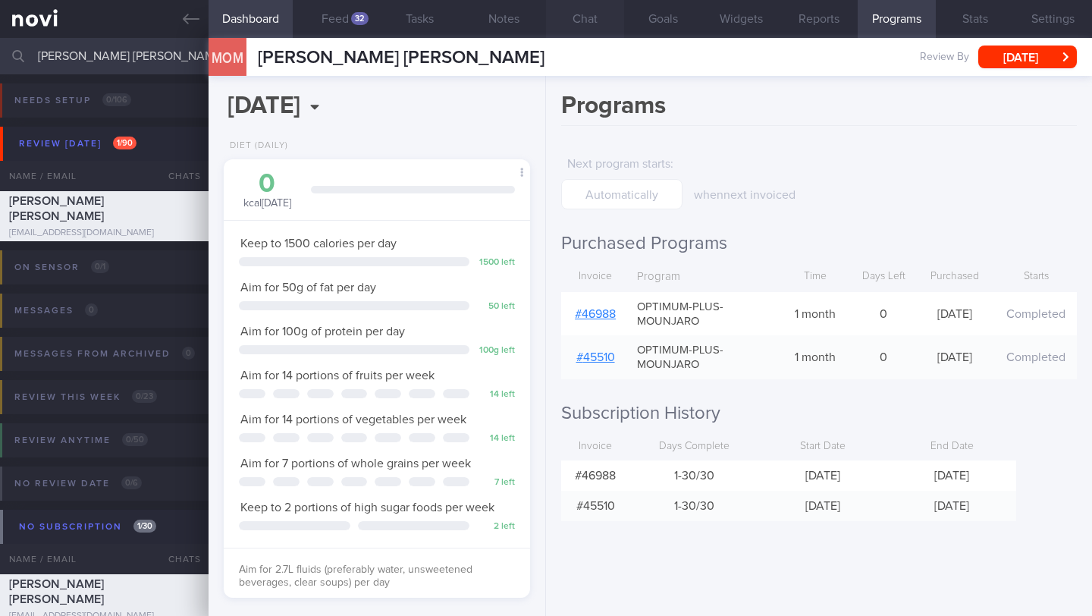
click at [586, 17] on button "Chat" at bounding box center [585, 19] width 78 height 38
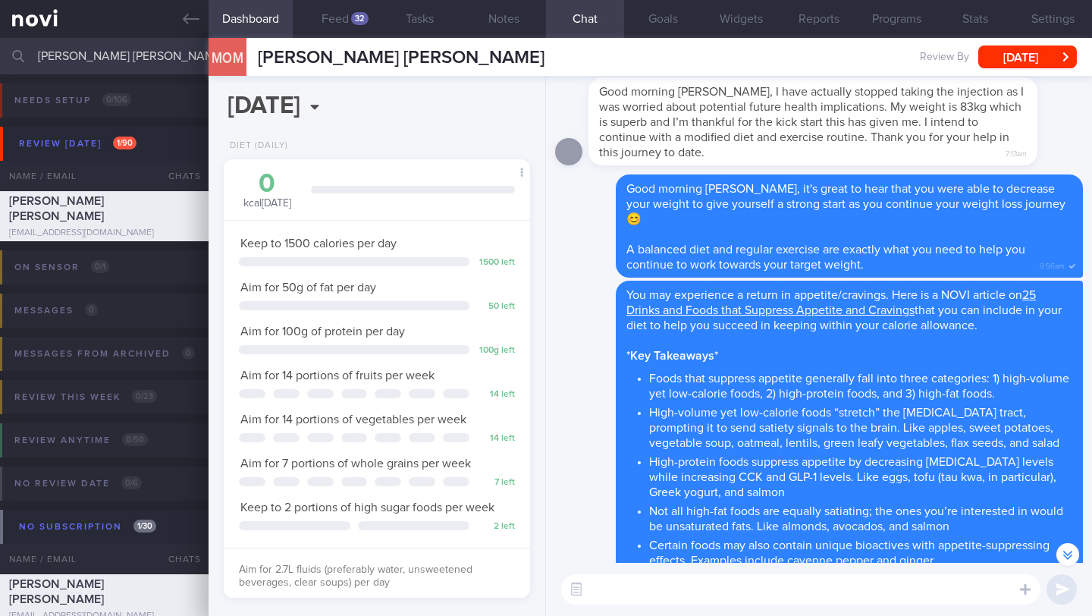
paste textarea "Hi ______, I just wanted to let you know that your NOVI Health account will be …"
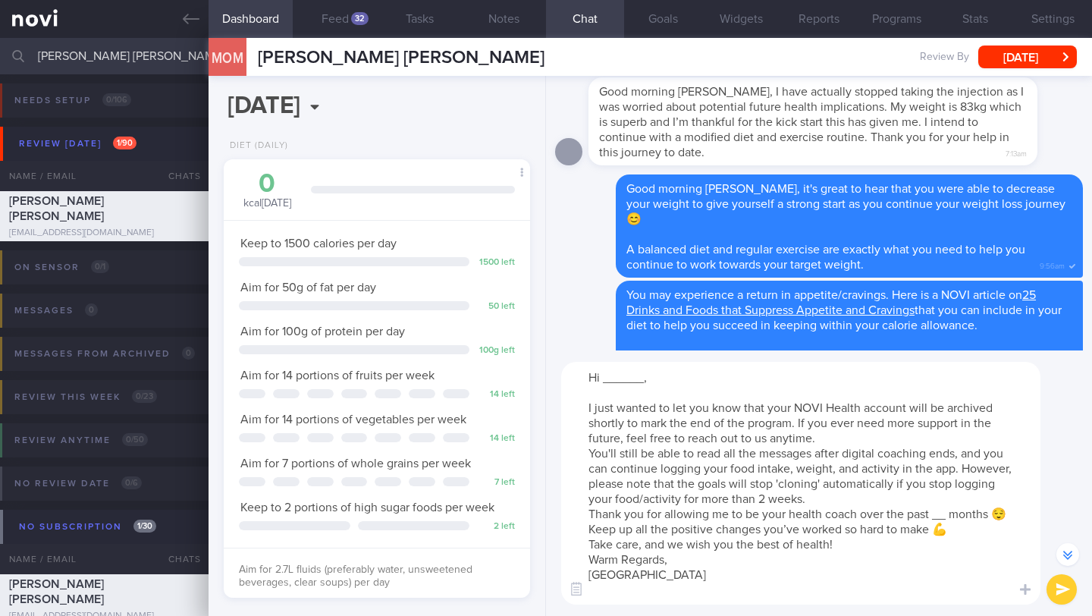
drag, startPoint x: 643, startPoint y: 378, endPoint x: 603, endPoint y: 385, distance: 40.8
click at [603, 385] on textarea "Hi ______, I just wanted to let you know that your NOVI Health account will be …" at bounding box center [800, 483] width 479 height 243
click at [604, 385] on textarea "Hi ______, I just wanted to let you know that your NOVI Health account will be …" at bounding box center [800, 483] width 479 height 243
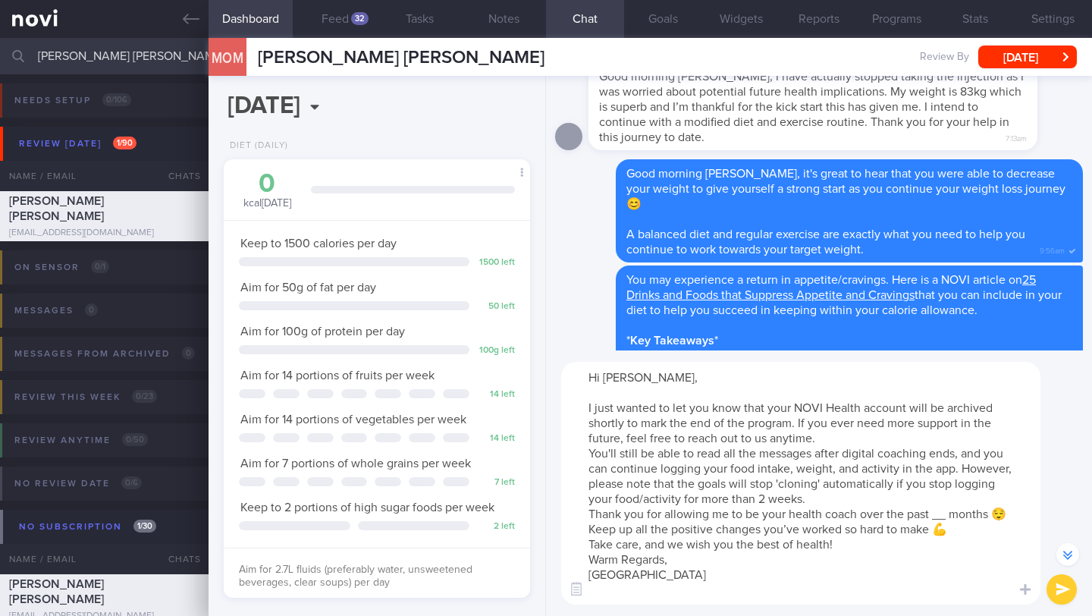
scroll to position [-353, 0]
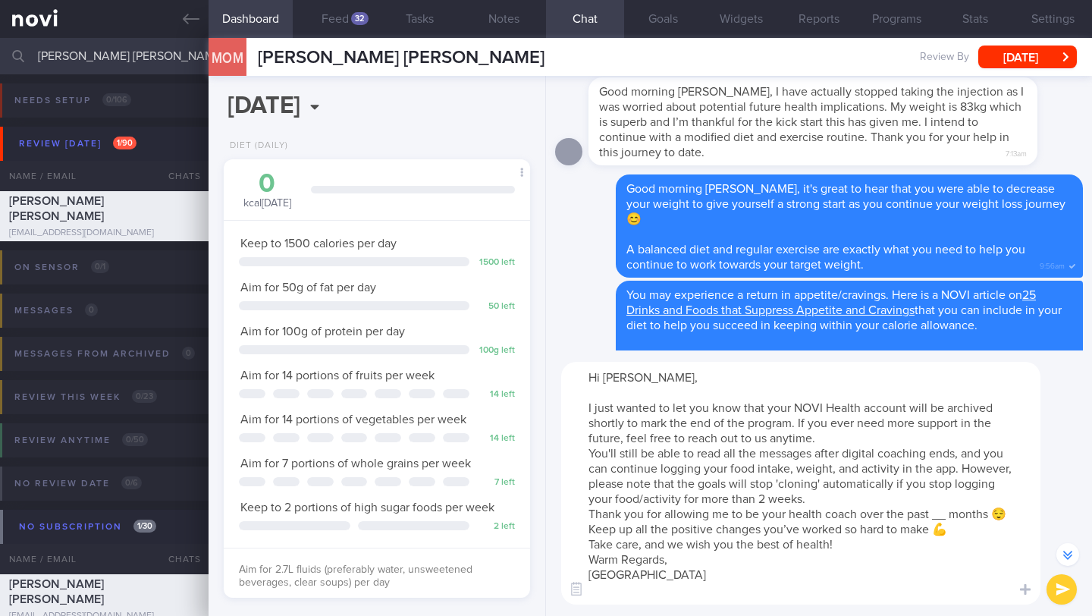
click at [903, 435] on textarea "Hi Oonagh, I just wanted to let you know that your NOVI Health account will be …" at bounding box center [800, 483] width 479 height 243
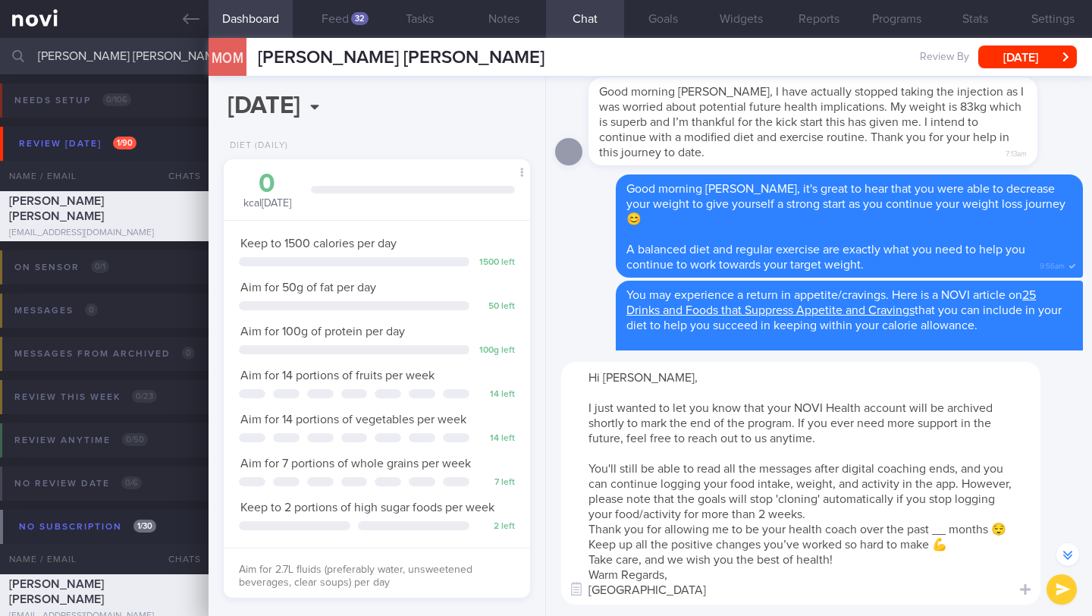
scroll to position [-369, 0]
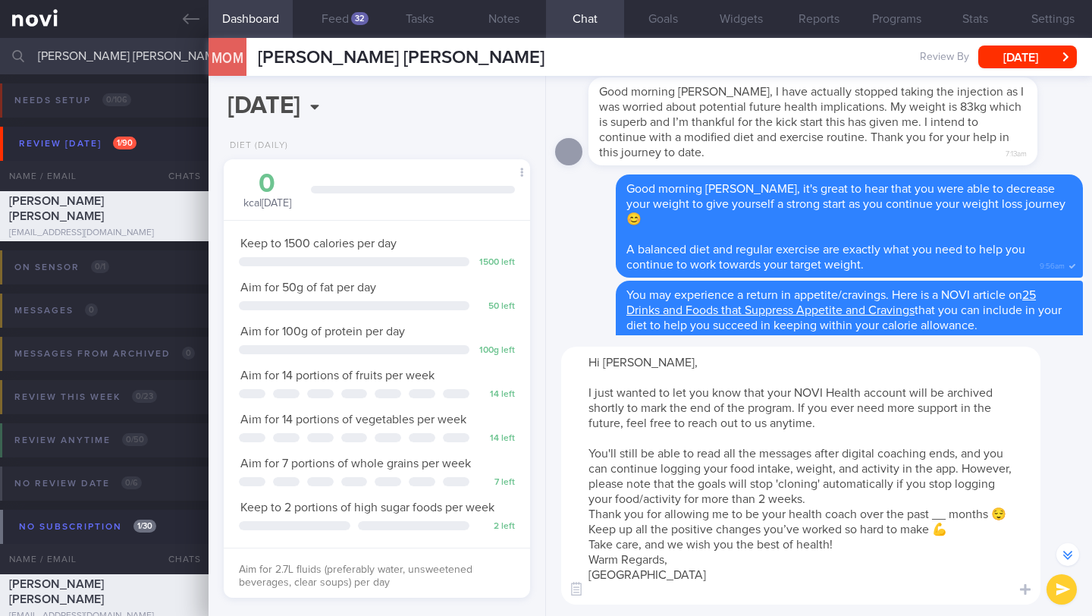
click at [884, 493] on textarea "Hi Oonagh, I just wanted to let you know that your NOVI Health account will be …" at bounding box center [800, 476] width 479 height 258
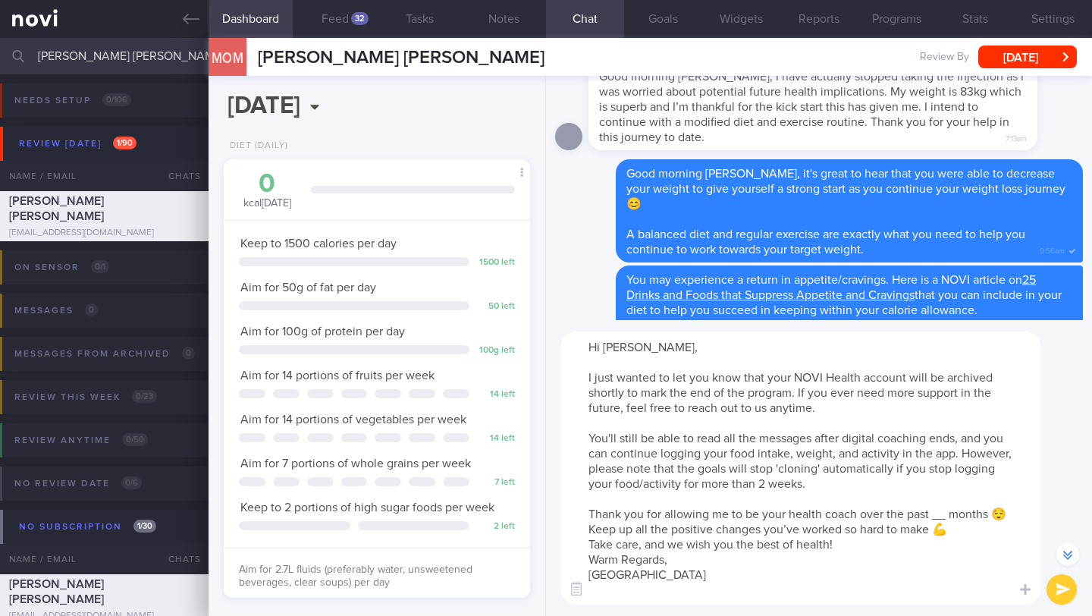
scroll to position [-384, 0]
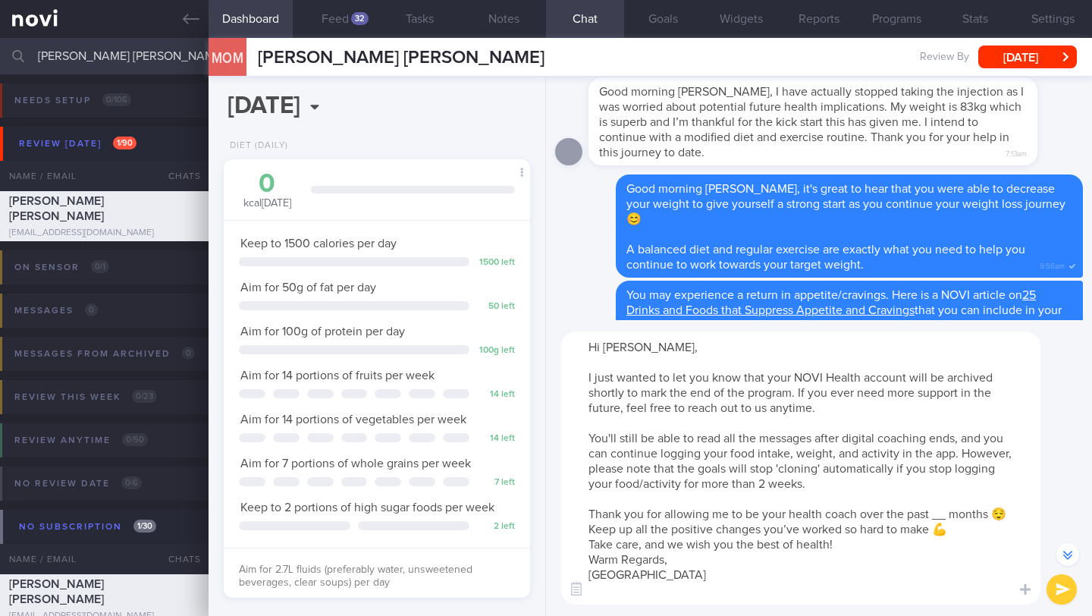
click at [950, 520] on textarea "Hi Oonagh, I just wanted to let you know that your NOVI Health account will be …" at bounding box center [800, 467] width 479 height 273
click at [1016, 514] on textarea "Hi Oonagh, I just wanted to let you know that your NOVI Health account will be …" at bounding box center [800, 467] width 479 height 273
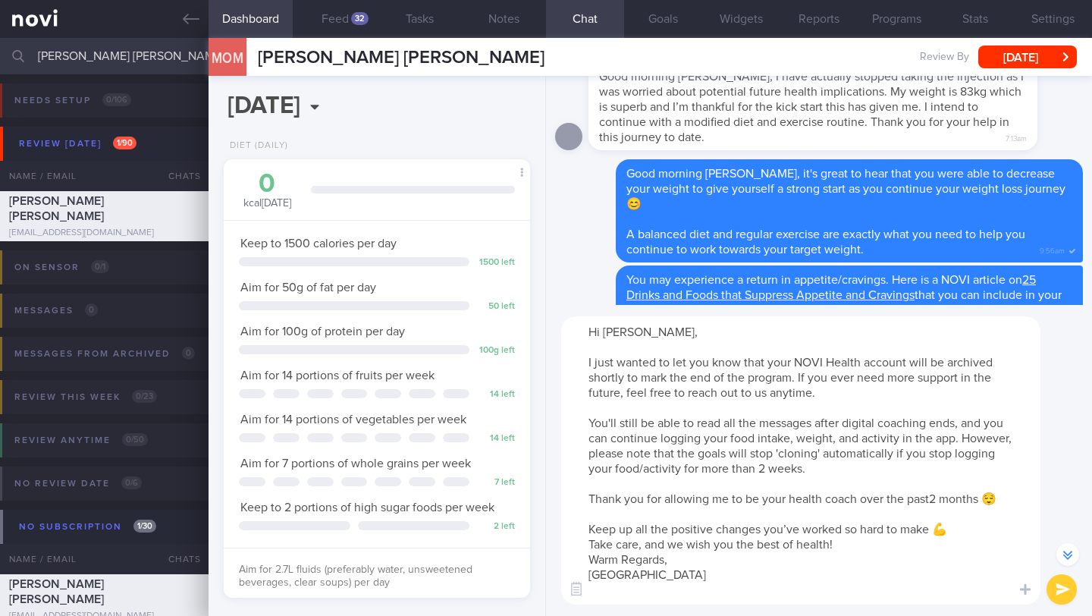
scroll to position [-399, 0]
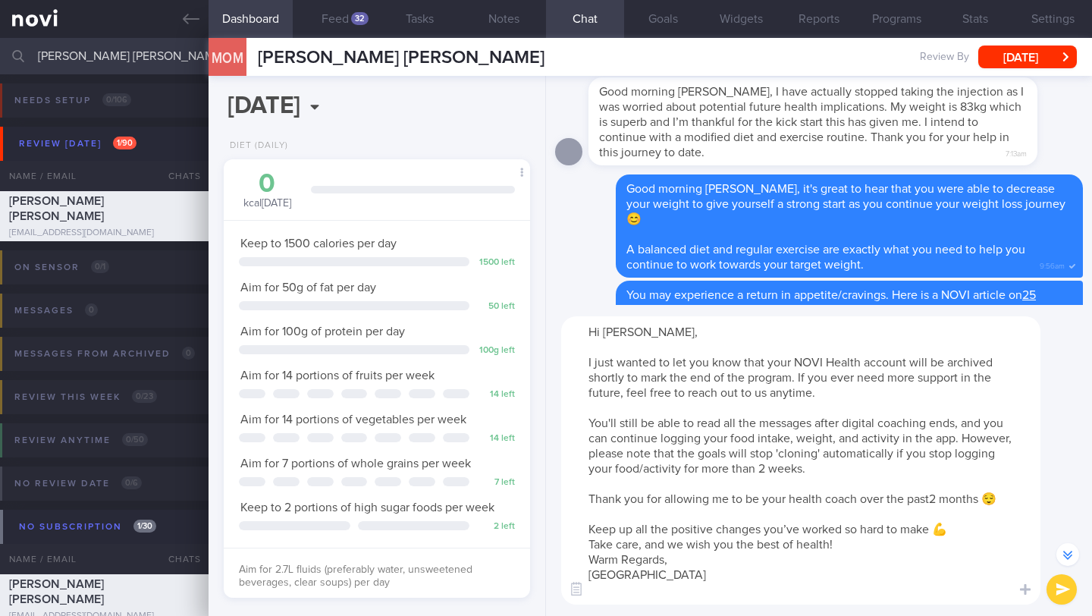
click at [1007, 536] on textarea "Hi Oonagh, I just wanted to let you know that your NOVI Health account will be …" at bounding box center [800, 460] width 479 height 288
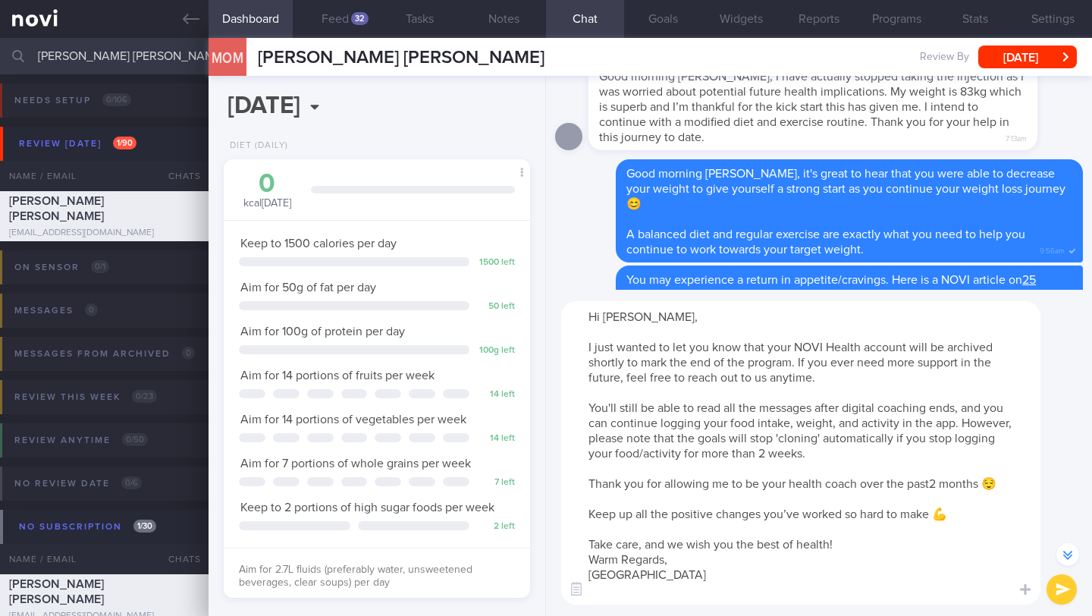
scroll to position [-414, 0]
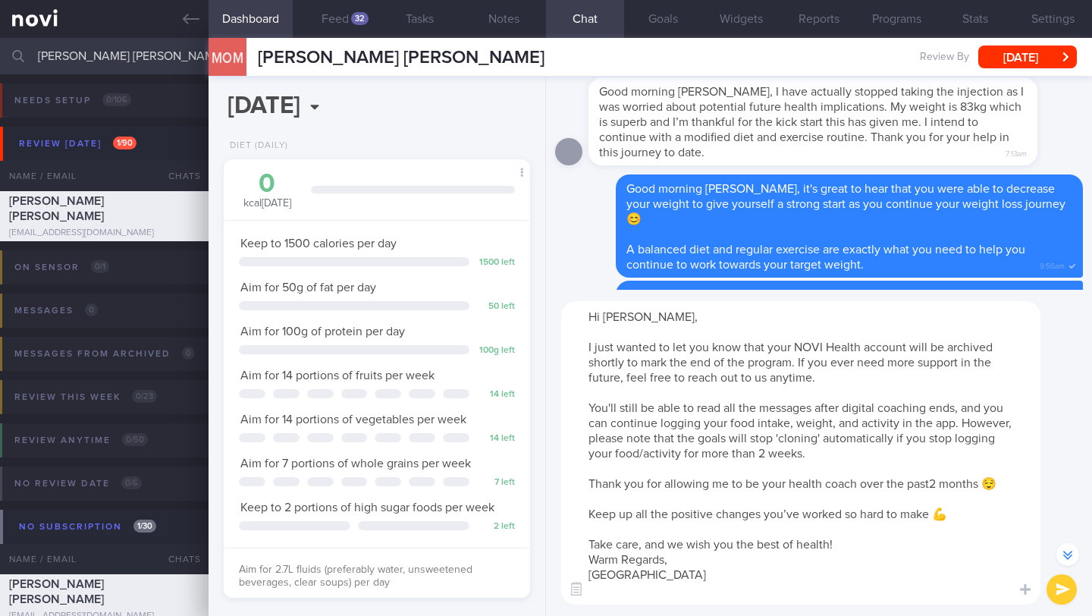
click at [927, 548] on textarea "Hi Oonagh, I just wanted to let you know that your NOVI Health account will be …" at bounding box center [800, 452] width 479 height 303
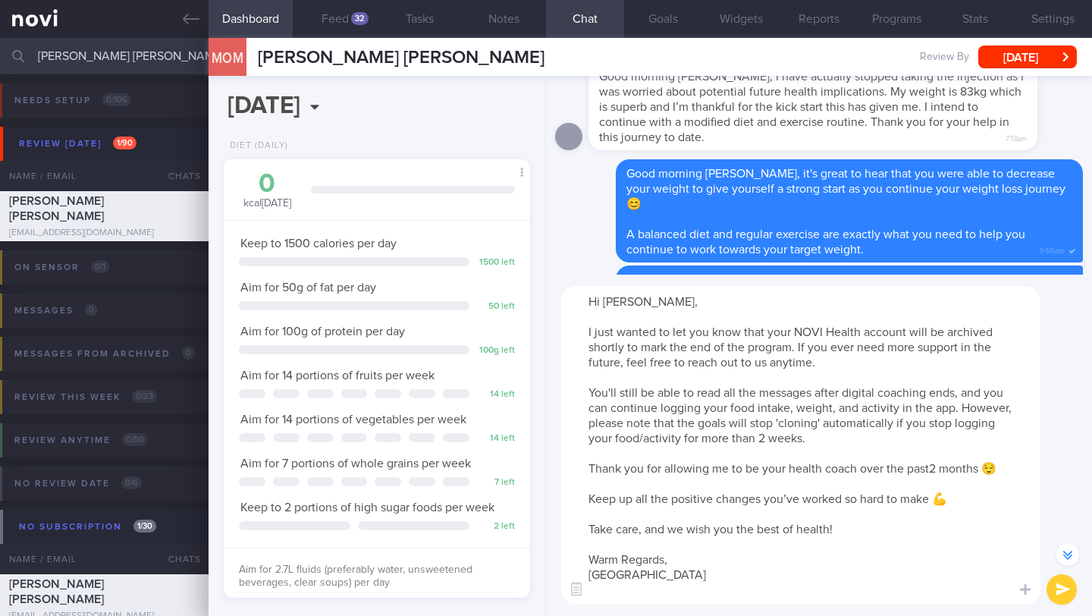
scroll to position [-429, 0]
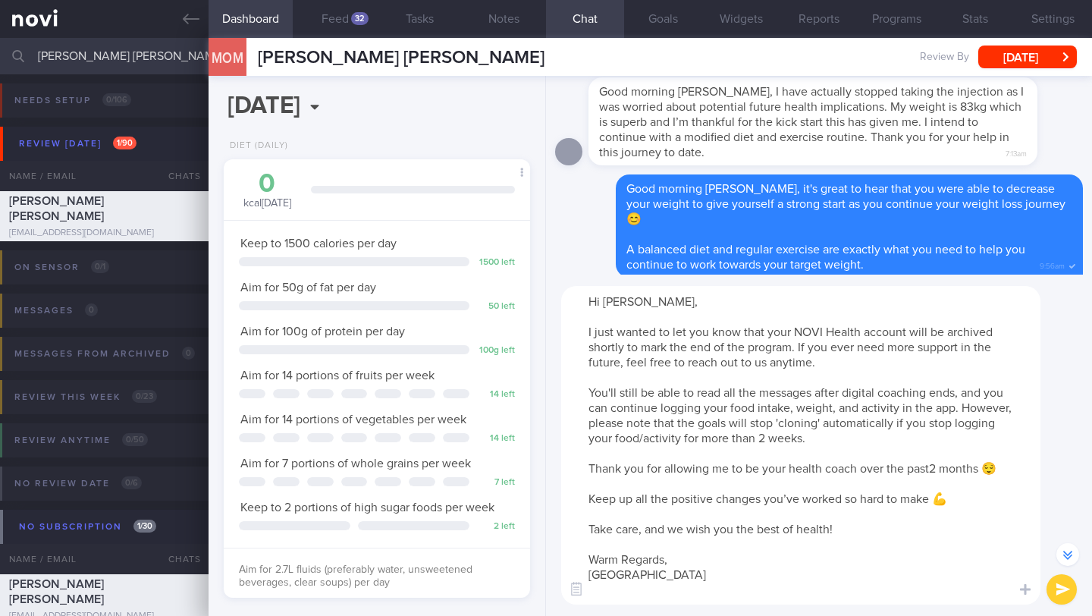
click at [932, 470] on textarea "Hi Oonagh, I just wanted to let you know that your NOVI Health account will be …" at bounding box center [800, 445] width 479 height 319
type textarea "Hi Oonagh, I just wanted to let you know that your NOVI Health account will be …"
click at [1065, 583] on button "submit" at bounding box center [1062, 589] width 30 height 30
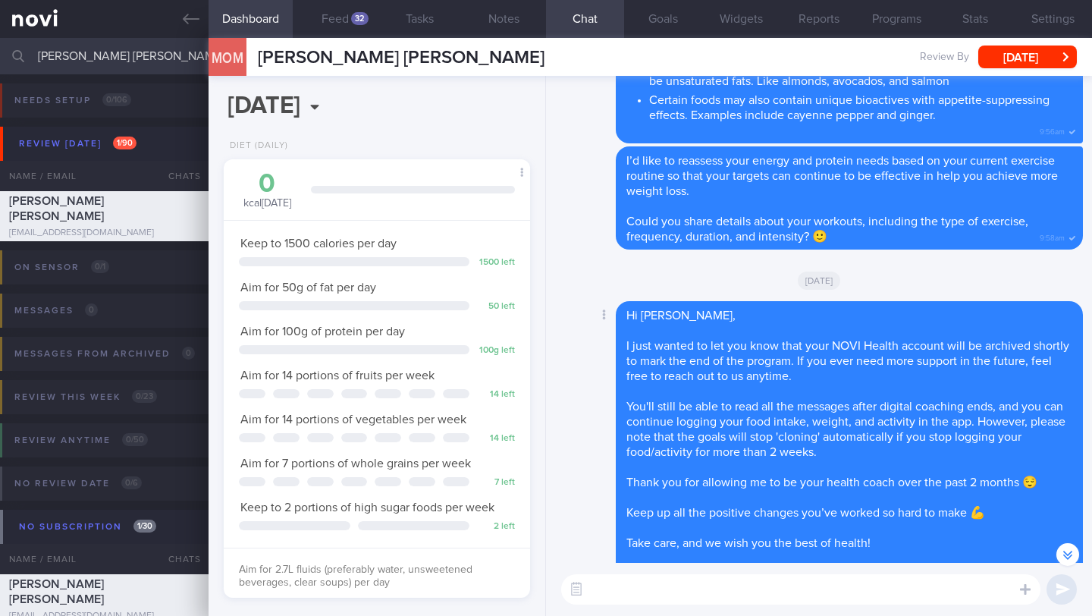
scroll to position [0, 0]
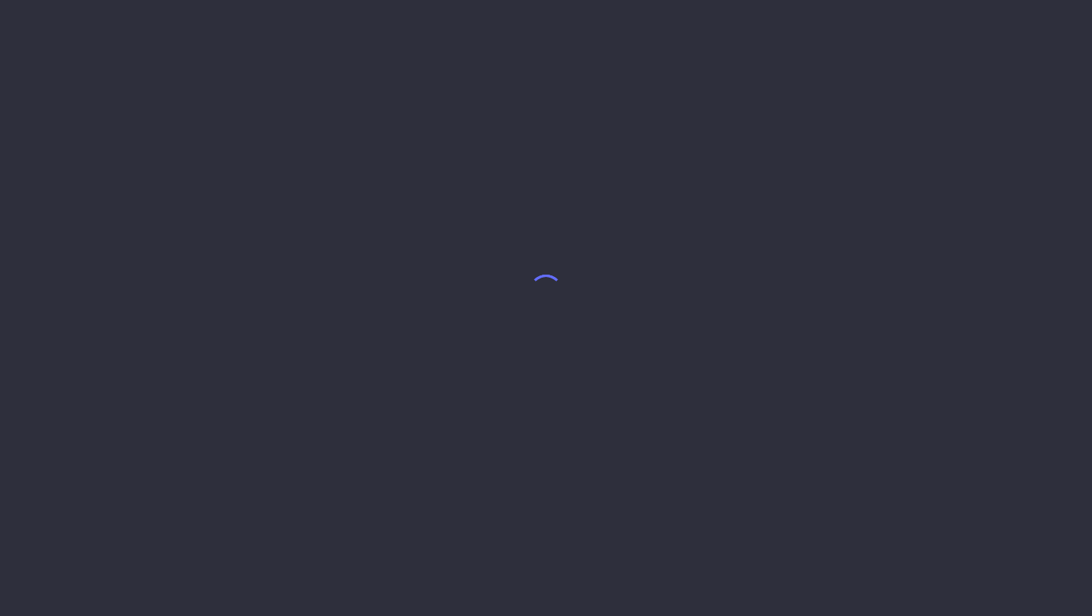
select select "9"
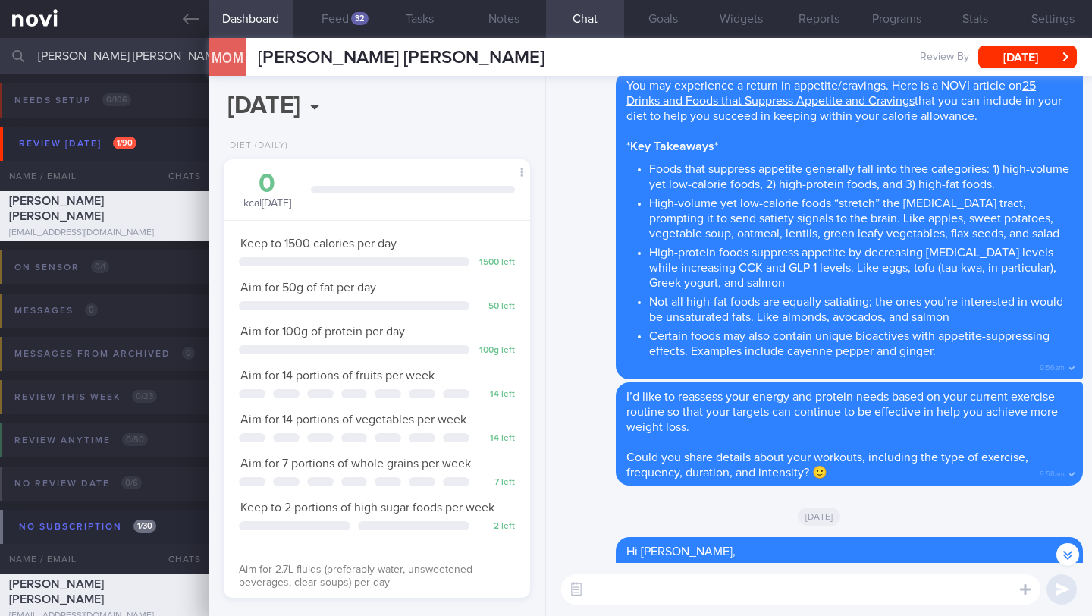
scroll to position [-803, 0]
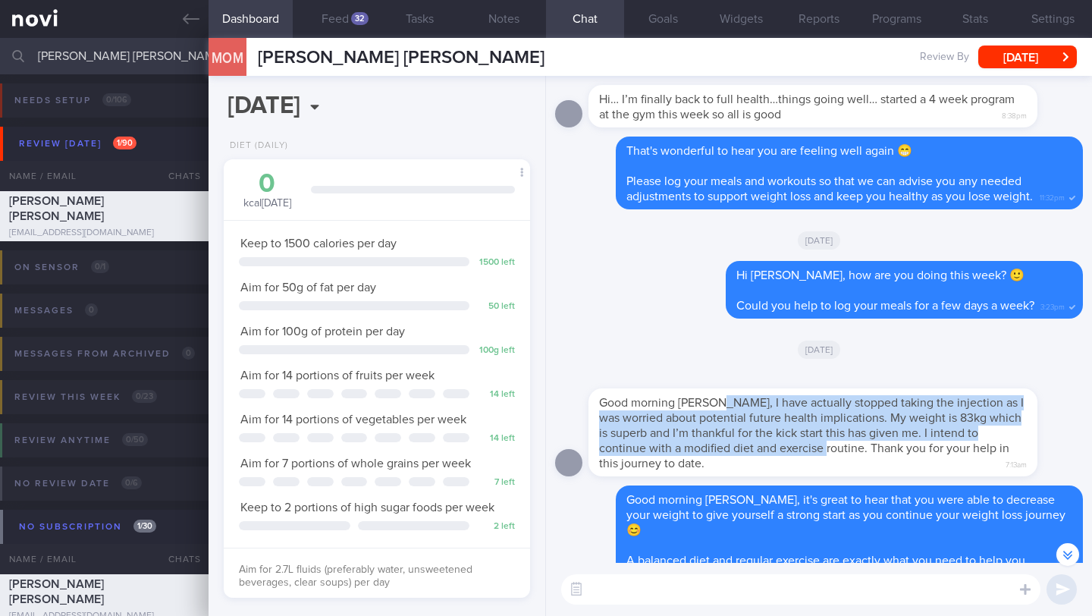
drag, startPoint x: 865, startPoint y: 450, endPoint x: 724, endPoint y: 407, distance: 148.3
click at [724, 407] on span "Good morning [PERSON_NAME], I have actually stopped taking the injection as I w…" at bounding box center [811, 433] width 425 height 73
copy span "I have actually stopped taking the injection as I was worried about potential f…"
